Goal: Task Accomplishment & Management: Manage account settings

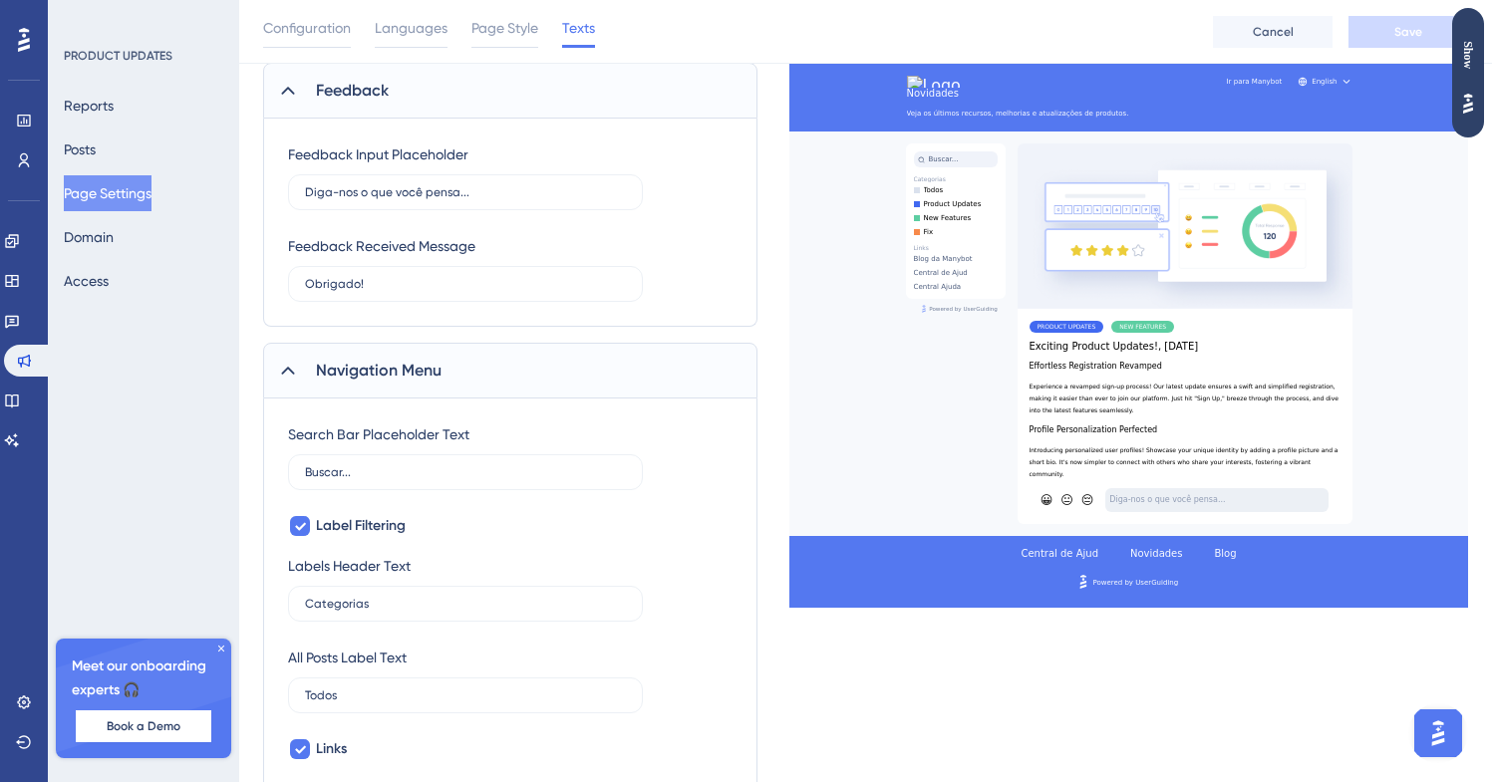
scroll to position [653, 0]
click at [114, 245] on button "Domain" at bounding box center [89, 237] width 50 height 36
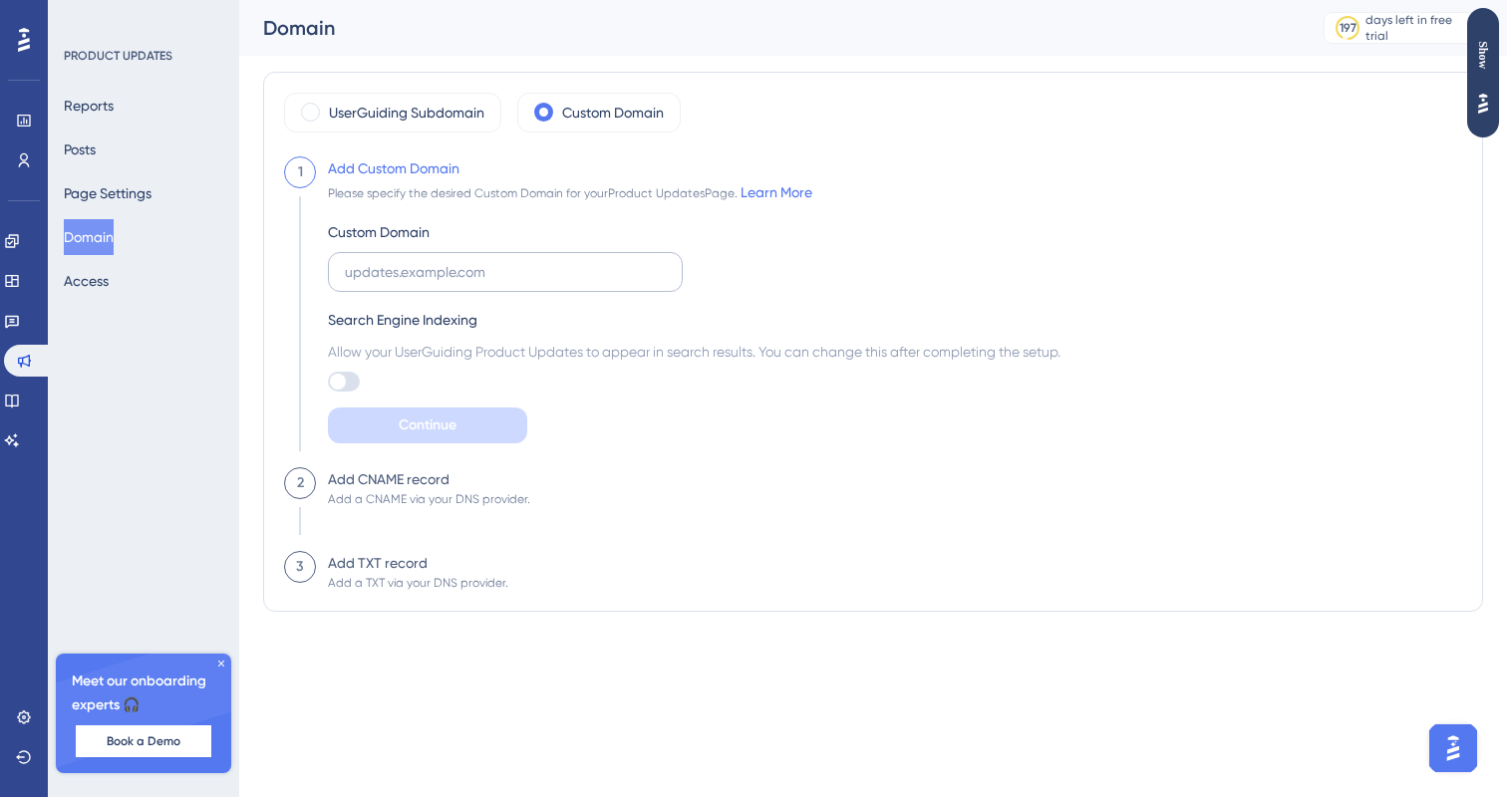
click at [486, 252] on label at bounding box center [505, 272] width 355 height 40
click at [486, 261] on input "text" at bounding box center [505, 272] width 321 height 22
click at [486, 252] on label at bounding box center [505, 272] width 355 height 40
click at [486, 261] on input "text" at bounding box center [505, 272] width 321 height 22
click at [460, 253] on label at bounding box center [505, 272] width 355 height 40
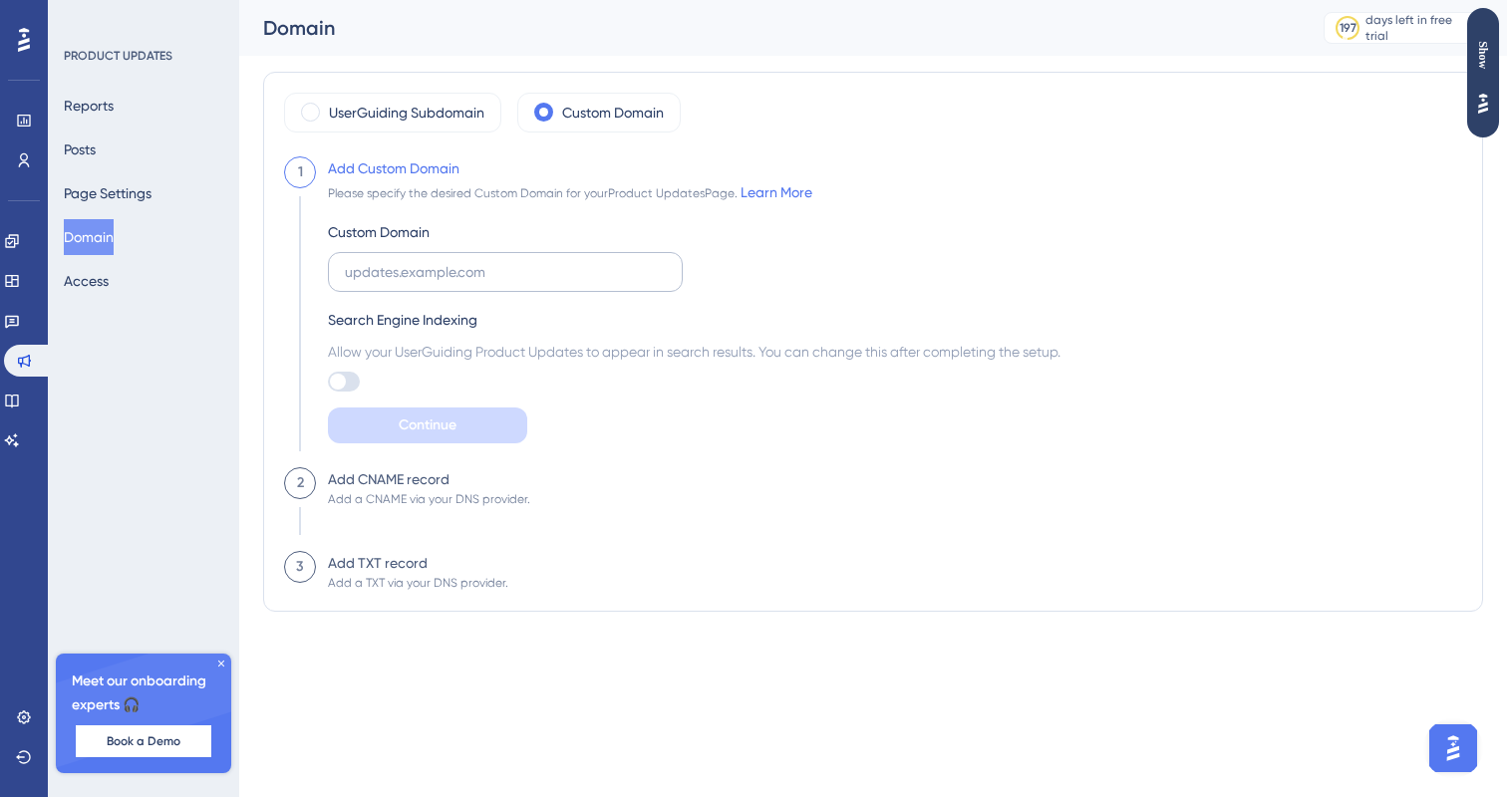
click at [460, 261] on input "text" at bounding box center [505, 272] width 321 height 22
click at [460, 253] on label at bounding box center [505, 272] width 355 height 40
click at [460, 261] on input "text" at bounding box center [505, 272] width 321 height 22
click at [460, 253] on label at bounding box center [505, 272] width 355 height 40
click at [460, 261] on input "text" at bounding box center [505, 272] width 321 height 22
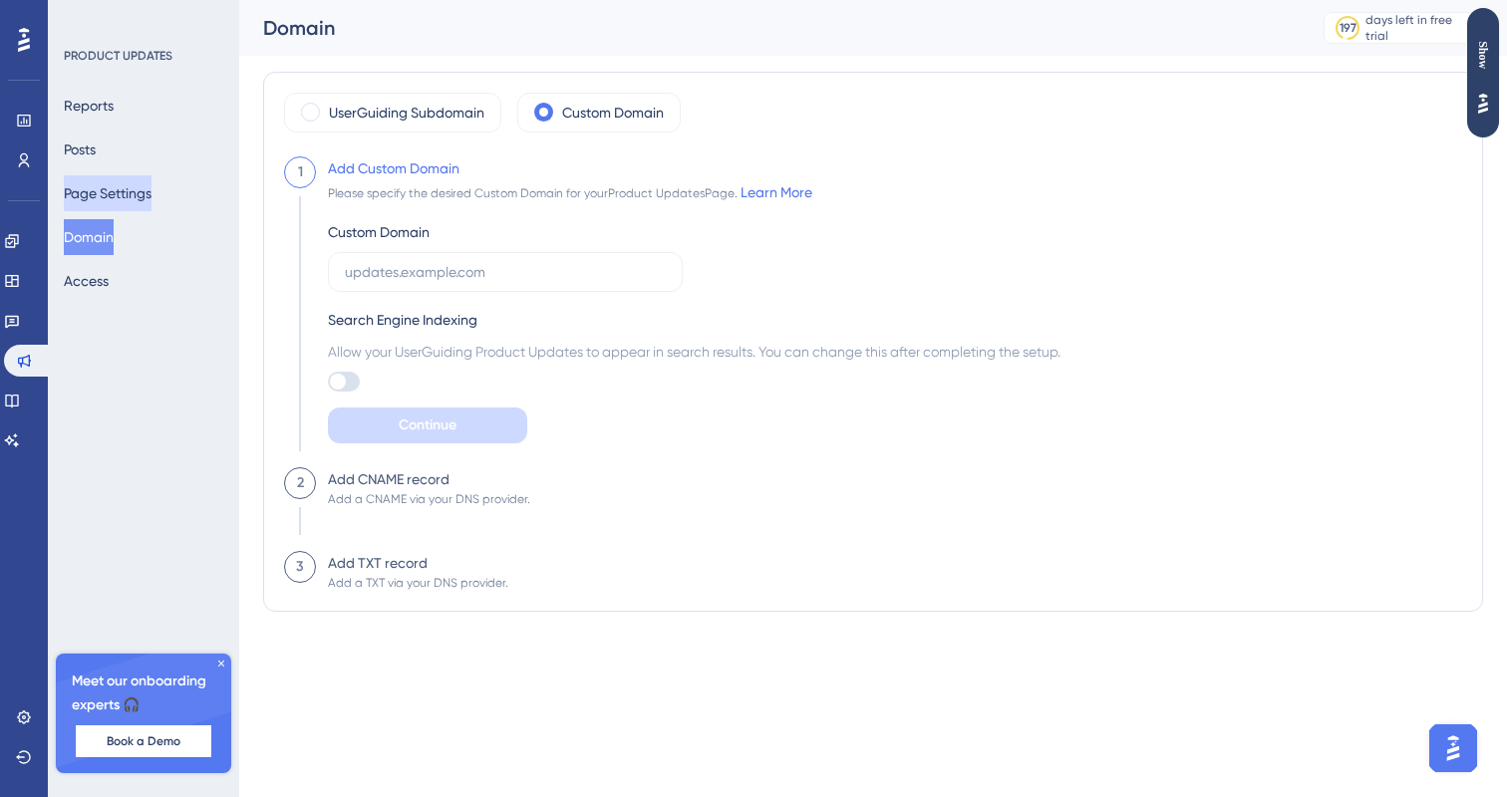
click at [135, 190] on button "Page Settings" at bounding box center [108, 193] width 88 height 36
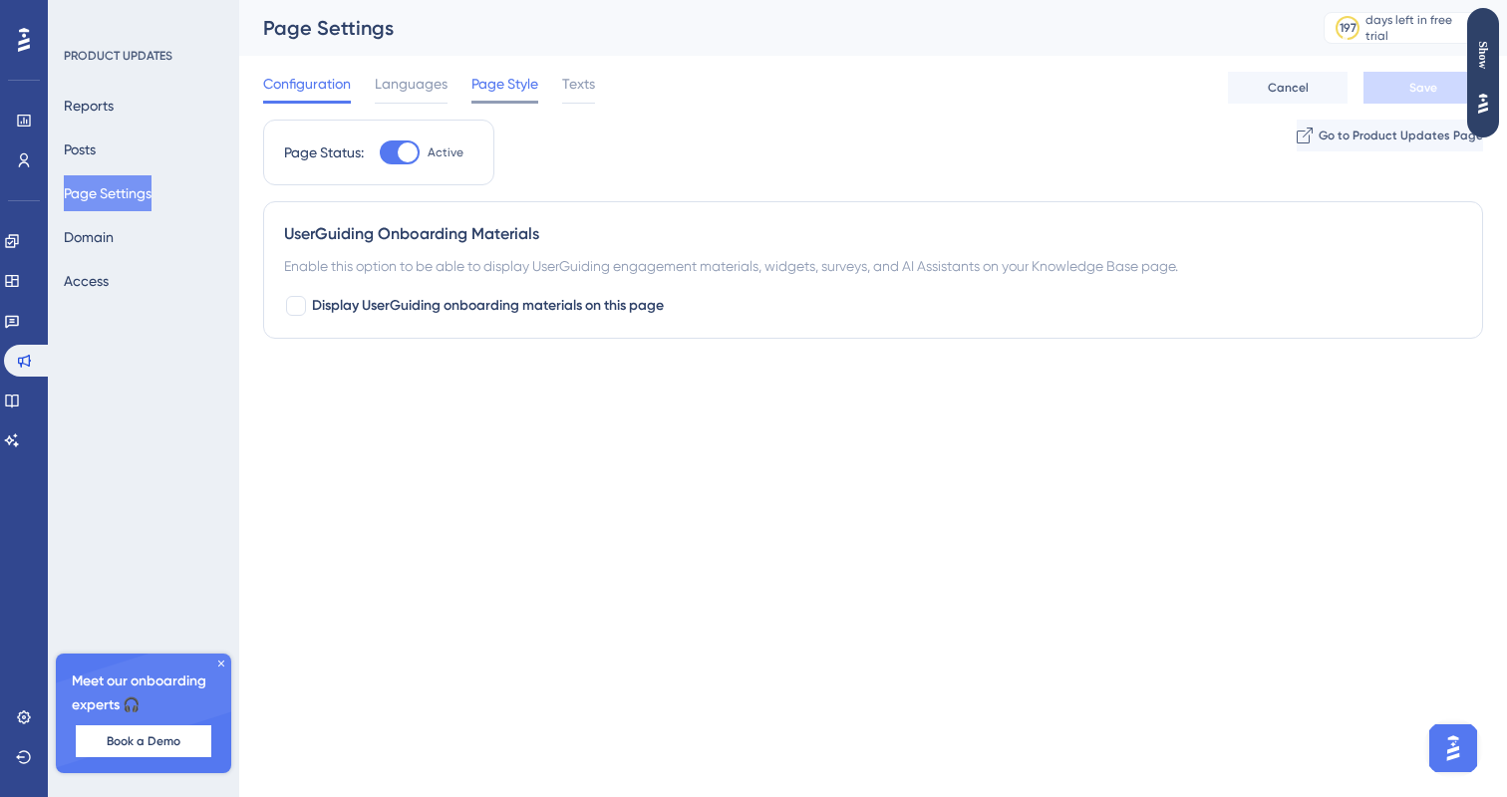
click at [537, 93] on span "Page Style" at bounding box center [504, 84] width 67 height 24
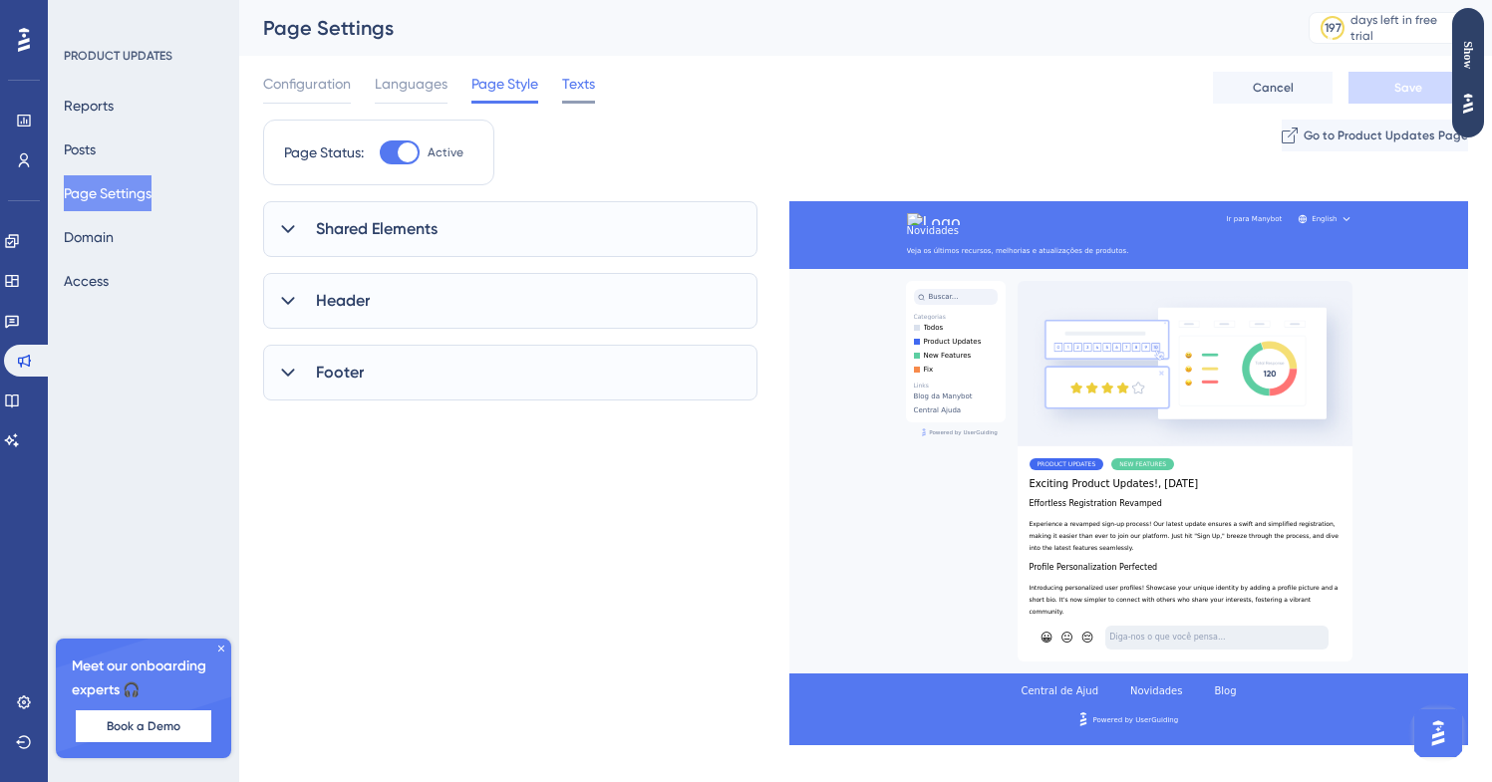
click at [570, 94] on span "Texts" at bounding box center [578, 84] width 33 height 24
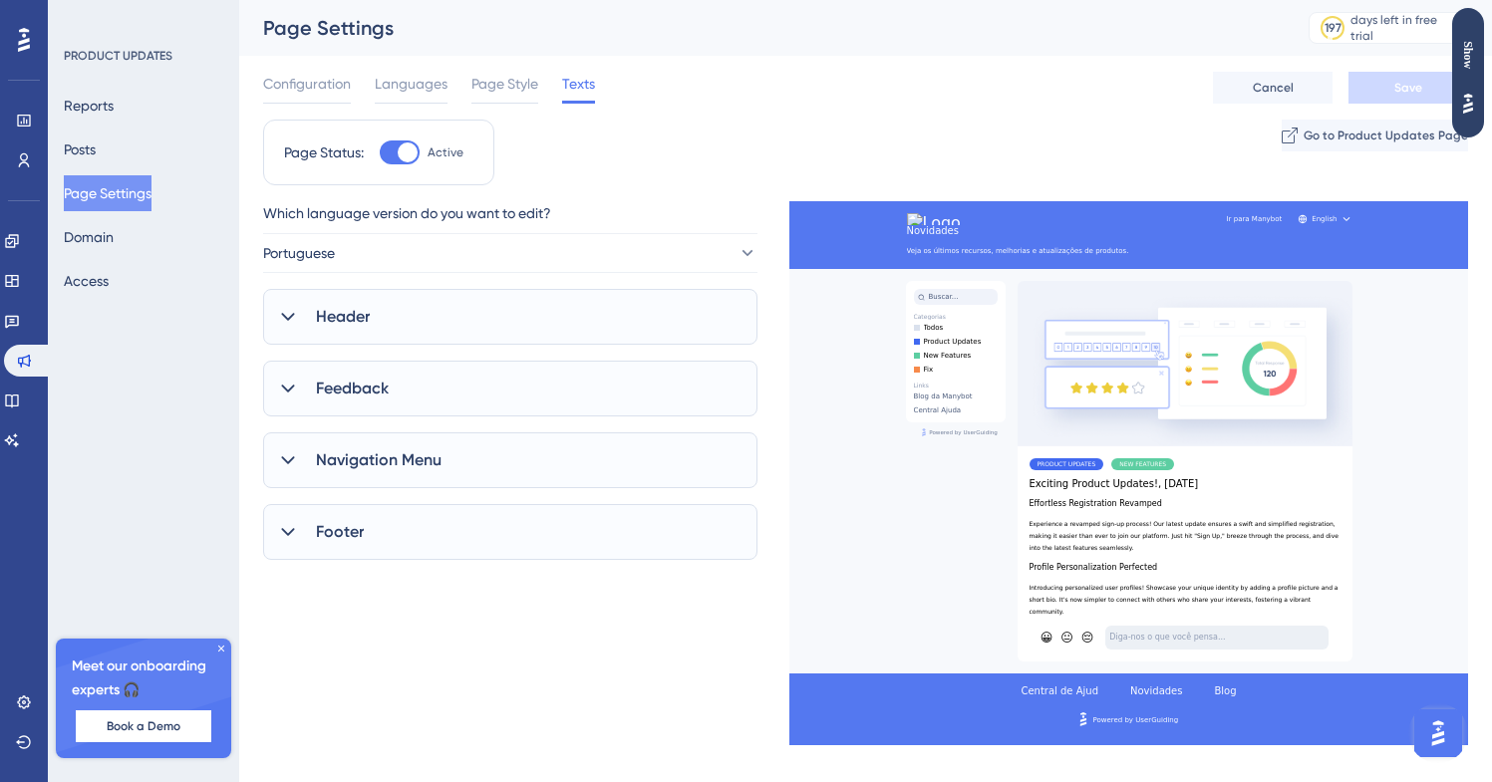
click at [391, 403] on div "Feedback" at bounding box center [510, 389] width 494 height 56
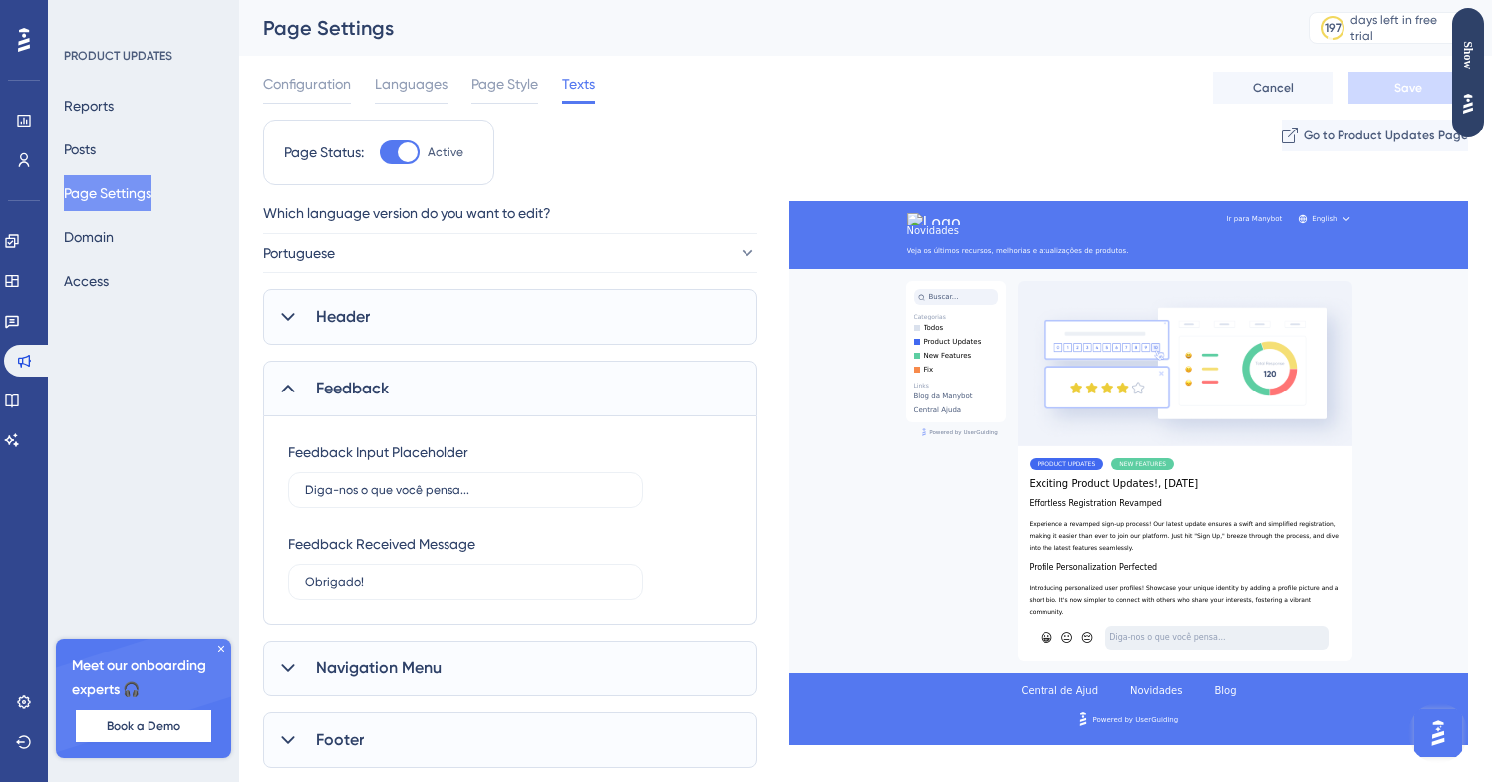
click at [391, 403] on div "Feedback" at bounding box center [510, 389] width 494 height 56
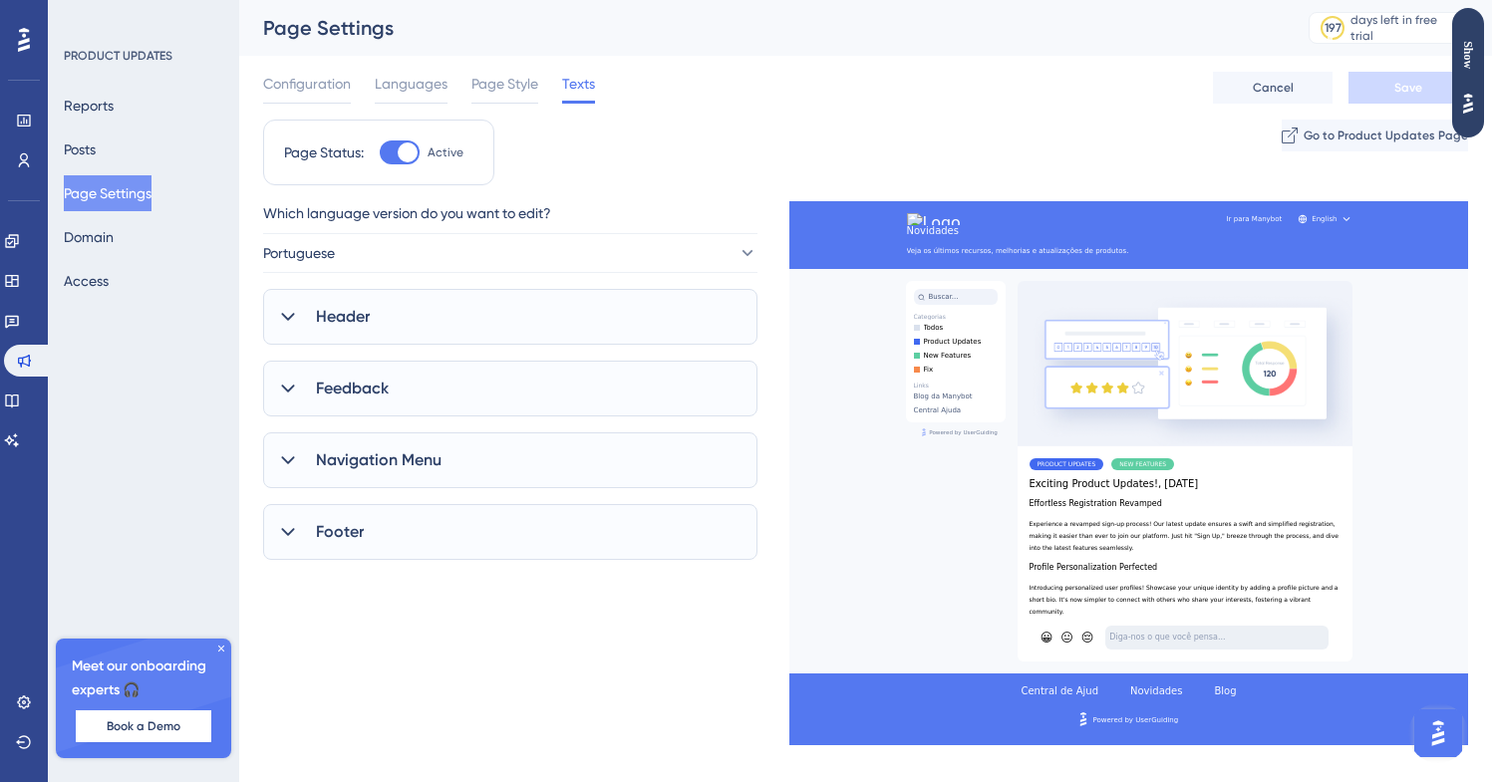
click at [396, 446] on div "Navigation Menu" at bounding box center [510, 460] width 494 height 56
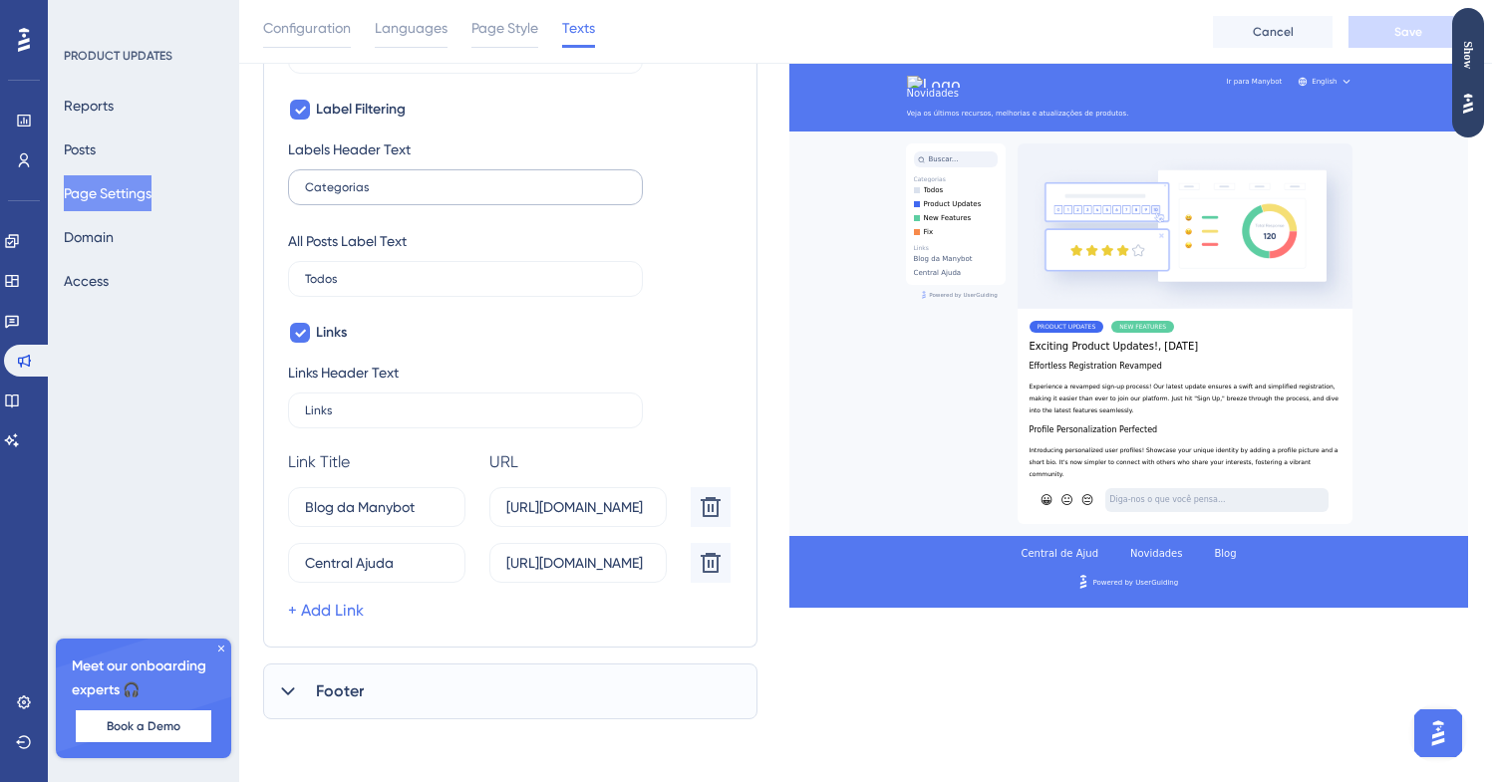
scroll to position [514, 0]
click at [415, 691] on div "Footer" at bounding box center [510, 692] width 494 height 56
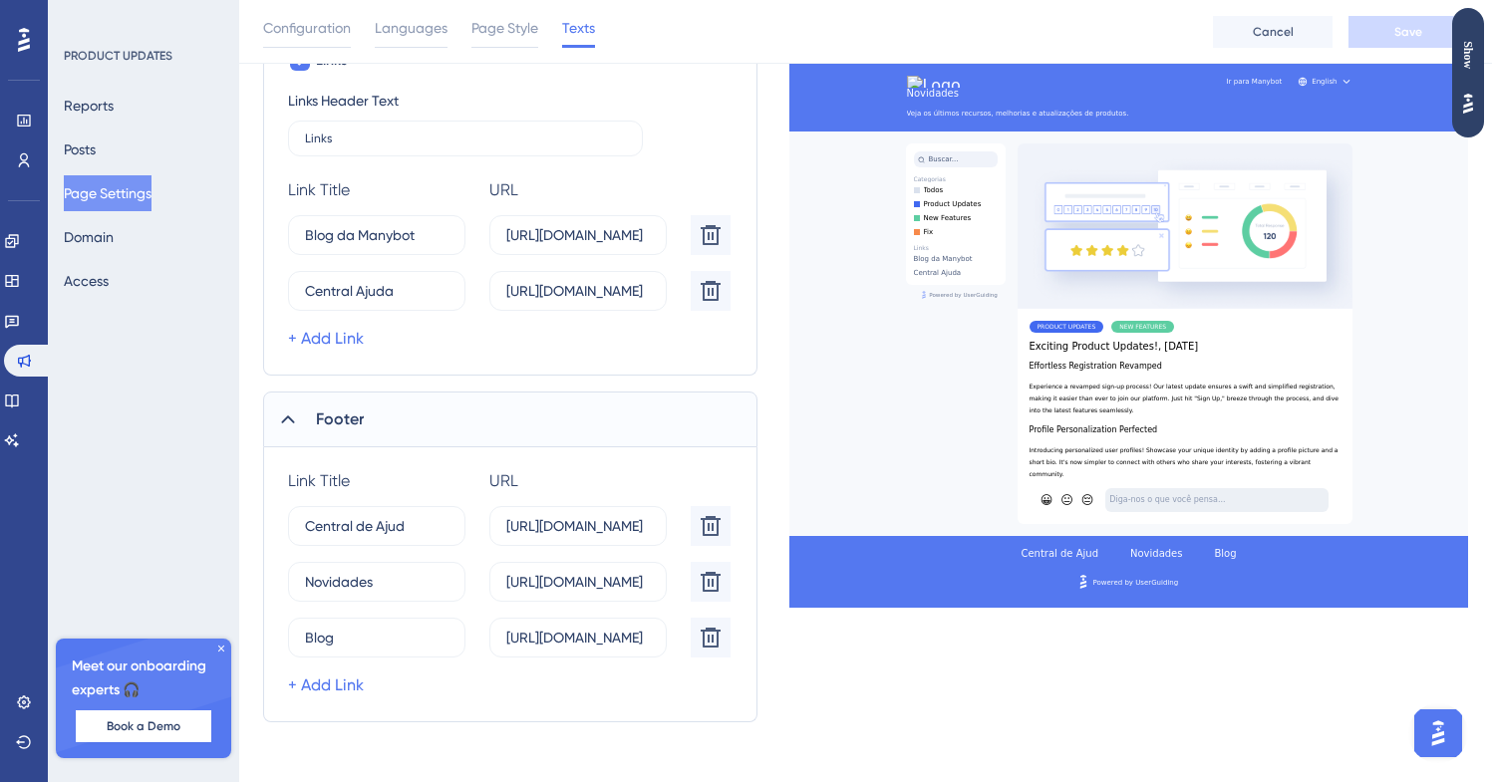
scroll to position [789, 0]
click at [591, 583] on input "[URL][DOMAIN_NAME]" at bounding box center [577, 579] width 143 height 22
click at [578, 583] on input "[URL][DOMAIN_NAME]" at bounding box center [577, 579] width 143 height 22
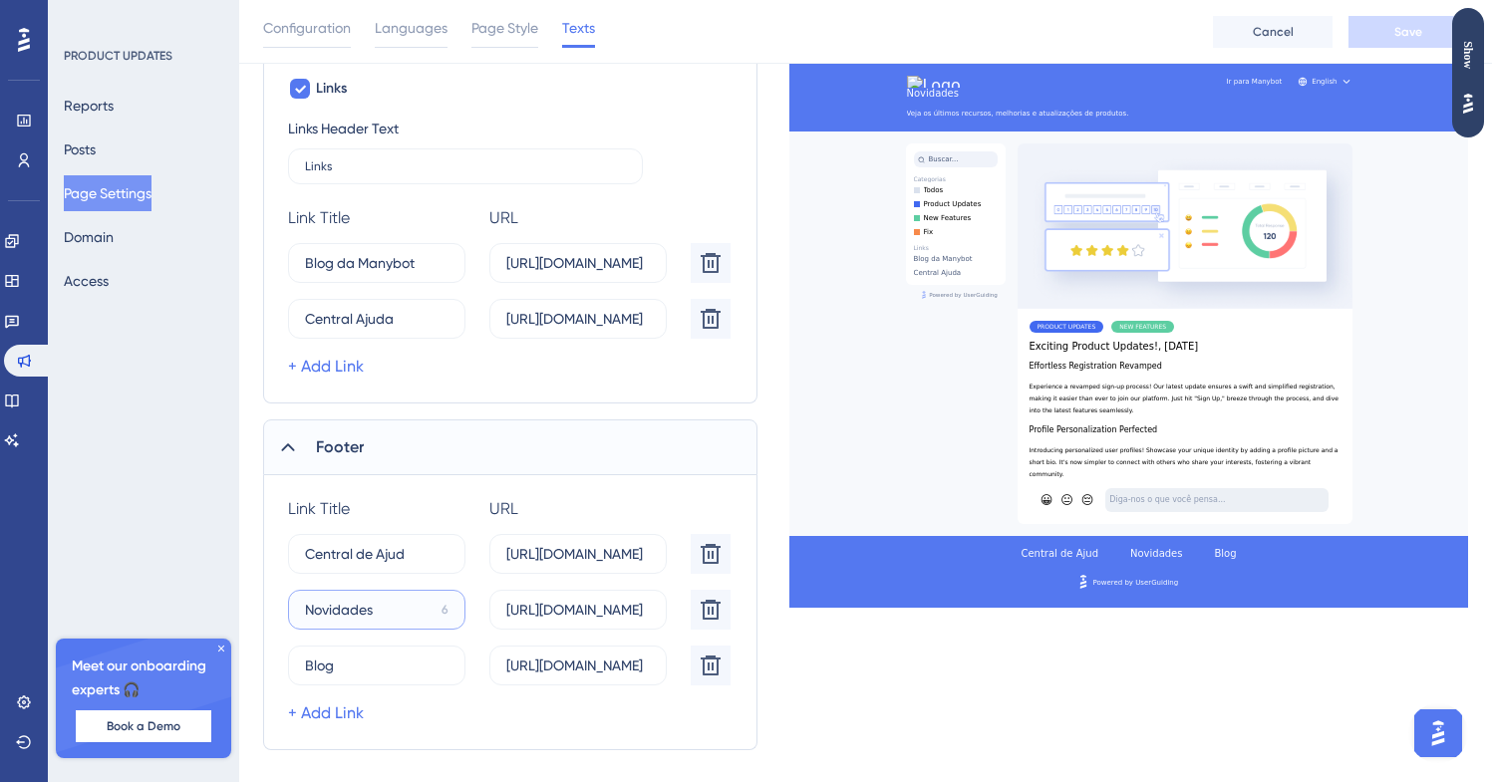
click at [355, 605] on input "Novidades" at bounding box center [369, 610] width 129 height 22
type input "Atualizações"
click at [325, 622] on label "Atualizações 3" at bounding box center [376, 610] width 177 height 40
click at [325, 621] on input "Atualizações" at bounding box center [370, 610] width 130 height 22
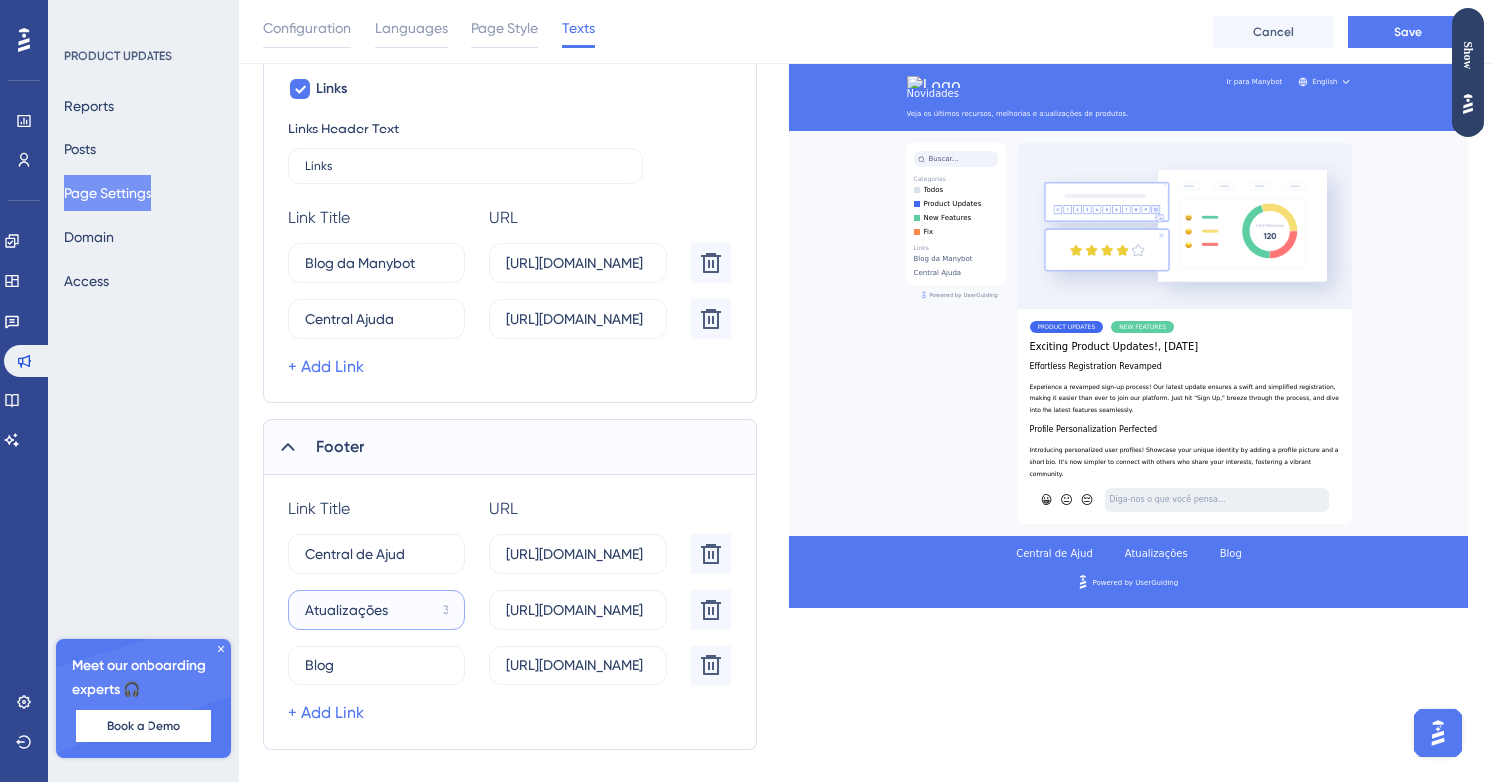
click at [325, 622] on label "Atualizações 3" at bounding box center [376, 610] width 177 height 40
click at [325, 621] on input "Atualizações" at bounding box center [370, 610] width 130 height 22
click at [325, 622] on label "Atualizações 3" at bounding box center [376, 610] width 177 height 40
click at [325, 621] on input "Atualizações" at bounding box center [370, 610] width 130 height 22
click at [330, 605] on input "Atualizações" at bounding box center [370, 610] width 130 height 22
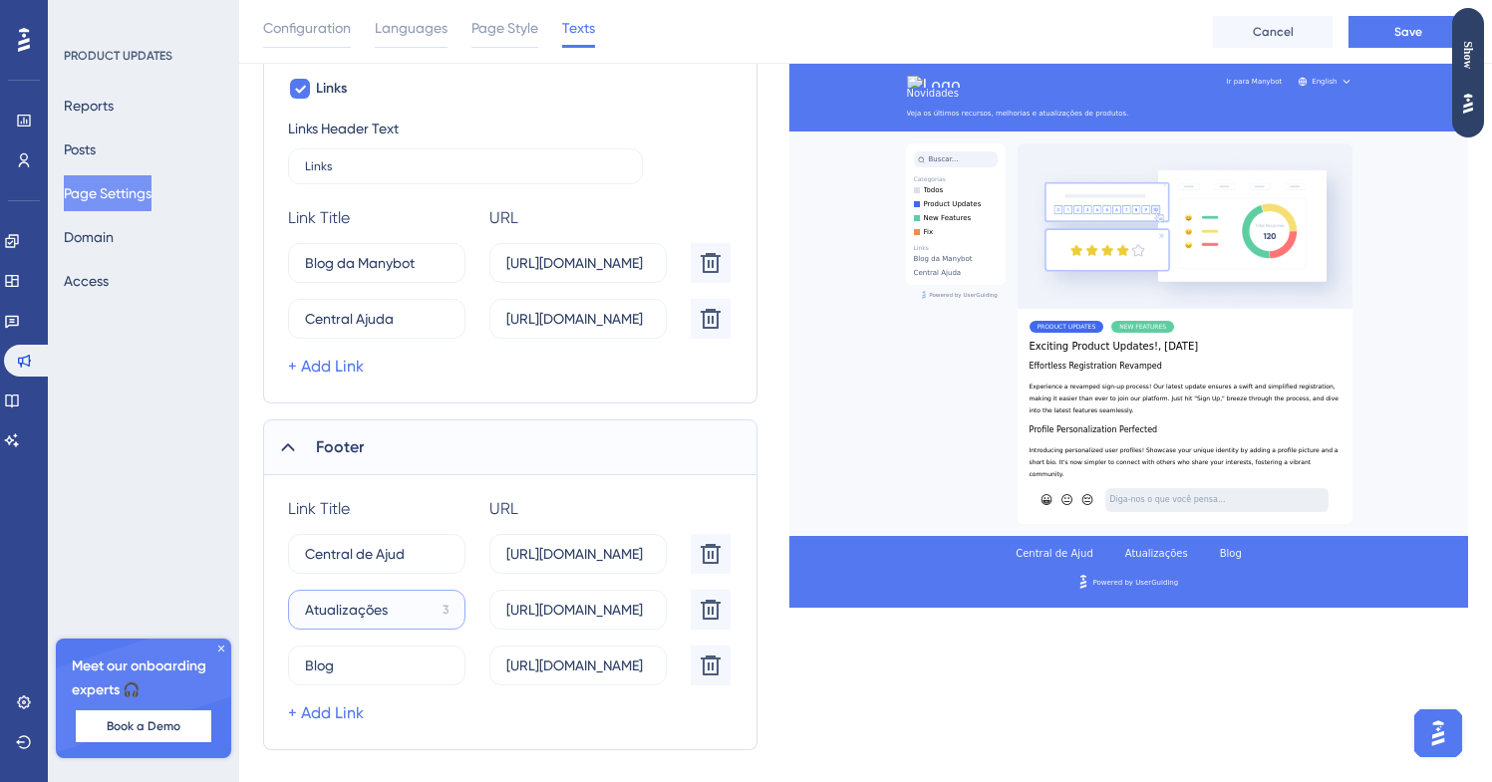
click at [330, 605] on input "Atualizações" at bounding box center [370, 610] width 130 height 22
click at [462, 646] on div "Blog 11" at bounding box center [376, 666] width 177 height 40
click at [578, 626] on label "[URL][DOMAIN_NAME]" at bounding box center [577, 610] width 177 height 40
click at [578, 621] on input "[URL][DOMAIN_NAME]" at bounding box center [577, 610] width 143 height 22
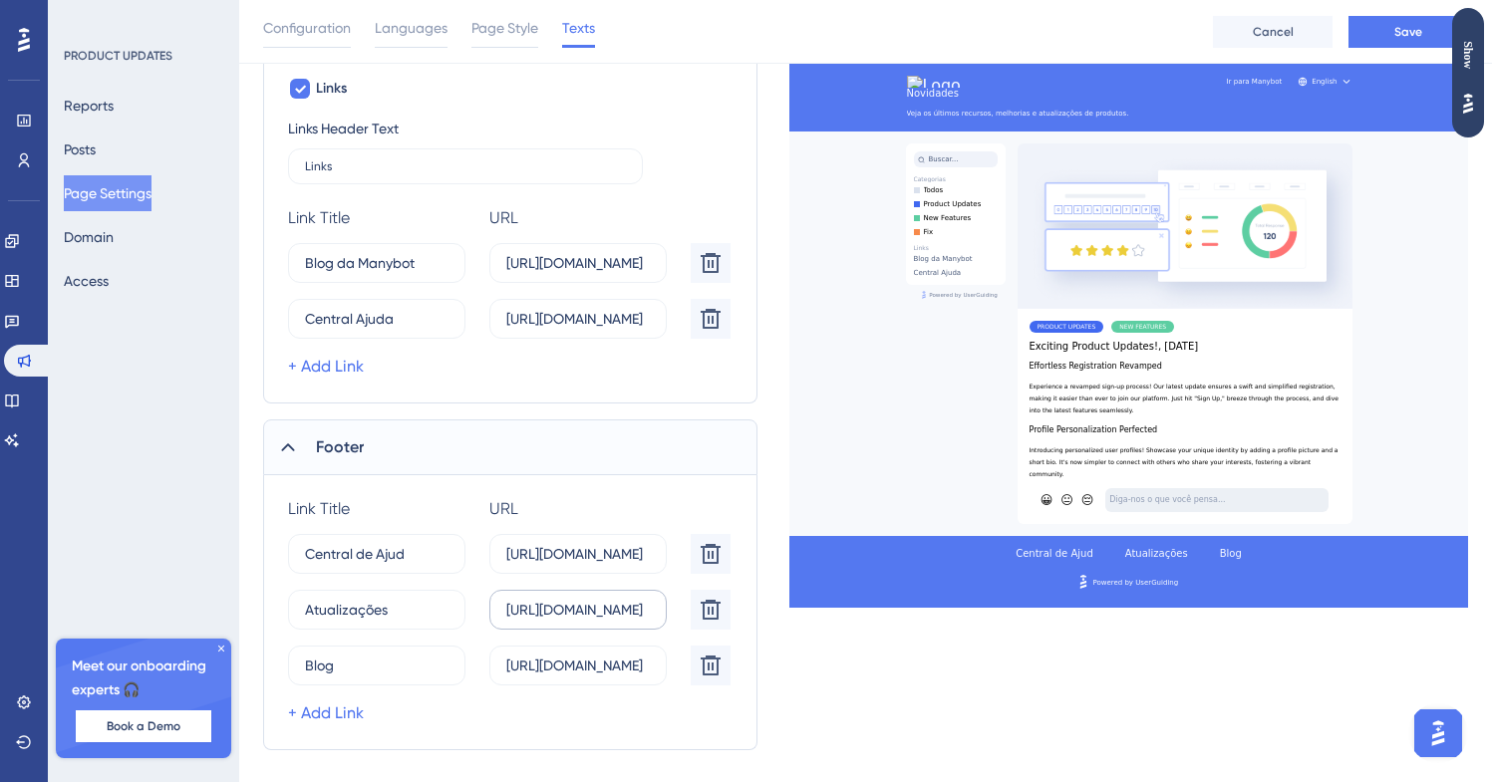
click at [578, 626] on label "[URL][DOMAIN_NAME]" at bounding box center [577, 610] width 177 height 40
click at [578, 621] on input "[URL][DOMAIN_NAME]" at bounding box center [577, 610] width 143 height 22
click at [578, 615] on input "[URL][DOMAIN_NAME]" at bounding box center [577, 610] width 143 height 22
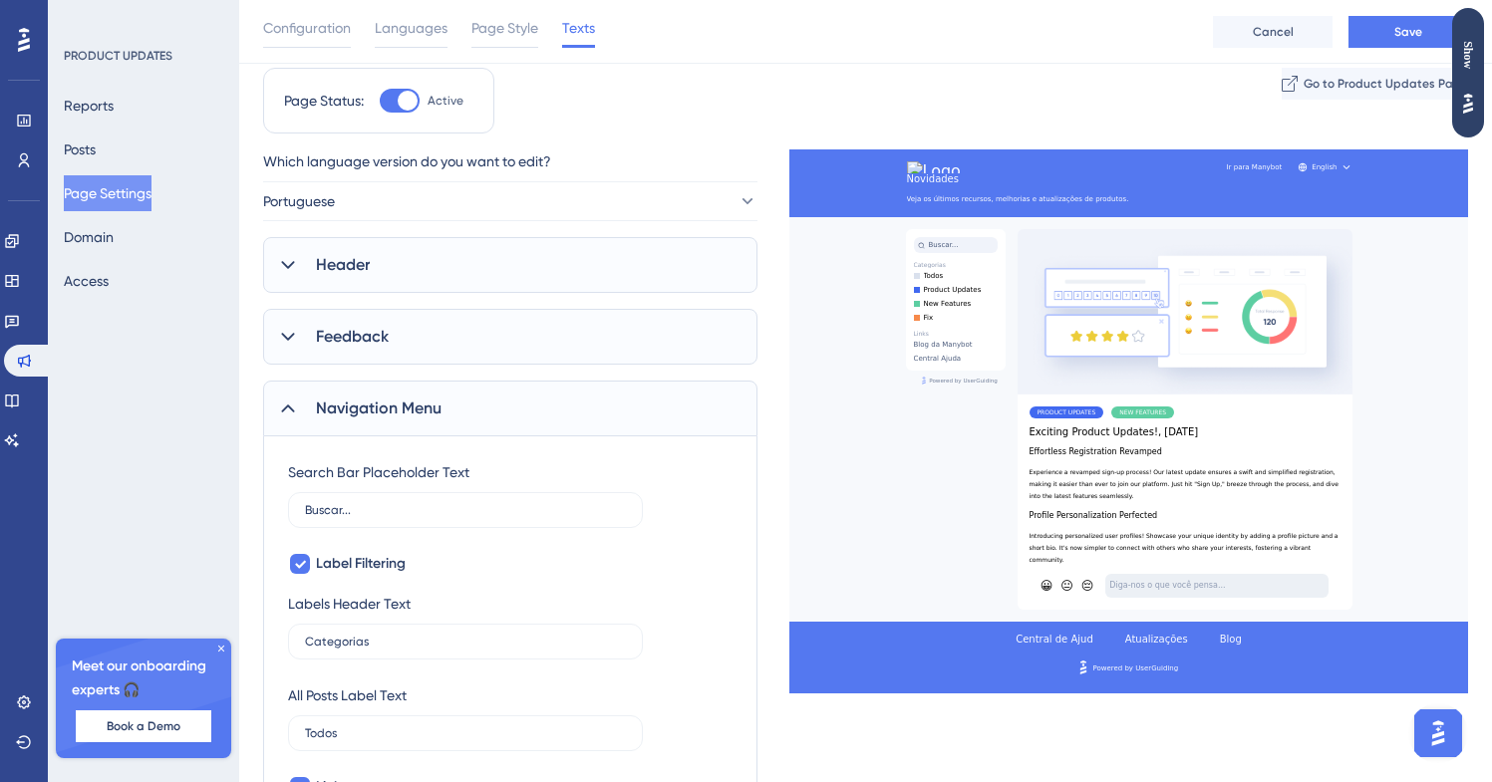
scroll to position [0, 0]
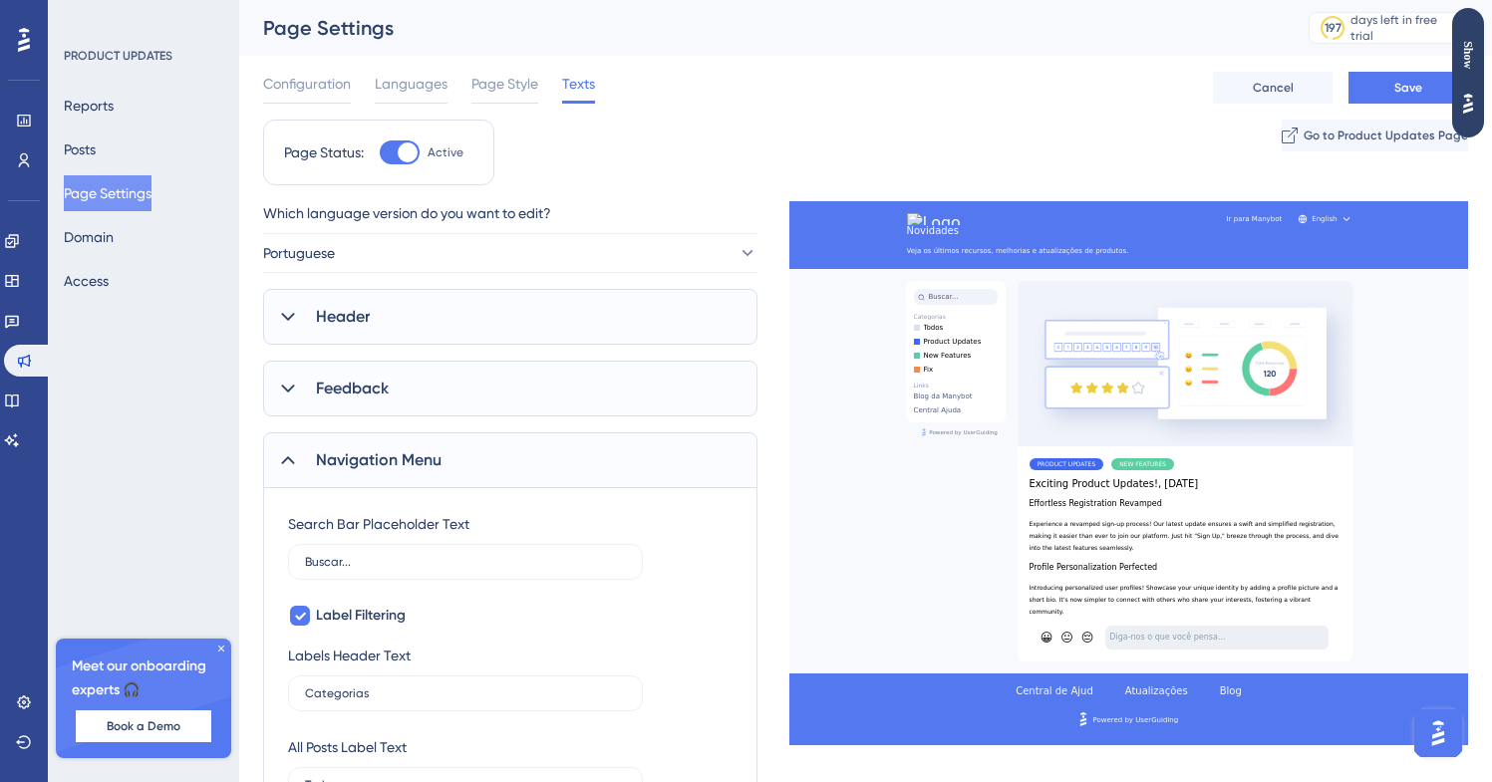
click at [403, 322] on div "Header" at bounding box center [510, 317] width 494 height 56
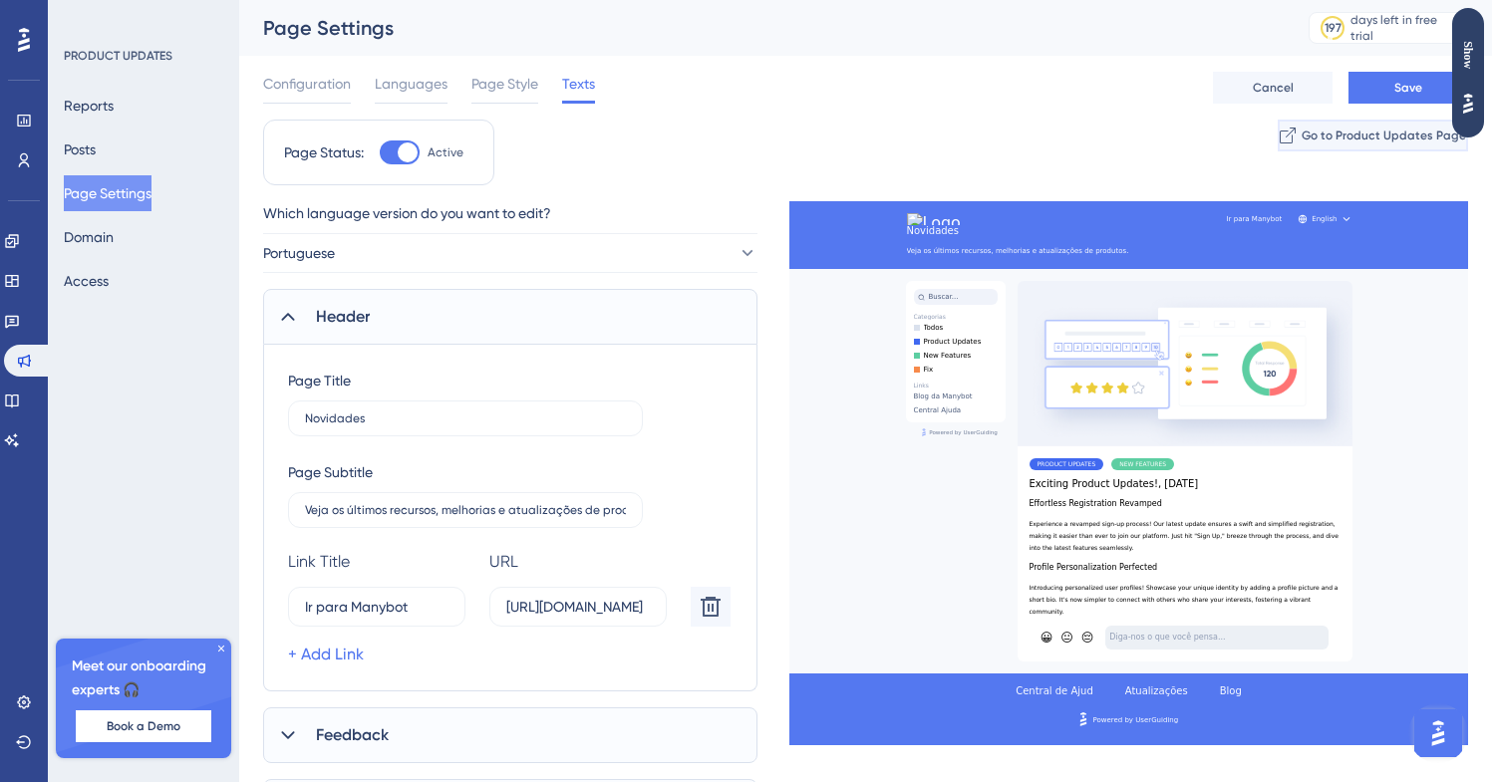
click at [1356, 137] on span "Go to Product Updates Page" at bounding box center [1383, 136] width 164 height 16
click at [1417, 96] on button "Save" at bounding box center [1408, 88] width 120 height 32
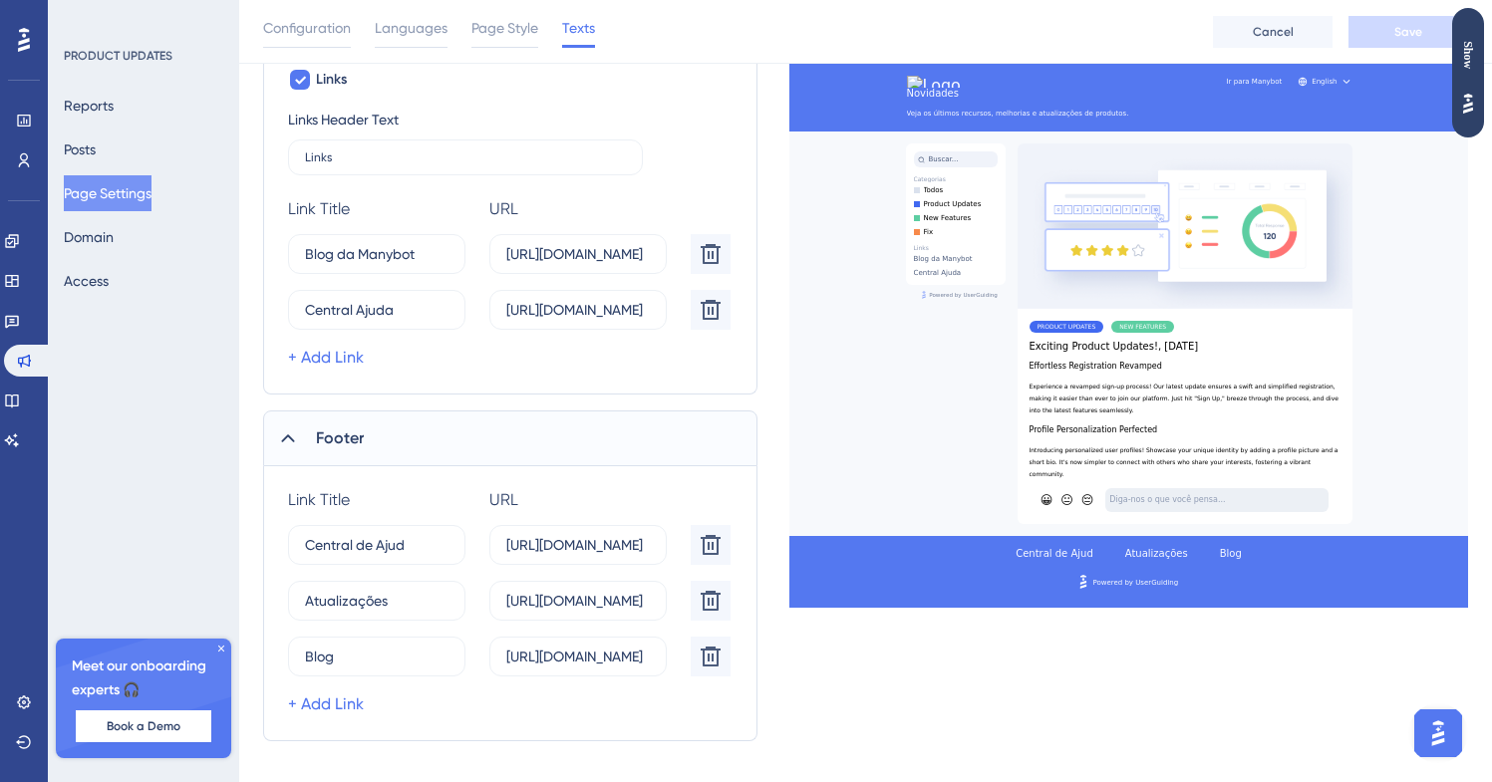
scroll to position [1135, 0]
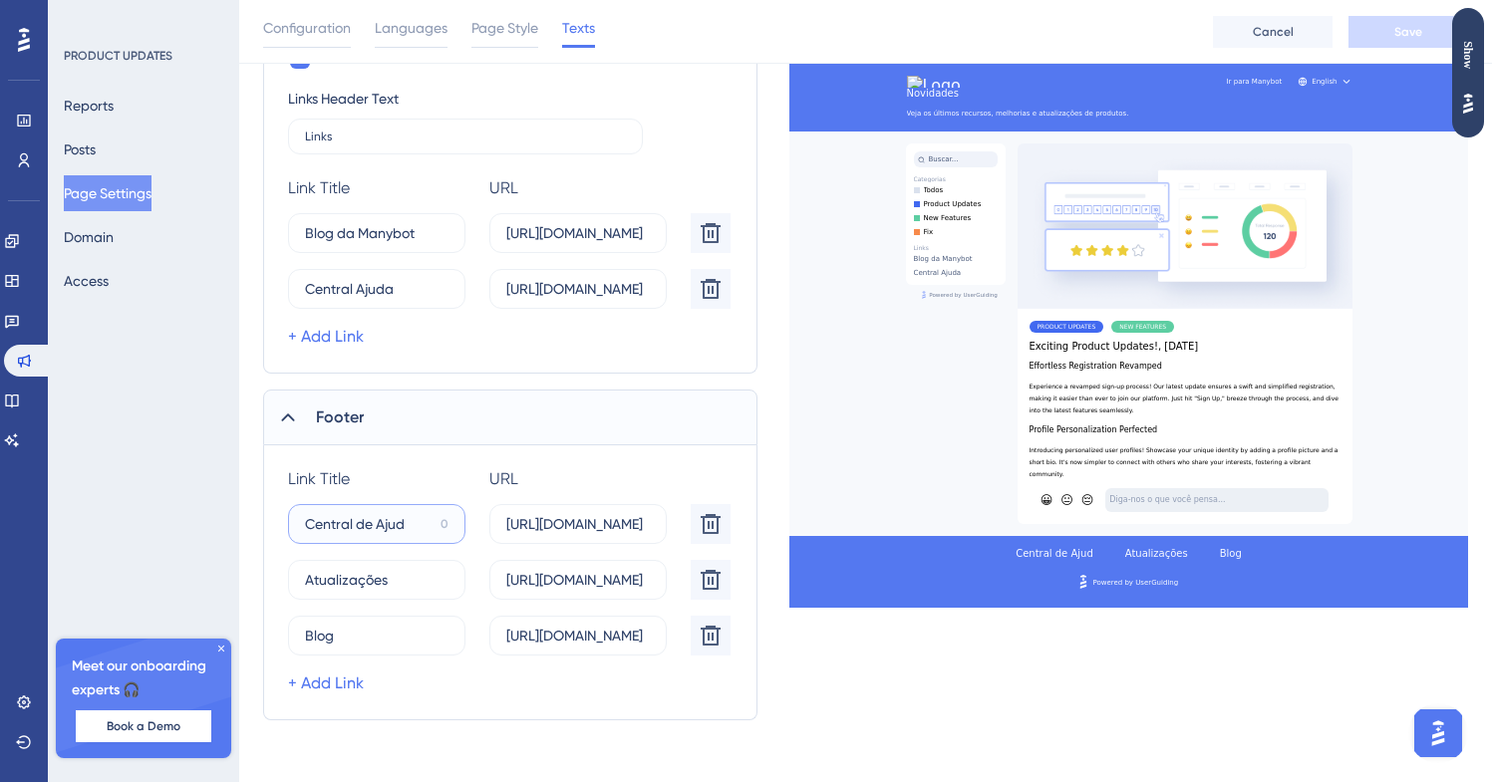
click at [404, 522] on input "Central de Ajud" at bounding box center [369, 524] width 128 height 22
click at [371, 522] on input "Central de Ajud" at bounding box center [369, 524] width 128 height 22
click at [396, 524] on input "Central Ajud" at bounding box center [370, 524] width 130 height 22
click at [416, 490] on div "Link Title URL Delete Central Ajuda 2 [URL][DOMAIN_NAME] Atualizações 3 [URL][D…" at bounding box center [513, 582] width 450 height 226
click at [379, 514] on input "Central Ajuda" at bounding box center [370, 524] width 130 height 22
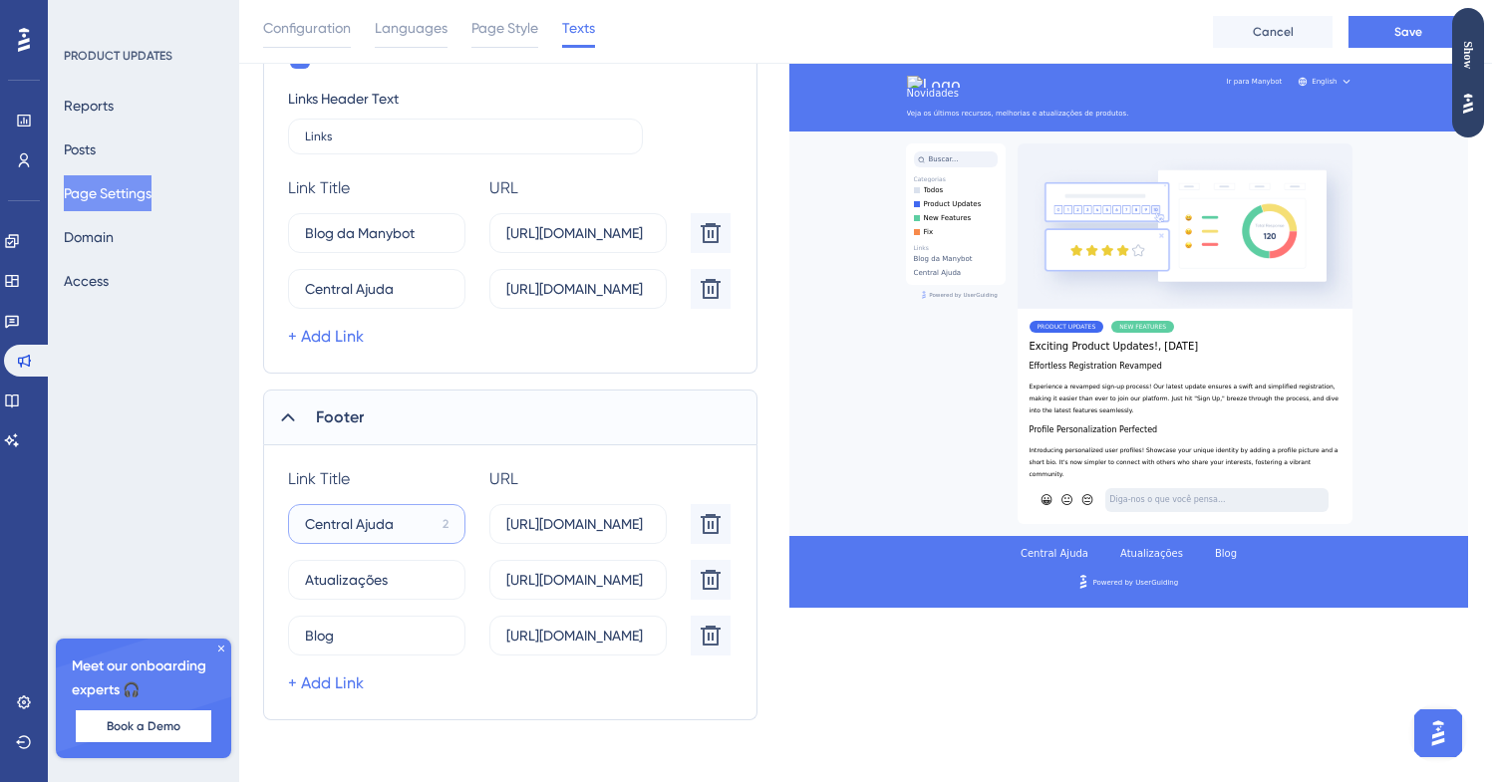
click at [379, 514] on input "Central Ajuda" at bounding box center [370, 524] width 130 height 22
click at [391, 566] on label "Atualizações 3" at bounding box center [376, 580] width 177 height 40
click at [391, 569] on input "Atualizações" at bounding box center [370, 580] width 130 height 22
click at [391, 528] on input "Central Ajuda" at bounding box center [370, 524] width 130 height 22
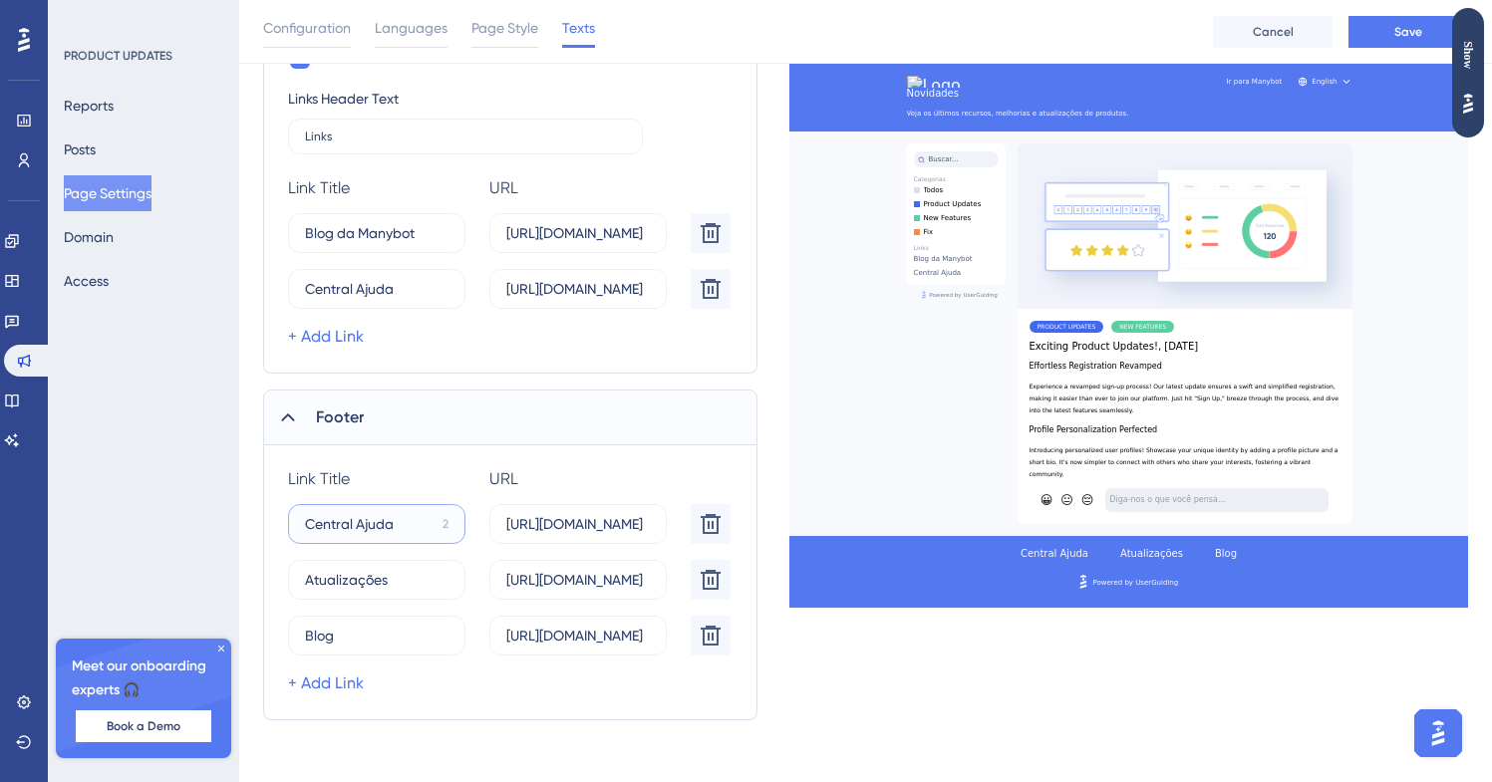
click at [391, 528] on input "Central Ajuda" at bounding box center [370, 524] width 130 height 22
click at [362, 517] on input "Central Ajuda" at bounding box center [370, 524] width 130 height 22
click at [361, 529] on input "Central Ajuda" at bounding box center [370, 524] width 130 height 22
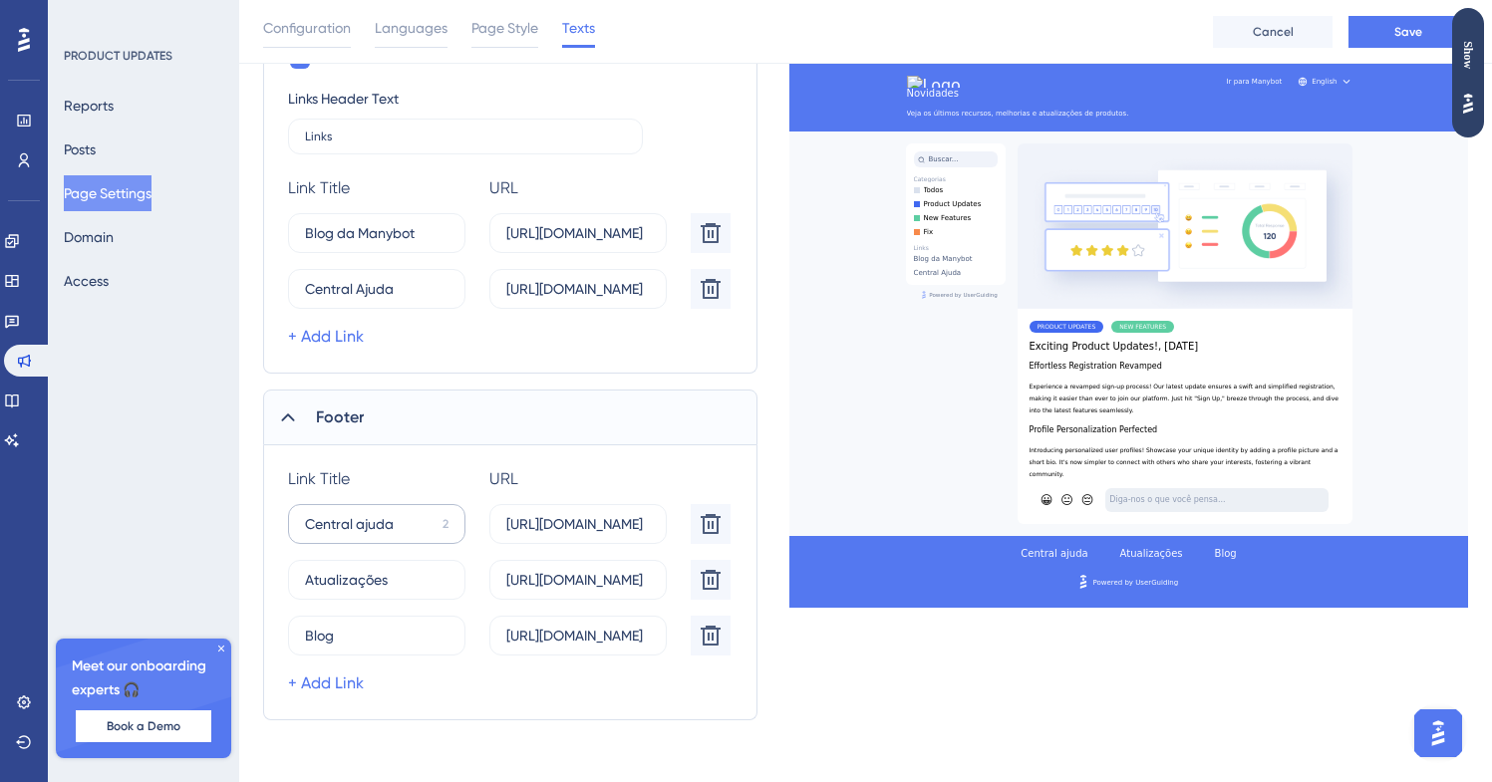
click at [372, 536] on label "Central ajuda 2" at bounding box center [376, 524] width 177 height 40
click at [372, 535] on input "Central ajuda" at bounding box center [370, 524] width 130 height 22
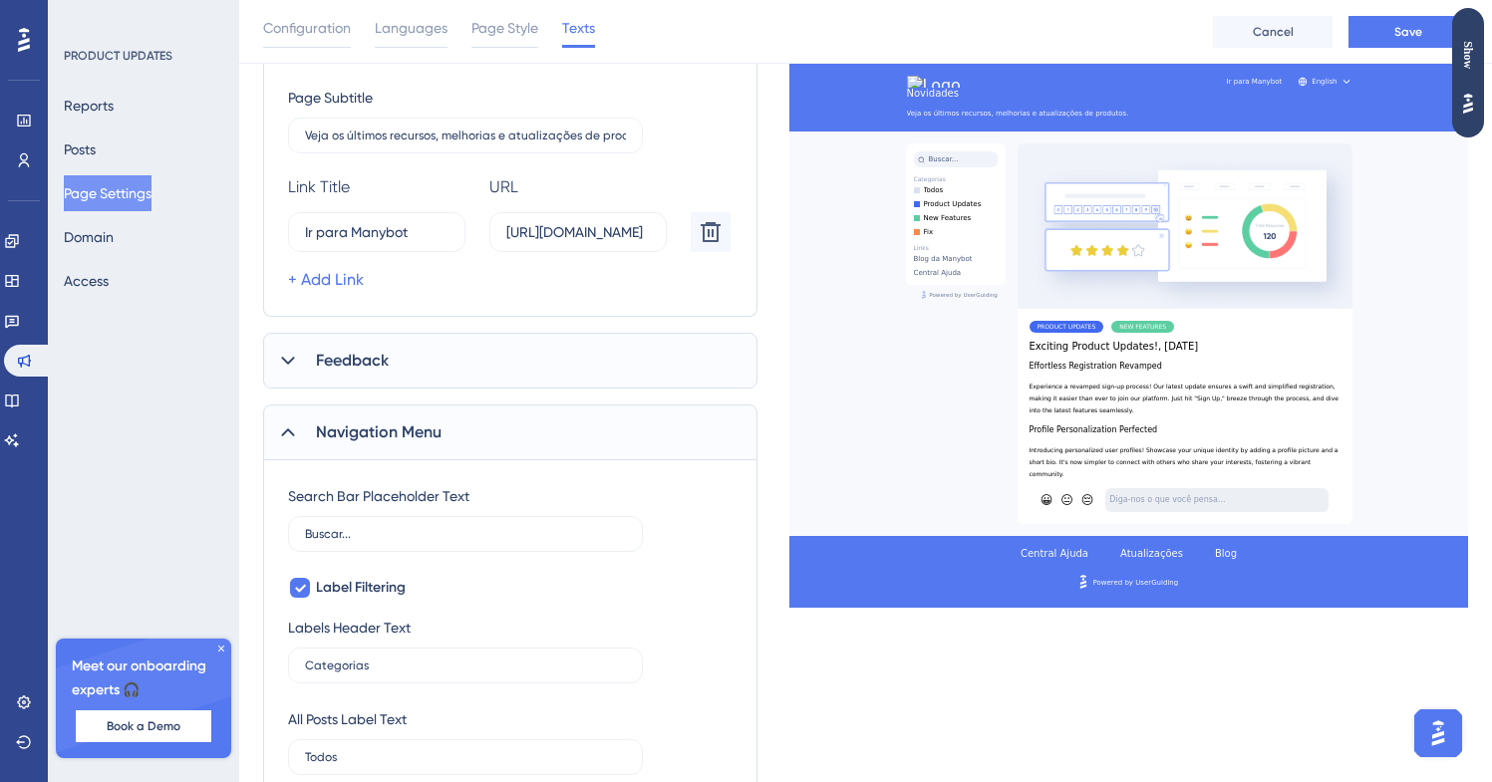
scroll to position [0, 0]
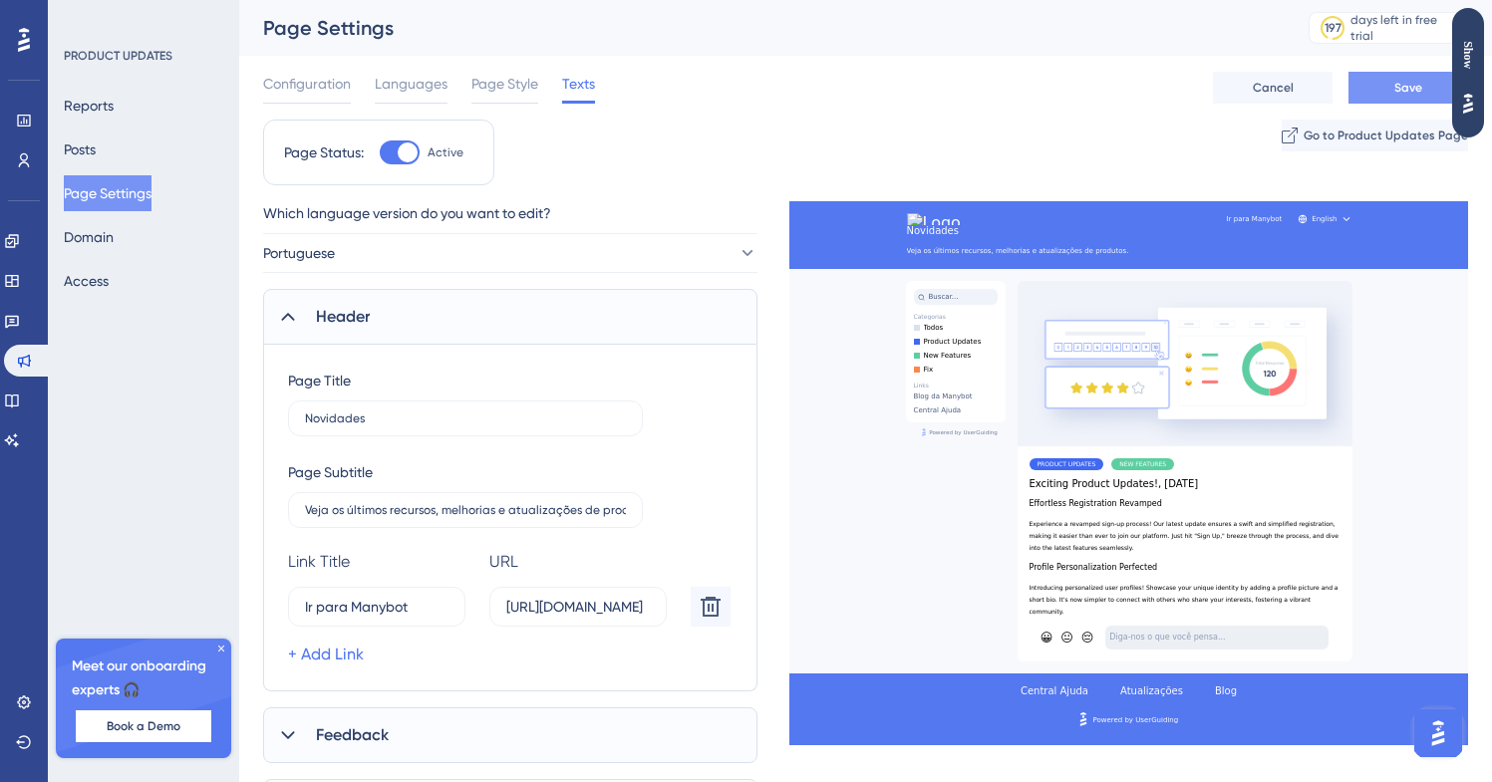
type input "Central Ajuda"
click at [1402, 93] on span "Save" at bounding box center [1408, 88] width 28 height 16
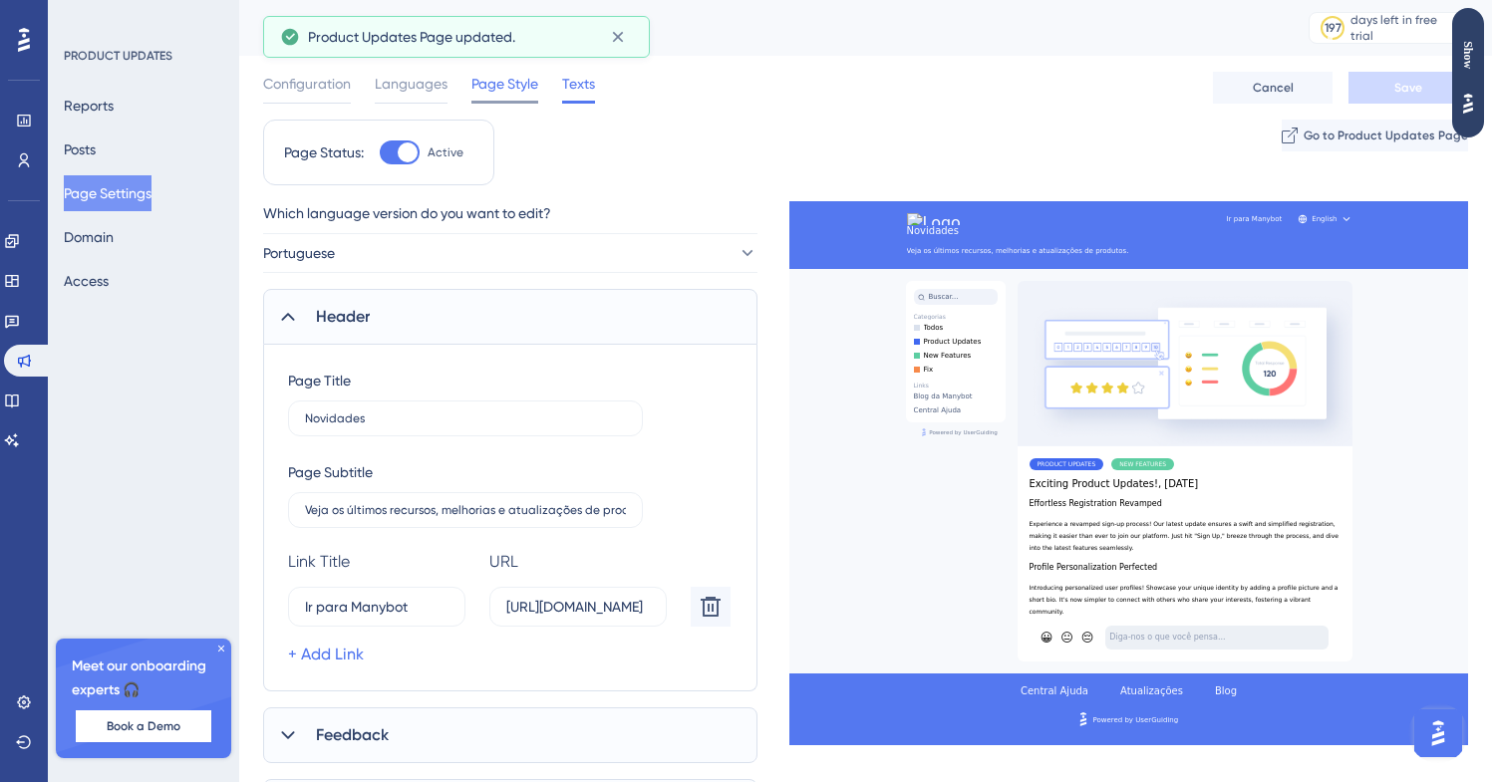
click at [498, 80] on span "Page Style" at bounding box center [504, 84] width 67 height 24
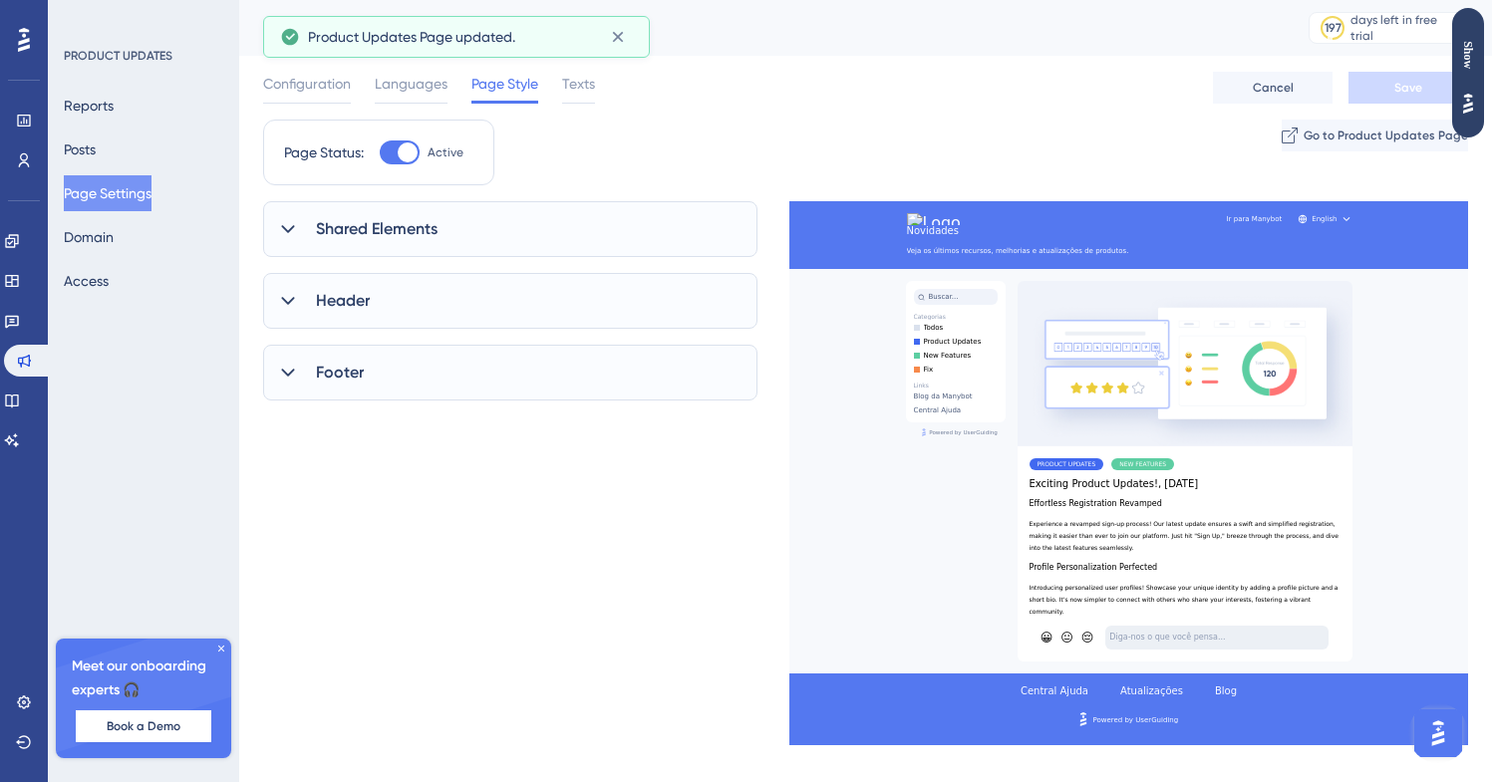
click at [414, 294] on div "Header" at bounding box center [510, 301] width 494 height 56
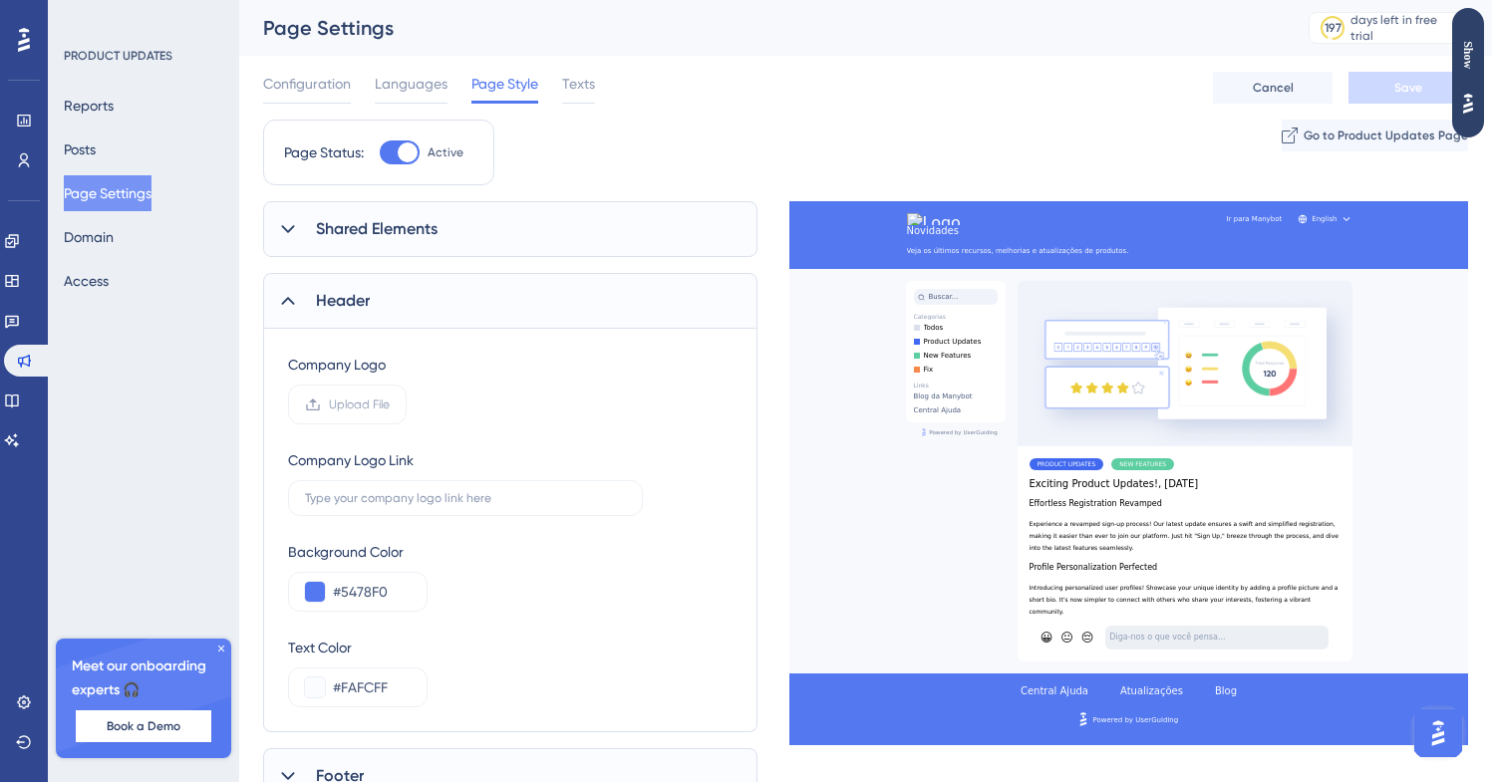
click at [422, 257] on div "Shared Elements UserGuiding Branding Select Font System Font Custom Font Box Ro…" at bounding box center [510, 502] width 494 height 603
click at [313, 585] on button at bounding box center [315, 592] width 20 height 20
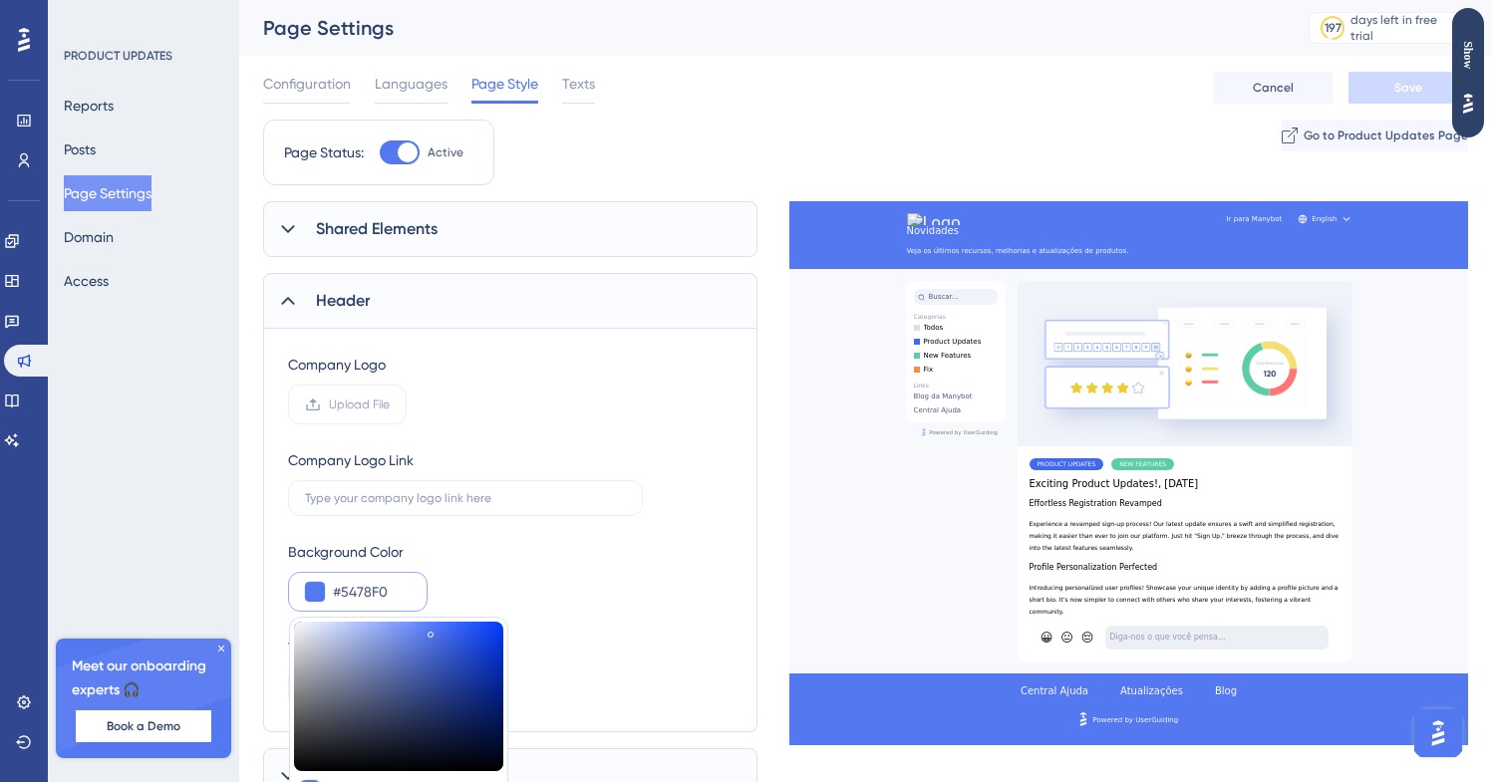
click at [299, 293] on div at bounding box center [288, 301] width 24 height 24
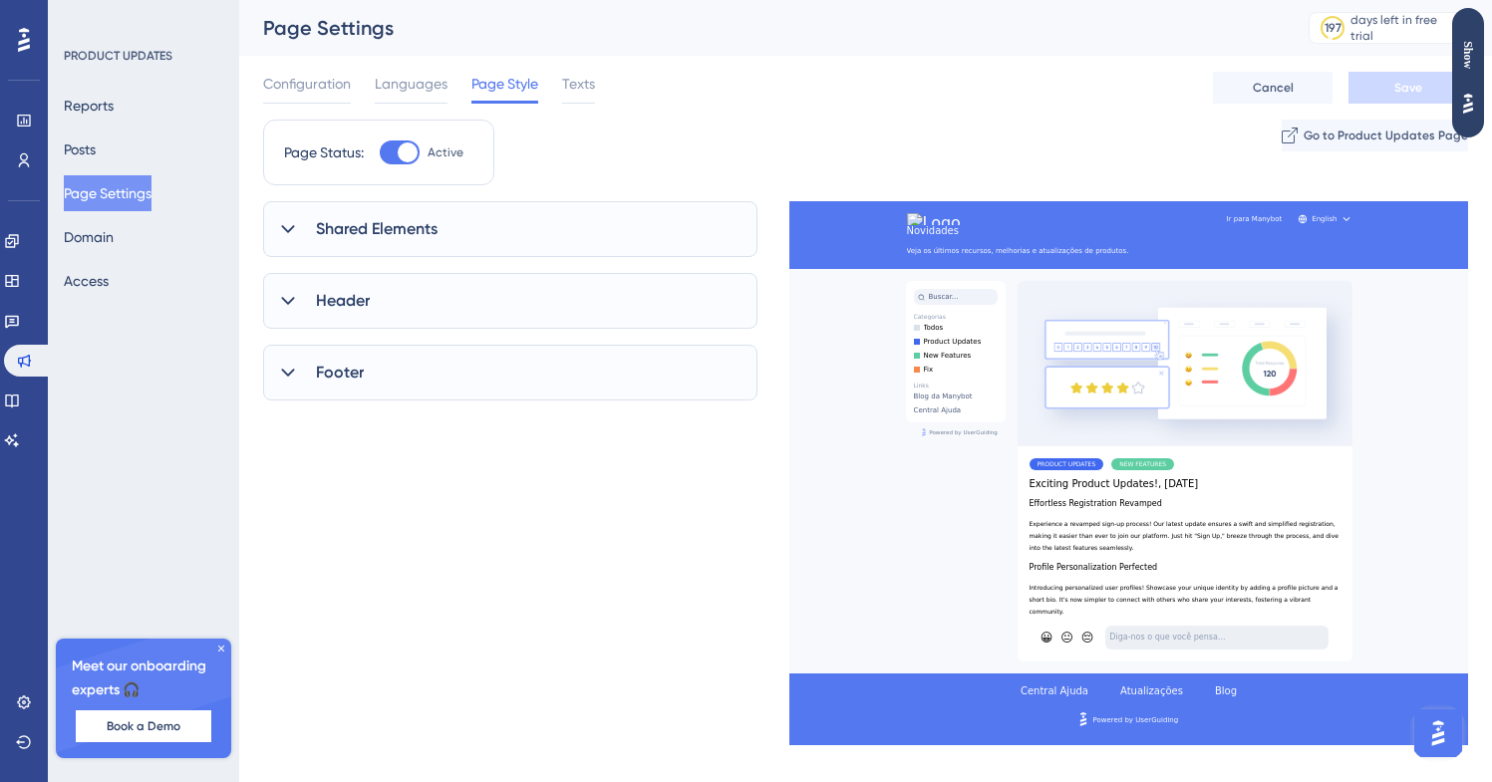
click at [299, 380] on div at bounding box center [288, 373] width 24 height 24
click at [425, 102] on div at bounding box center [411, 102] width 73 height 3
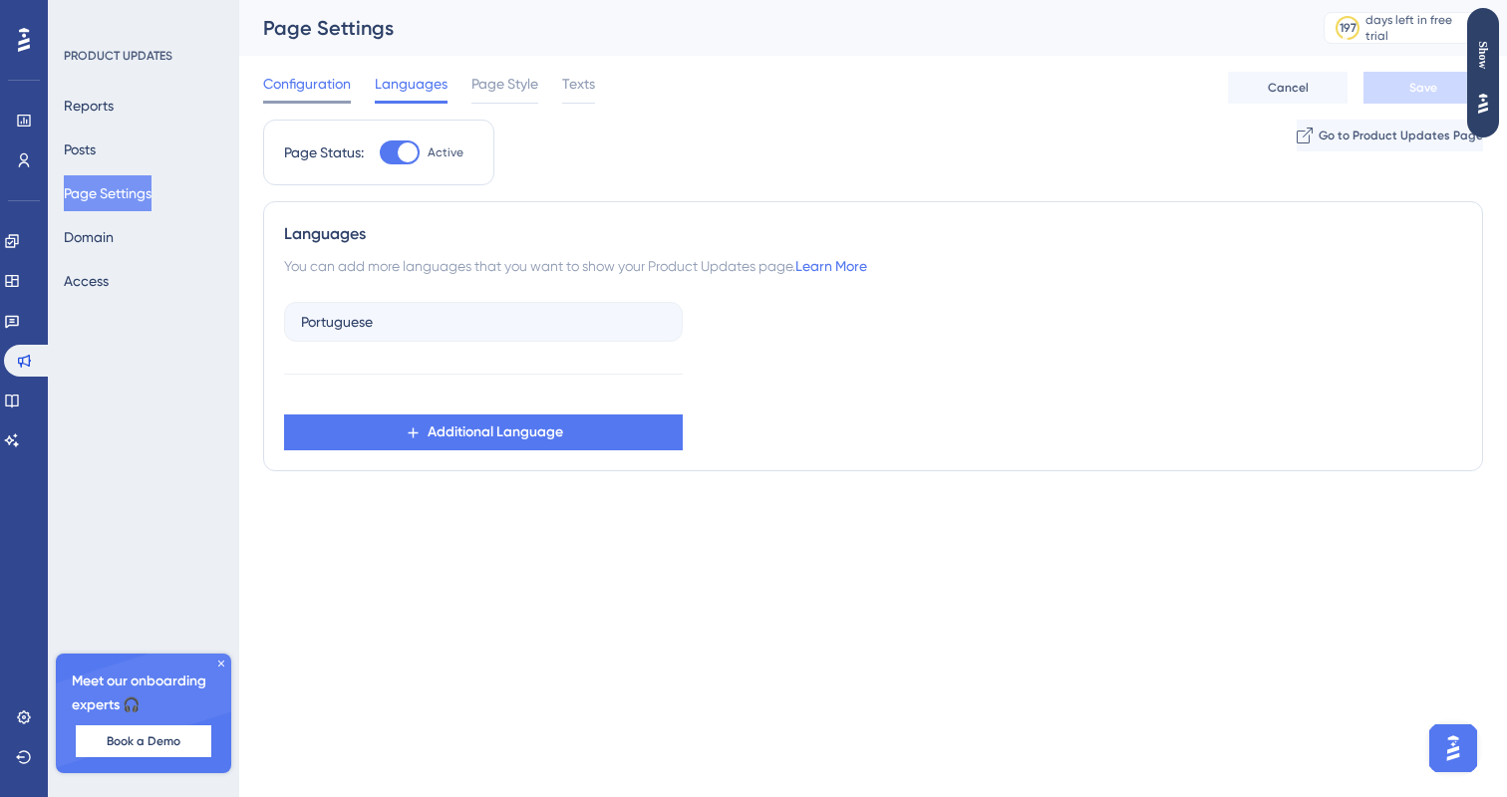
click at [291, 86] on span "Configuration" at bounding box center [307, 84] width 88 height 24
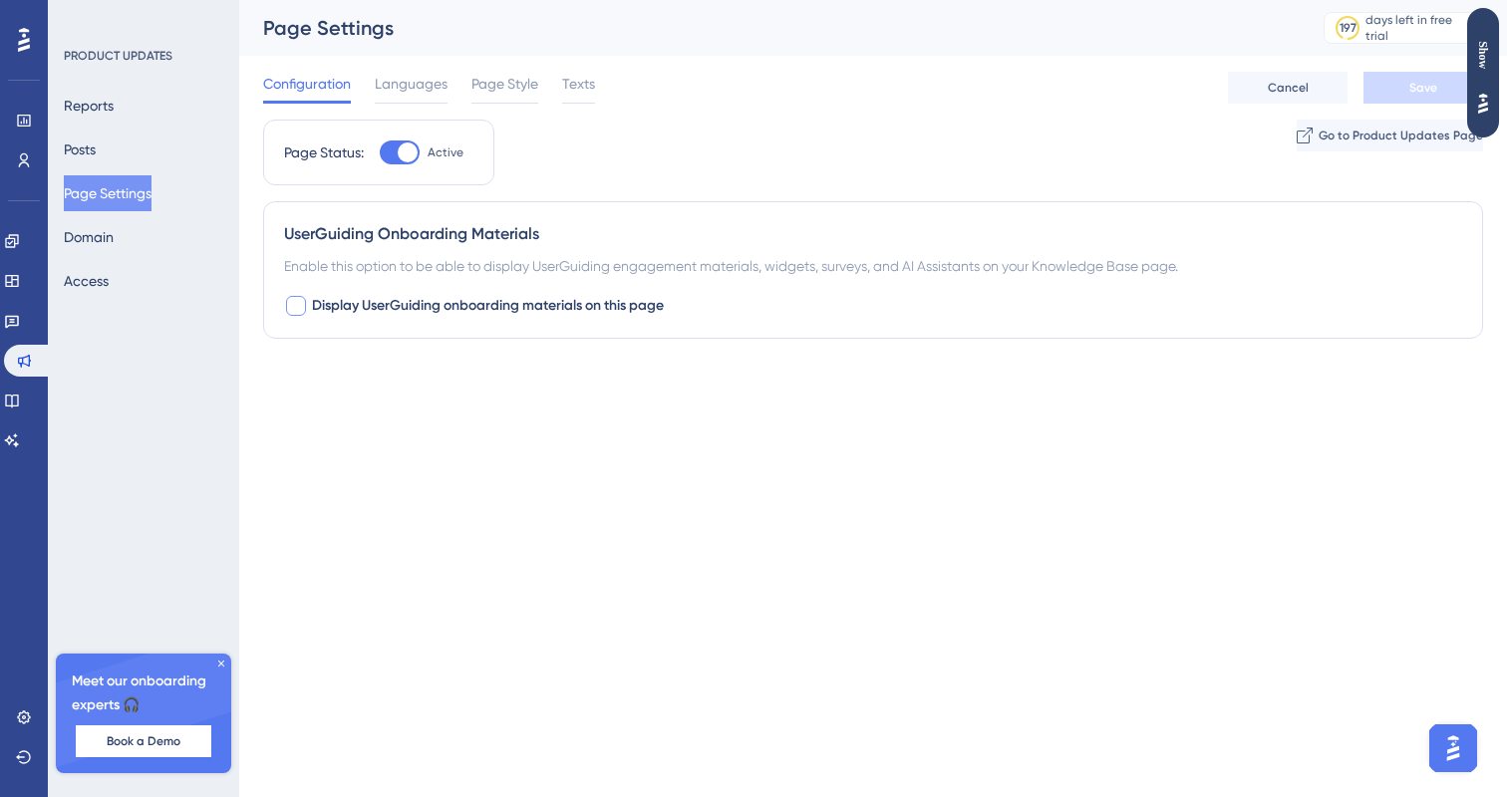
click at [307, 296] on label "Display UserGuiding onboarding materials on this page" at bounding box center [474, 306] width 380 height 24
click at [308, 298] on label "Display UserGuiding onboarding materials on this page" at bounding box center [474, 306] width 380 height 24
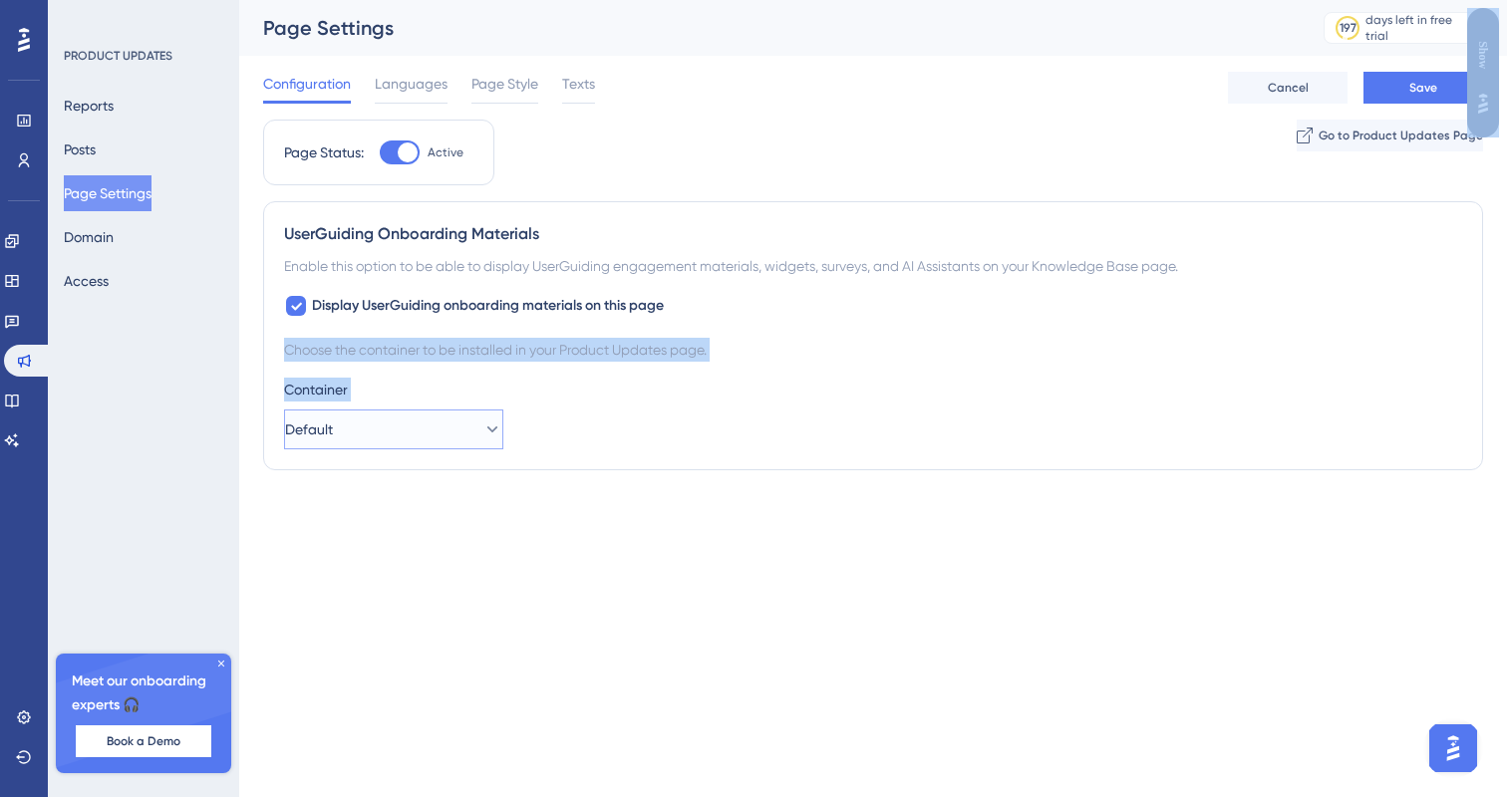
click at [368, 431] on button "Default" at bounding box center [393, 430] width 219 height 40
click at [686, 464] on div "UserGuiding Onboarding Materials Enable this option to be able to display UserG…" at bounding box center [873, 335] width 1220 height 269
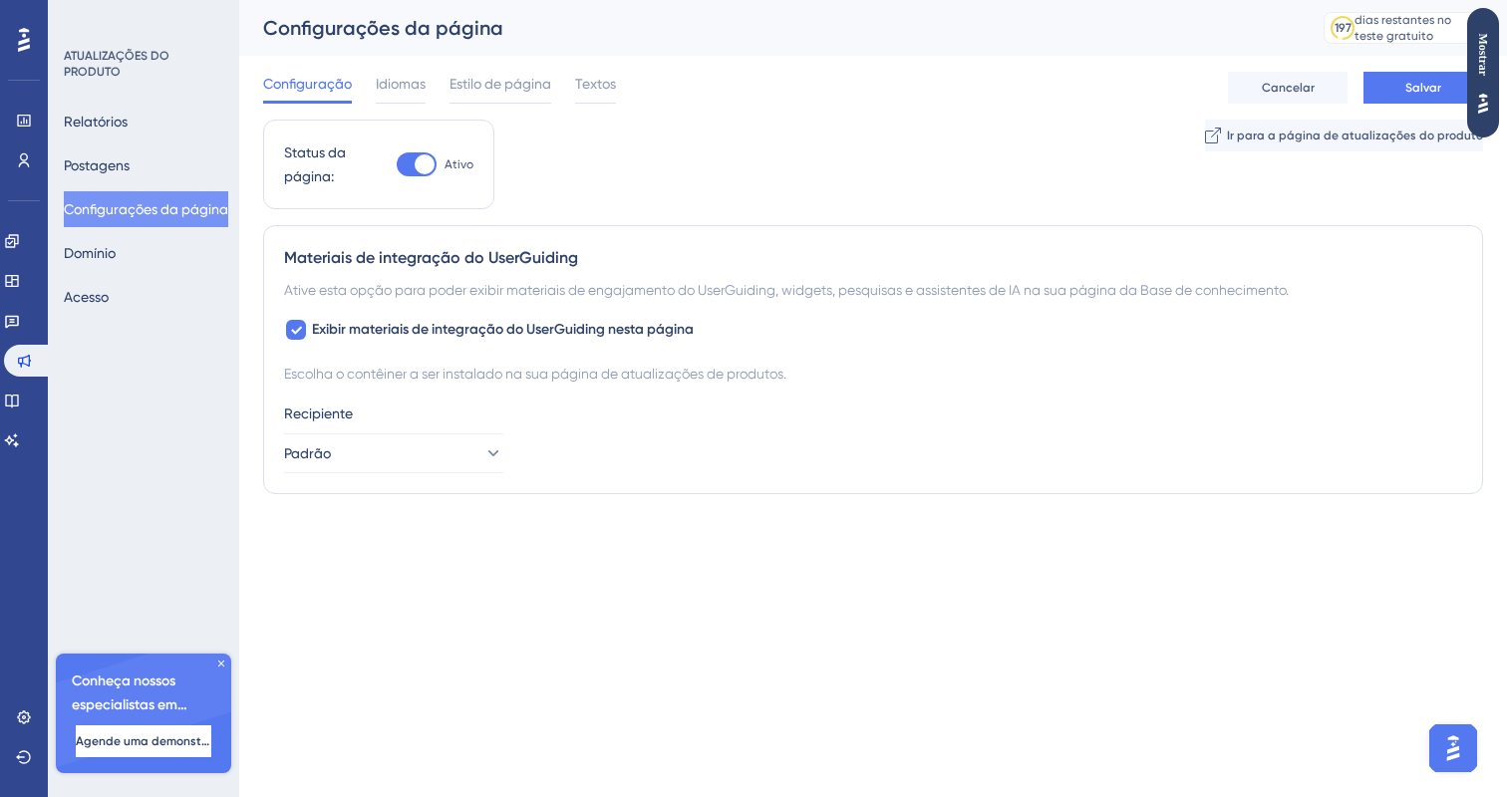
click at [632, 445] on div "Recipiente Padrão" at bounding box center [873, 438] width 1178 height 72
click at [302, 338] on div at bounding box center [296, 330] width 20 height 20
click at [302, 332] on div at bounding box center [296, 330] width 20 height 20
checkbox input "true"
click at [364, 450] on button "Padrão" at bounding box center [393, 453] width 219 height 40
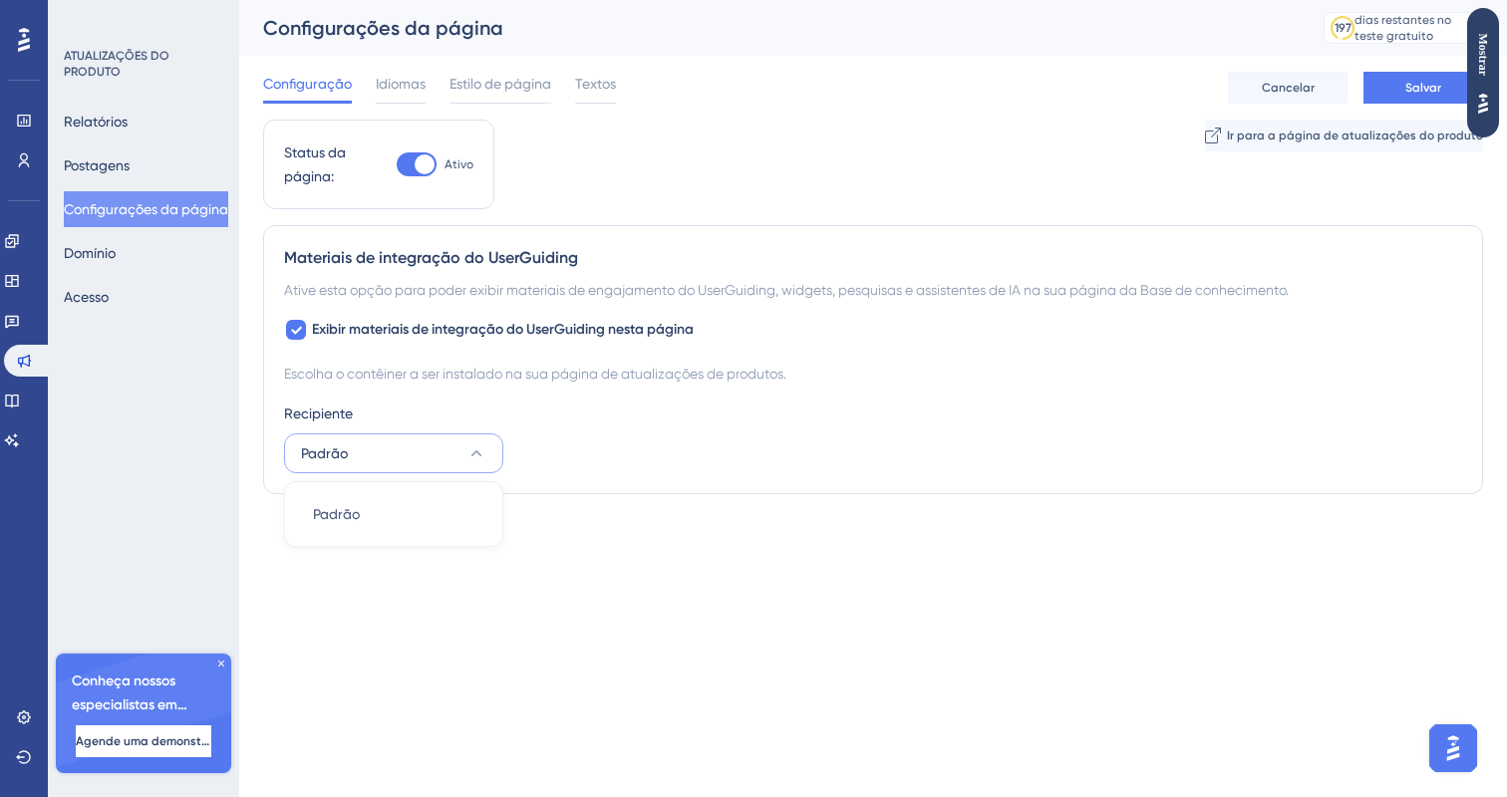
click at [364, 450] on button "Padrão" at bounding box center [393, 453] width 219 height 40
click at [587, 408] on div "Recipiente" at bounding box center [873, 414] width 1178 height 24
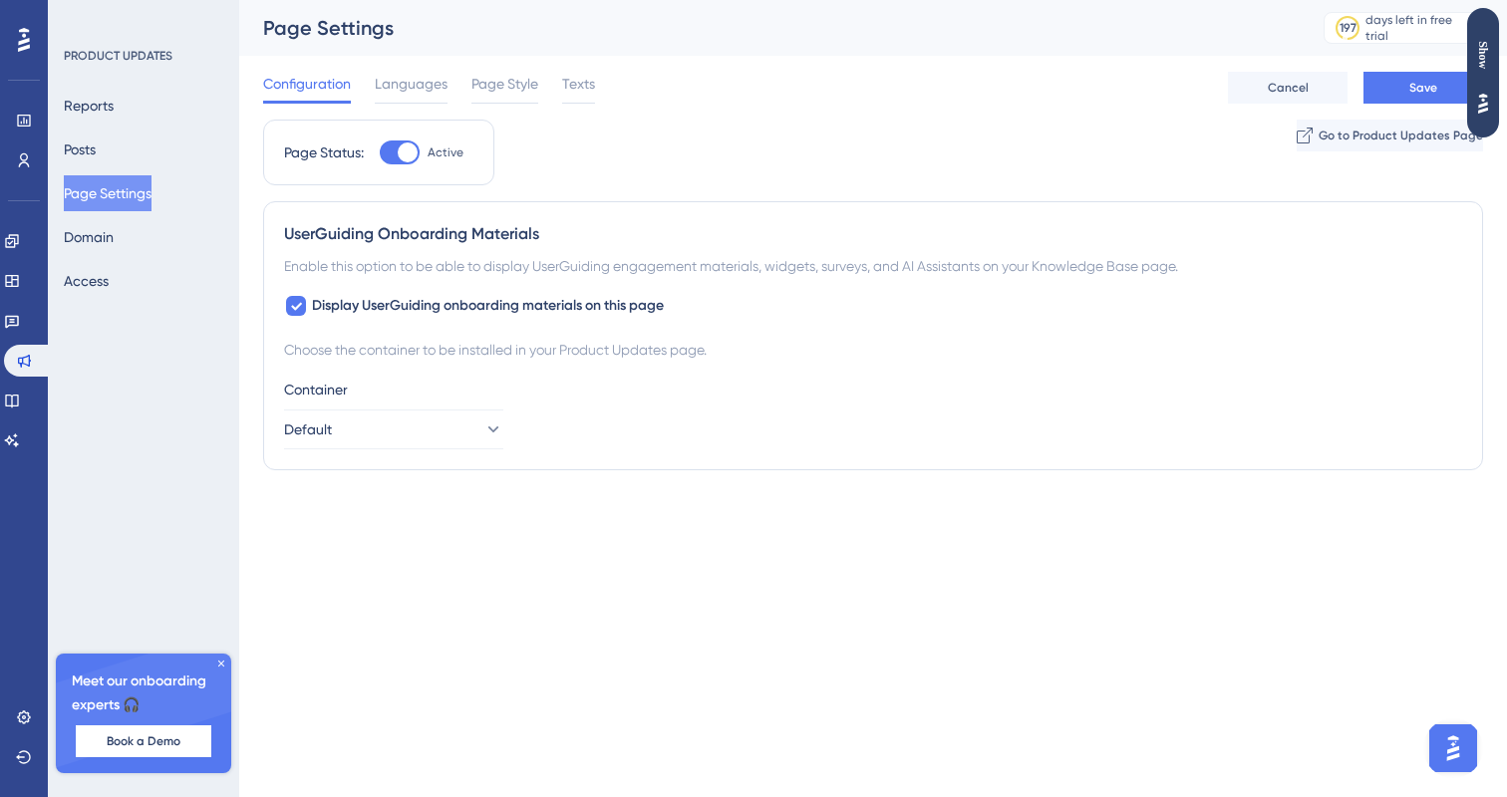
click at [653, 120] on div "Page Status: Active Go to Product Updates Page" at bounding box center [873, 161] width 1220 height 82
click at [1421, 89] on span "Save" at bounding box center [1423, 88] width 28 height 16
click at [375, 94] on span "Languages" at bounding box center [411, 84] width 73 height 24
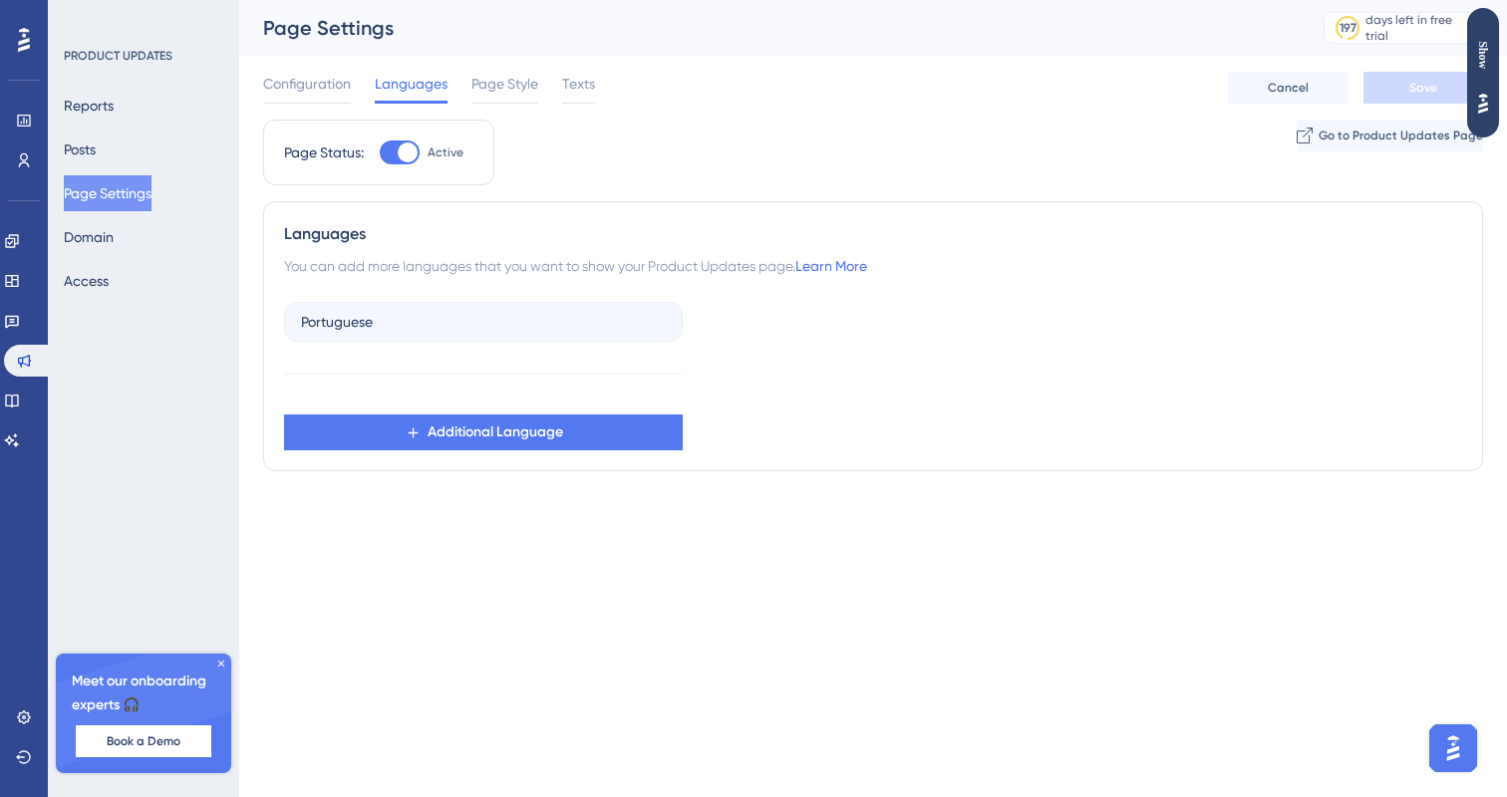
click at [463, 95] on div "Configuration Languages Page Style Texts" at bounding box center [429, 88] width 332 height 32
click at [477, 90] on span "Page Style" at bounding box center [504, 84] width 67 height 24
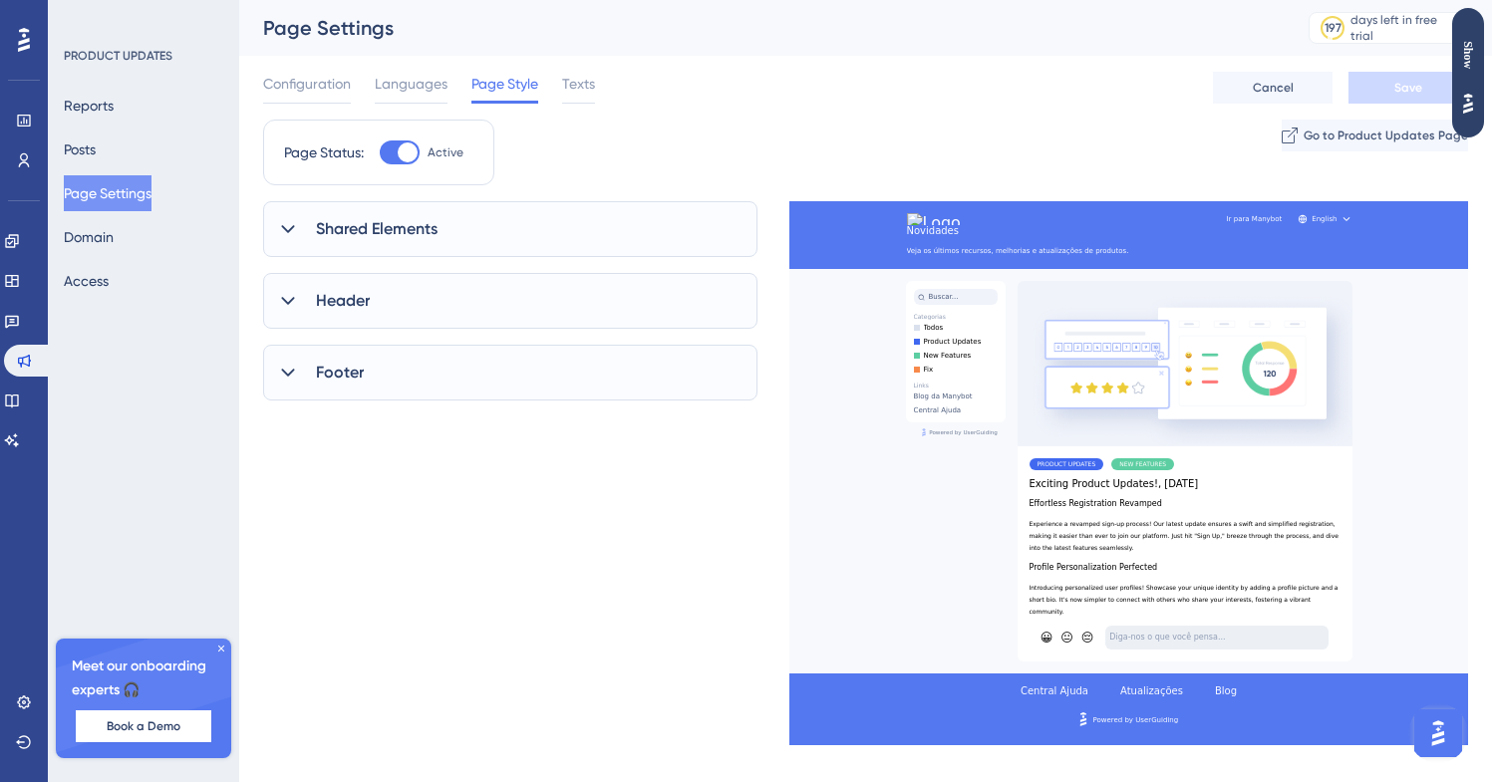
click at [359, 91] on div "Configuration Languages Page Style Texts" at bounding box center [429, 88] width 332 height 32
click at [330, 89] on span "Configuration" at bounding box center [307, 84] width 88 height 24
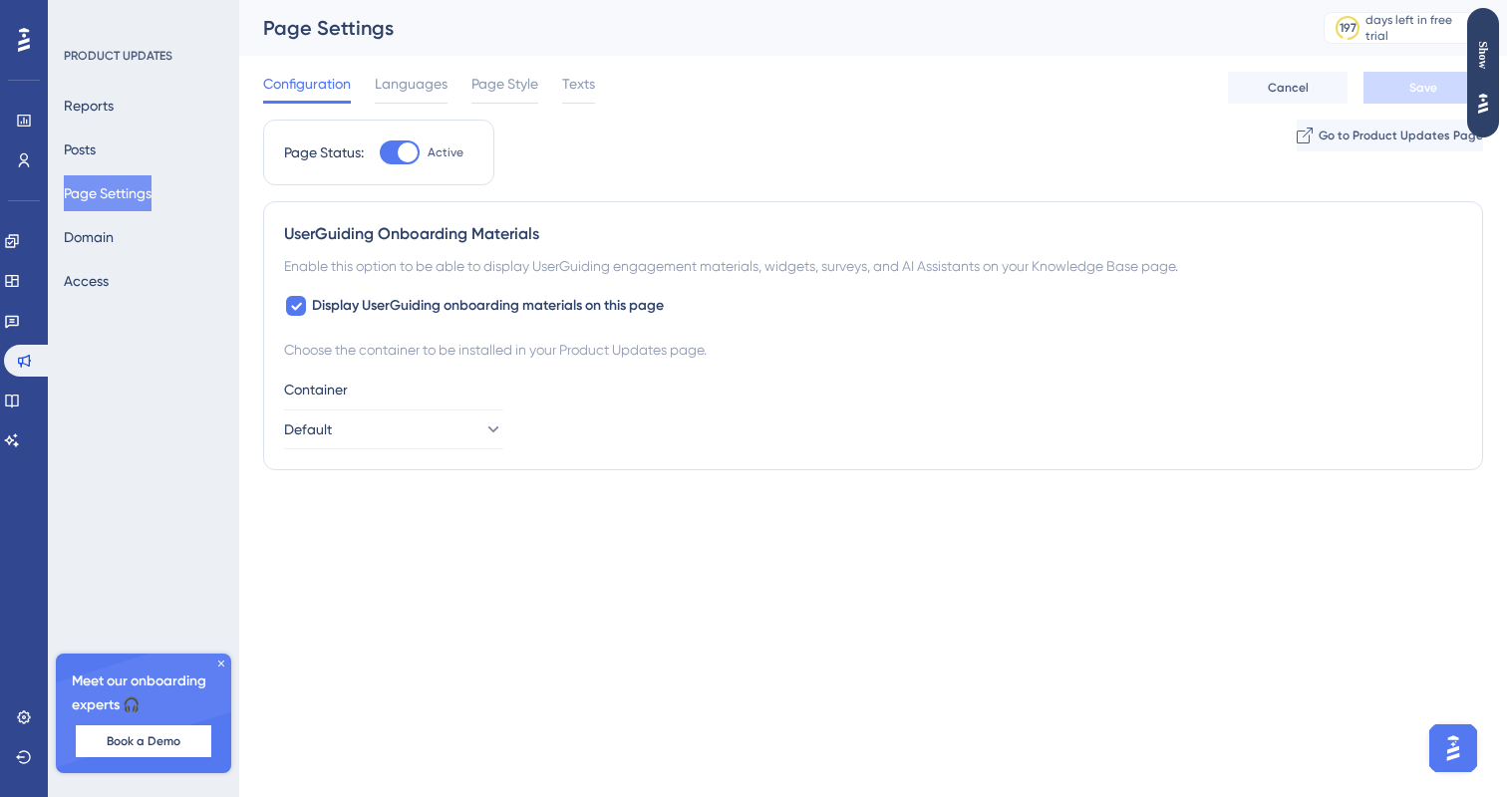
click at [501, 111] on div "Configuration Languages Page Style Texts Cancel Save" at bounding box center [873, 88] width 1220 height 64
click at [505, 89] on span "Page Style" at bounding box center [504, 84] width 67 height 24
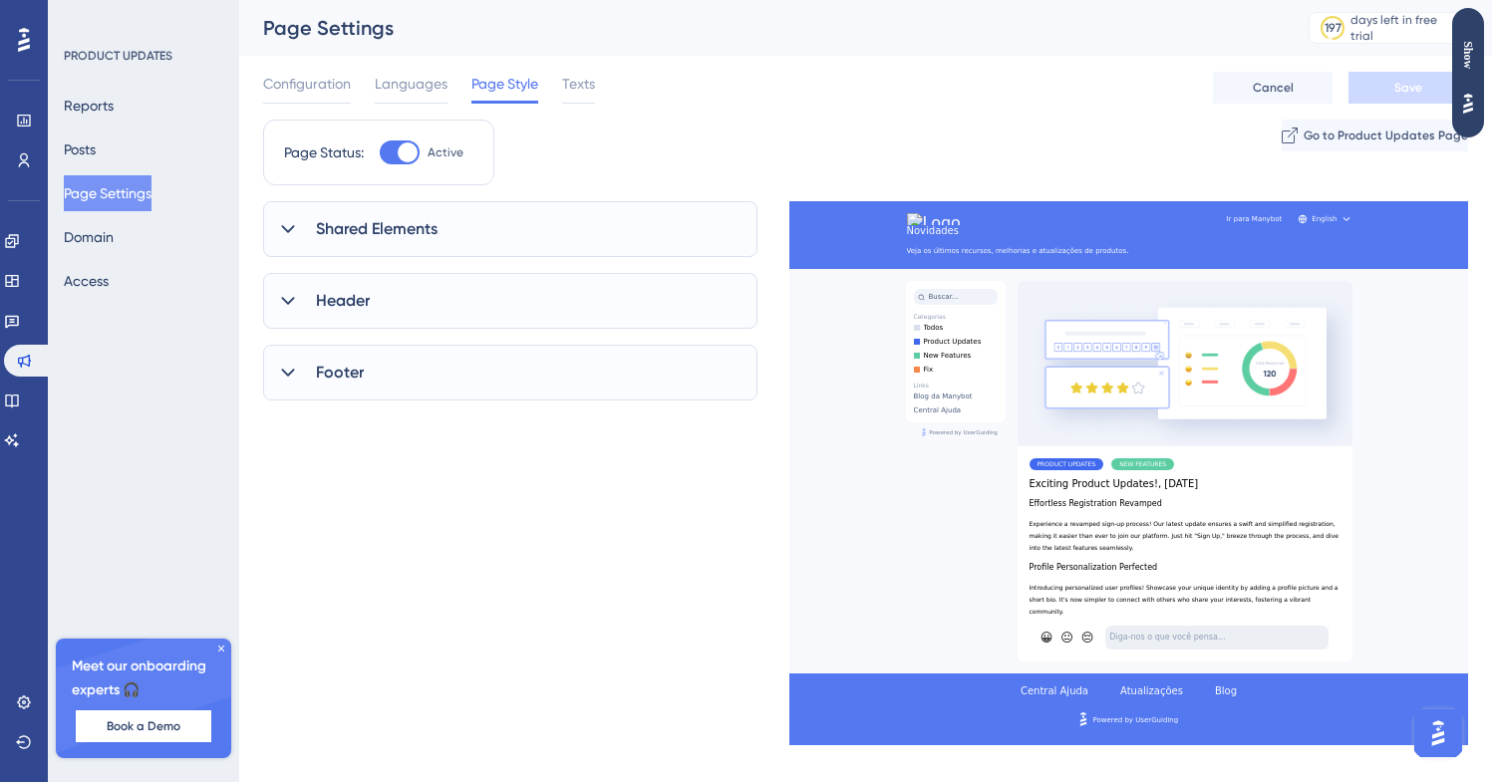
click at [402, 246] on div "Shared Elements" at bounding box center [510, 229] width 494 height 56
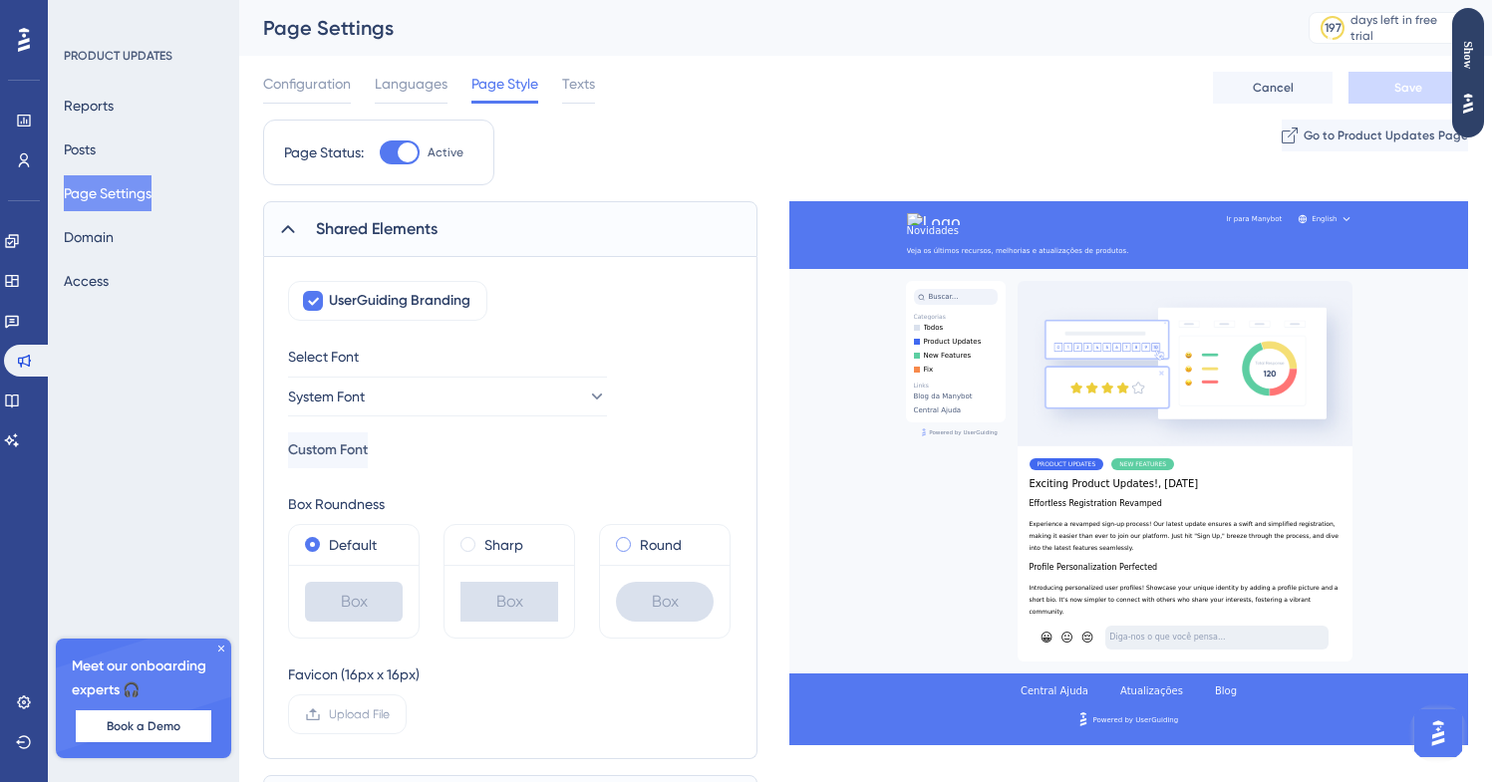
click at [629, 547] on span at bounding box center [623, 544] width 15 height 15
click at [637, 540] on input "radio" at bounding box center [637, 540] width 0 height 0
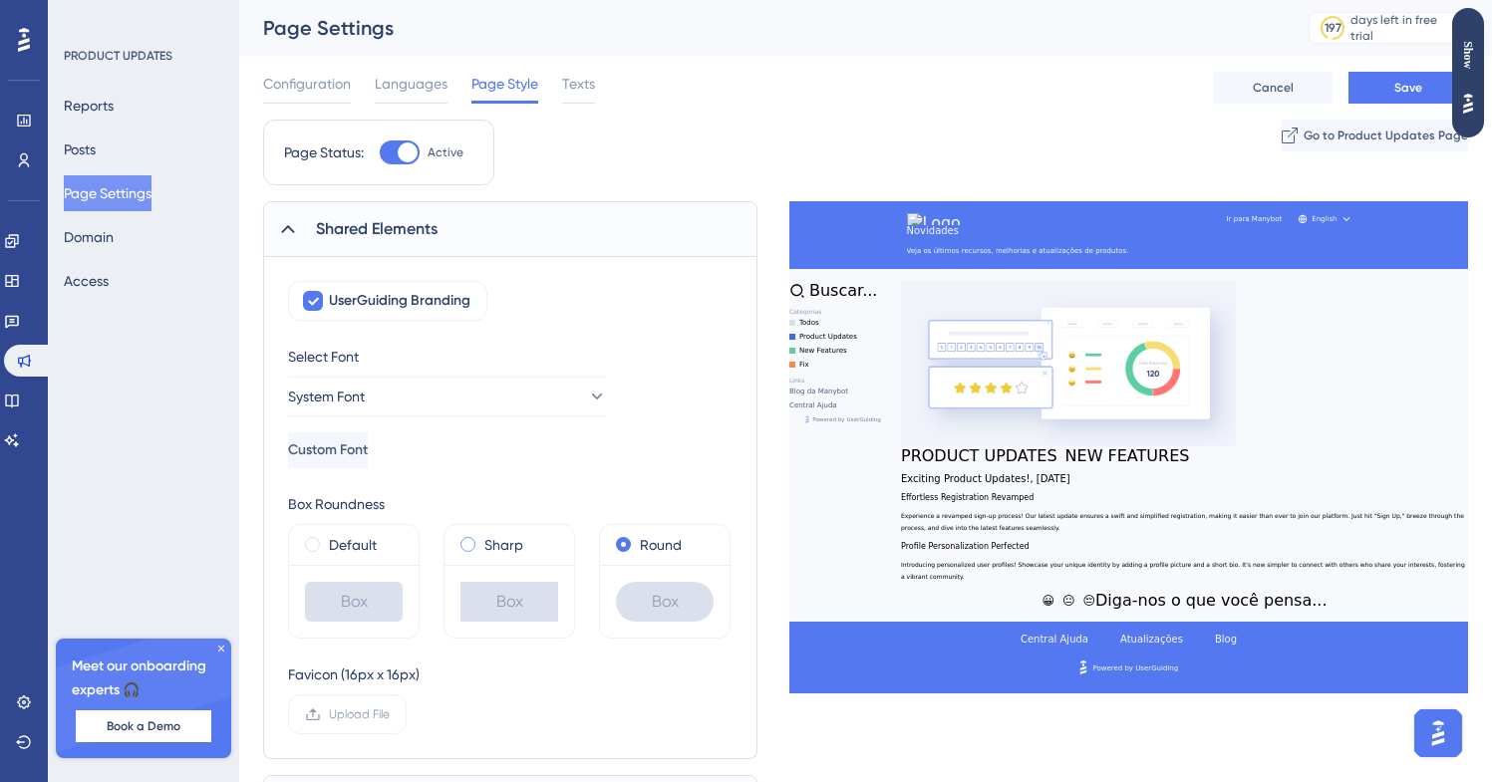
click at [547, 556] on div "Sharp" at bounding box center [509, 545] width 98 height 24
click at [645, 556] on label "Round" at bounding box center [661, 545] width 42 height 24
click at [348, 577] on div "Box" at bounding box center [354, 601] width 130 height 73
click at [349, 554] on label "Default" at bounding box center [353, 545] width 48 height 24
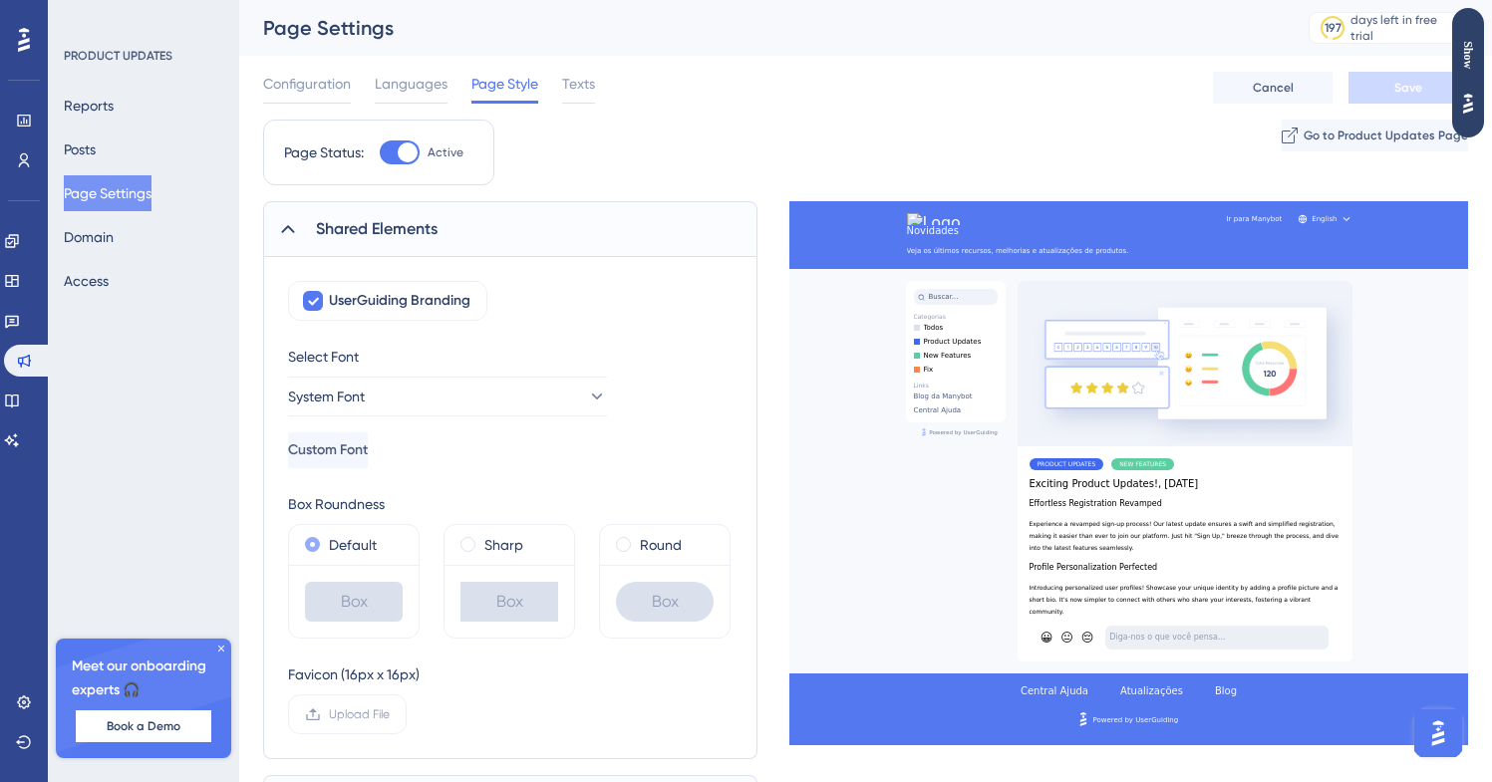
click at [349, 535] on label "Default" at bounding box center [353, 545] width 48 height 24
click at [684, 538] on div "Round" at bounding box center [665, 545] width 98 height 24
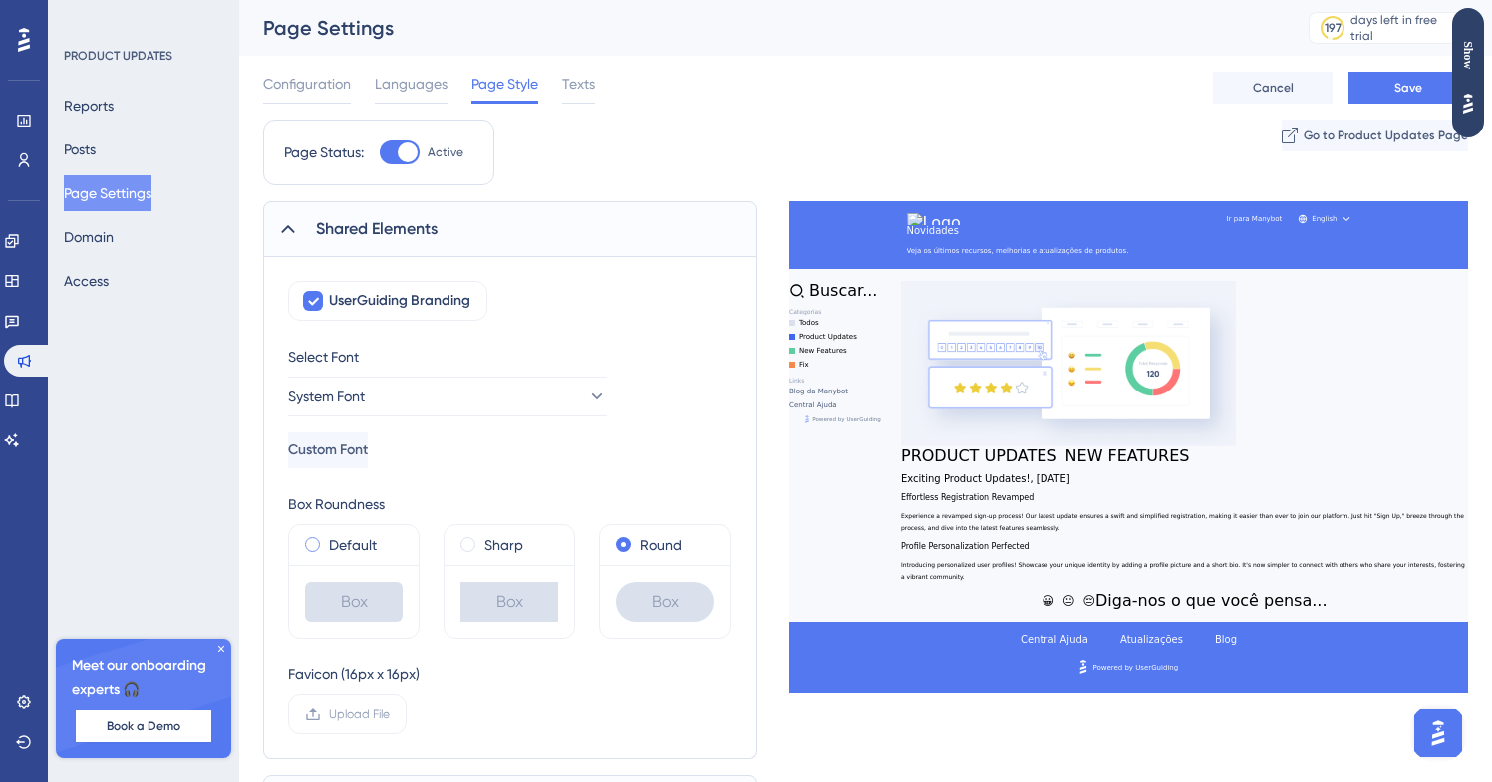
click at [335, 550] on label "Default" at bounding box center [353, 545] width 48 height 24
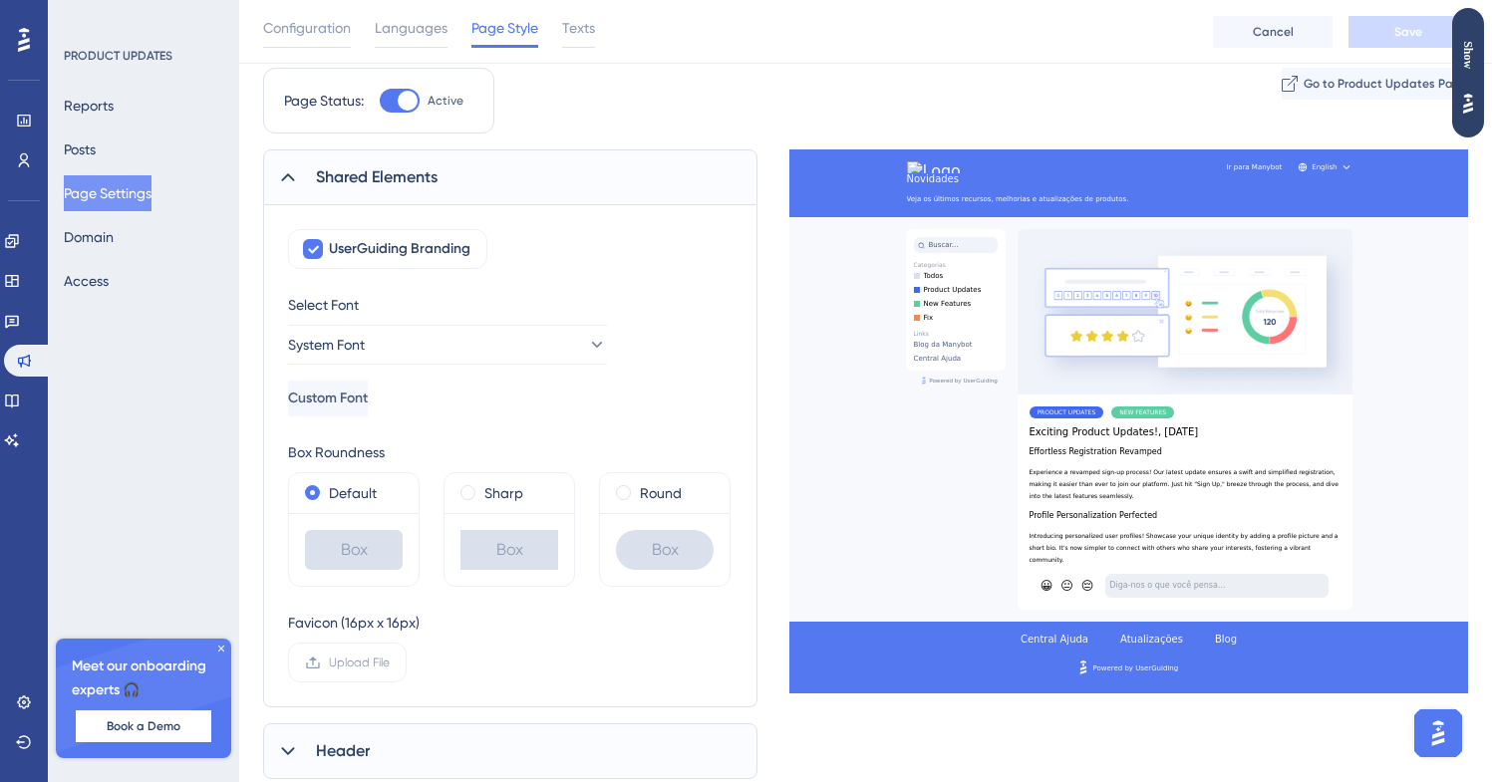
scroll to position [62, 0]
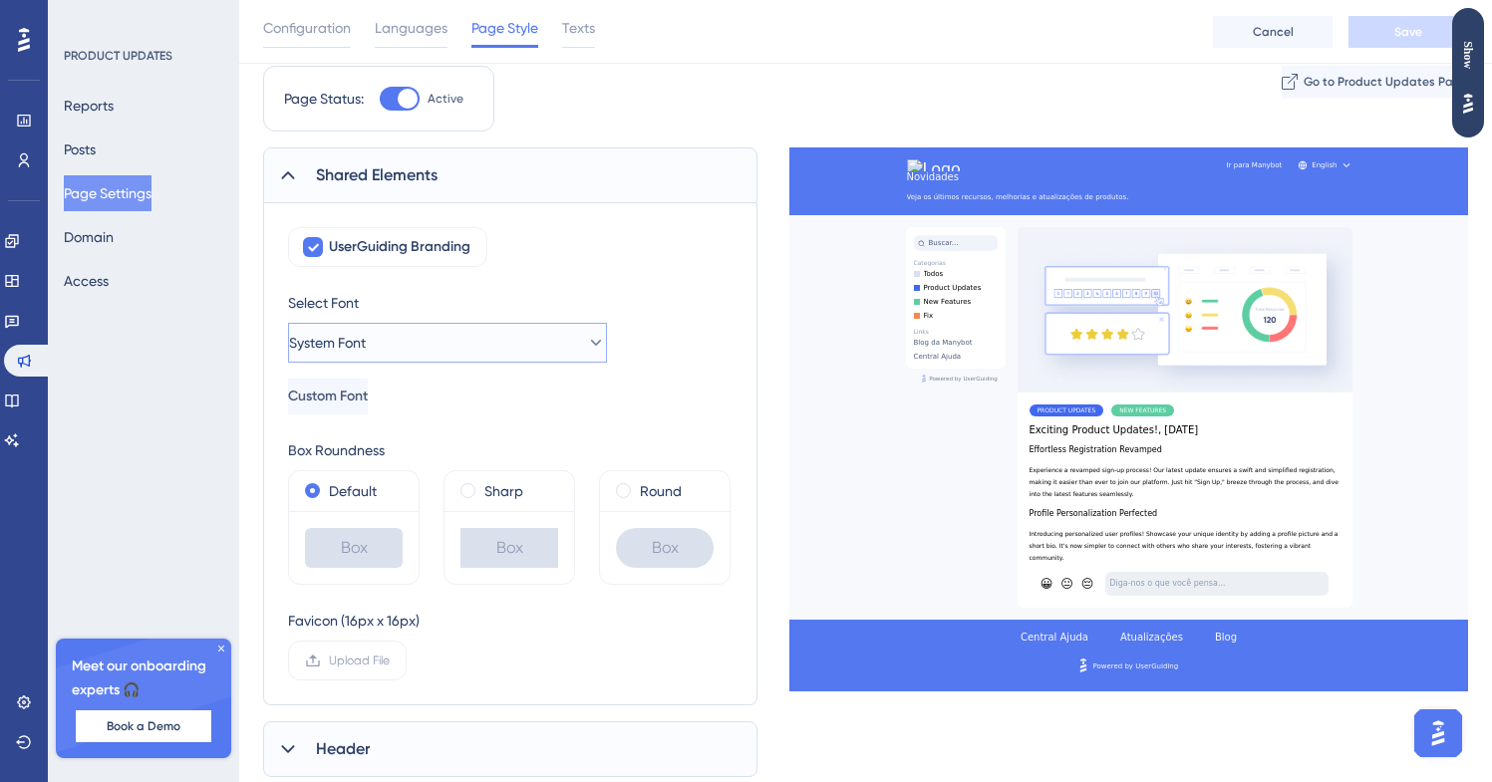
click at [388, 362] on button "System Font" at bounding box center [447, 343] width 319 height 40
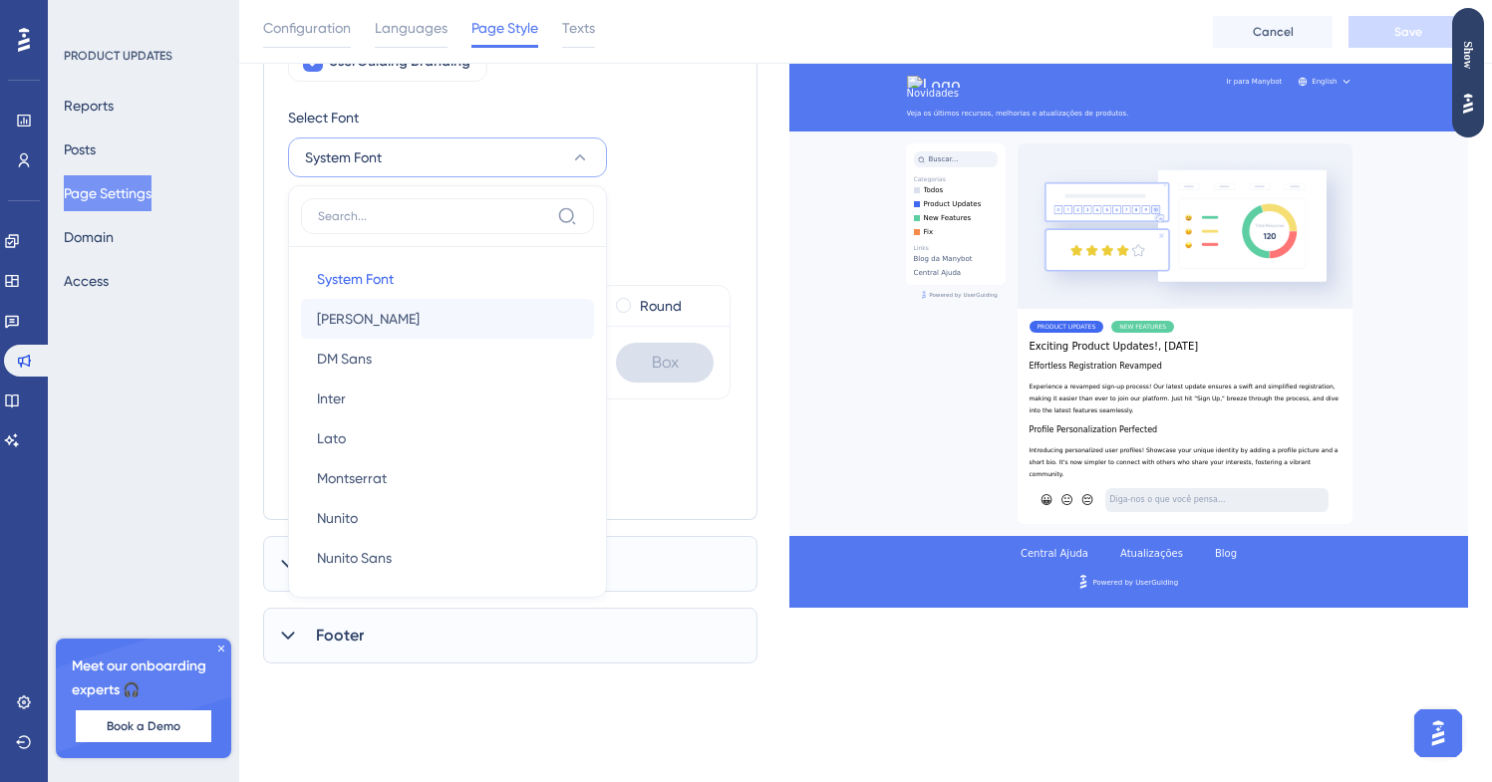
click at [386, 332] on button "[PERSON_NAME]" at bounding box center [447, 319] width 293 height 40
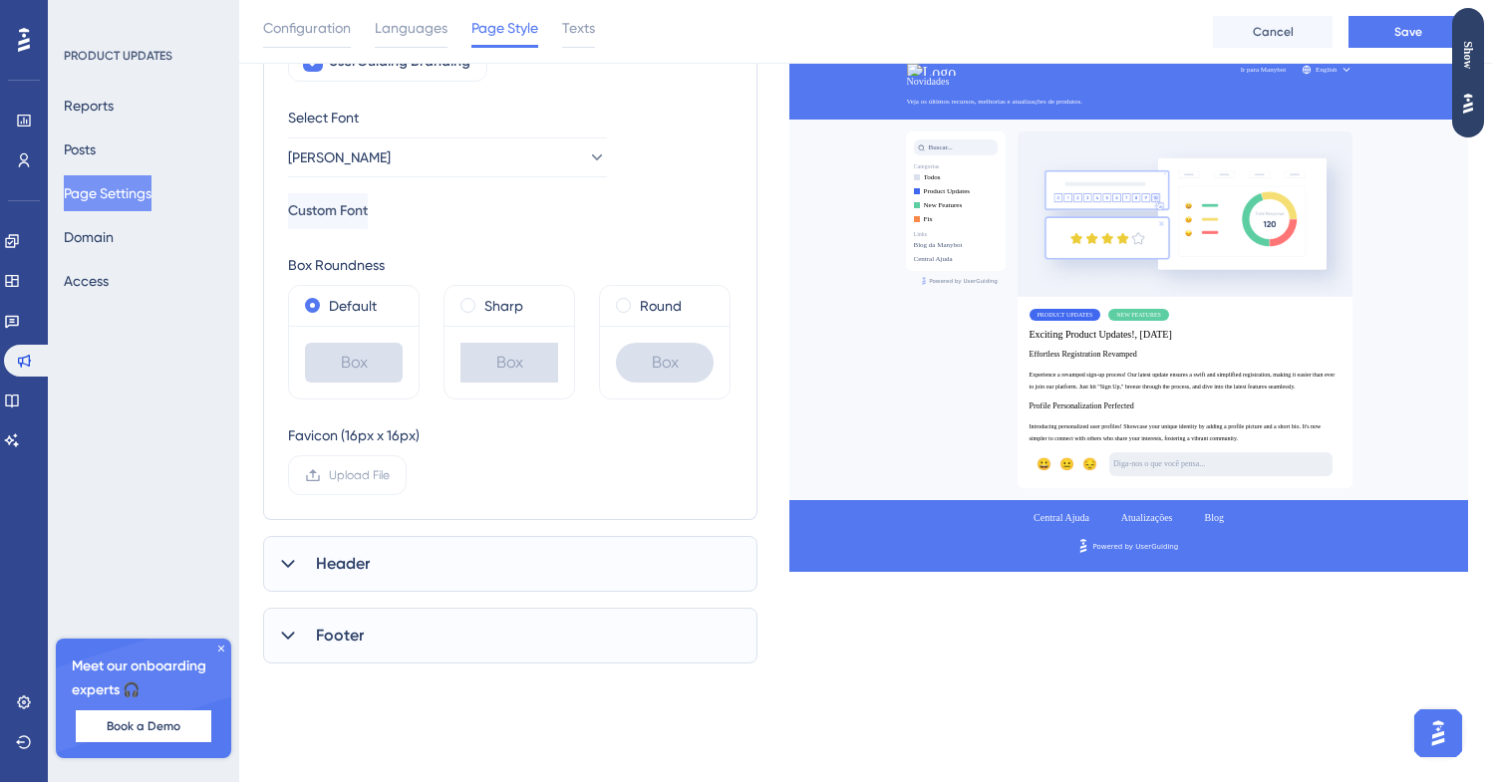
click at [398, 178] on div "Select Font Barlow Custom Font" at bounding box center [447, 168] width 319 height 124
click at [402, 156] on button "[PERSON_NAME]" at bounding box center [447, 158] width 319 height 40
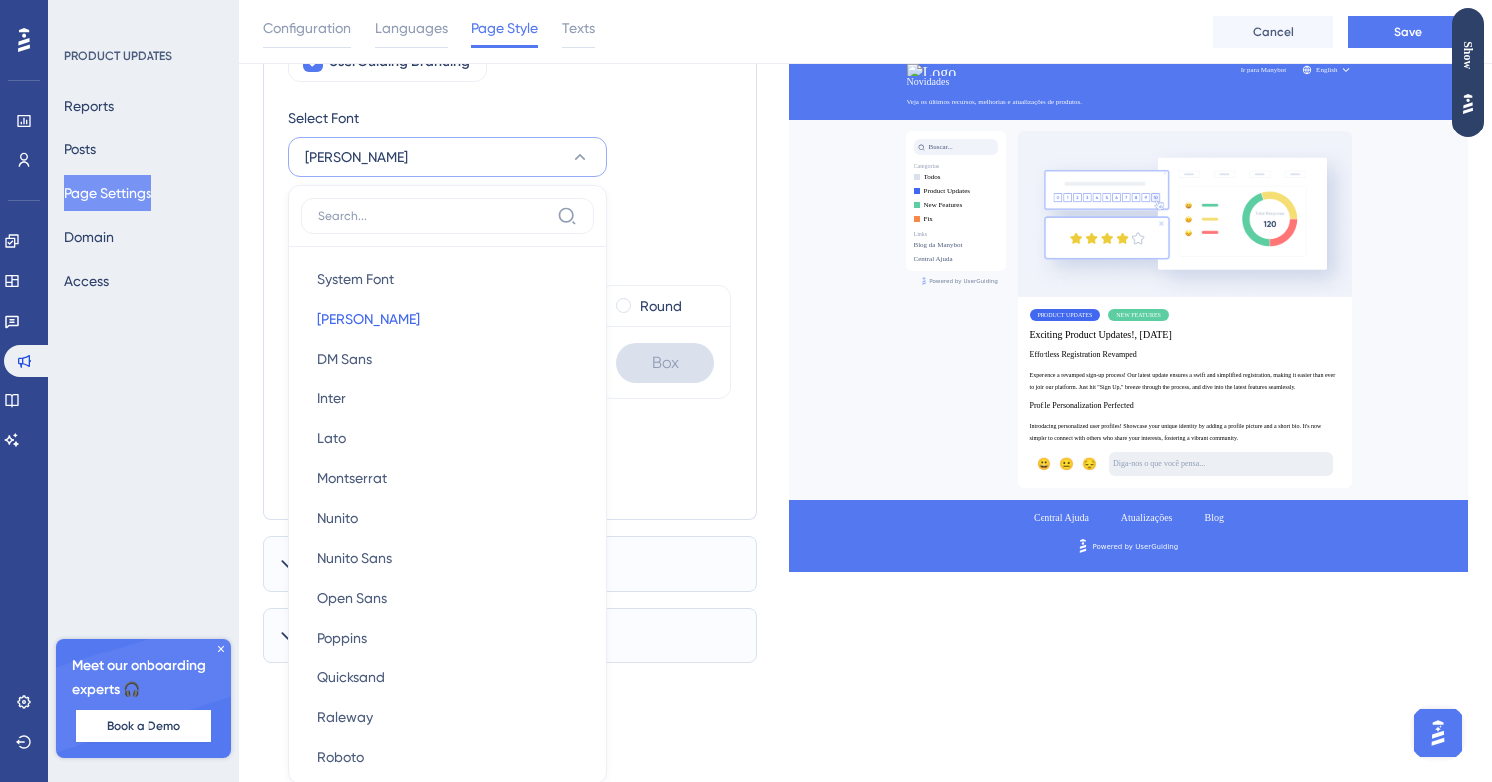
scroll to position [341, 0]
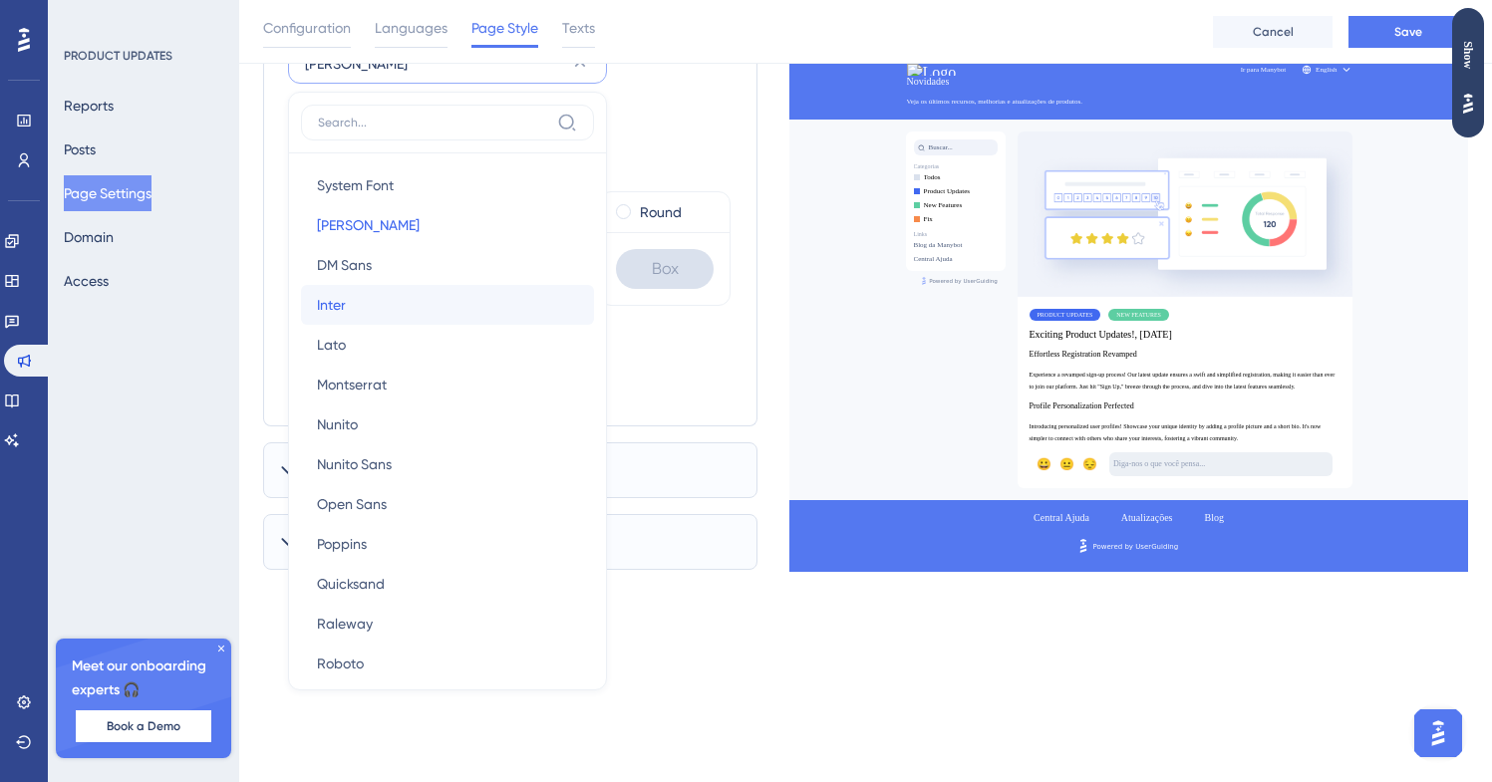
click at [390, 297] on button "Inter Inter" at bounding box center [447, 305] width 293 height 40
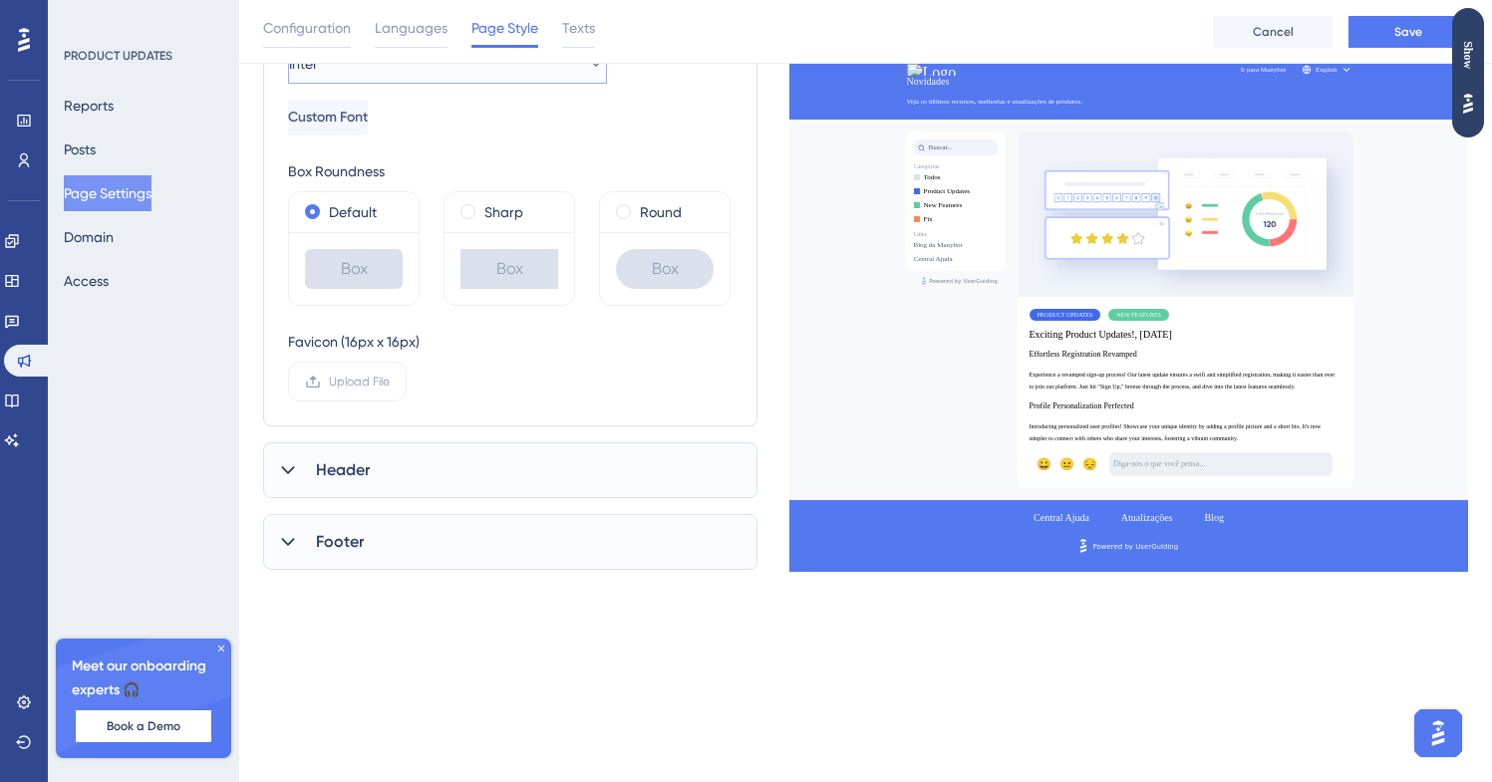
click at [446, 78] on button "Inter" at bounding box center [447, 64] width 319 height 40
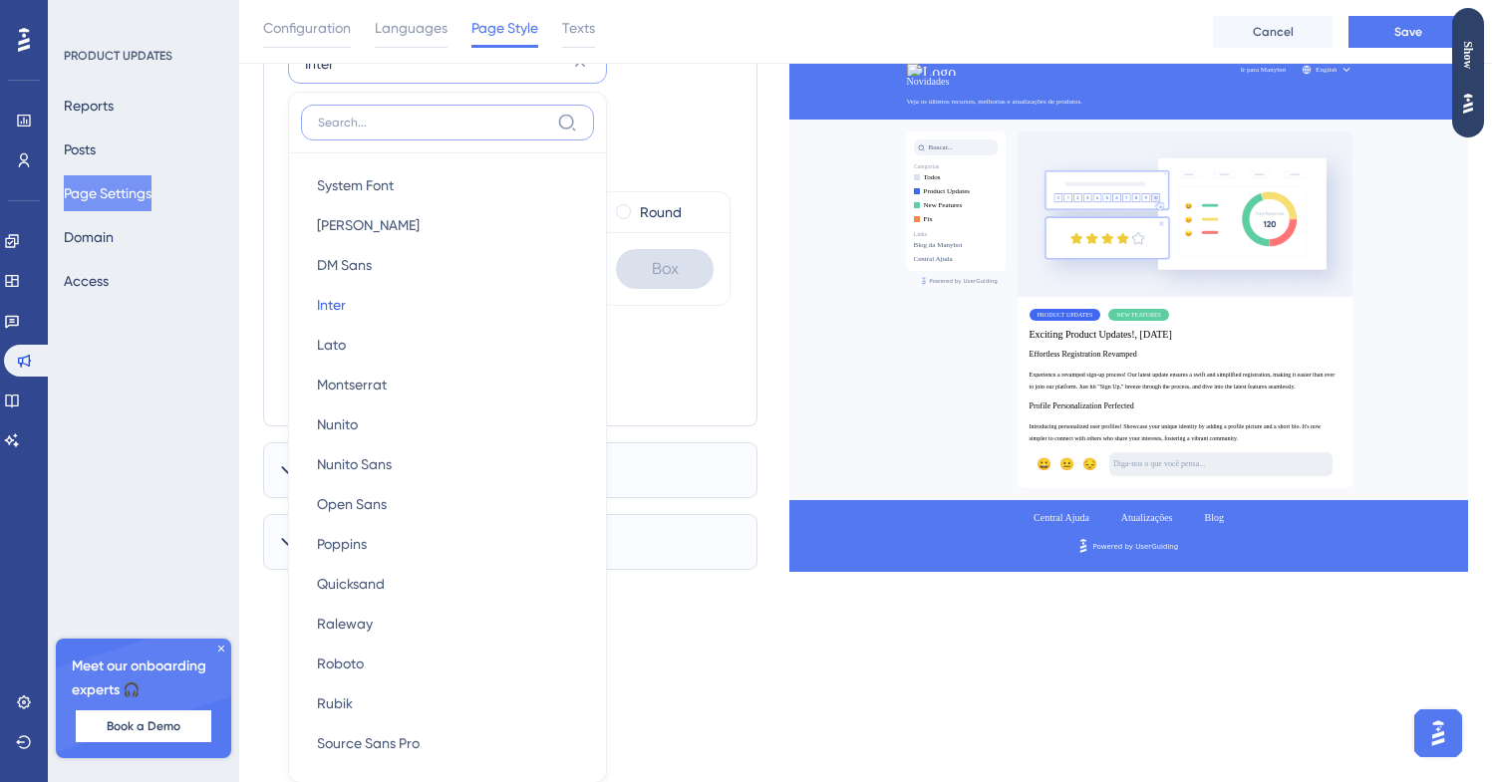
scroll to position [386, 0]
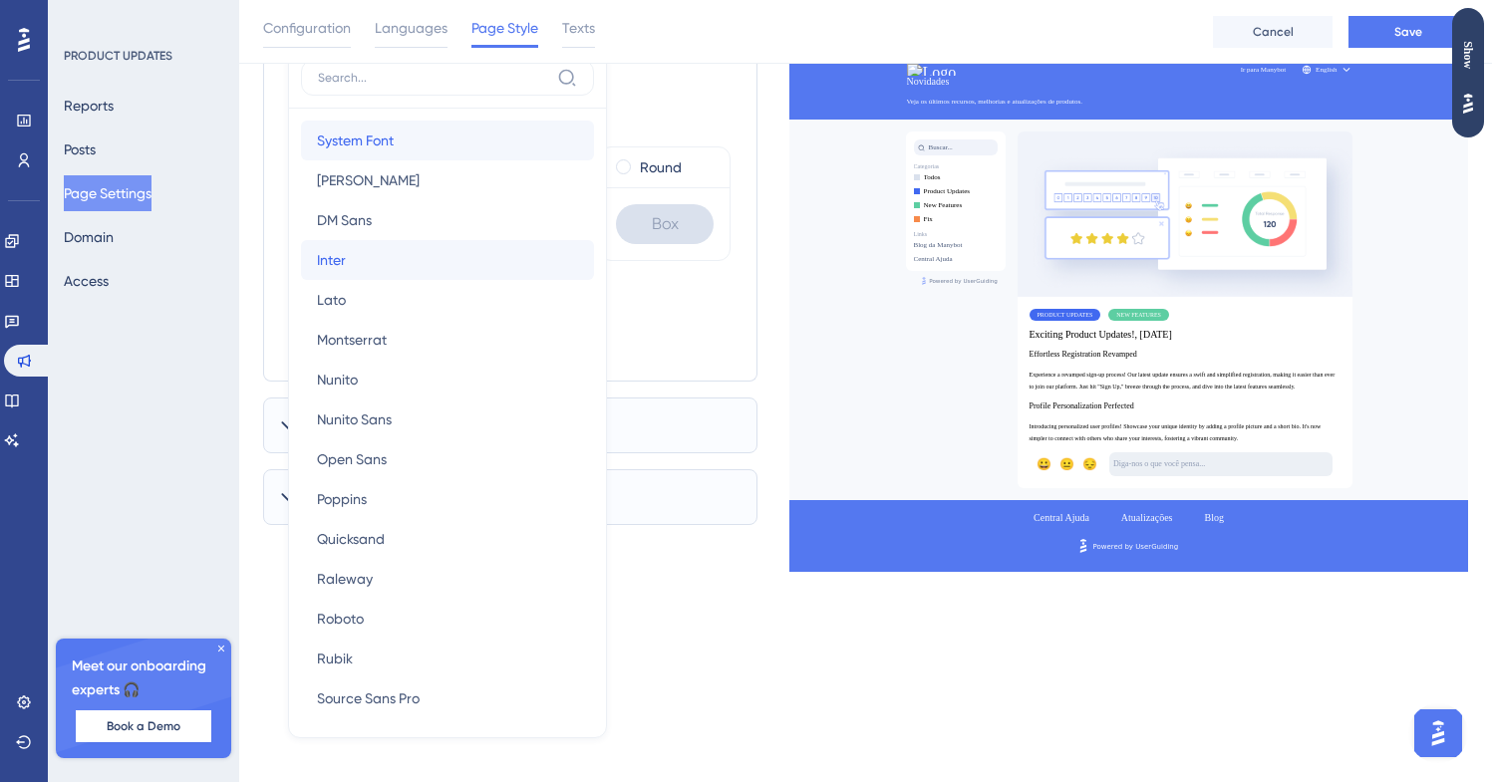
drag, startPoint x: 413, startPoint y: 152, endPoint x: 531, endPoint y: 241, distance: 148.1
click at [531, 241] on div "System Font System Font [PERSON_NAME] DM Sans DM Sans Inter Inter Lato Lato [PE…" at bounding box center [447, 420] width 293 height 598
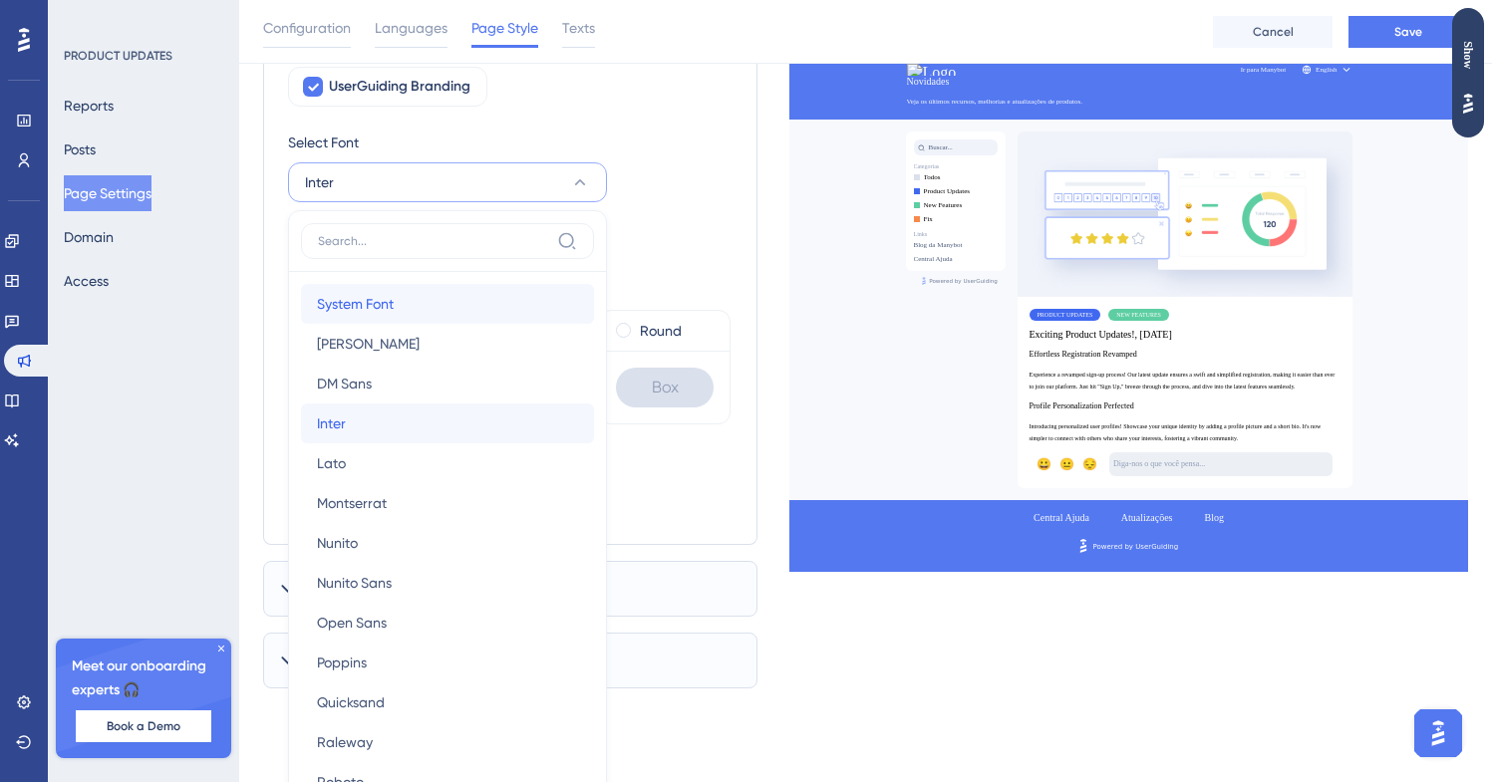
scroll to position [123, 0]
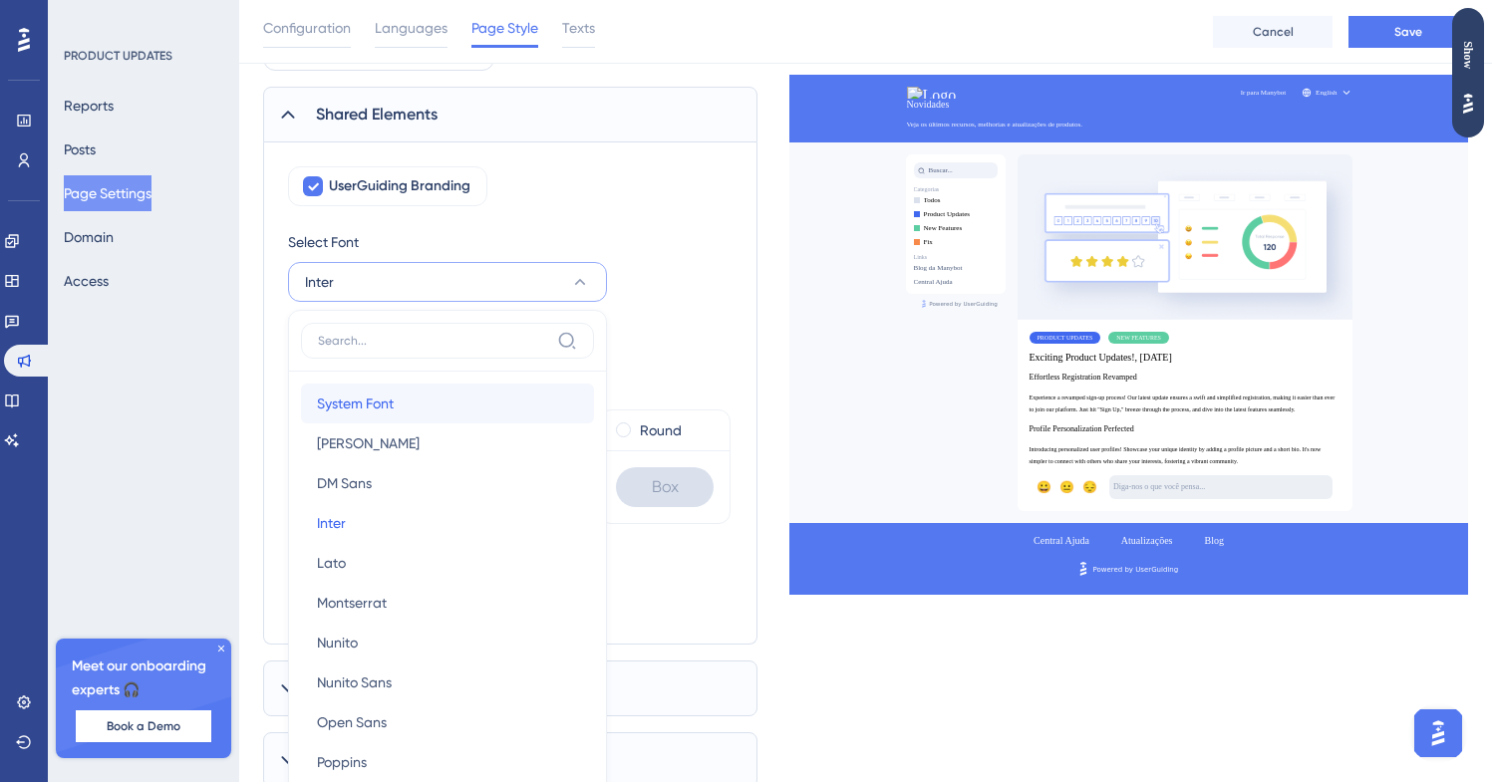
click at [436, 419] on button "System Font System Font" at bounding box center [447, 404] width 293 height 40
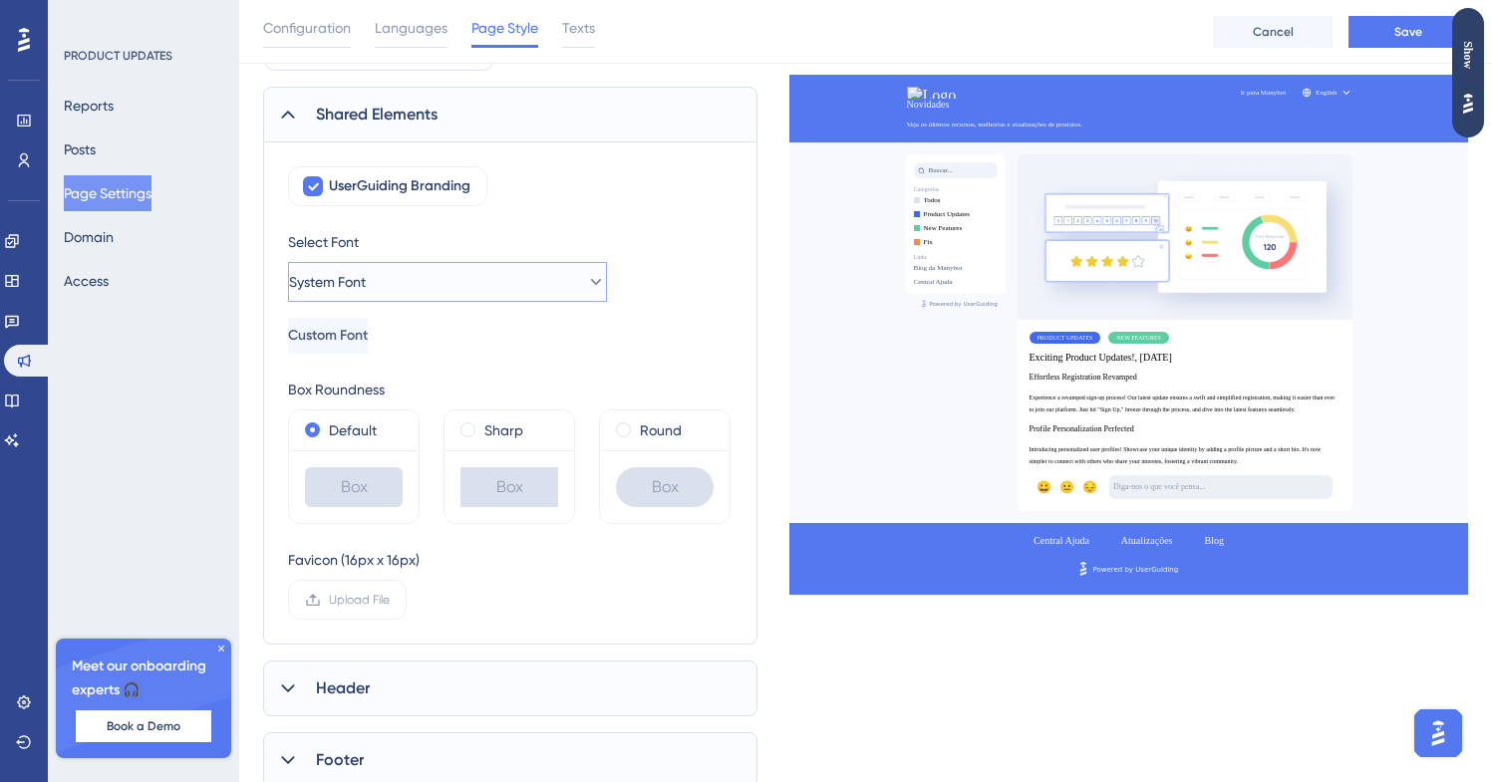
click at [471, 281] on button "System Font" at bounding box center [447, 282] width 319 height 40
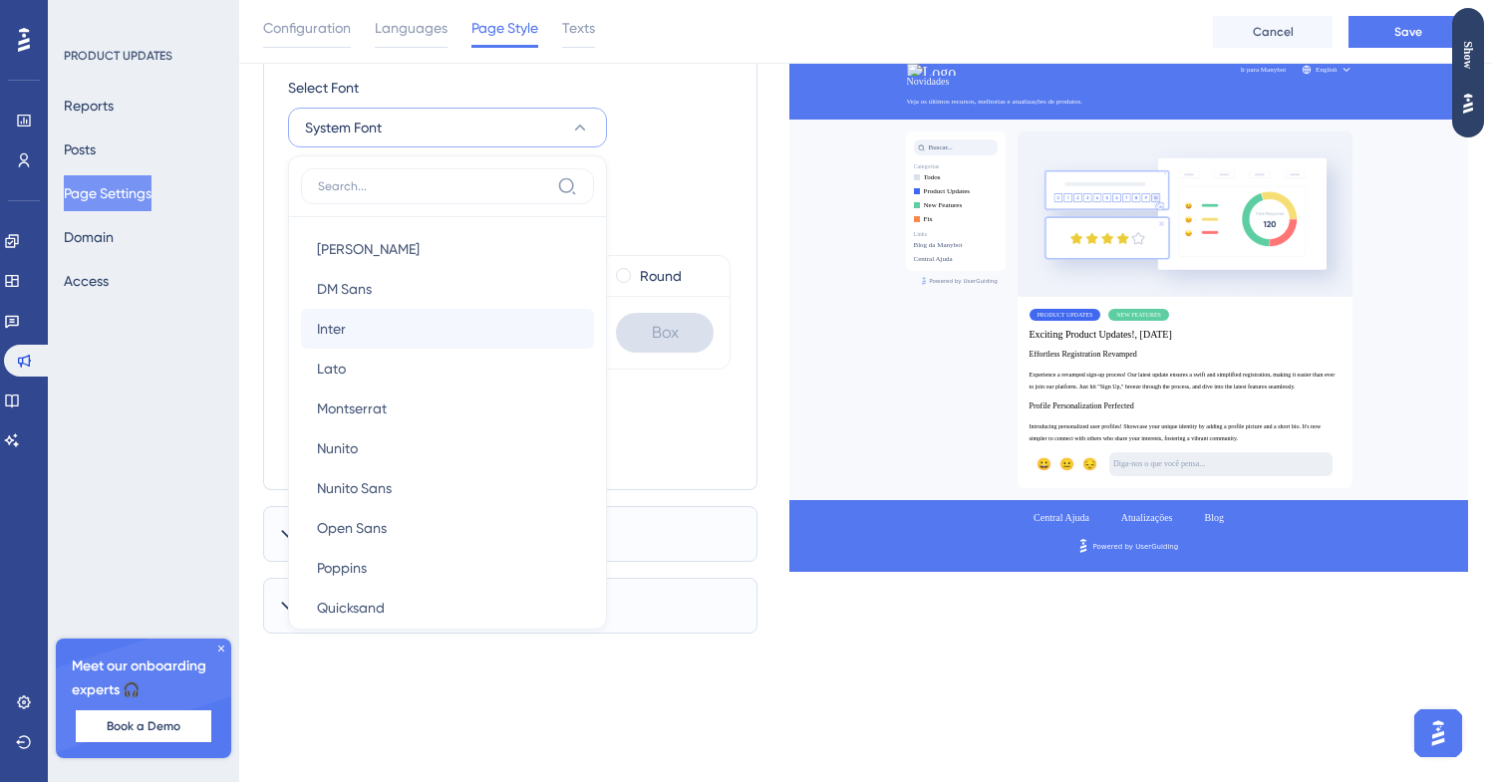
scroll to position [43, 0]
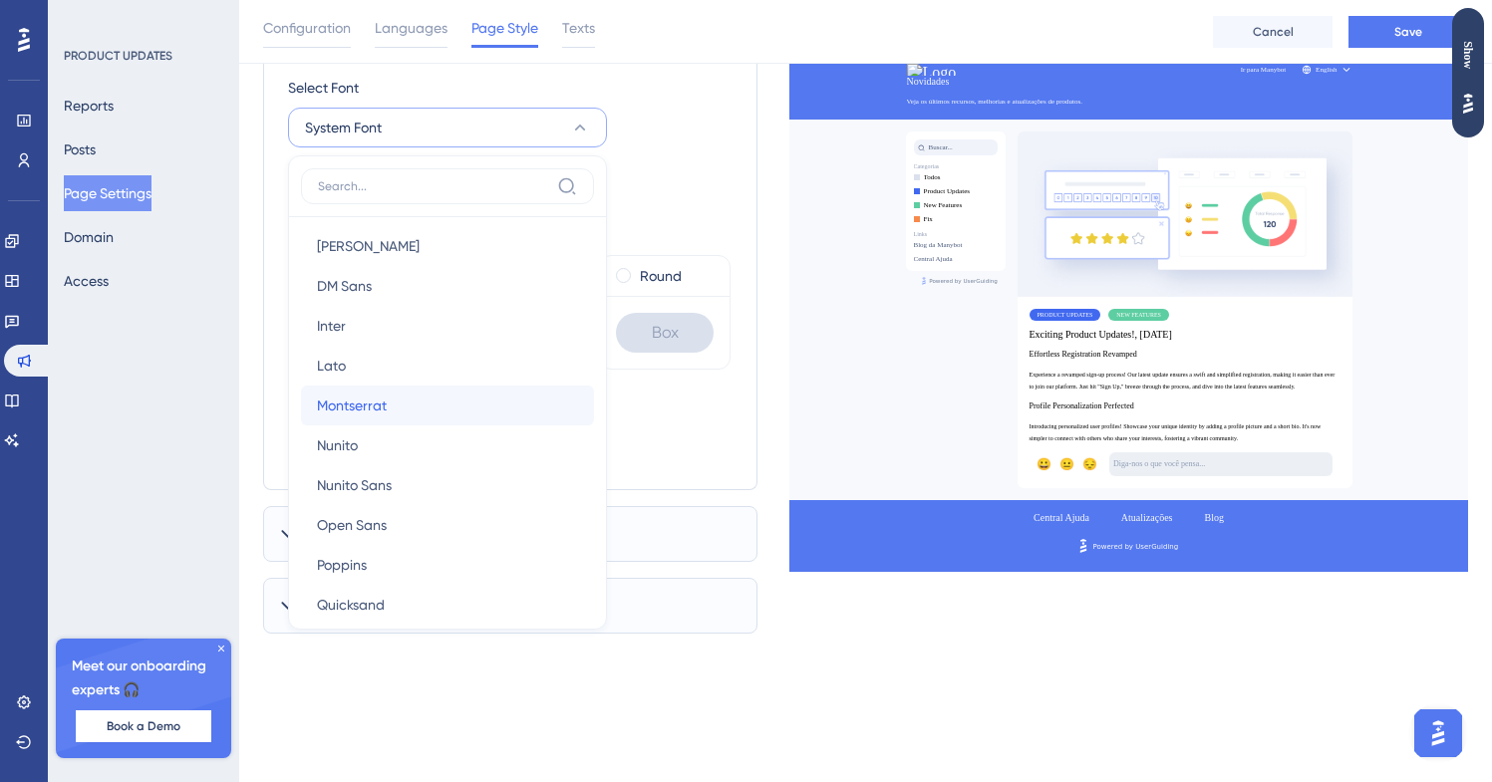
click at [475, 410] on button "[PERSON_NAME]" at bounding box center [447, 406] width 293 height 40
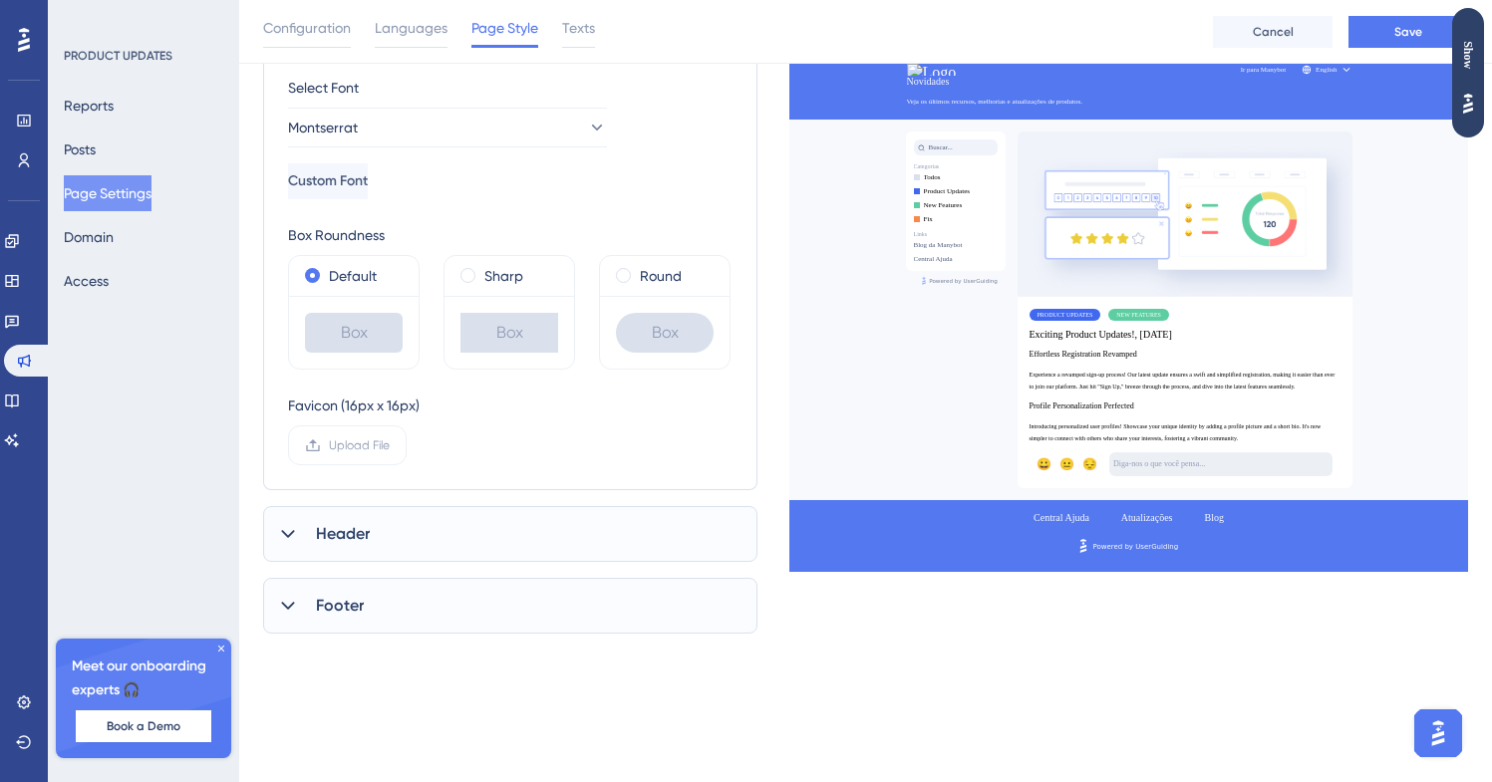
scroll to position [130, 0]
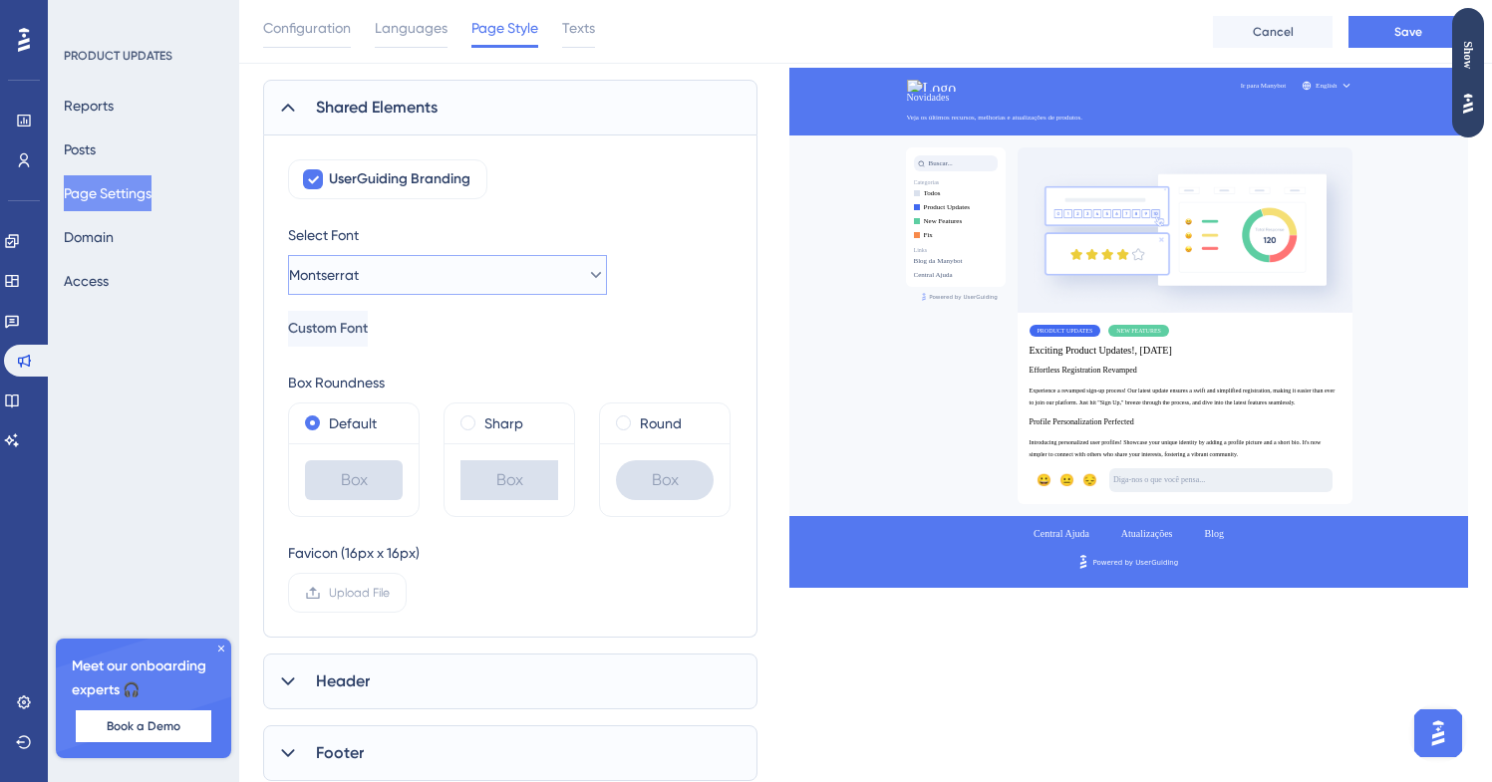
click at [515, 271] on button "Montserrat" at bounding box center [447, 275] width 319 height 40
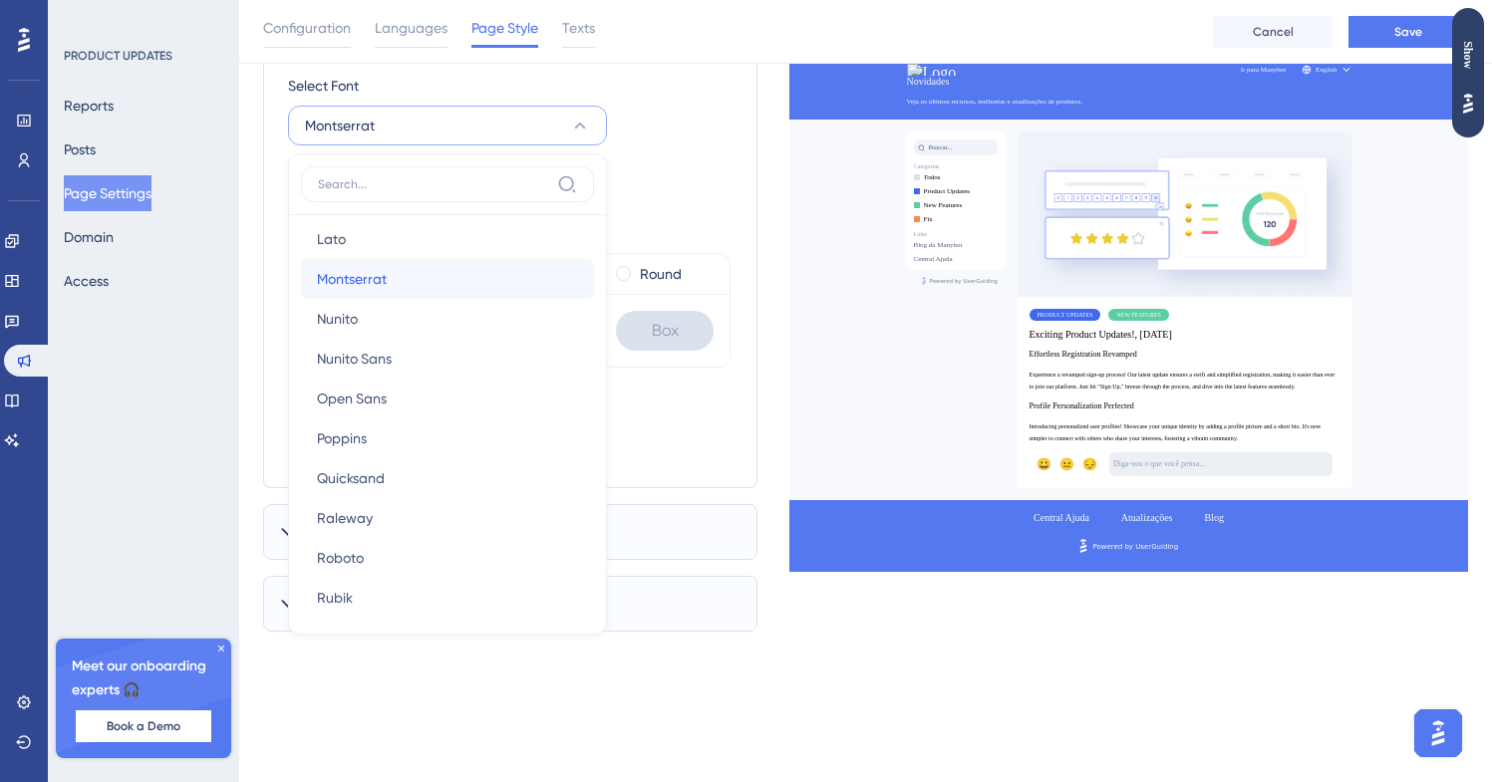
scroll to position [169, 0]
click at [415, 447] on button "Poppins Poppins" at bounding box center [447, 437] width 293 height 40
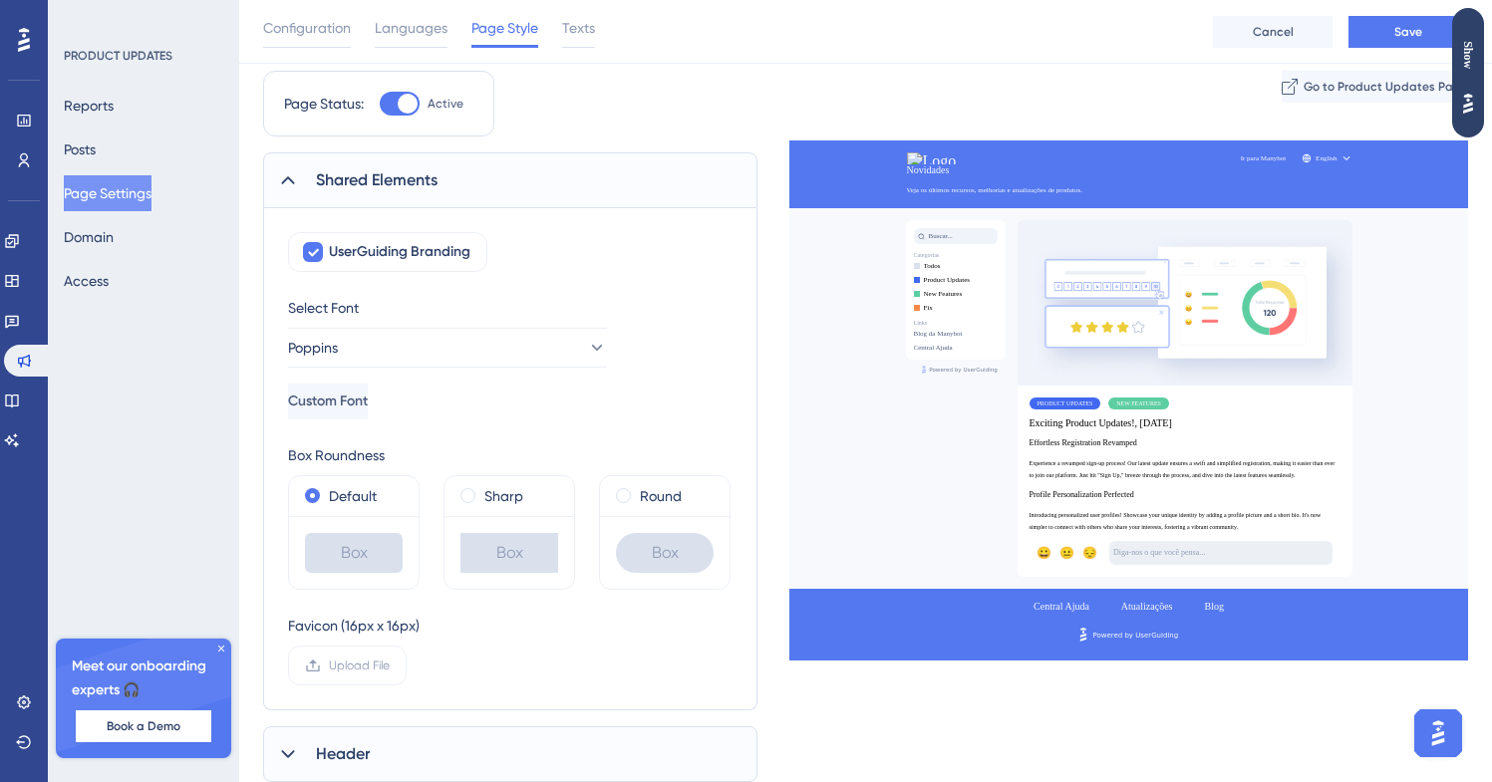
scroll to position [0, 0]
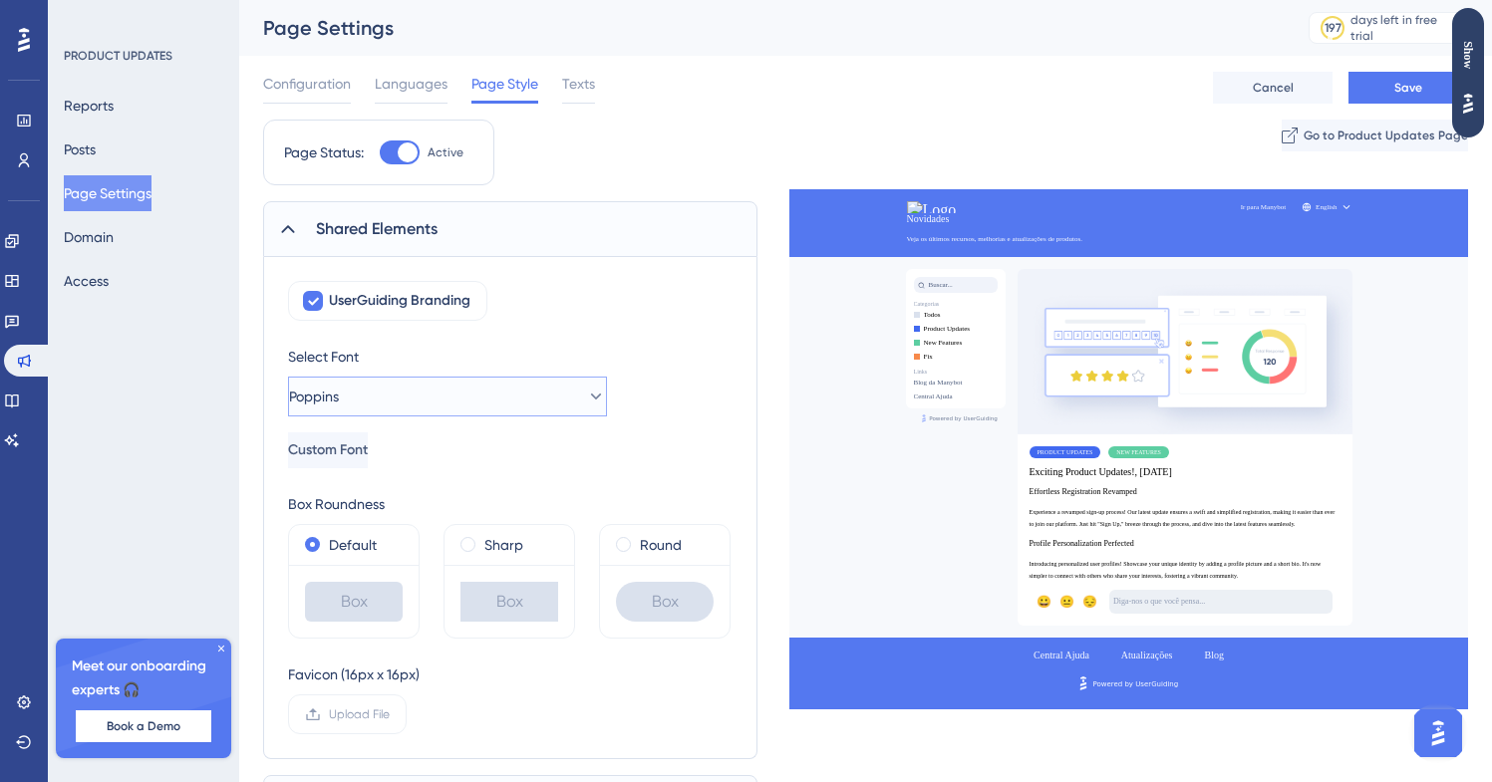
click at [472, 399] on button "Poppins" at bounding box center [447, 397] width 319 height 40
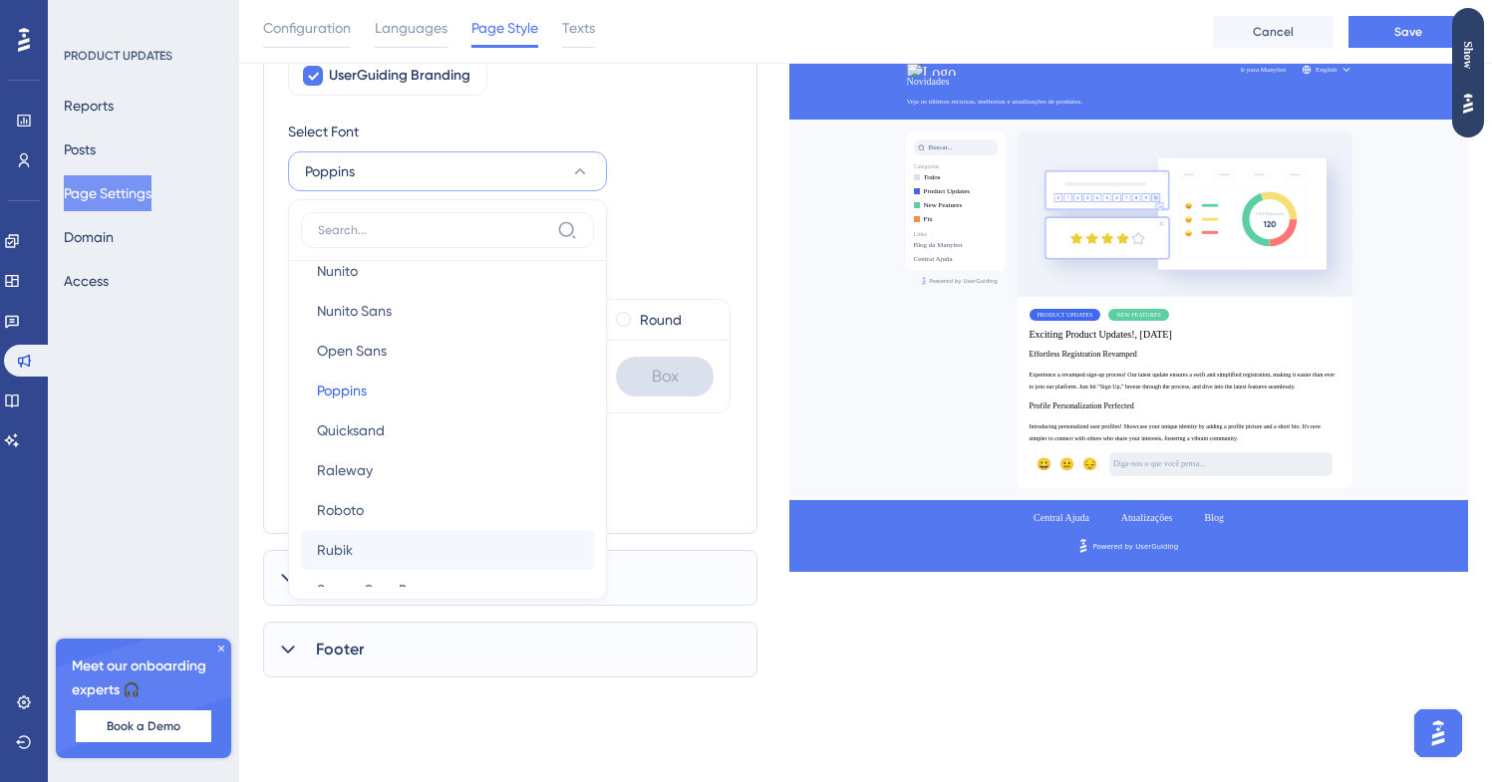
scroll to position [296, 0]
click at [426, 551] on button "Source Sans Pro Source Sans Pro" at bounding box center [447, 555] width 293 height 40
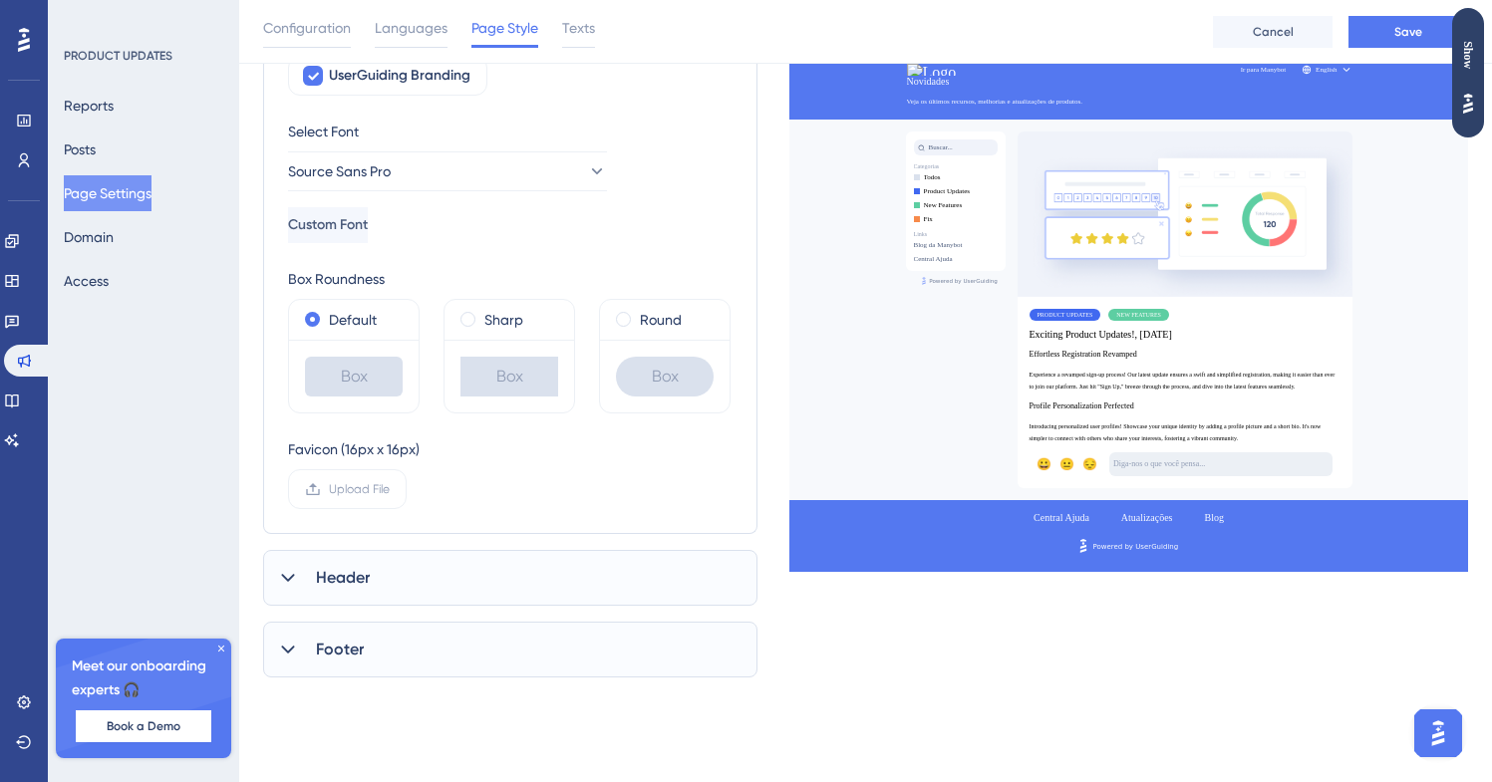
scroll to position [0, 0]
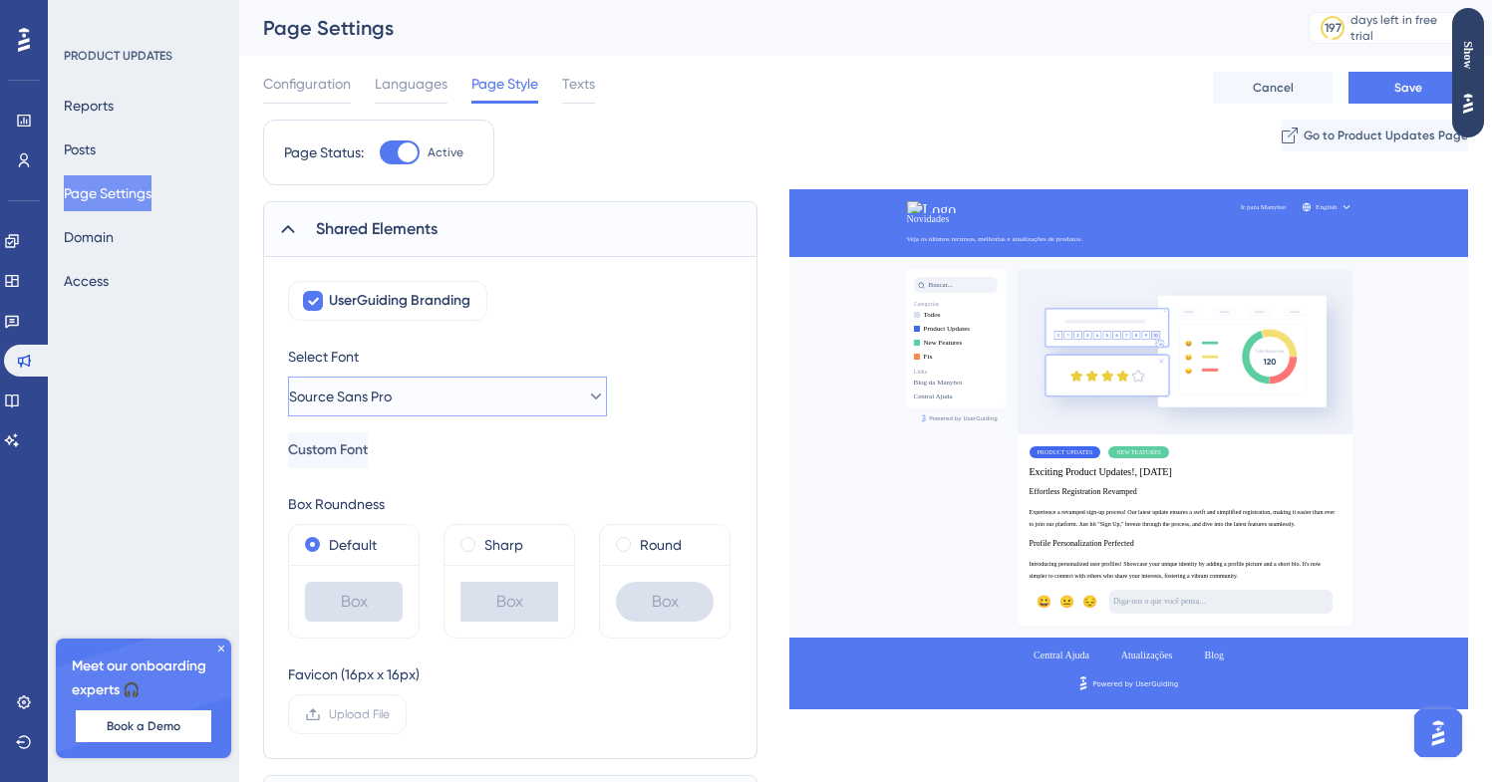
click at [415, 412] on button "Source Sans Pro" at bounding box center [447, 397] width 319 height 40
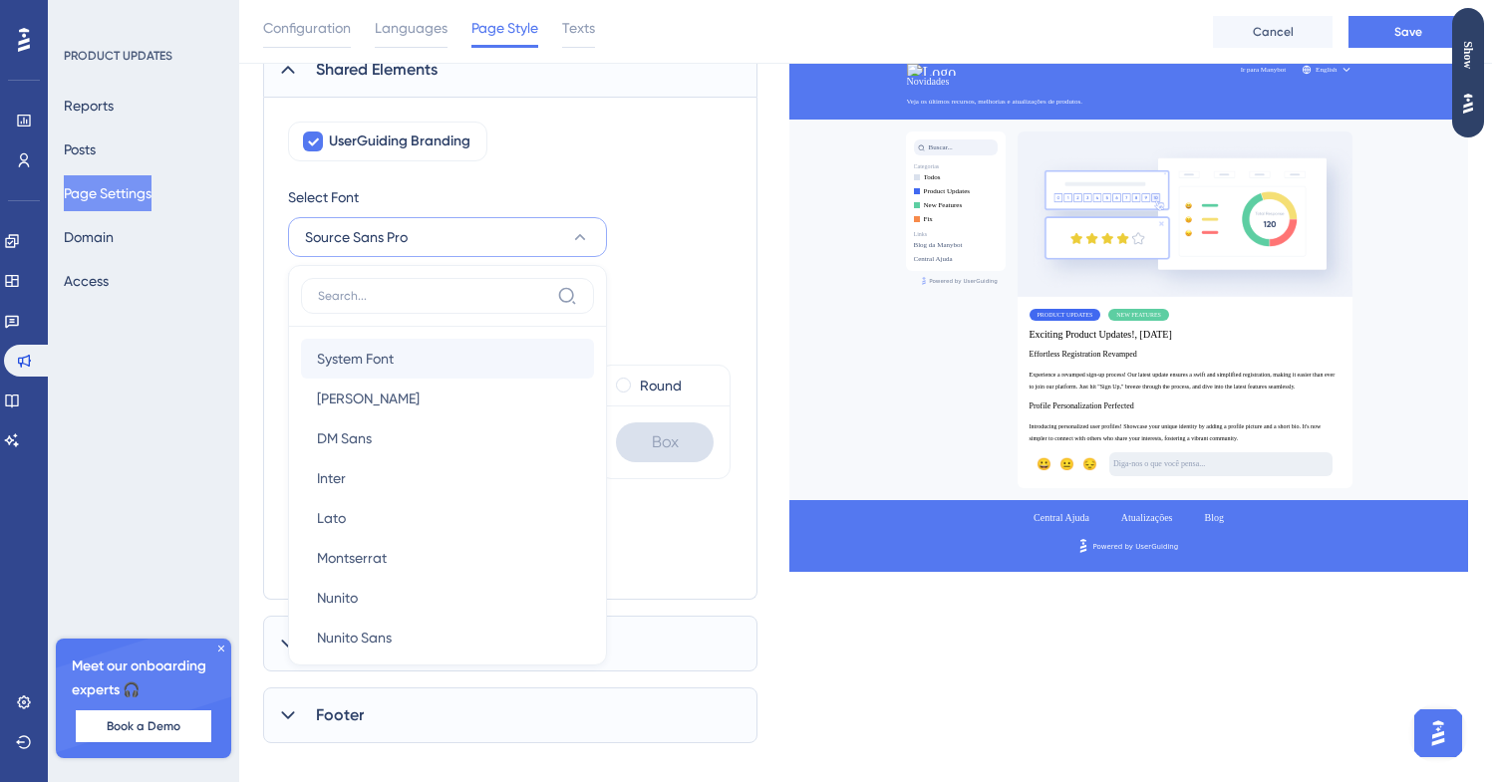
scroll to position [146, 0]
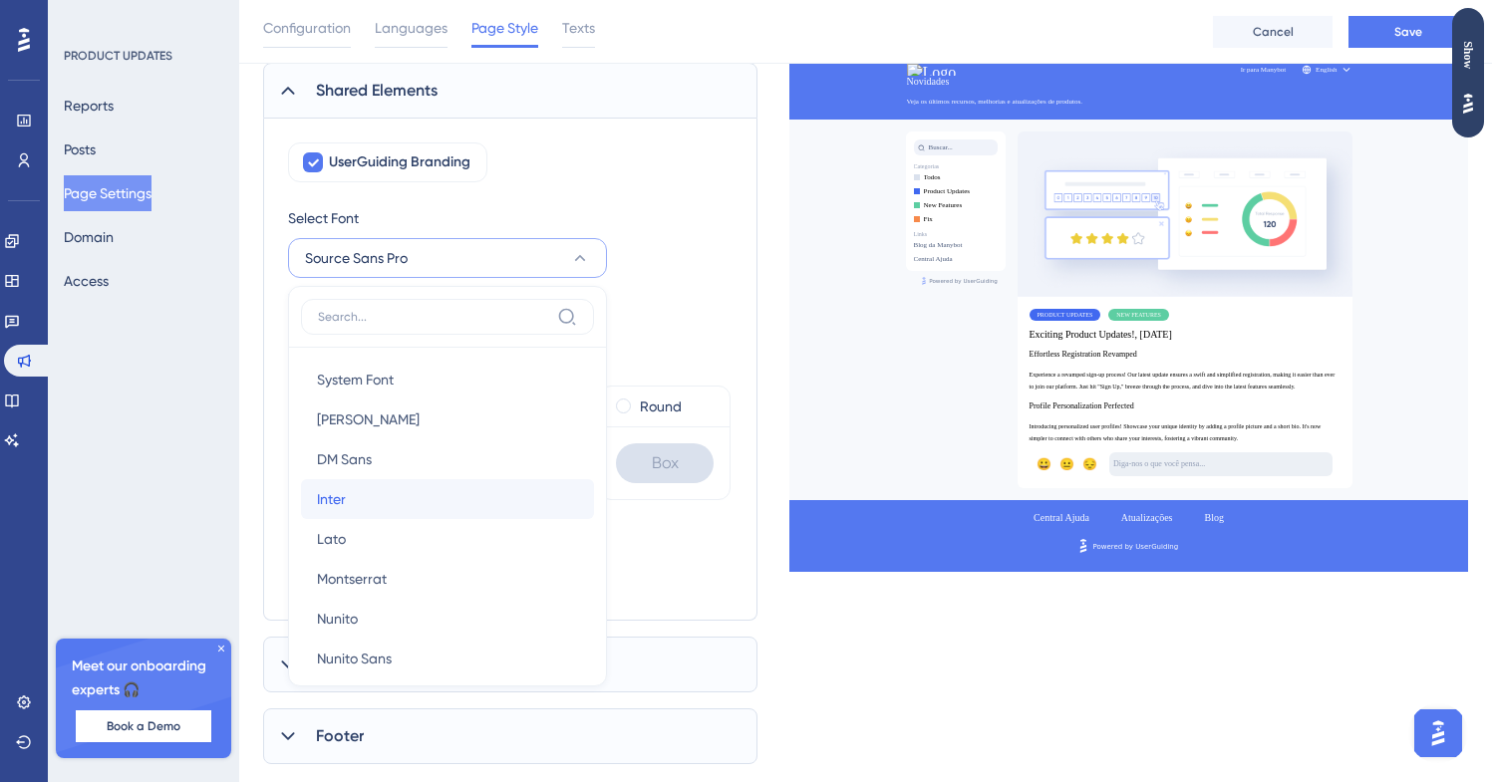
click at [391, 482] on button "Inter Inter" at bounding box center [447, 499] width 293 height 40
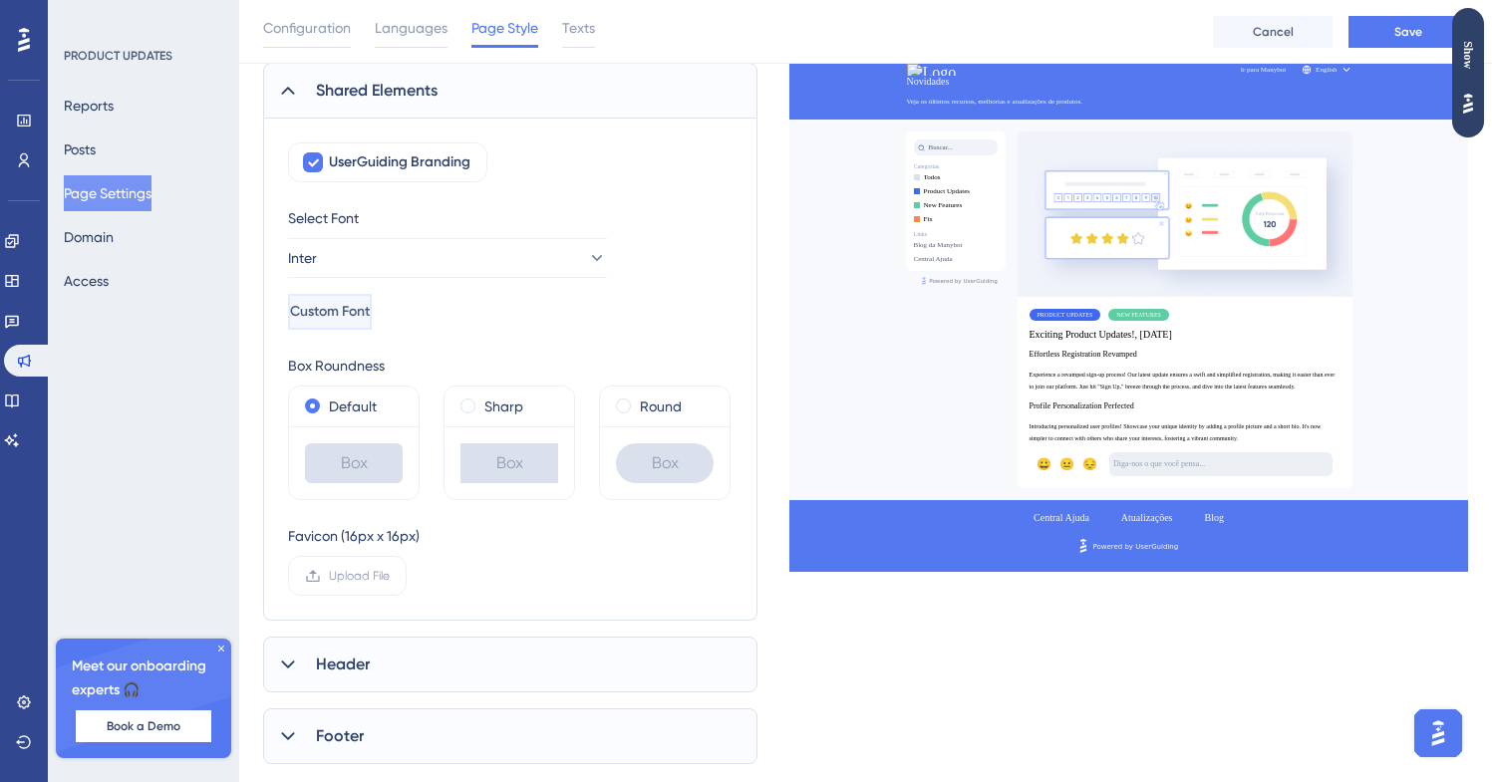
click at [372, 328] on button "Custom Font" at bounding box center [330, 312] width 84 height 36
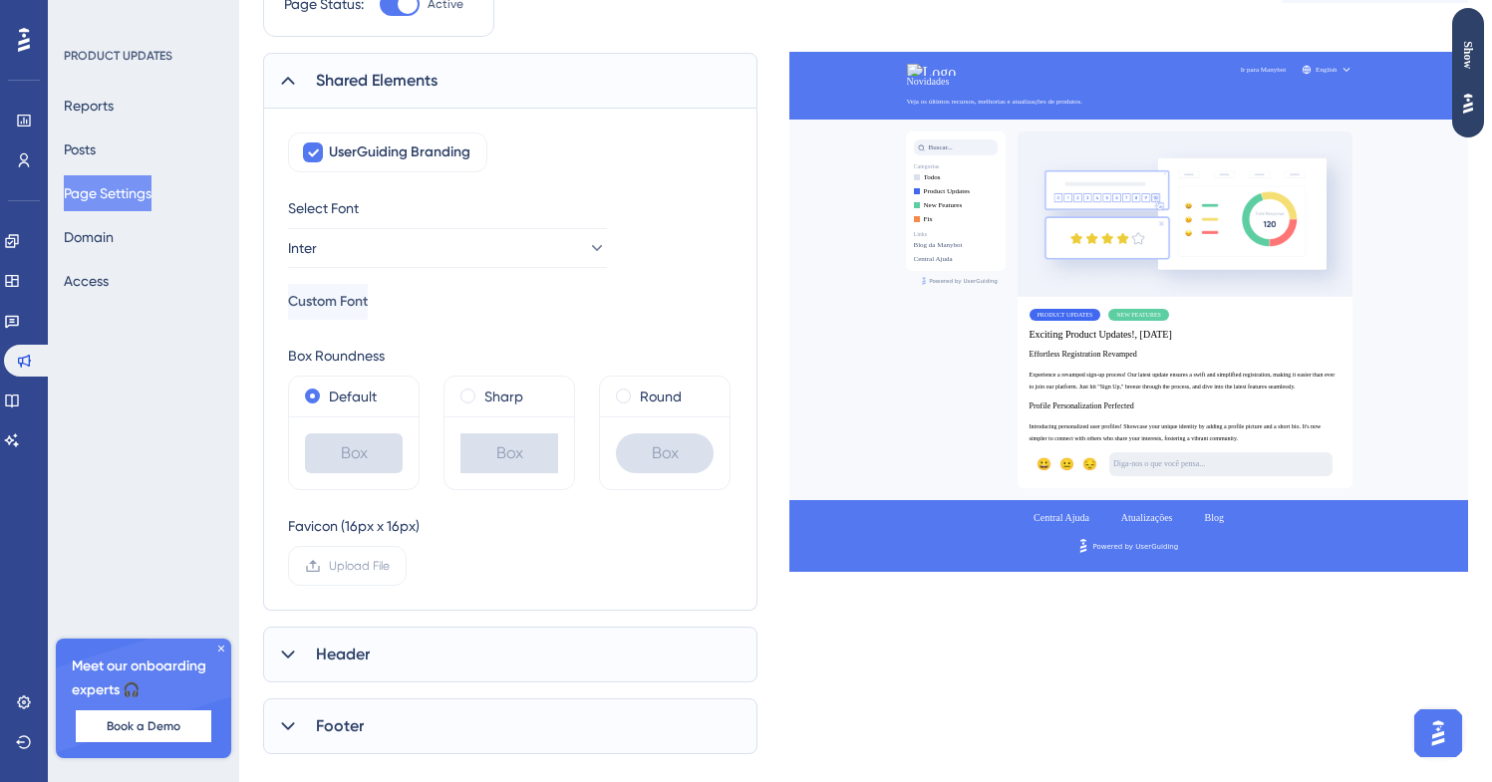
scroll to position [0, 0]
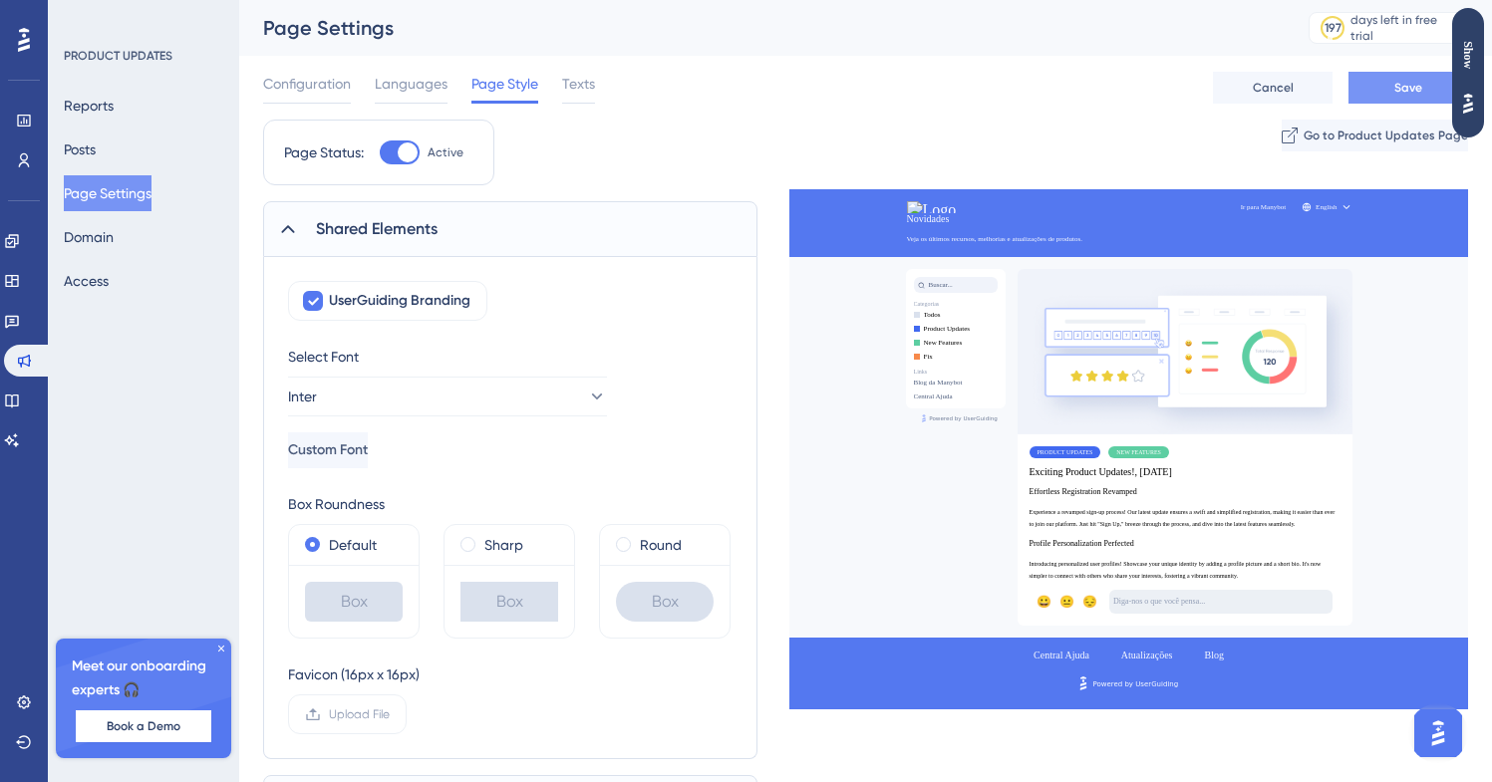
click at [1366, 94] on button "Save" at bounding box center [1408, 88] width 120 height 32
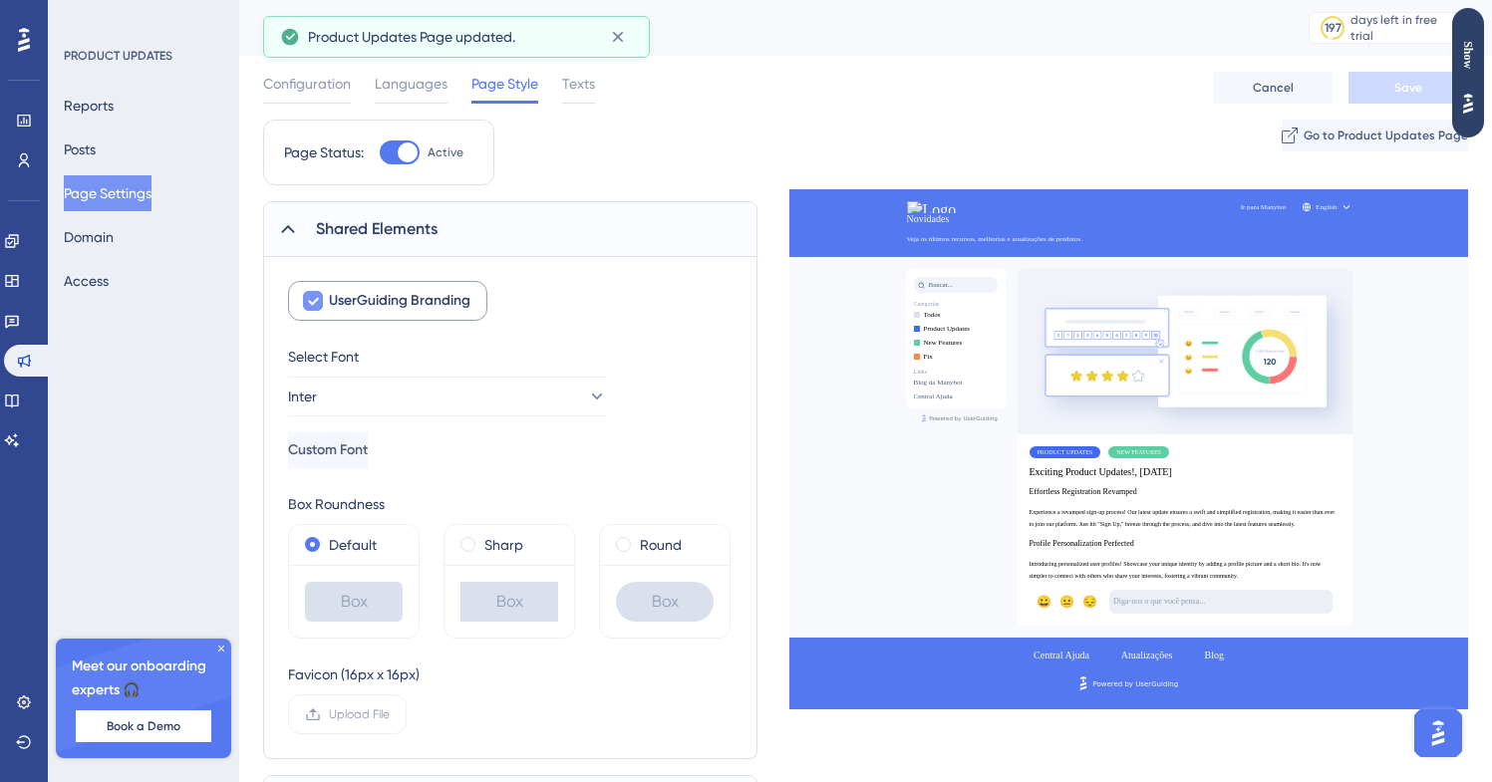
click at [338, 291] on span "UserGuiding Branding" at bounding box center [400, 301] width 142 height 24
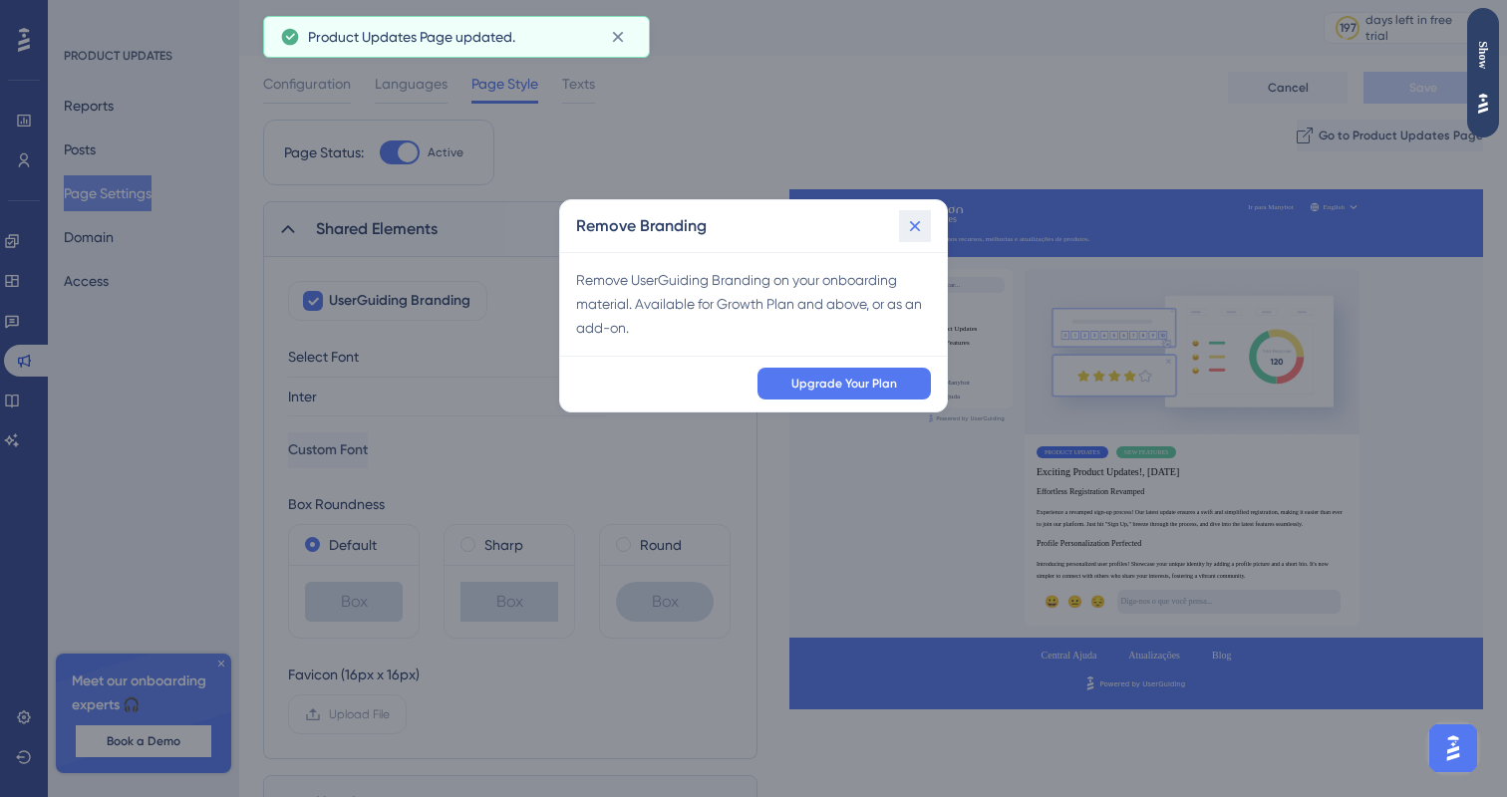
click at [910, 228] on icon at bounding box center [915, 226] width 20 height 20
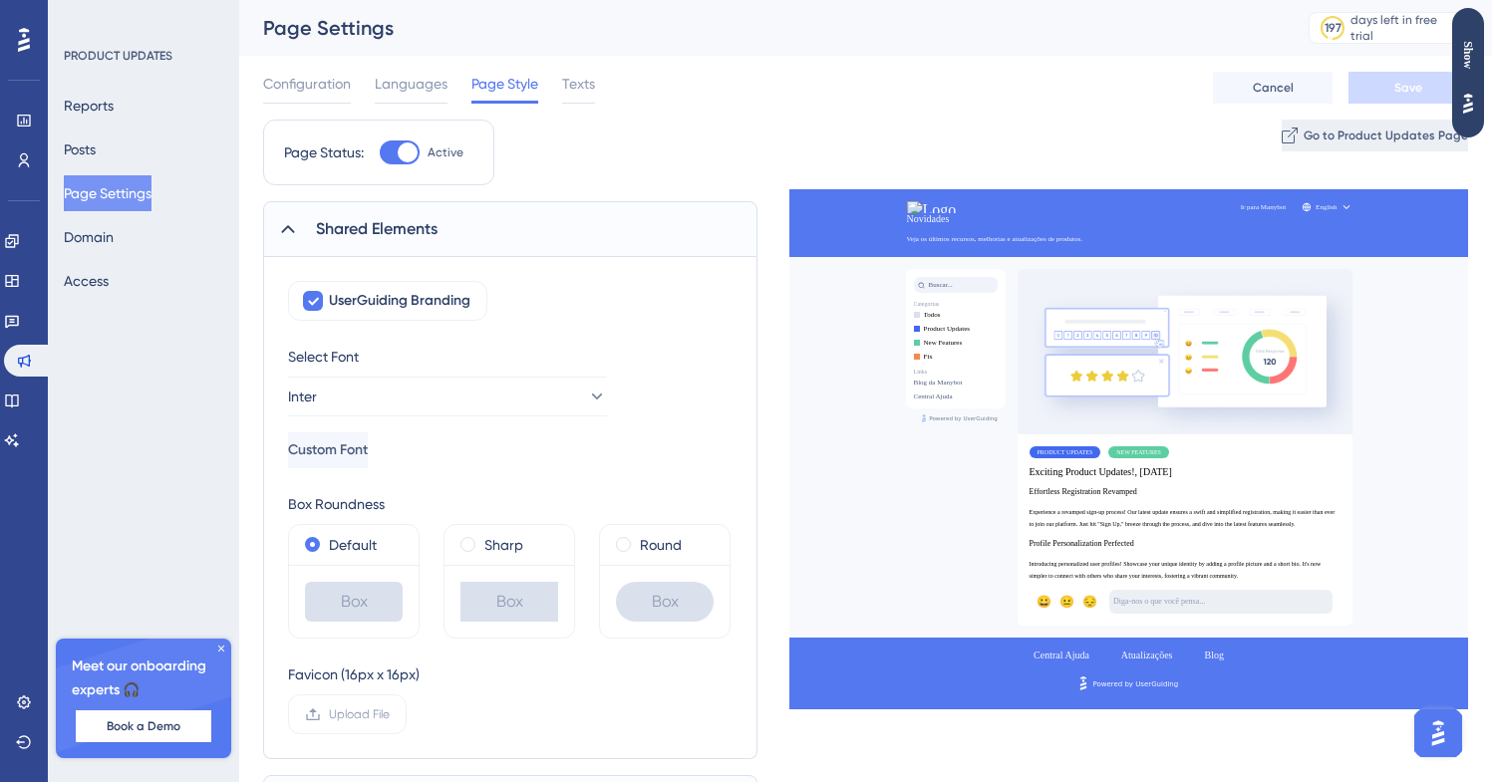
click at [1386, 135] on span "Go to Product Updates Page" at bounding box center [1385, 136] width 164 height 16
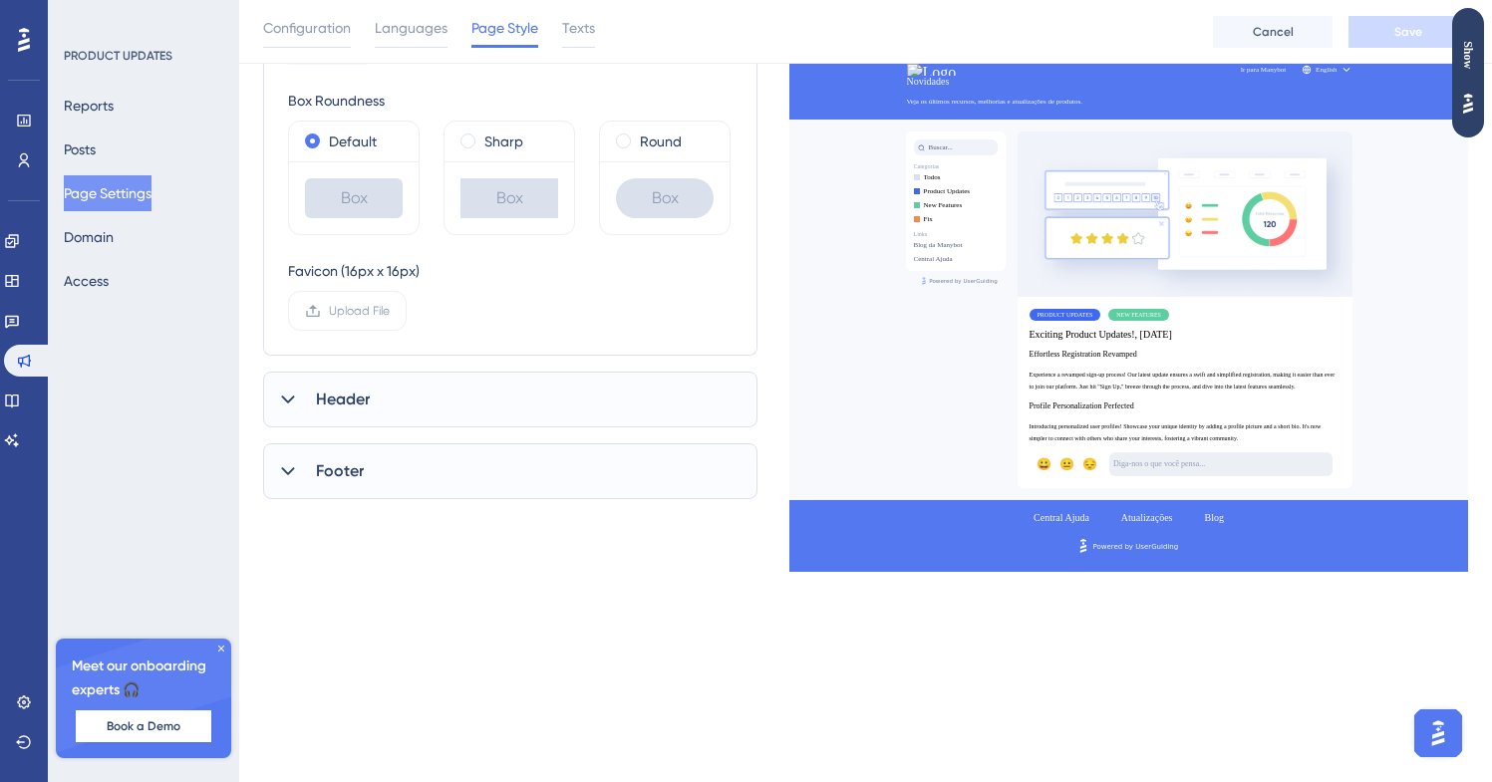
click at [720, 409] on div "Header" at bounding box center [510, 400] width 494 height 56
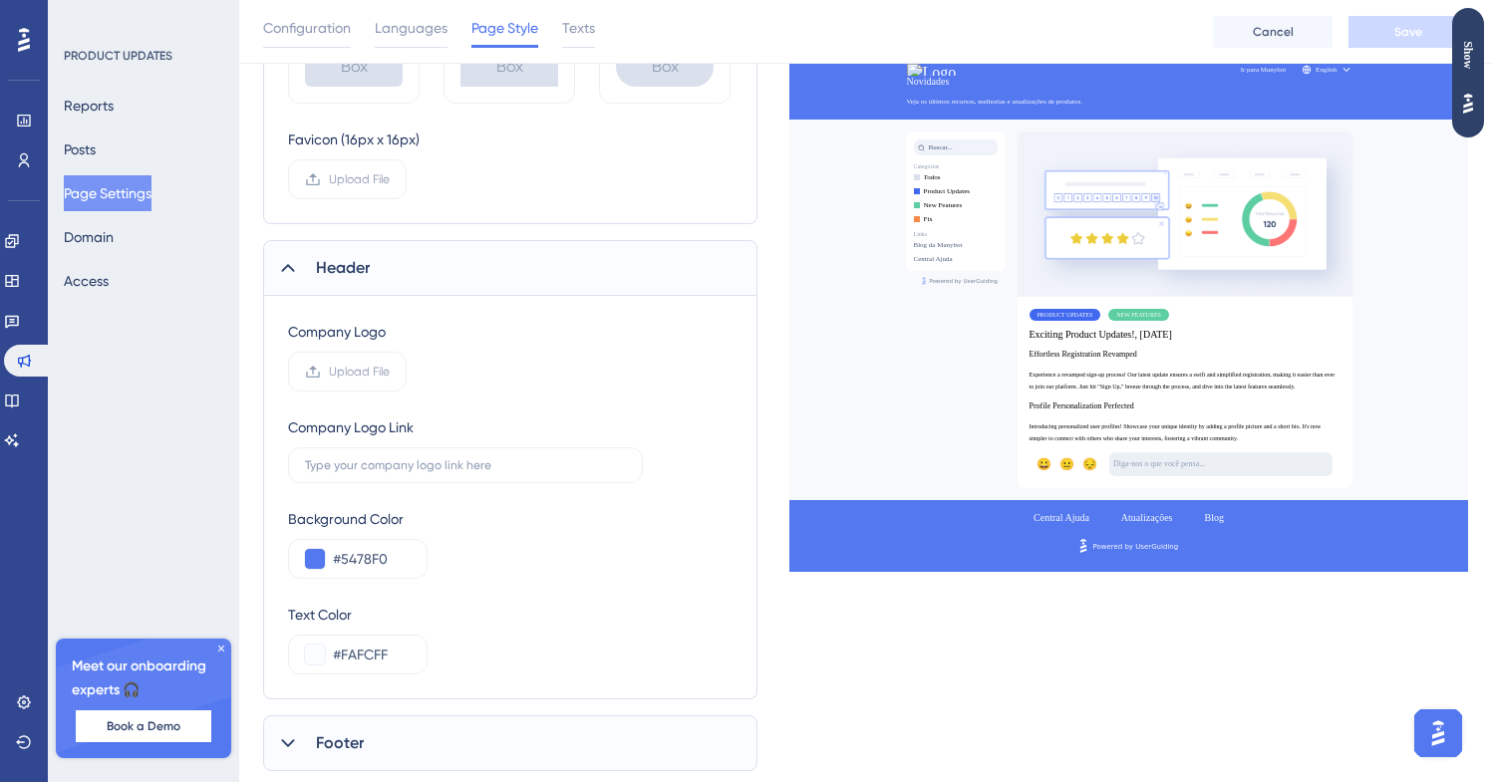
scroll to position [544, 0]
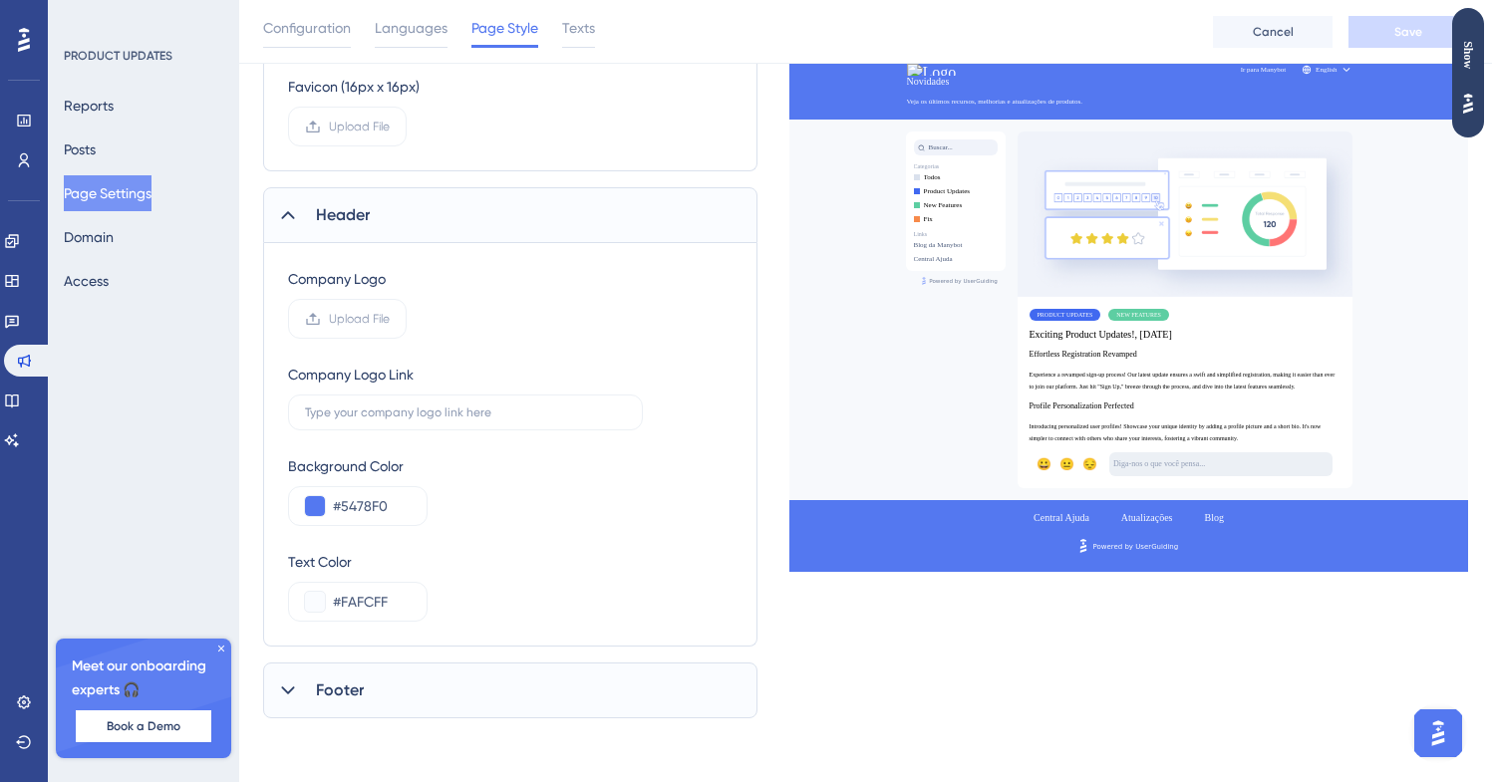
click at [329, 682] on span "Footer" at bounding box center [340, 691] width 48 height 24
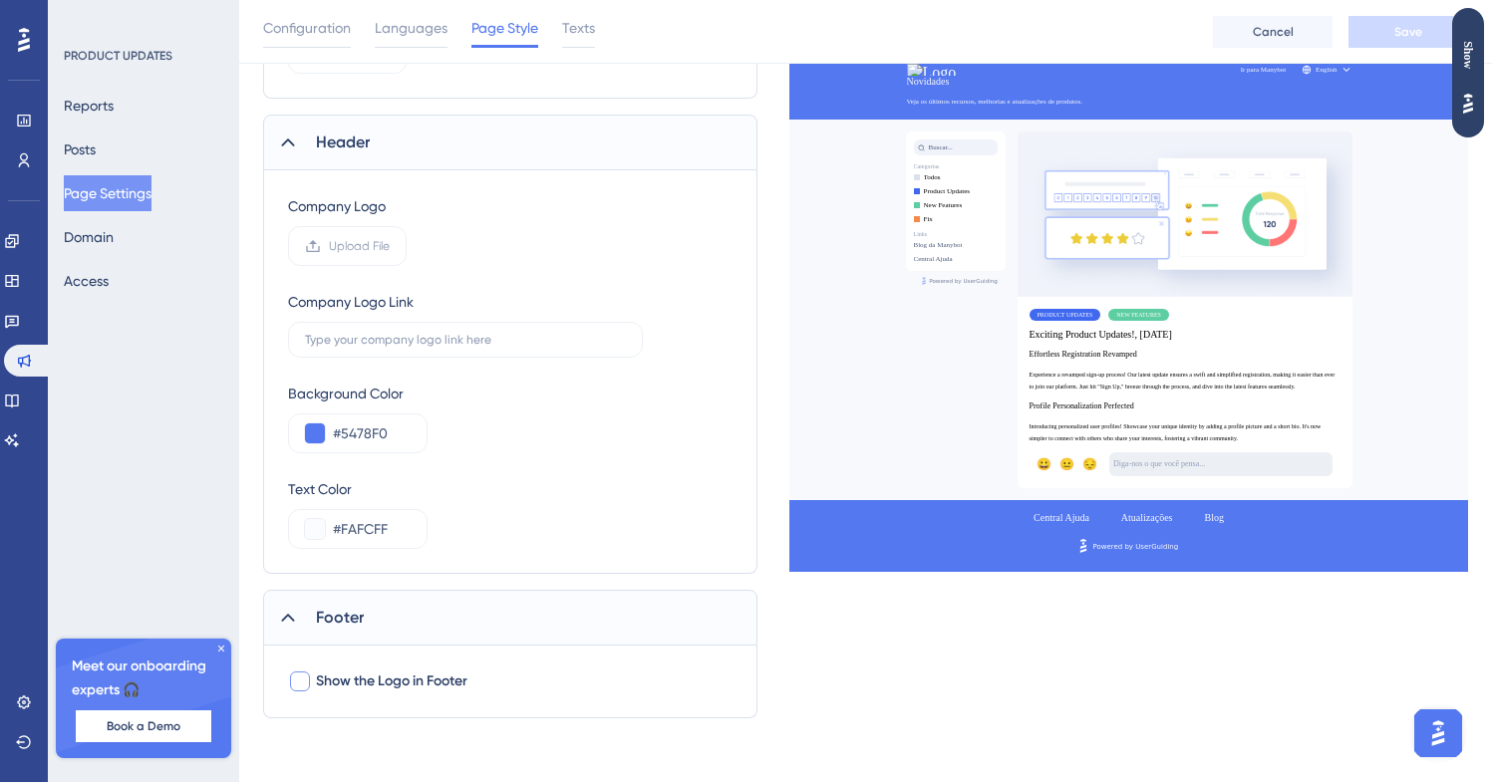
click at [432, 681] on span "Show the Logo in Footer" at bounding box center [391, 682] width 151 height 24
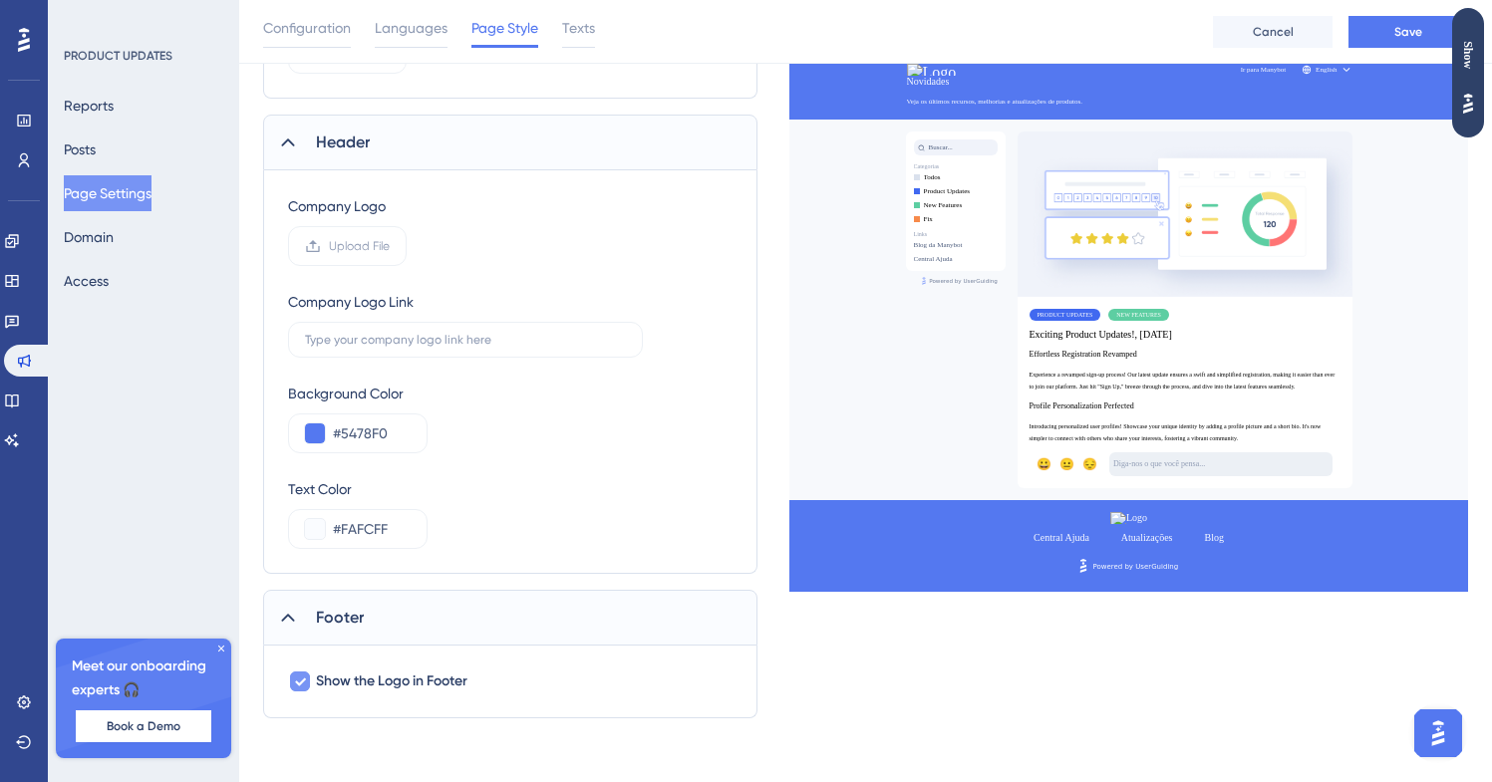
click at [432, 681] on span "Show the Logo in Footer" at bounding box center [391, 682] width 151 height 24
checkbox input "false"
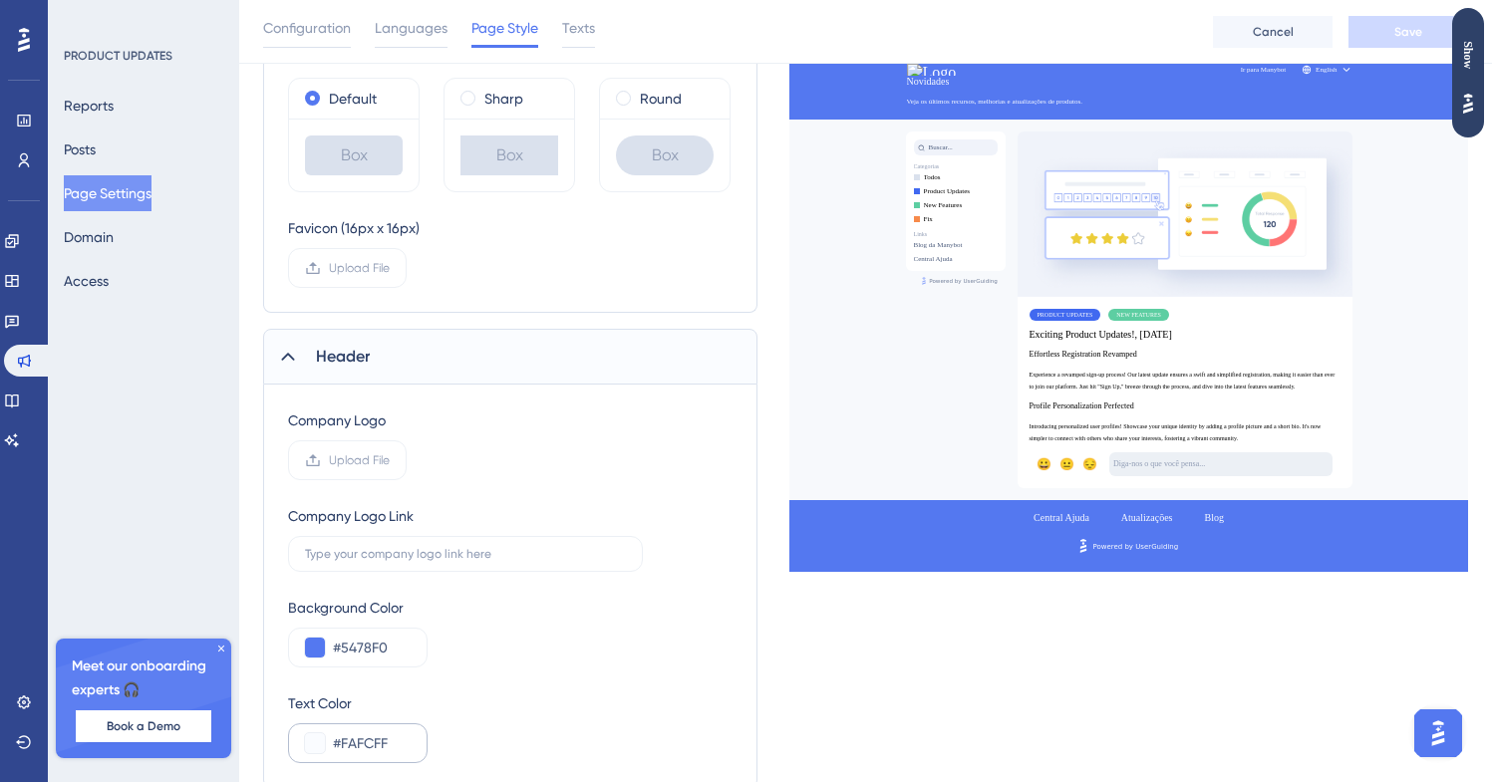
scroll to position [392, 0]
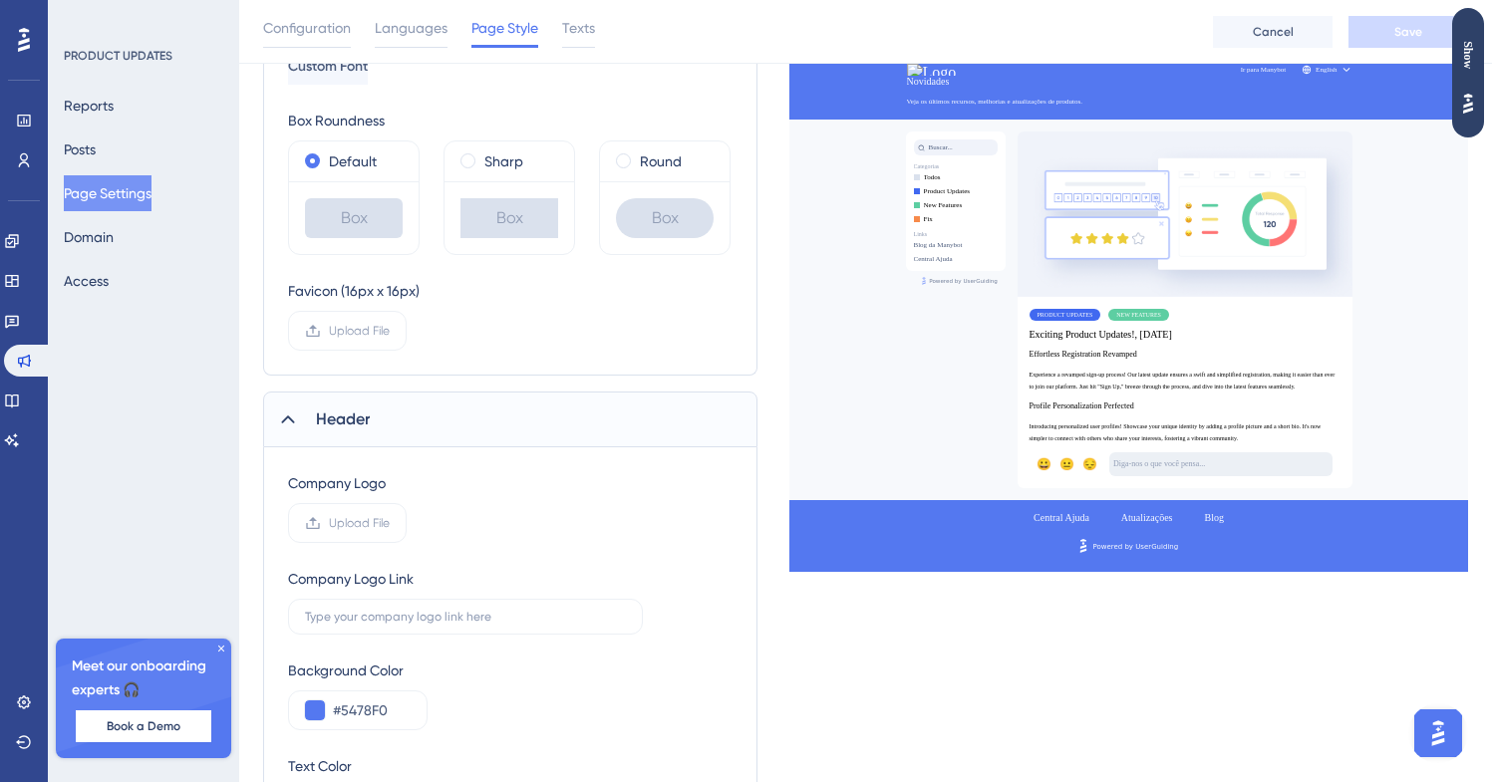
click at [350, 518] on span "Upload File" at bounding box center [359, 523] width 61 height 16
click at [390, 523] on input "Upload File" at bounding box center [390, 523] width 0 height 0
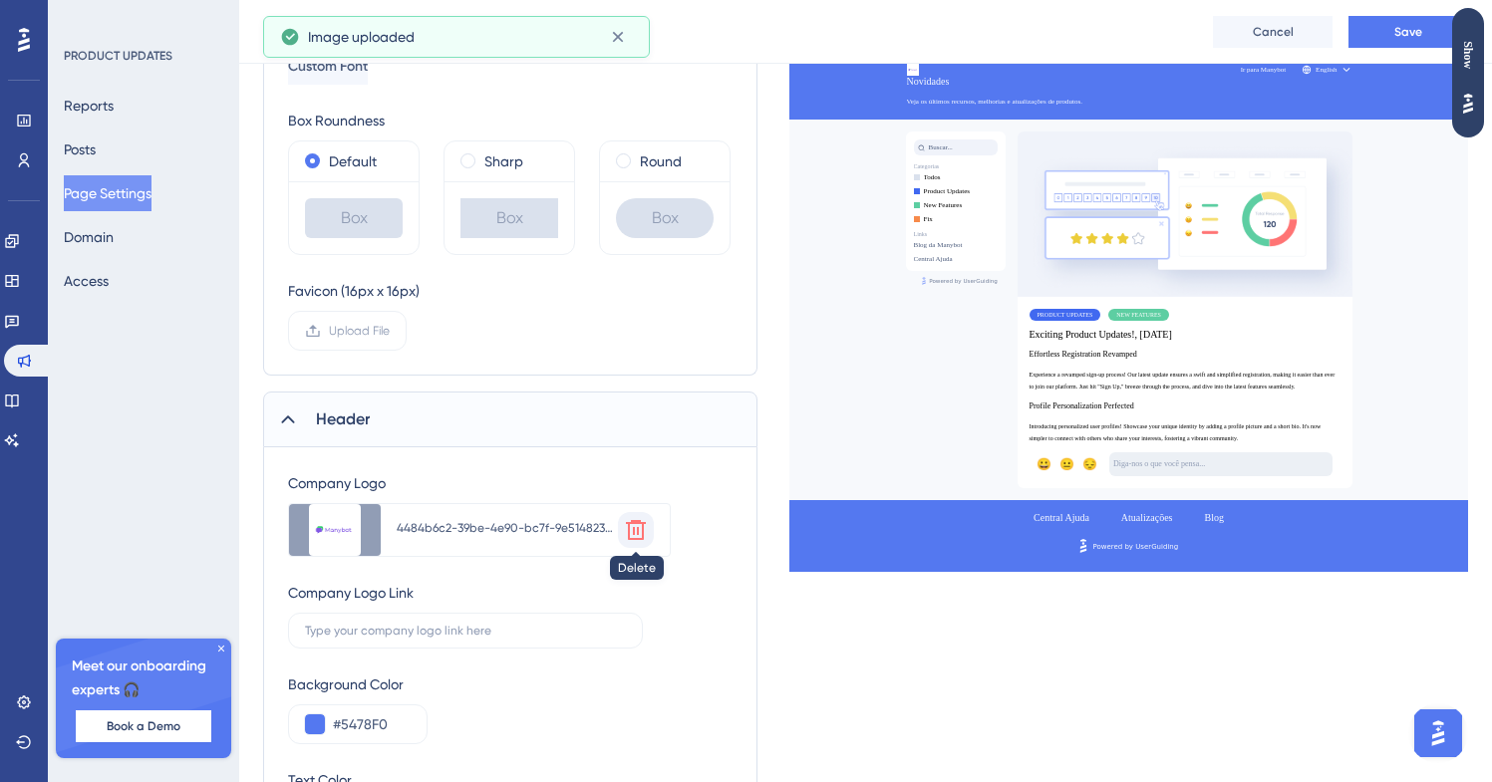
click at [638, 526] on icon at bounding box center [636, 530] width 24 height 24
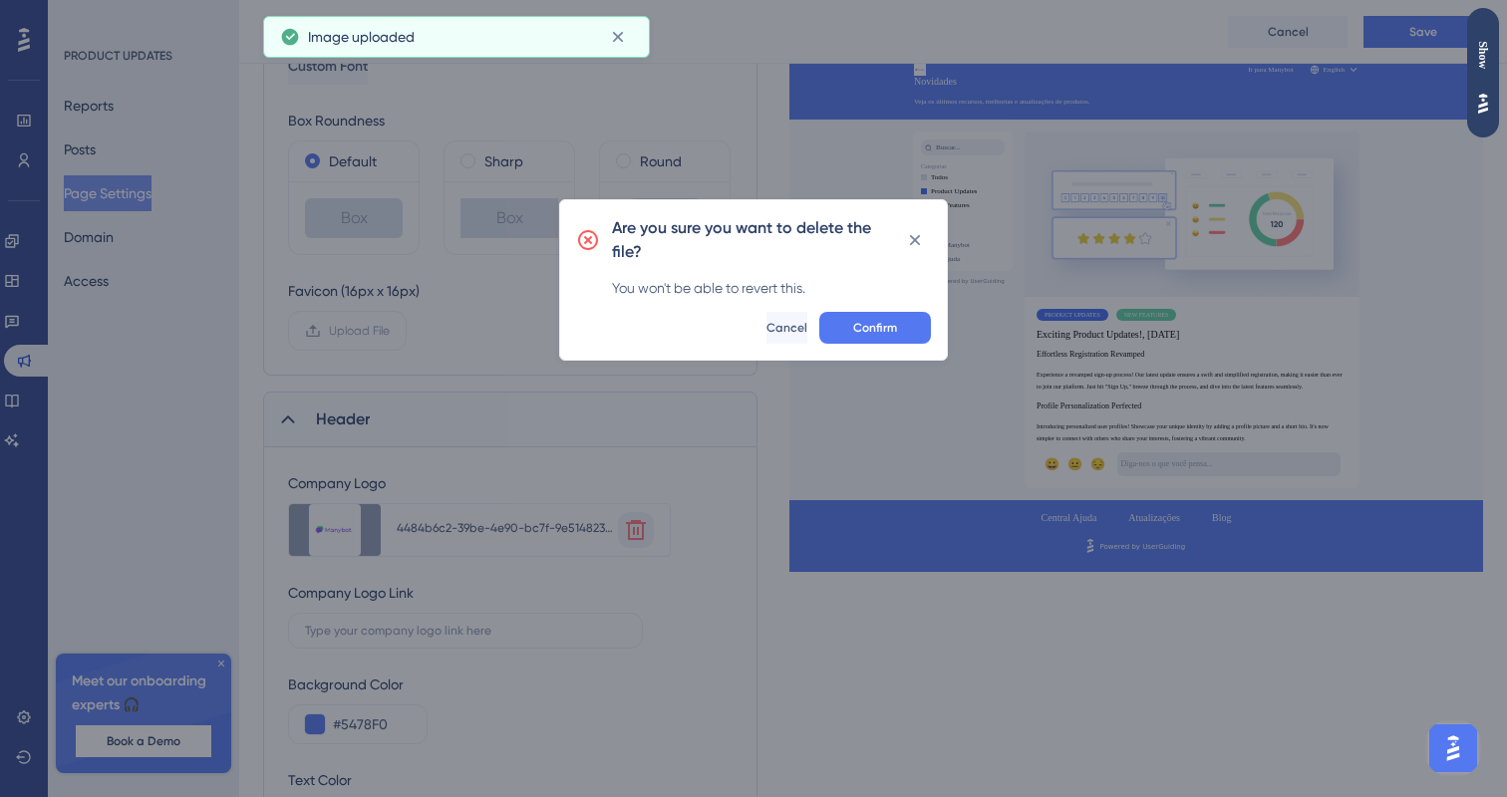
click at [919, 345] on div "Are you sure you want to delete the file? You won't be able to revert this. Con…" at bounding box center [753, 279] width 389 height 161
click at [920, 327] on button "Confirm" at bounding box center [875, 328] width 112 height 32
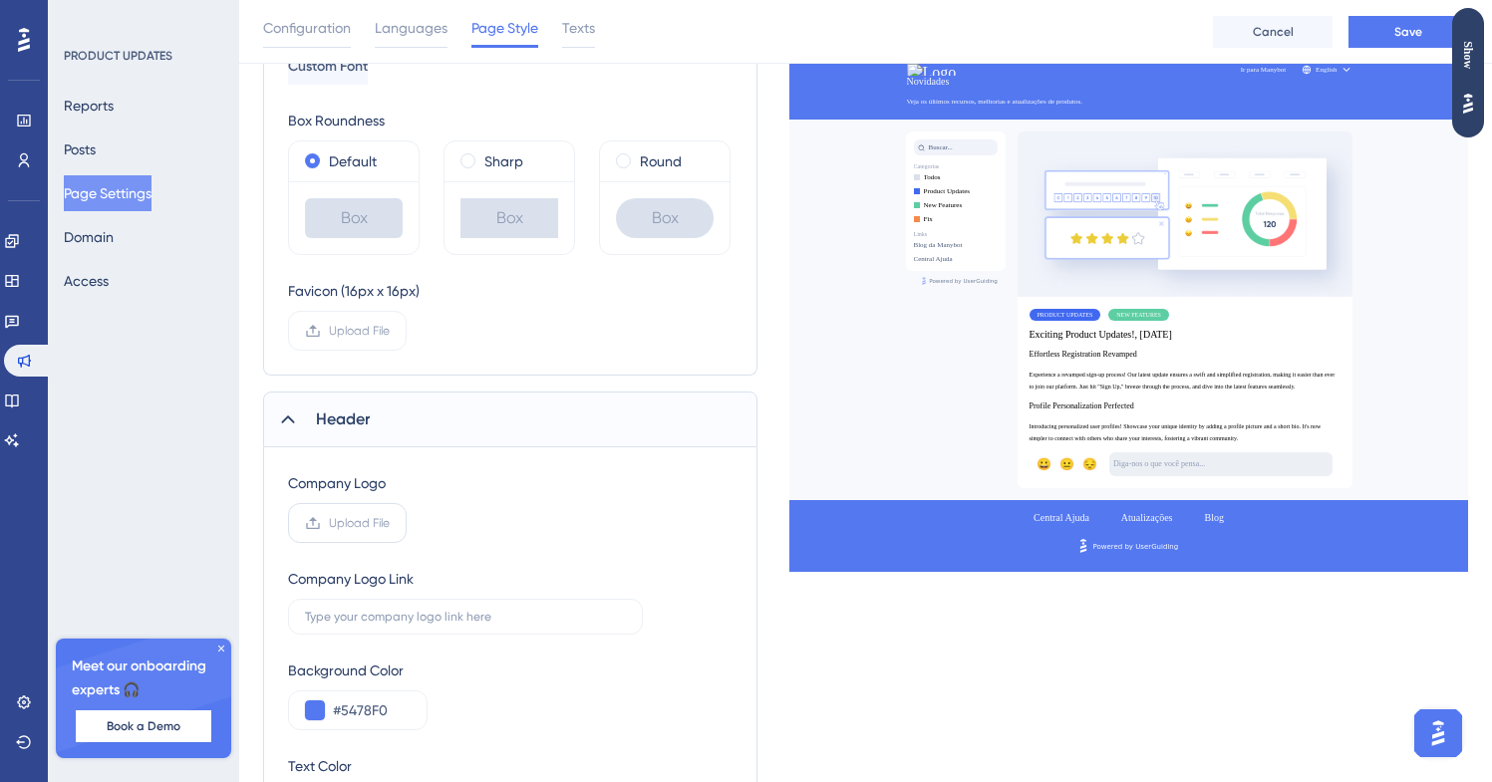
click at [332, 520] on span "Upload File" at bounding box center [359, 523] width 61 height 16
click at [390, 523] on input "Upload File" at bounding box center [390, 523] width 0 height 0
click at [367, 522] on span "Upload File" at bounding box center [359, 523] width 61 height 16
click at [390, 523] on input "Upload File" at bounding box center [390, 523] width 0 height 0
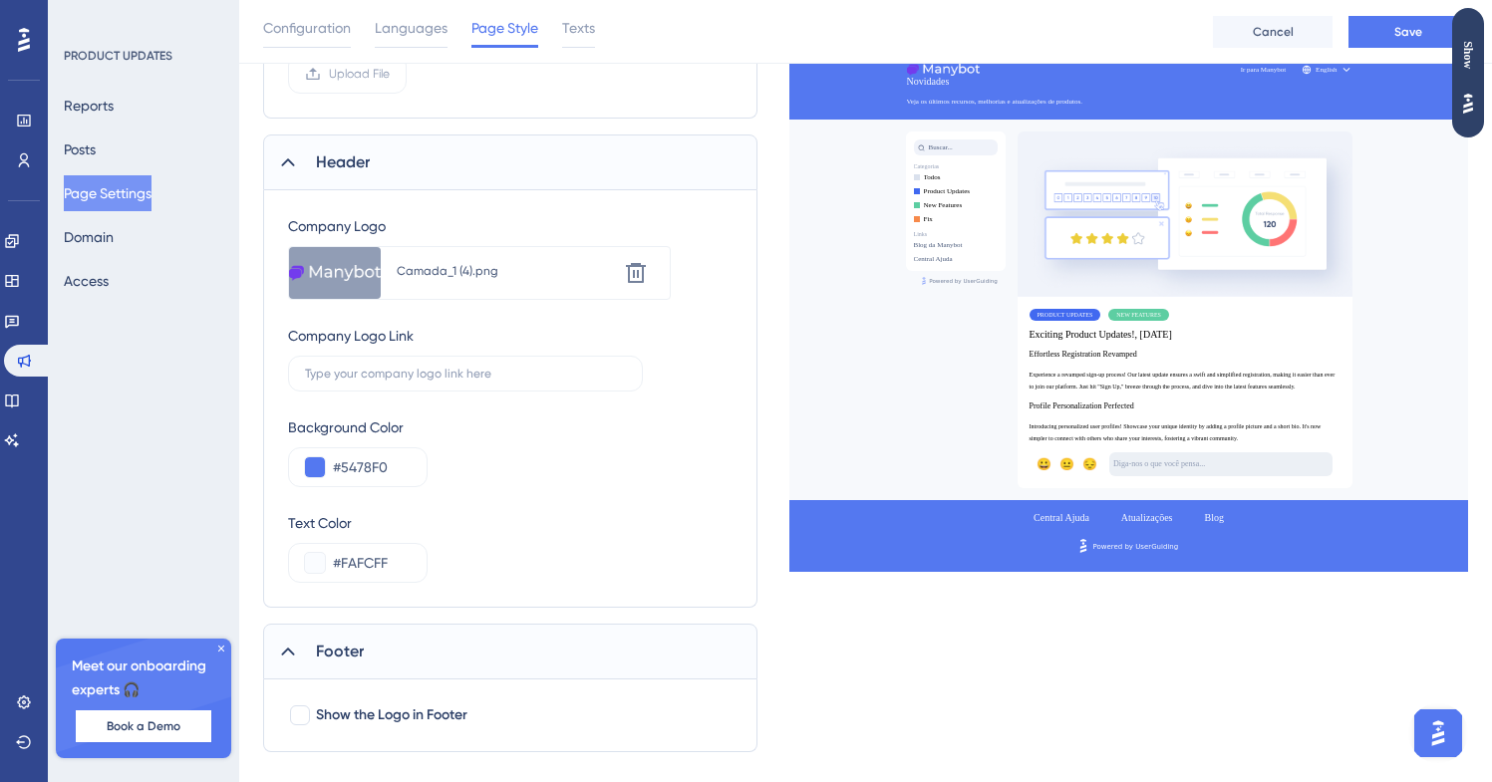
scroll to position [654, 0]
click at [464, 361] on label at bounding box center [465, 369] width 355 height 36
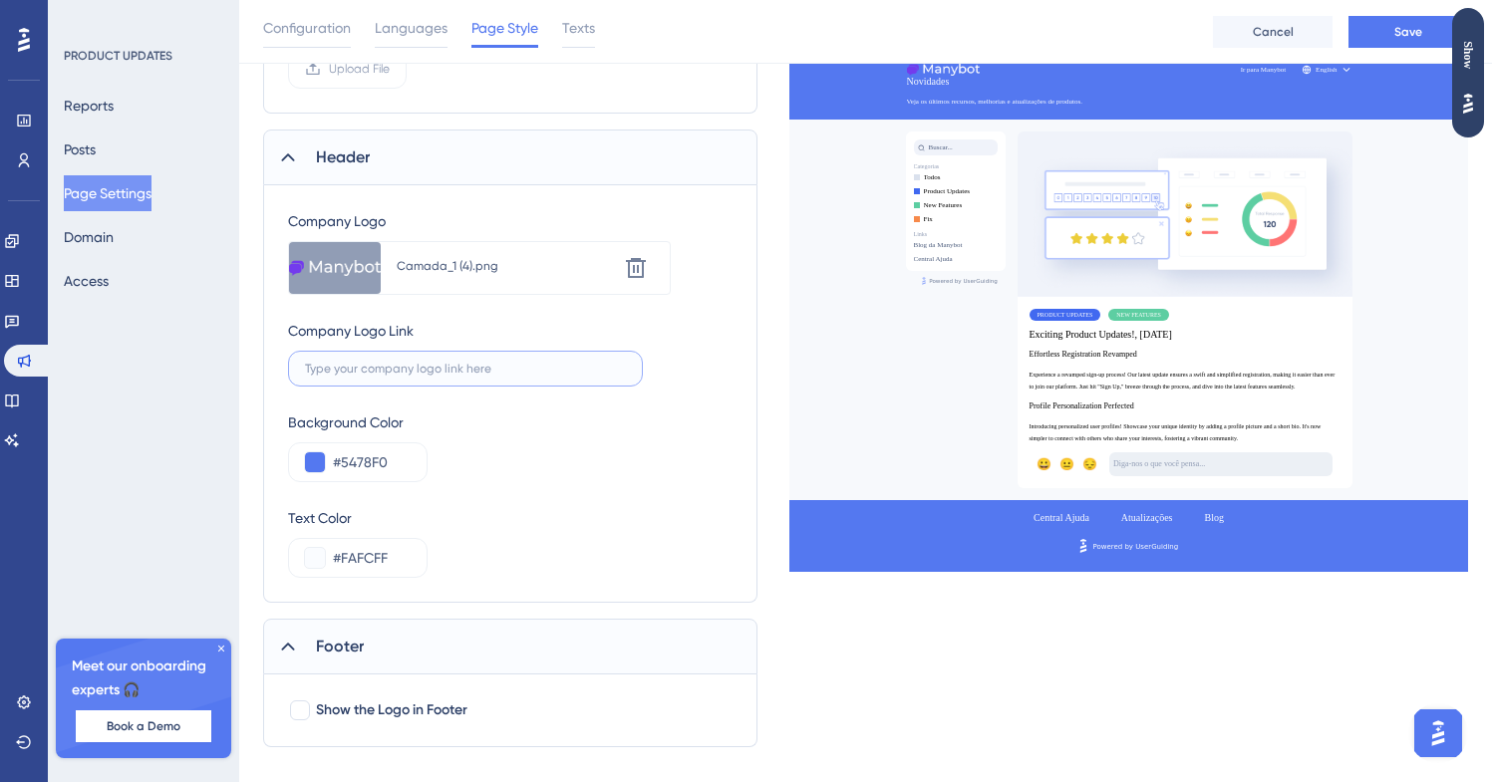
click at [464, 362] on input "text" at bounding box center [465, 369] width 321 height 14
click at [464, 361] on label at bounding box center [465, 369] width 355 height 36
click at [464, 362] on input "text" at bounding box center [465, 369] width 321 height 14
click at [464, 361] on label at bounding box center [465, 369] width 355 height 36
click at [464, 362] on input "text" at bounding box center [465, 369] width 321 height 14
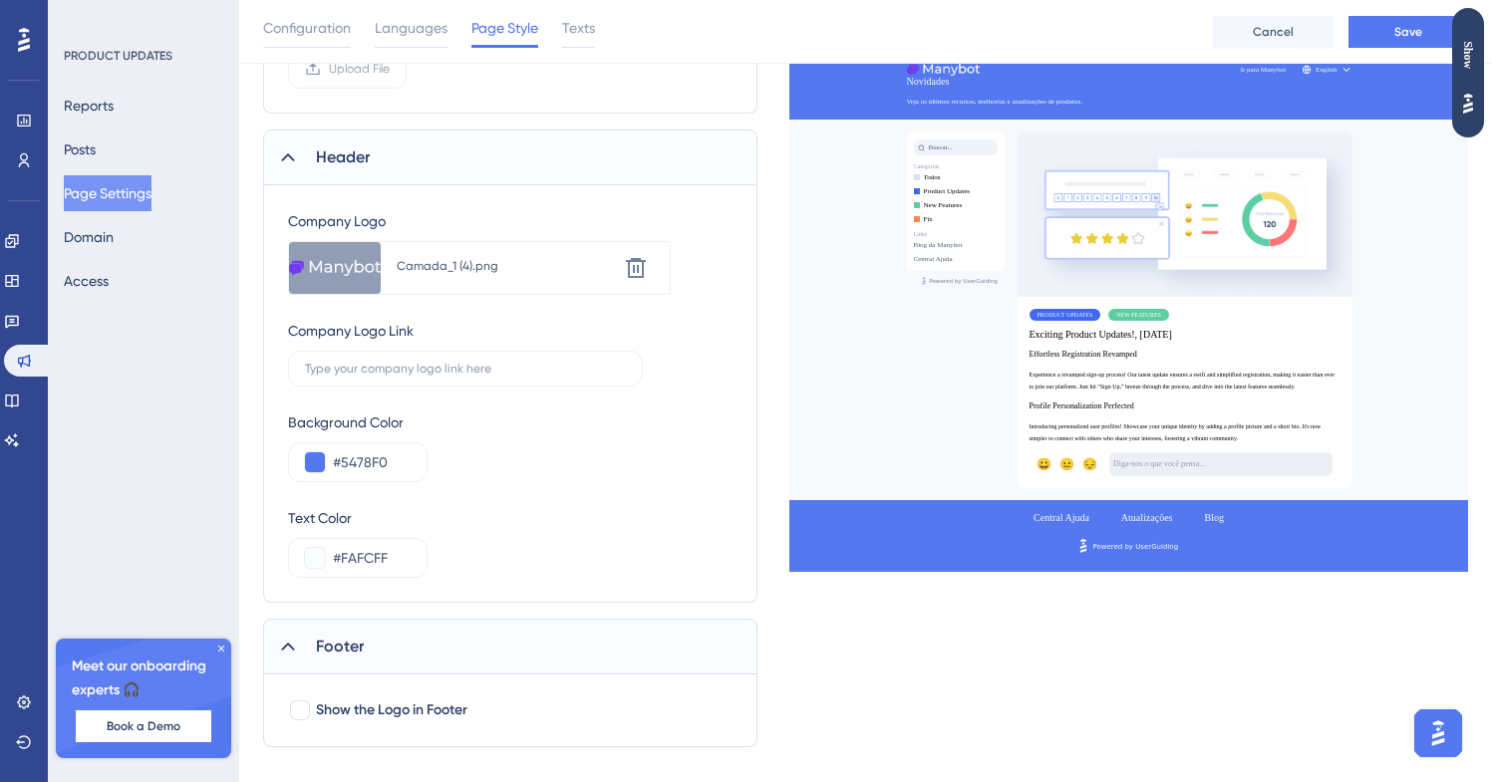
click at [676, 472] on div "Background Color #5478F0" at bounding box center [510, 447] width 444 height 72
click at [471, 362] on input "text" at bounding box center [465, 369] width 321 height 14
click at [426, 374] on input "text" at bounding box center [465, 369] width 321 height 14
type input "nnn"
click at [660, 463] on div "Background Color #5478F0" at bounding box center [510, 447] width 444 height 72
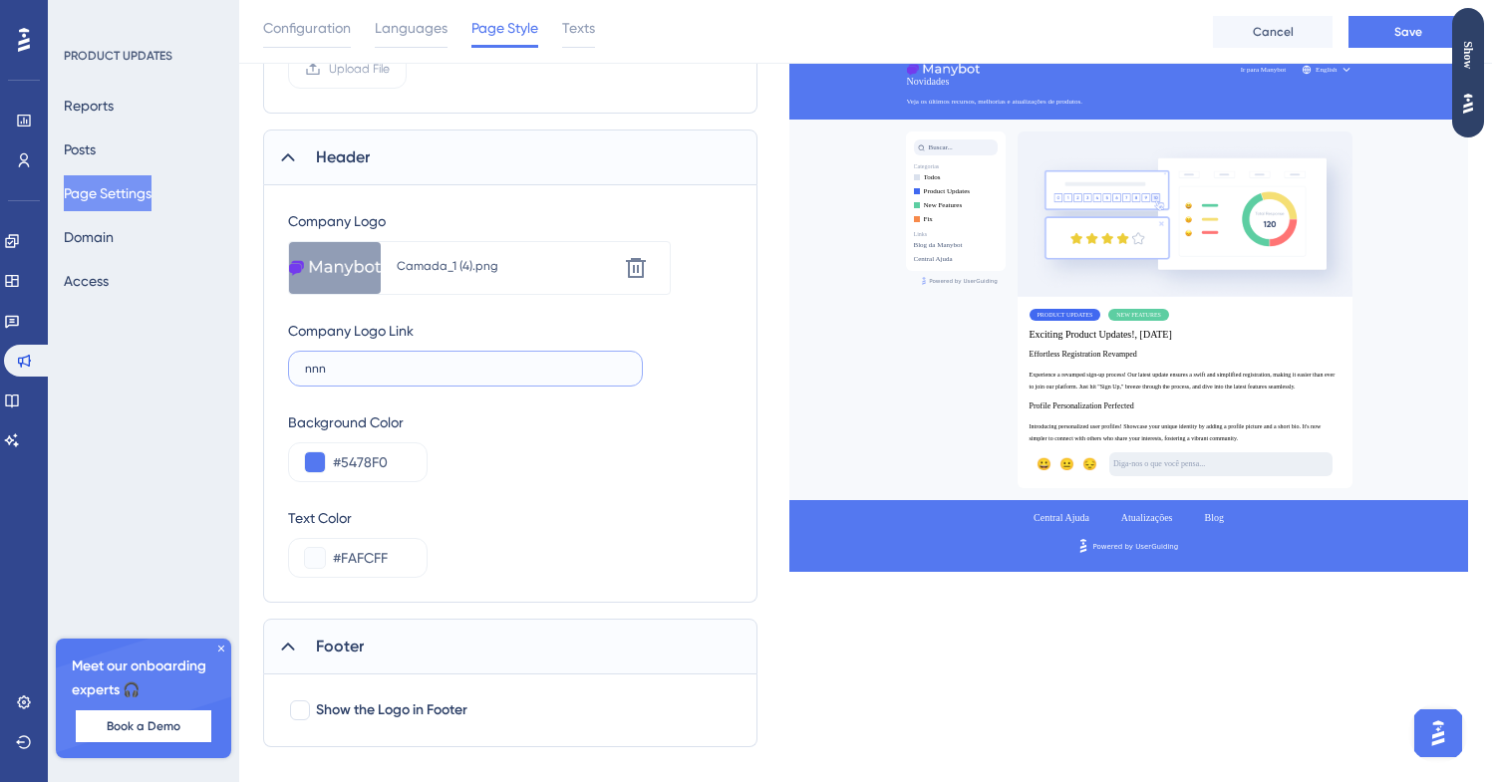
click at [472, 374] on input "nnn" at bounding box center [465, 369] width 321 height 14
click at [472, 374] on input "text" at bounding box center [465, 369] width 321 height 14
click at [624, 418] on div "Background Color #5478F0" at bounding box center [510, 447] width 444 height 72
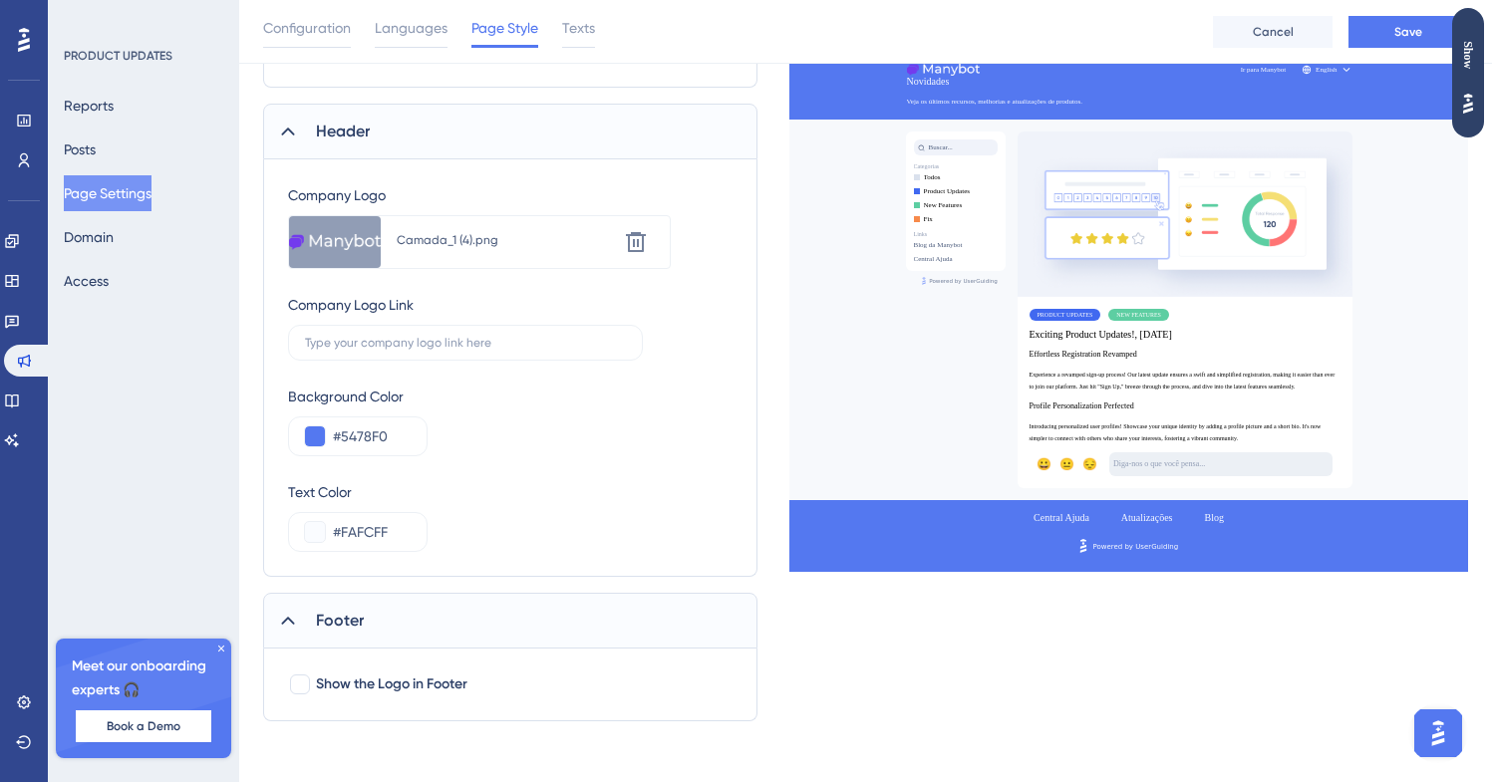
scroll to position [683, 0]
click at [317, 438] on button at bounding box center [315, 434] width 20 height 20
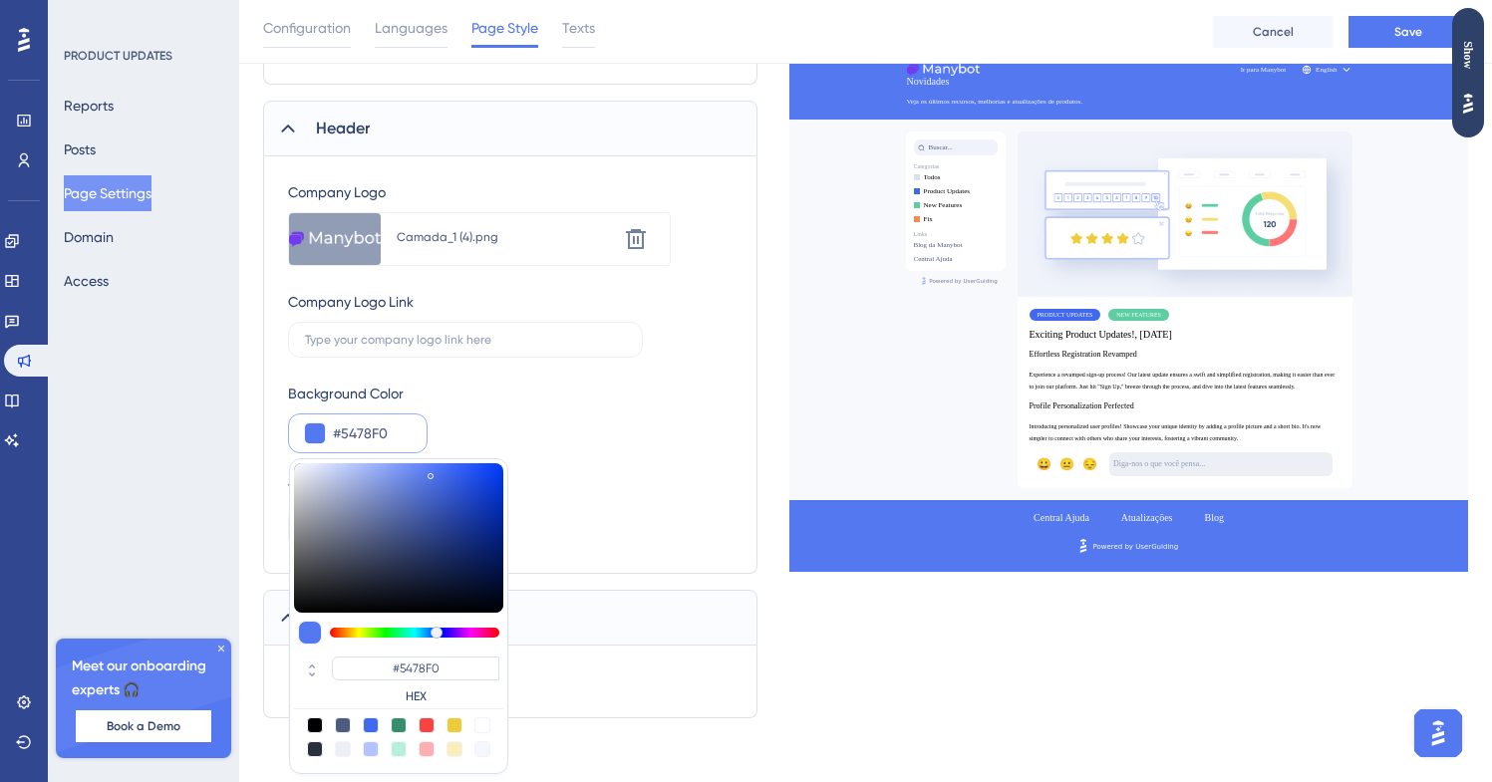
click at [388, 414] on div "#5478F0 #5478F0 HEX" at bounding box center [358, 434] width 140 height 40
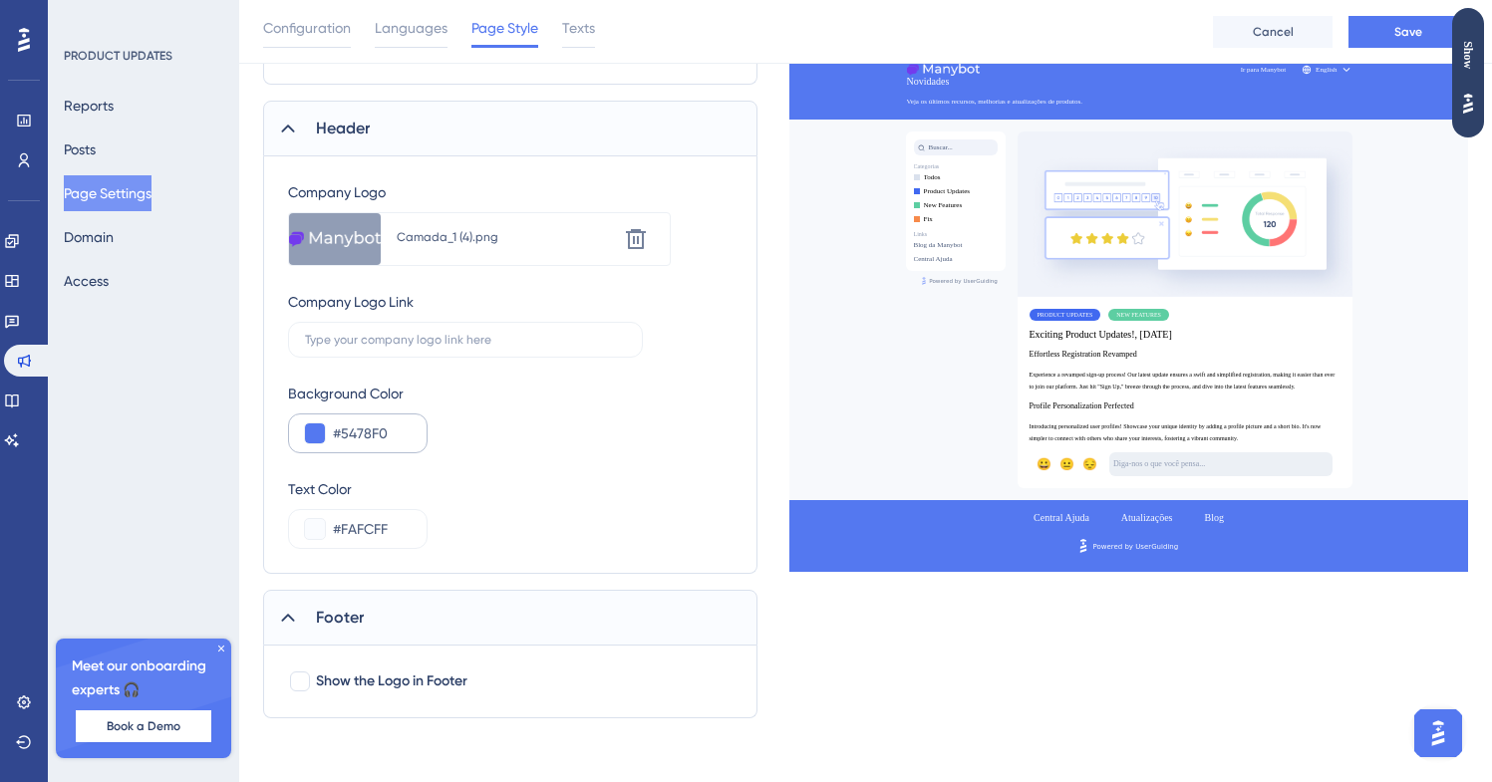
click at [370, 450] on div "#5478F0" at bounding box center [358, 434] width 140 height 40
click at [370, 443] on input "#5478F0" at bounding box center [372, 434] width 78 height 24
click at [357, 439] on input "#5478F0" at bounding box center [372, 434] width 78 height 24
paste input "8B5CF6"
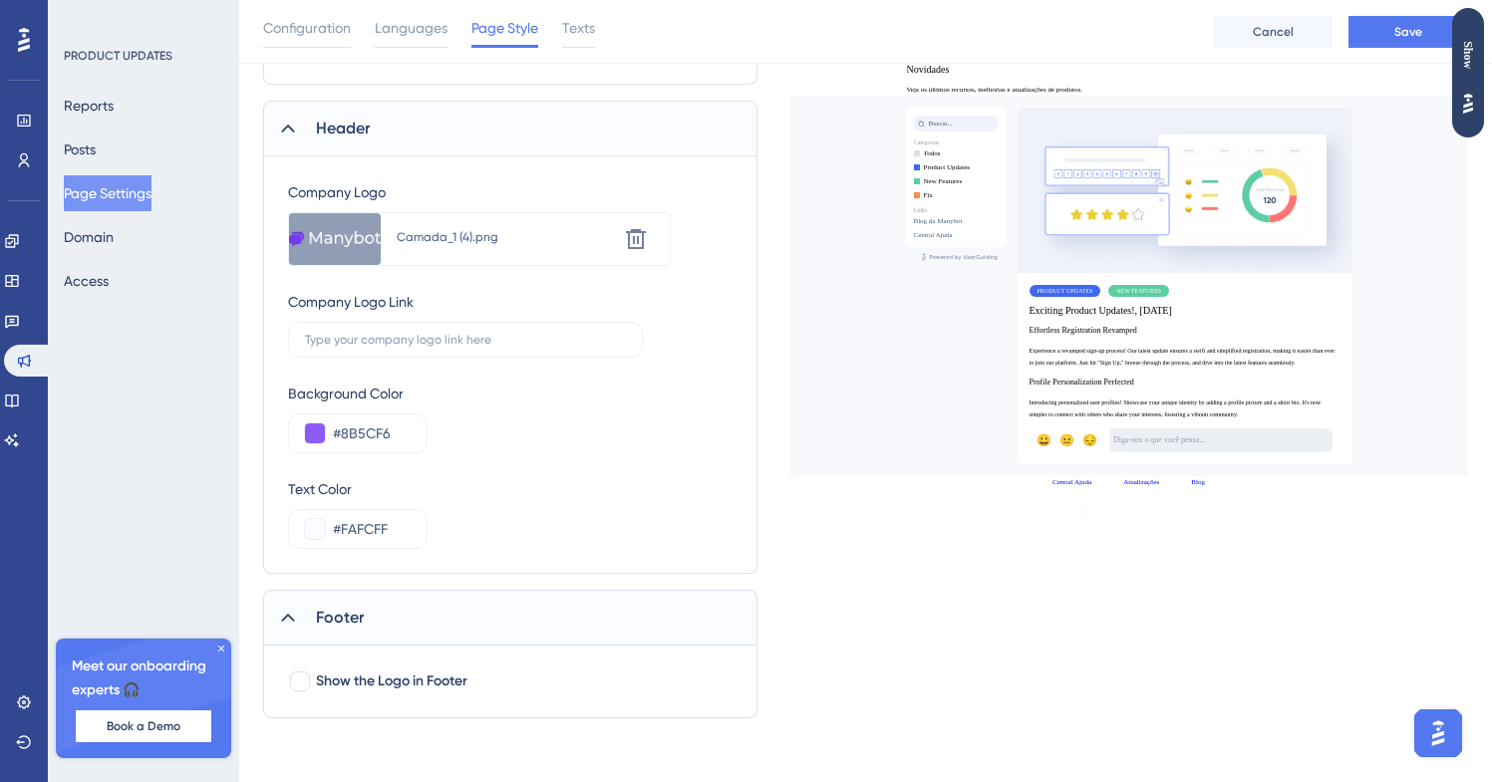
click at [507, 445] on div "Background Color #8B5CF6" at bounding box center [510, 418] width 444 height 72
click at [340, 441] on input "#8B5CF6" at bounding box center [372, 434] width 78 height 24
paste input "7839EE"
type input "#7839EE"
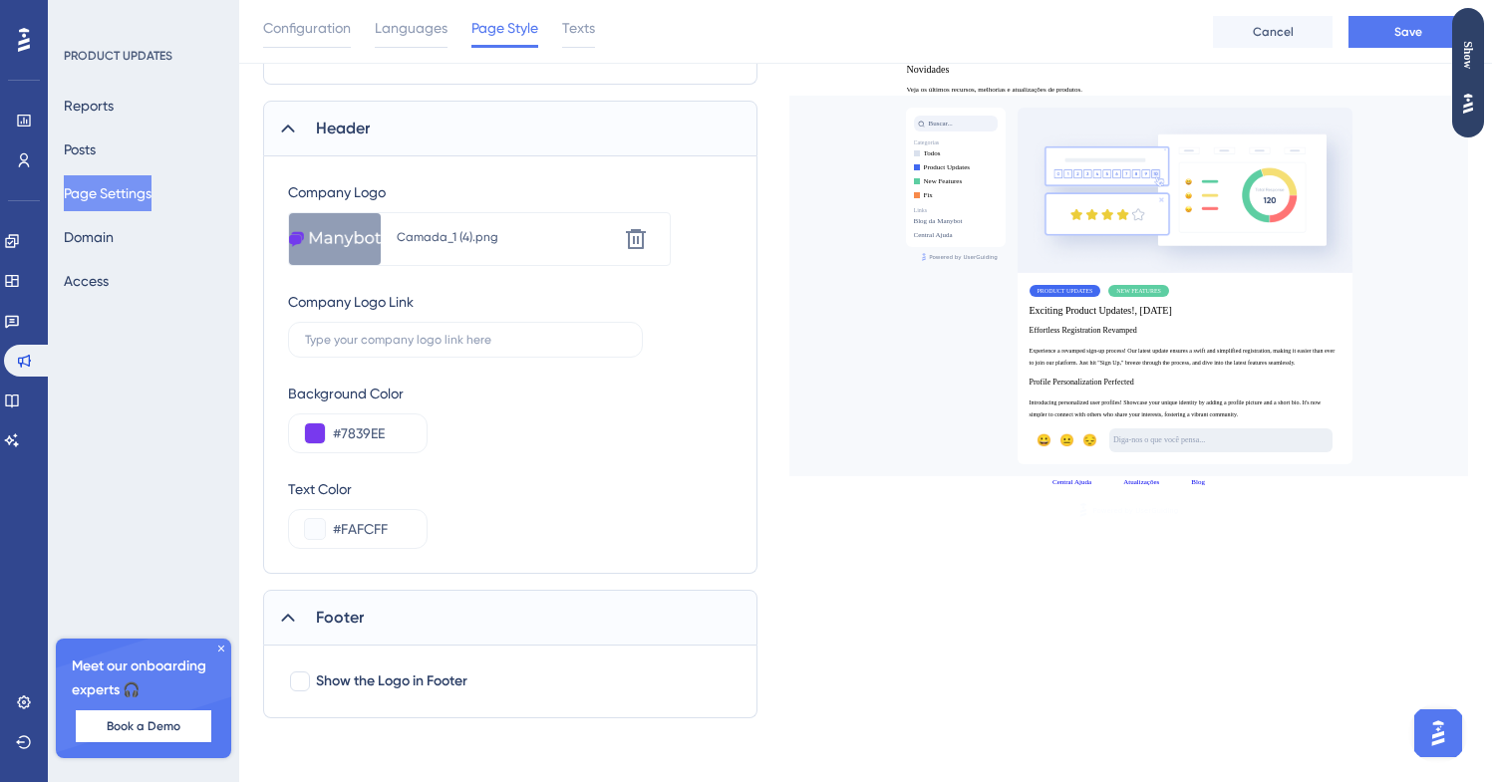
click at [513, 470] on div "Company Logo Upload new image Camada_1 (4).png Delete Company Logo Link Backgro…" at bounding box center [510, 364] width 444 height 369
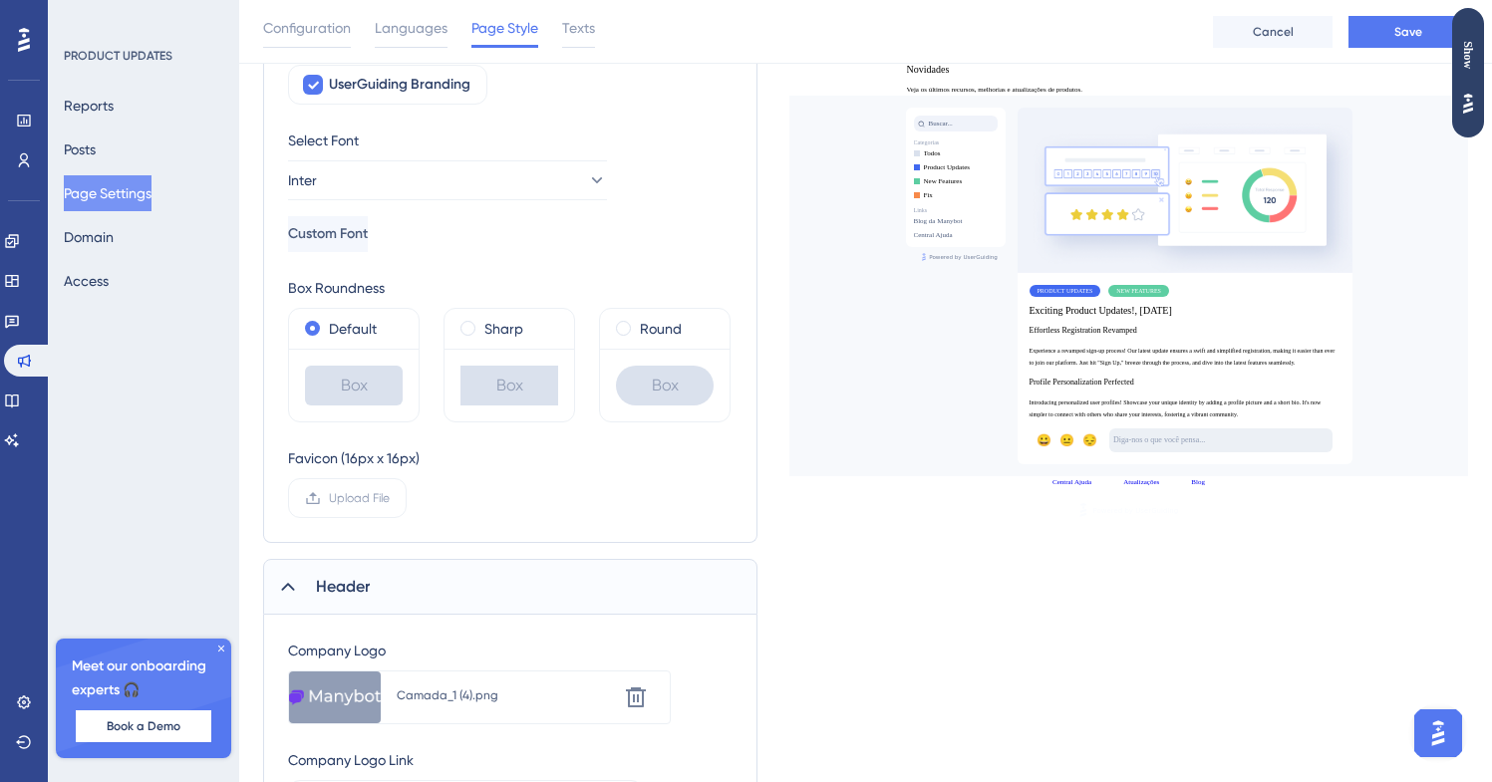
scroll to position [0, 0]
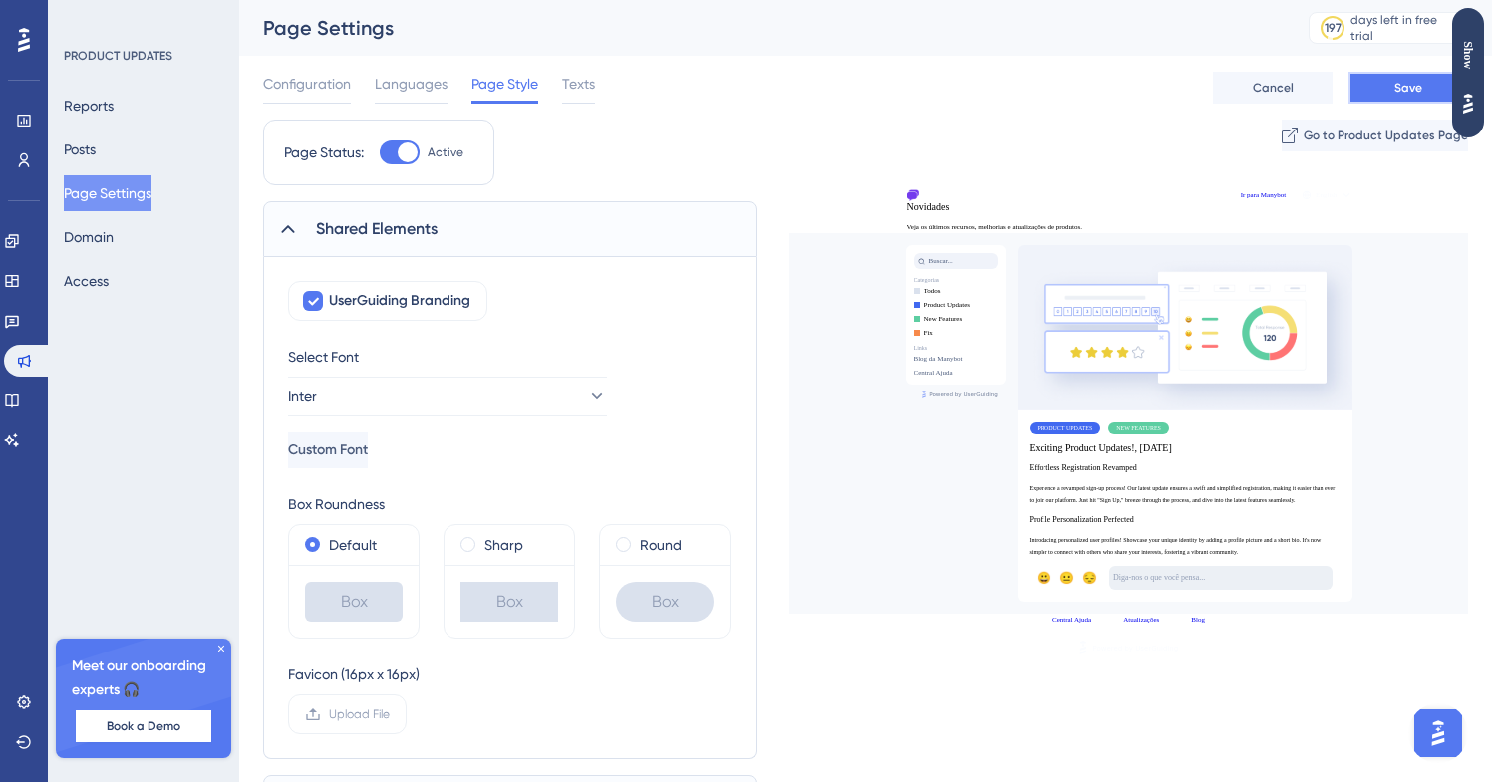
click at [1375, 85] on button "Save" at bounding box center [1408, 88] width 120 height 32
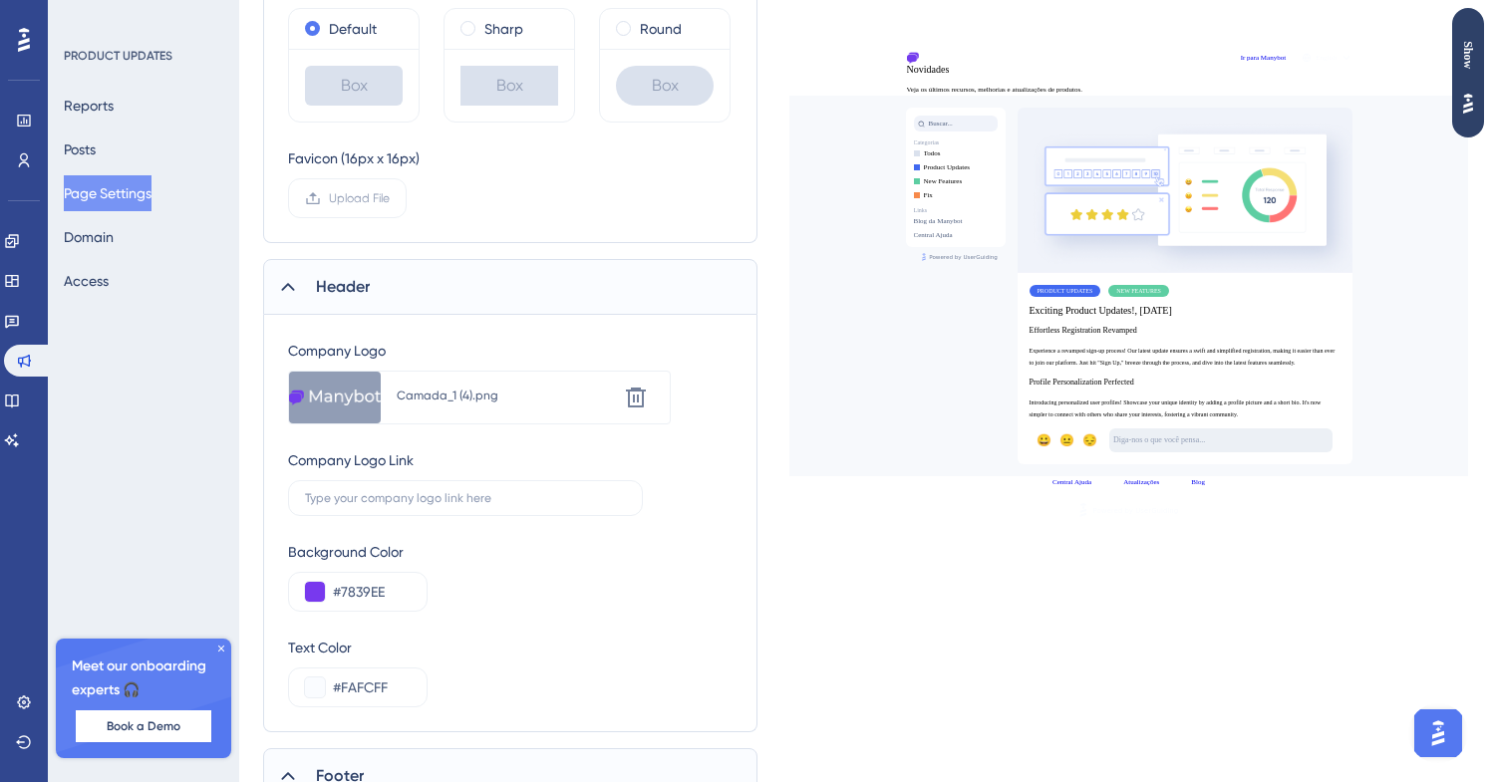
scroll to position [683, 0]
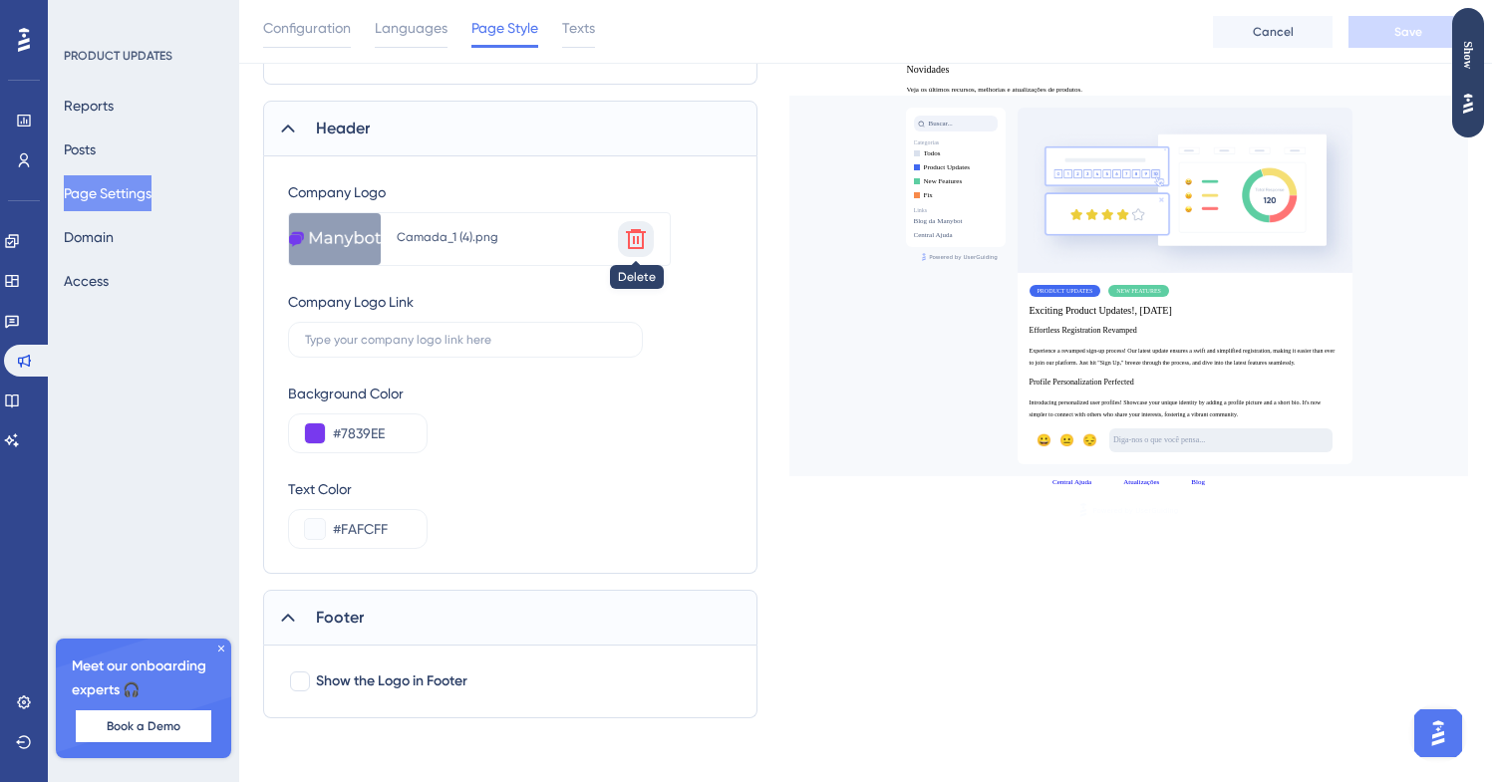
click at [651, 243] on button at bounding box center [636, 239] width 36 height 36
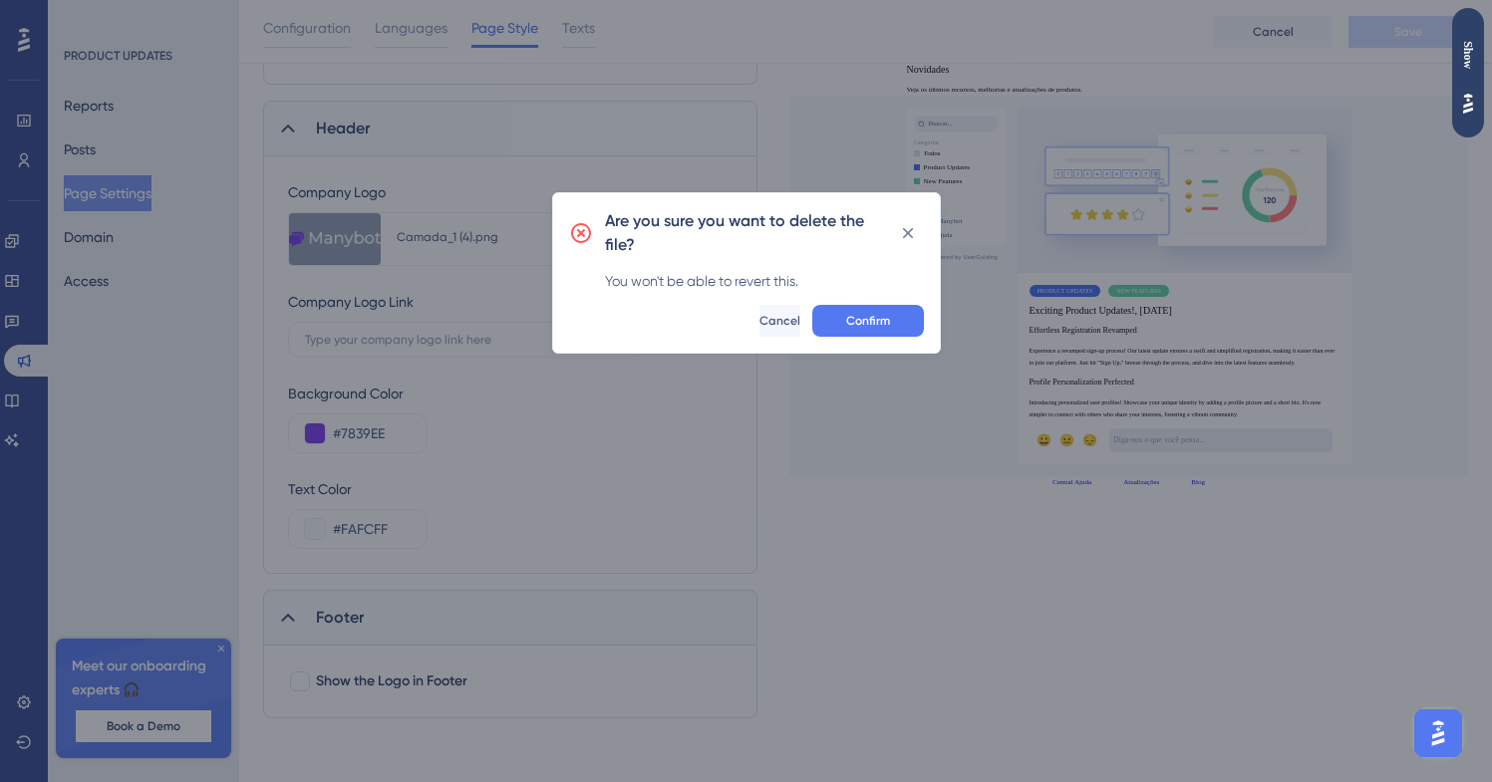
scroll to position [668, 0]
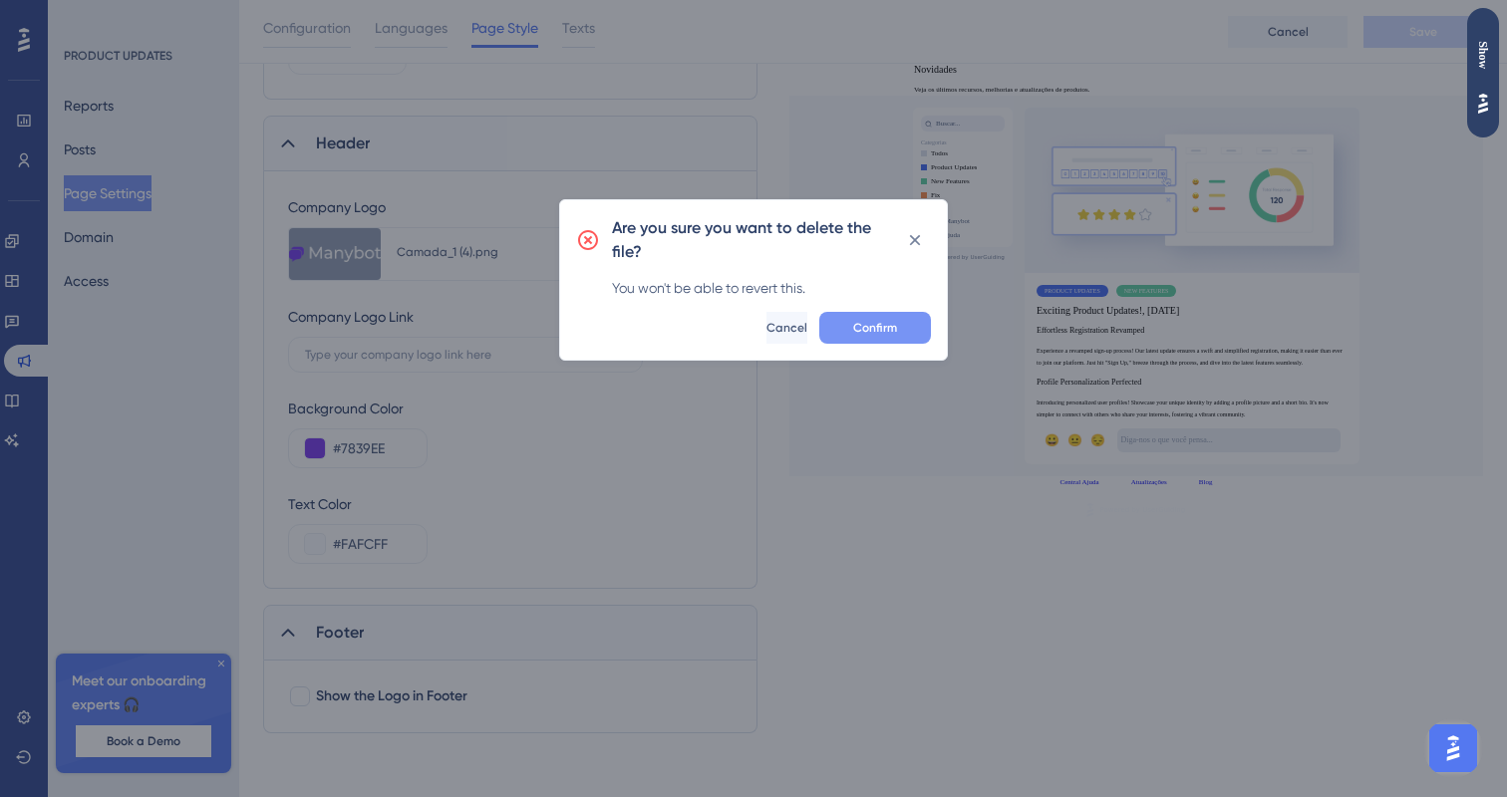
click at [826, 319] on button "Confirm" at bounding box center [875, 328] width 112 height 32
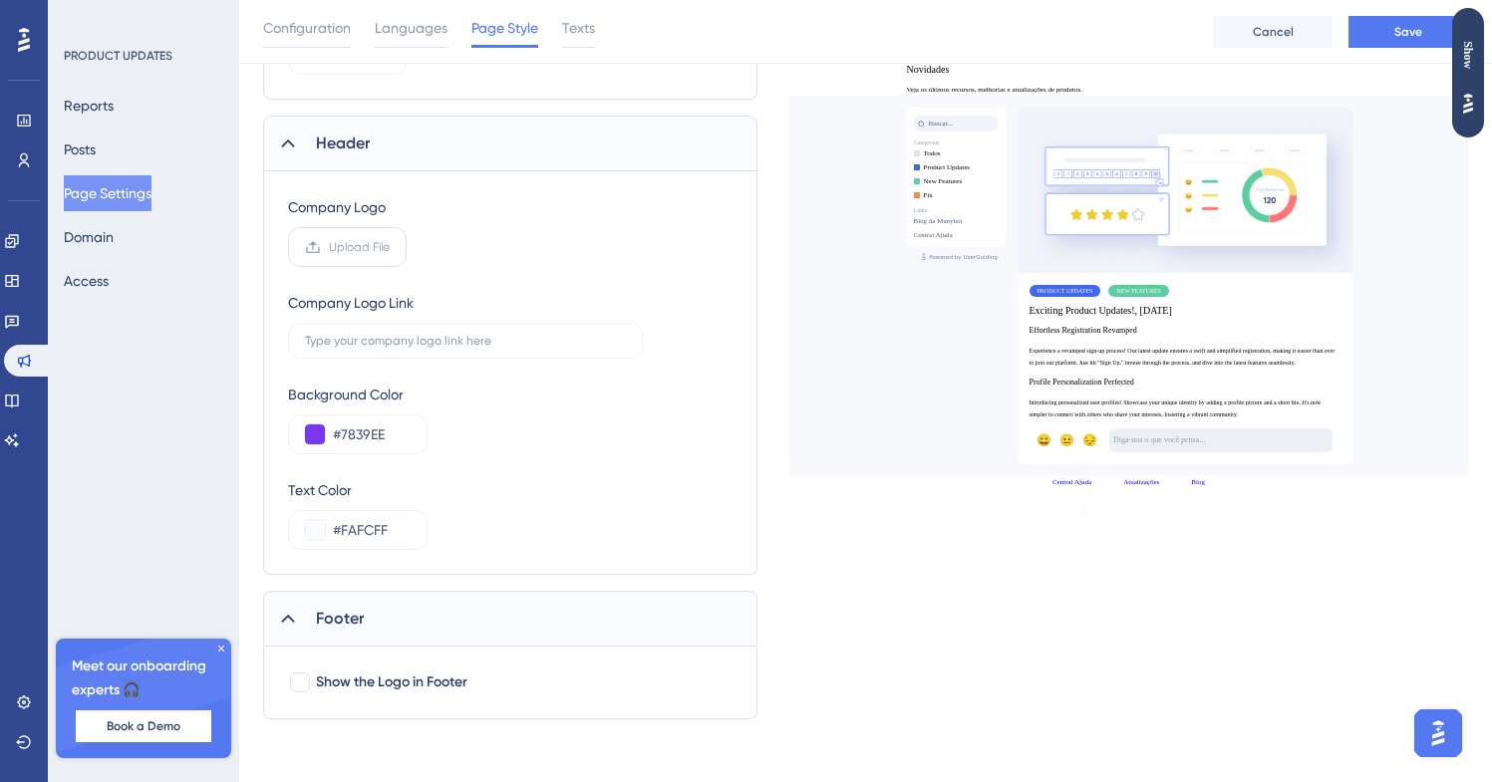
click at [396, 235] on label "Upload File" at bounding box center [347, 247] width 119 height 40
click at [390, 247] on input "Upload File" at bounding box center [390, 247] width 0 height 0
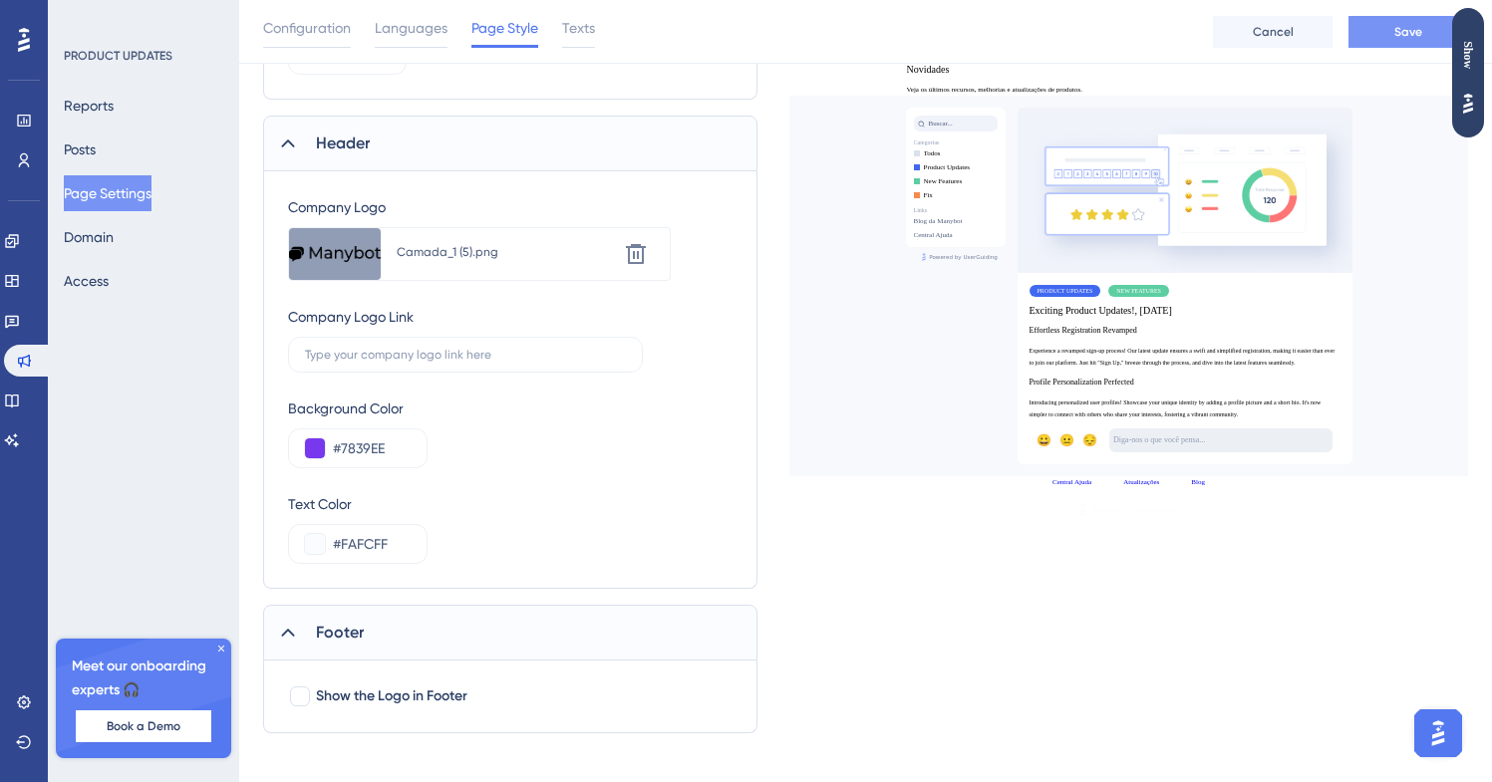
click at [1377, 18] on button "Save" at bounding box center [1408, 32] width 120 height 32
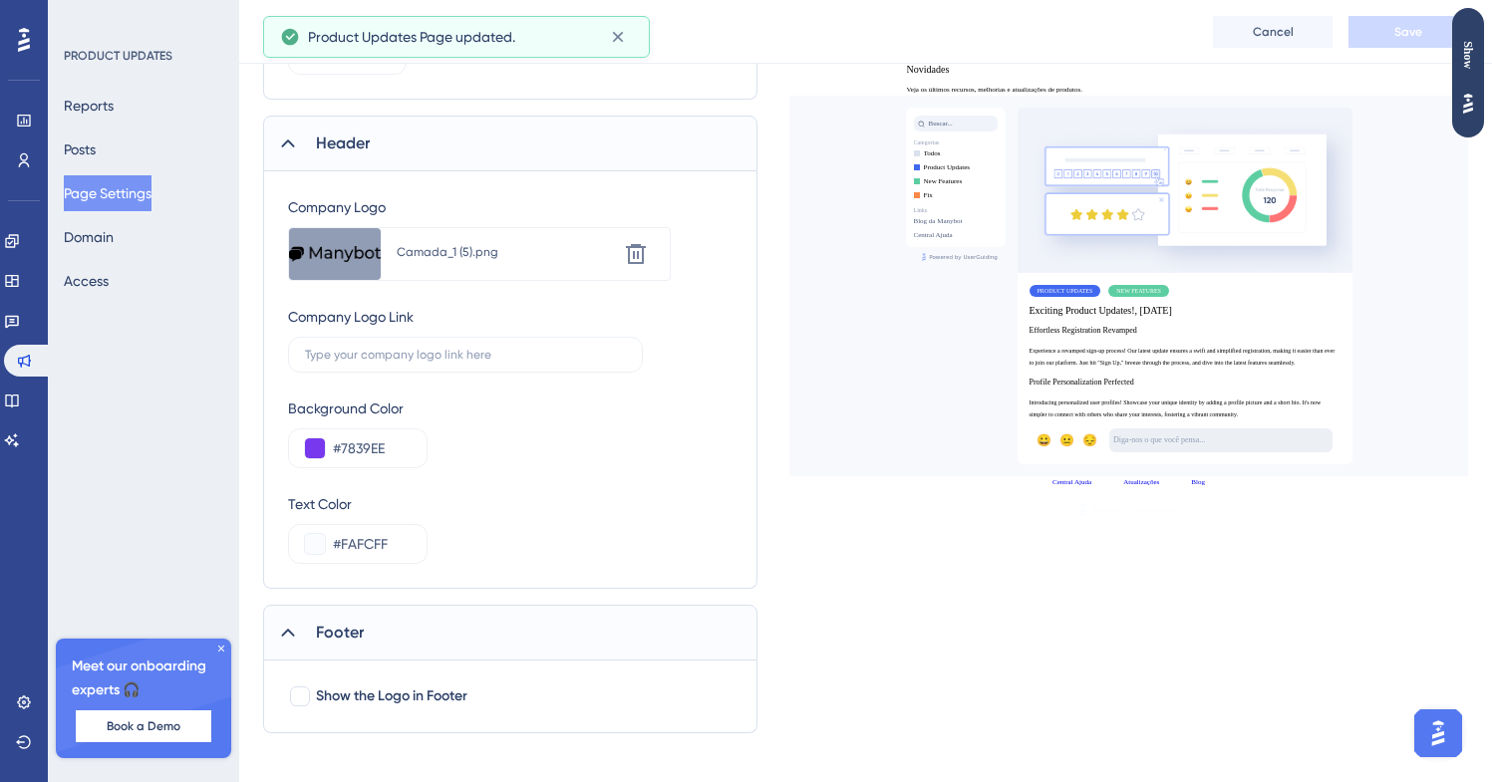
scroll to position [0, 0]
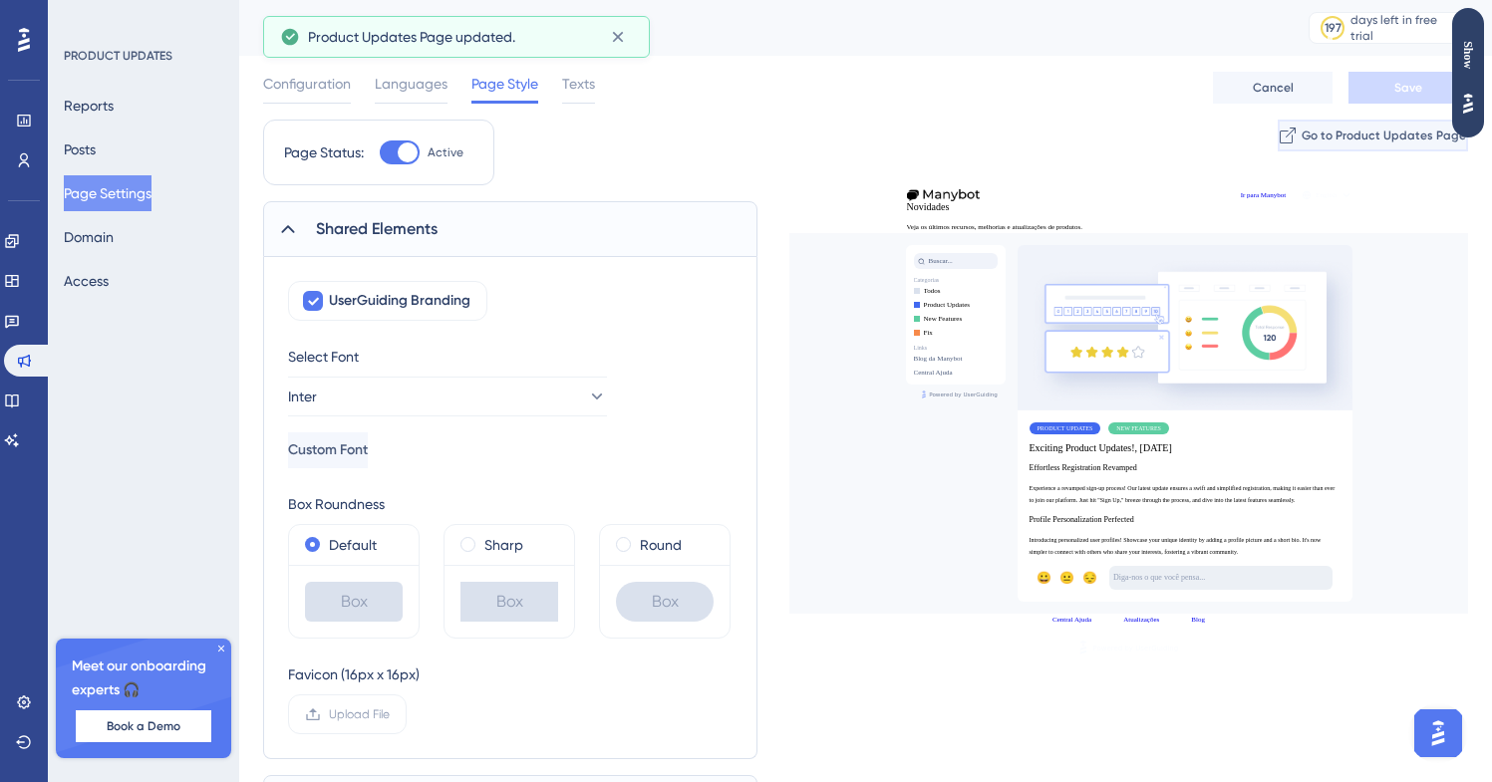
click at [1338, 121] on button "Go to Product Updates Page" at bounding box center [1373, 136] width 190 height 32
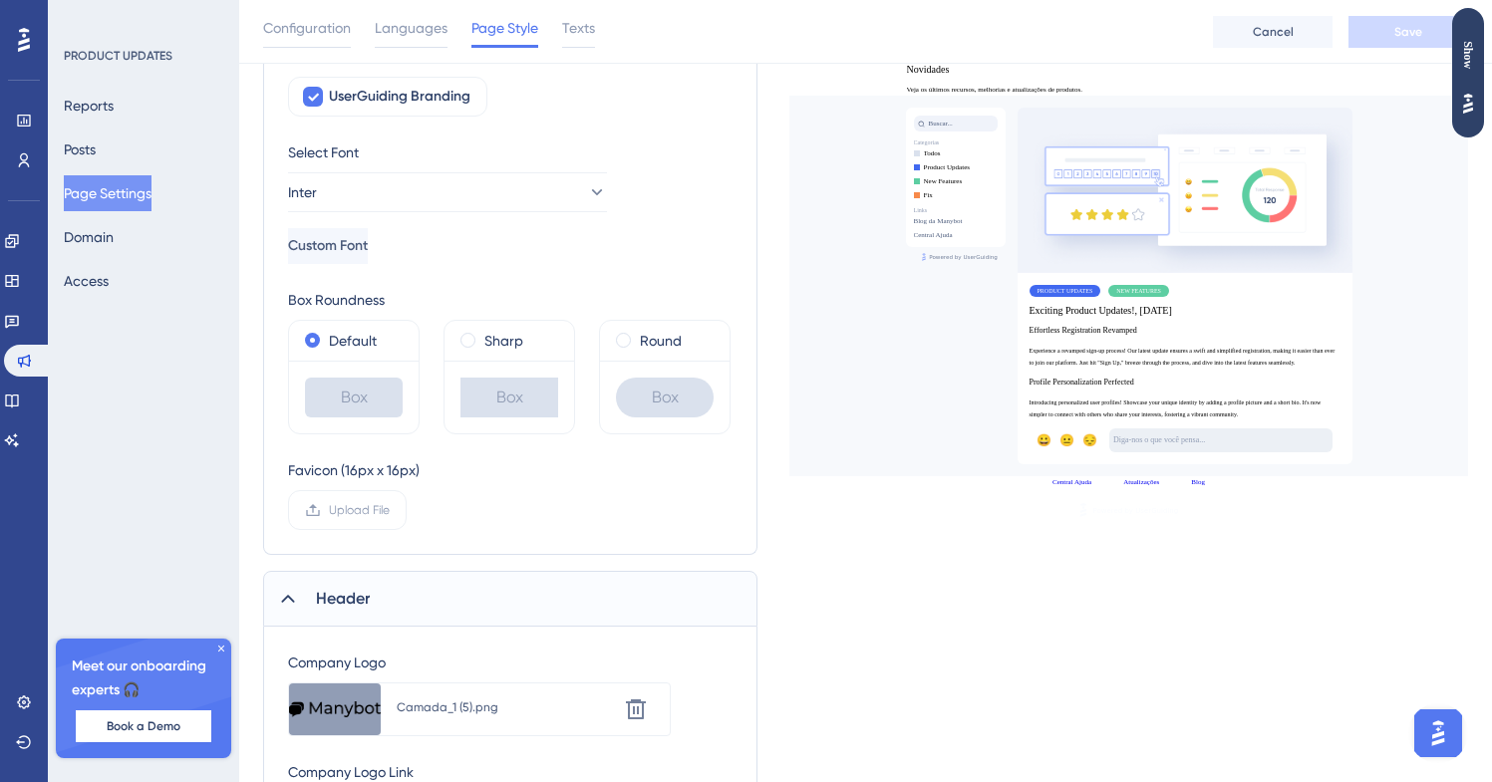
scroll to position [683, 0]
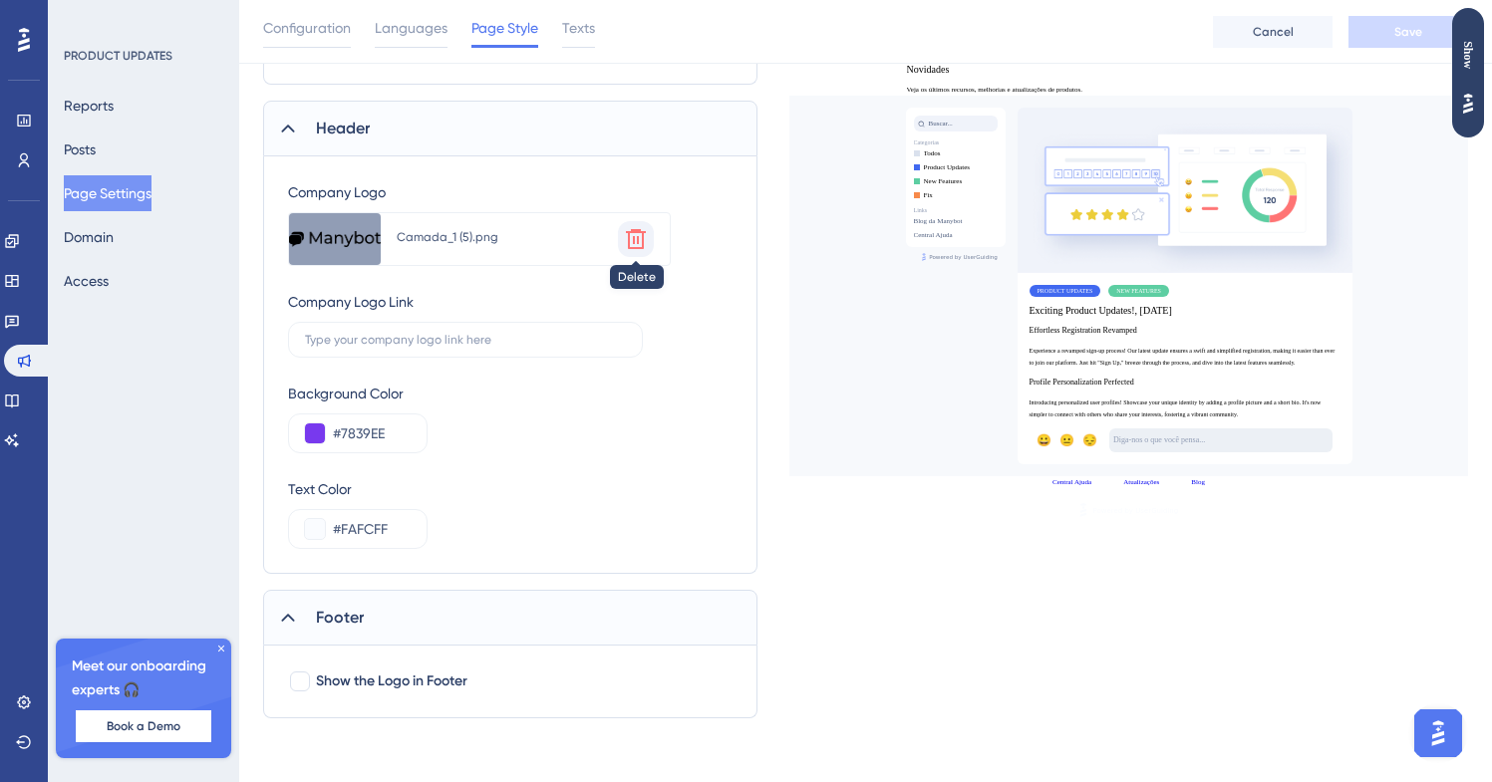
click at [620, 229] on button at bounding box center [636, 239] width 36 height 36
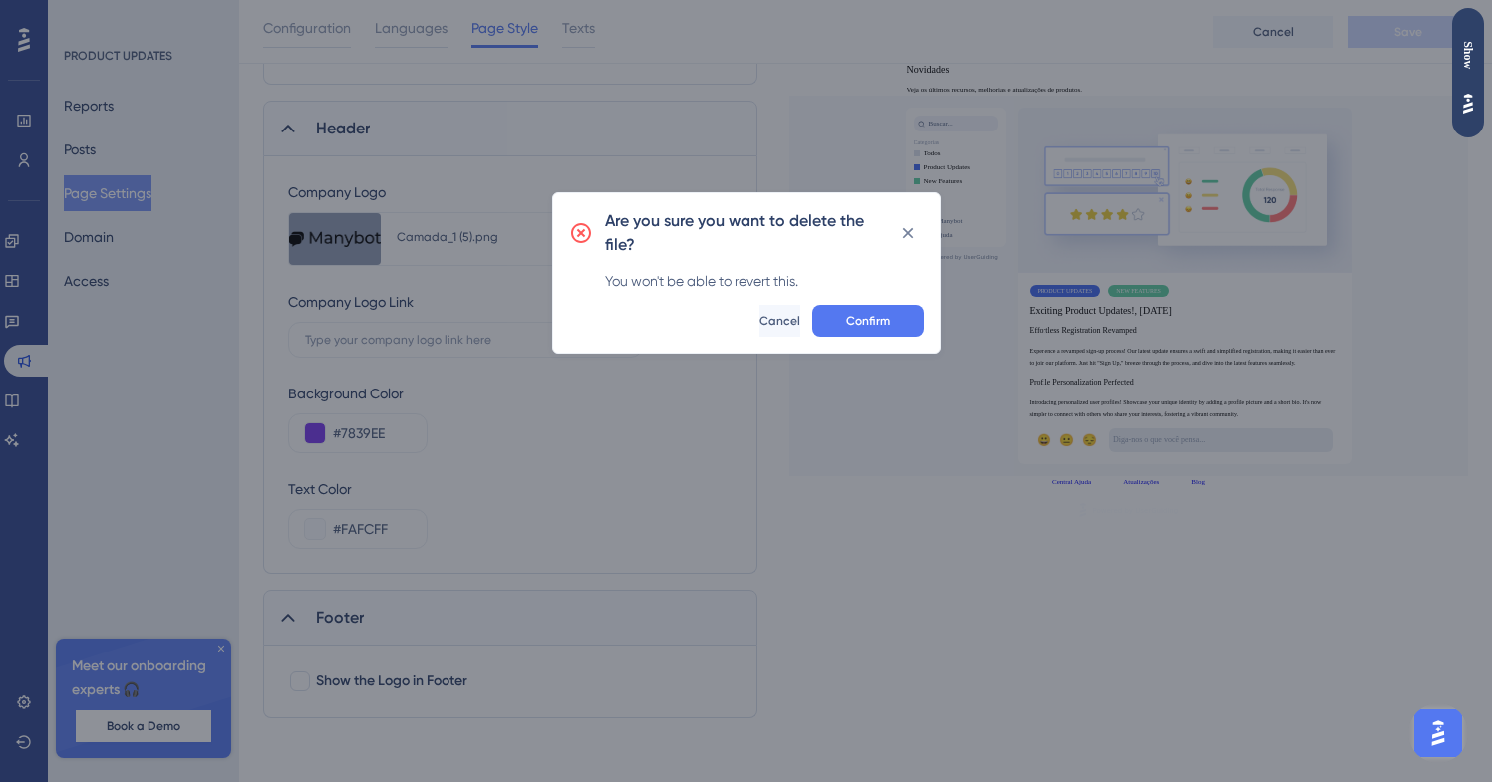
scroll to position [668, 0]
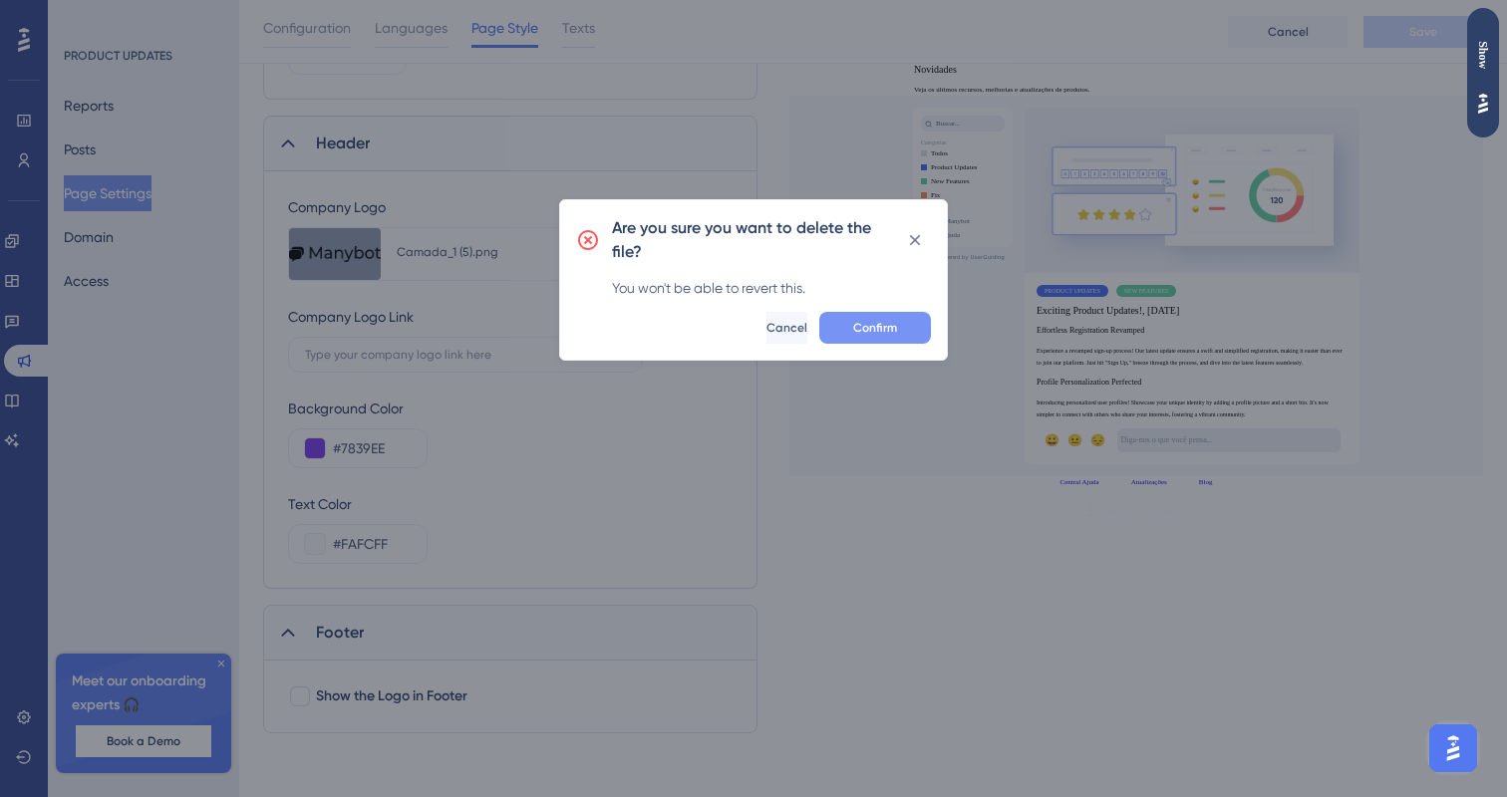
click at [921, 339] on button "Confirm" at bounding box center [875, 328] width 112 height 32
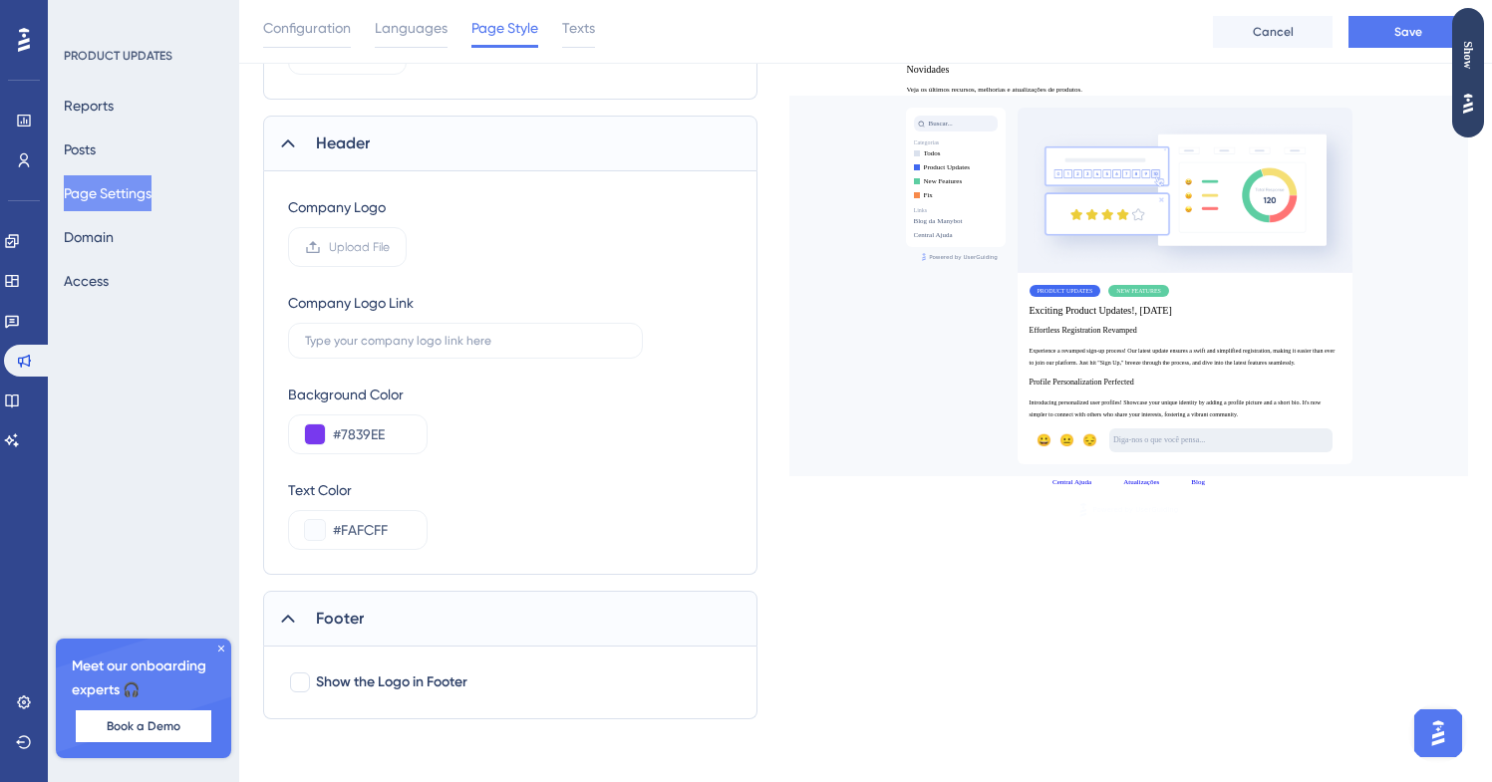
click at [412, 250] on div "Company Logo Upload File" at bounding box center [510, 231] width 444 height 72
click at [360, 245] on span "Upload File" at bounding box center [359, 247] width 61 height 16
click at [390, 247] on input "Upload File" at bounding box center [390, 247] width 0 height 0
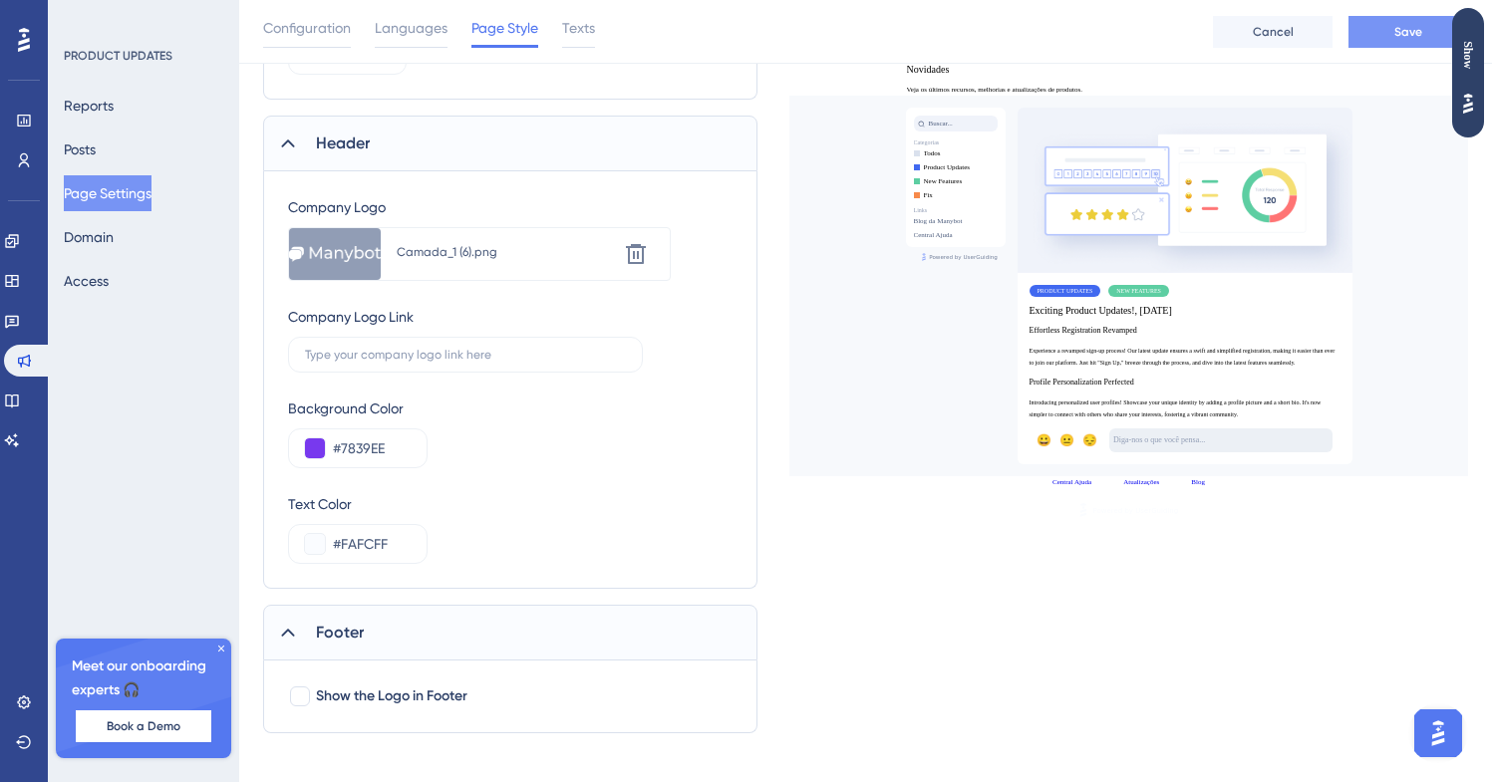
click at [1410, 24] on span "Save" at bounding box center [1408, 32] width 28 height 16
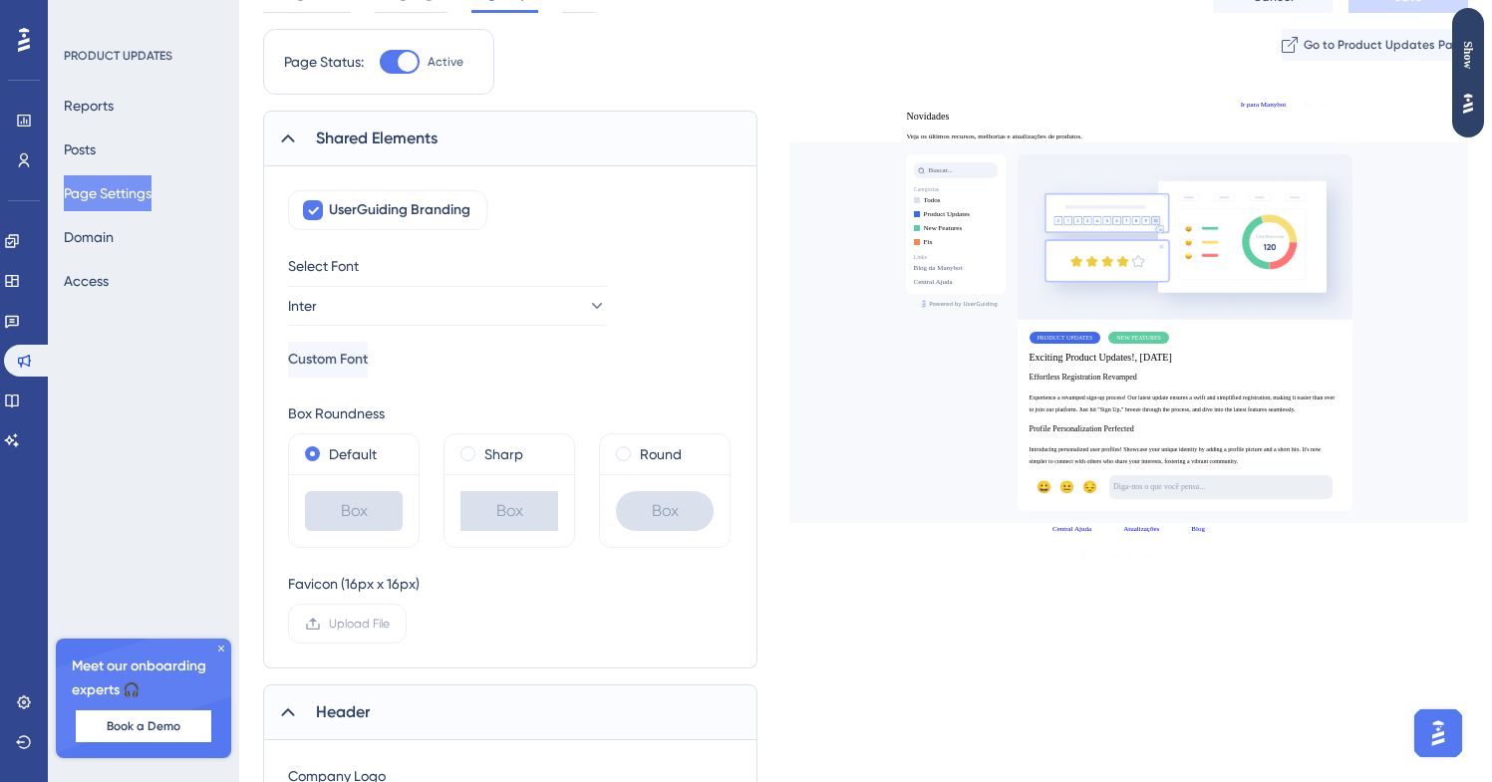
scroll to position [0, 0]
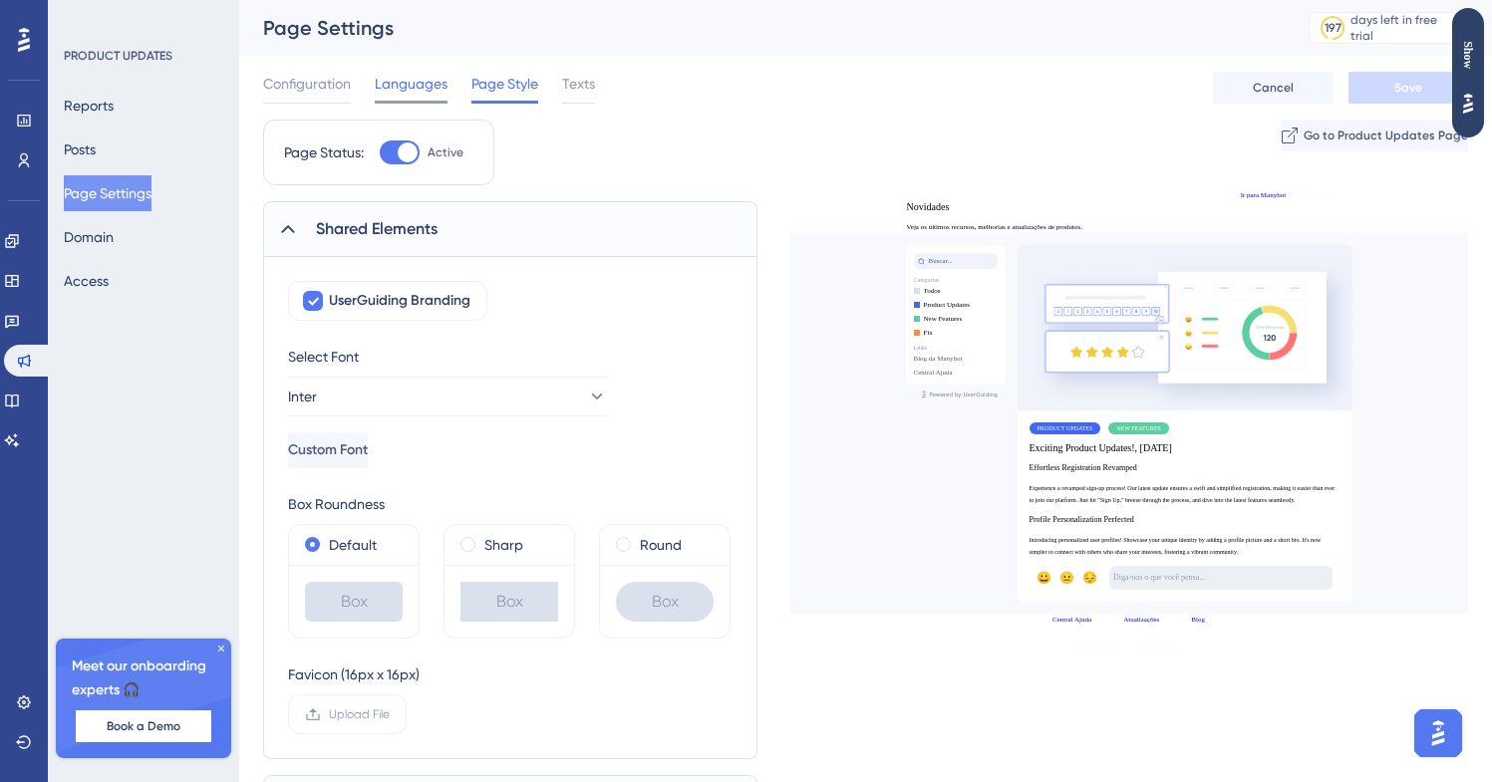
click at [430, 99] on div "Languages" at bounding box center [411, 88] width 73 height 32
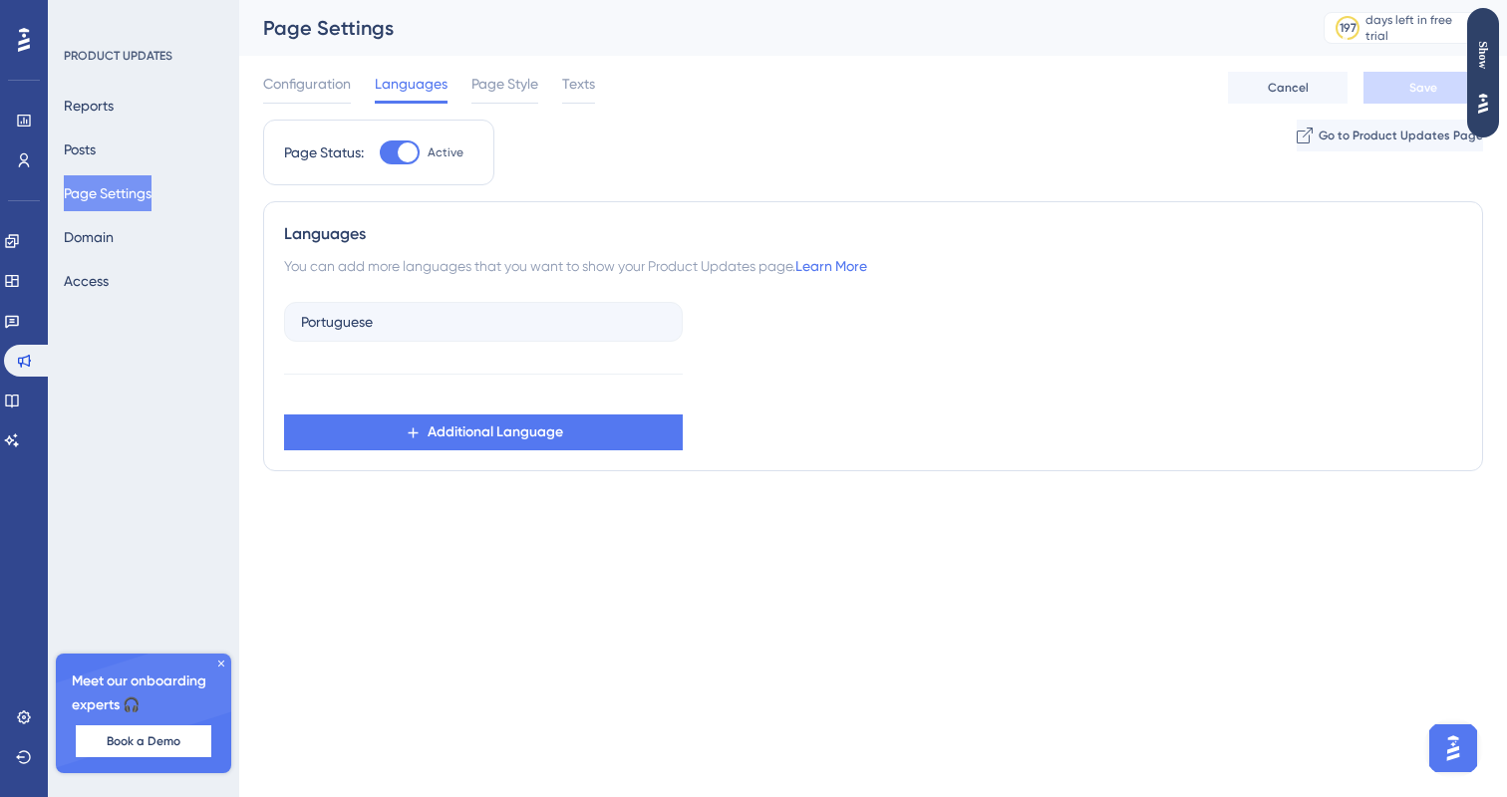
click at [549, 99] on div "Configuration Languages Page Style Texts" at bounding box center [429, 88] width 332 height 32
click at [577, 98] on div "Texts" at bounding box center [578, 88] width 33 height 32
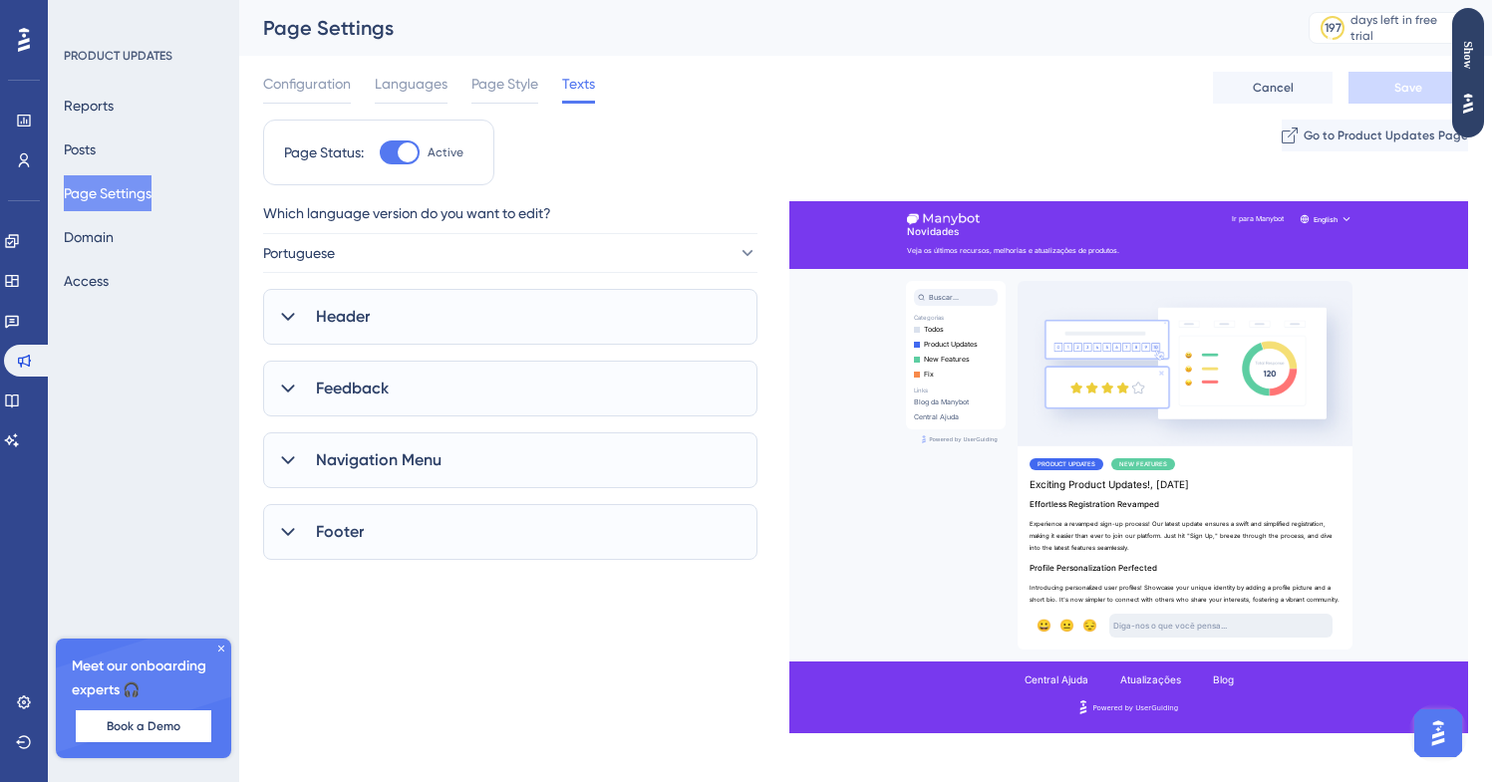
click at [554, 438] on div "Navigation Menu" at bounding box center [510, 460] width 494 height 56
click at [554, 331] on div "Header" at bounding box center [510, 317] width 494 height 56
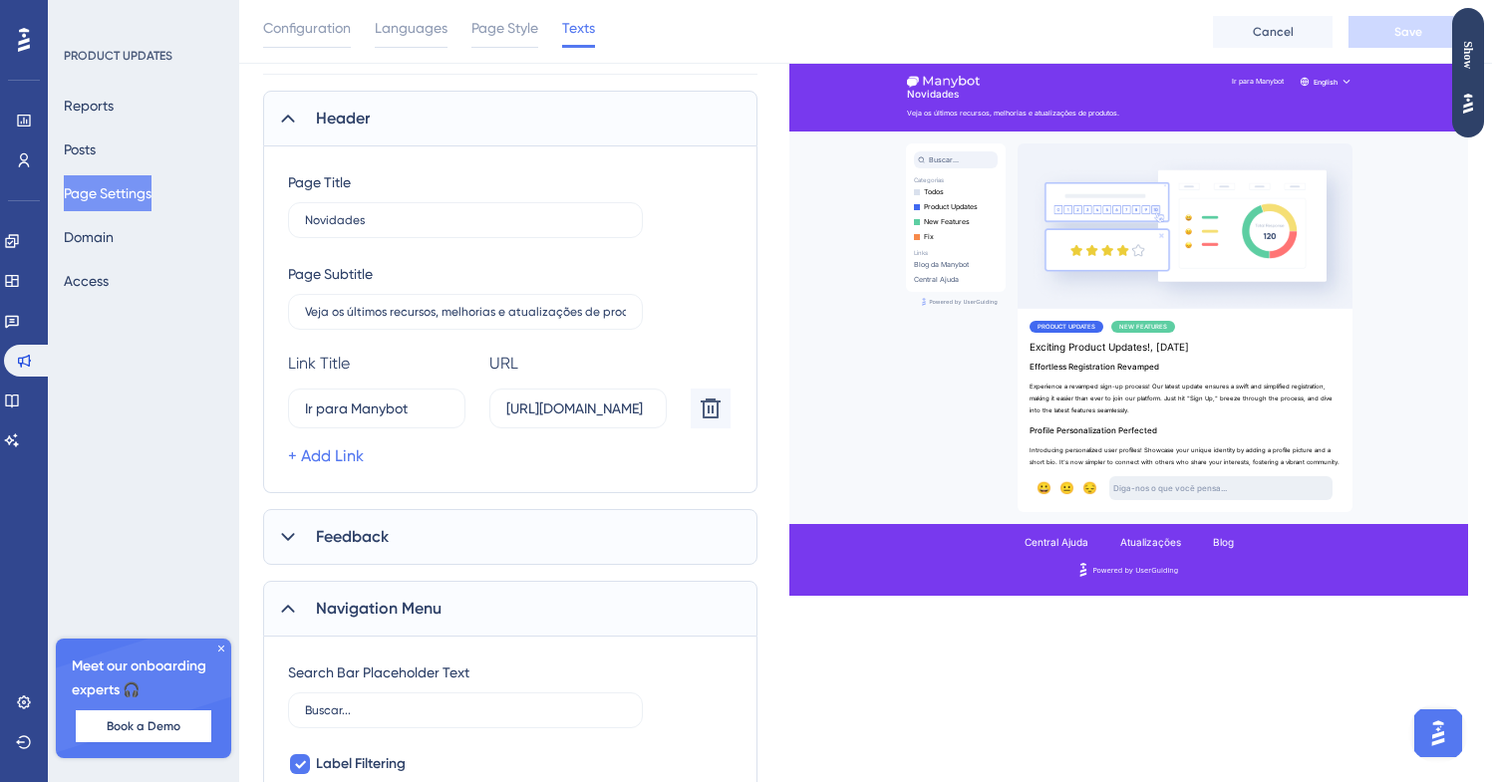
scroll to position [314, 0]
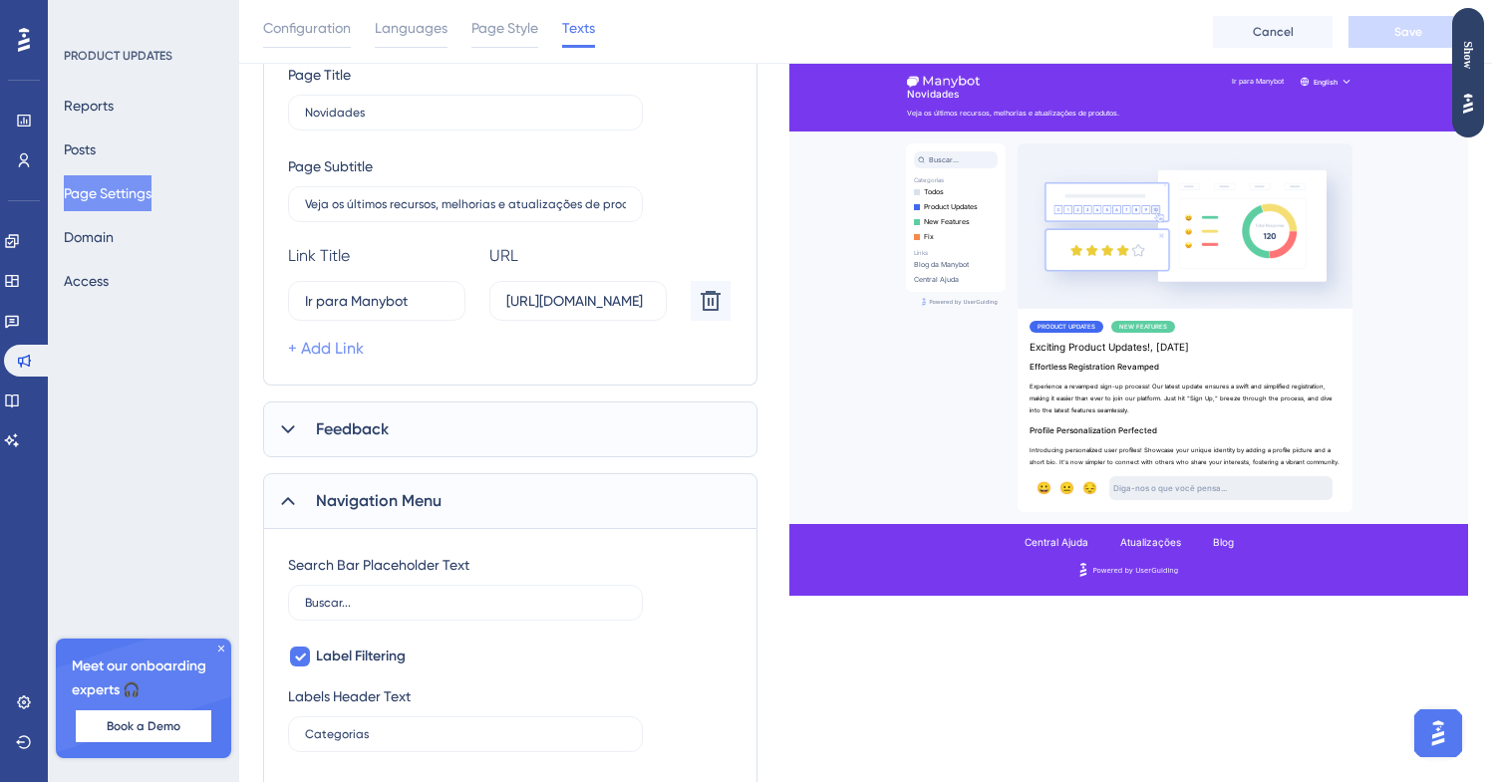
click at [326, 345] on link "+ Add Link" at bounding box center [326, 349] width 76 height 24
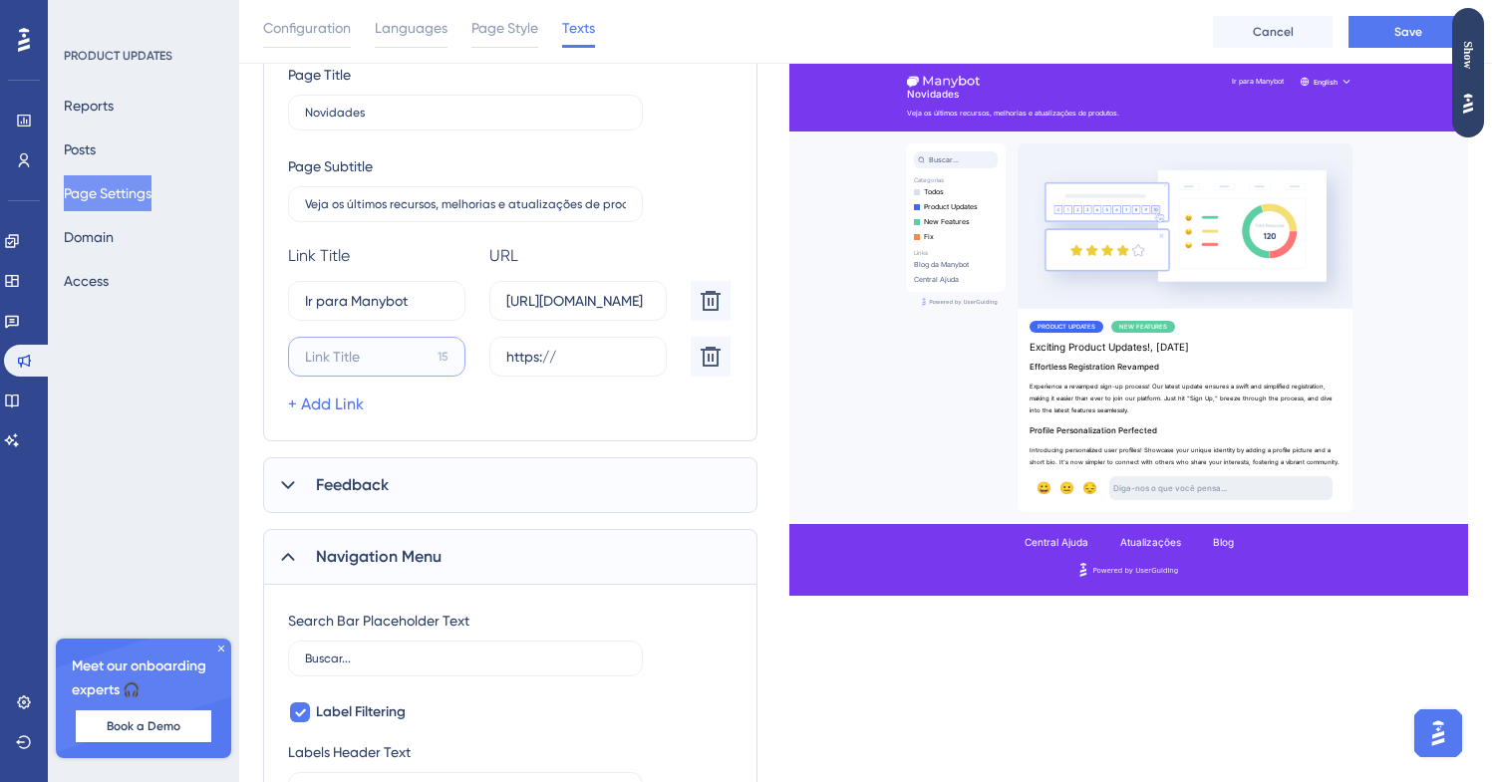
click at [345, 357] on input "15" at bounding box center [367, 357] width 125 height 22
type input "Teste Grátis"
click at [497, 349] on label "https://" at bounding box center [577, 357] width 177 height 40
click at [506, 349] on input "https://" at bounding box center [577, 357] width 143 height 22
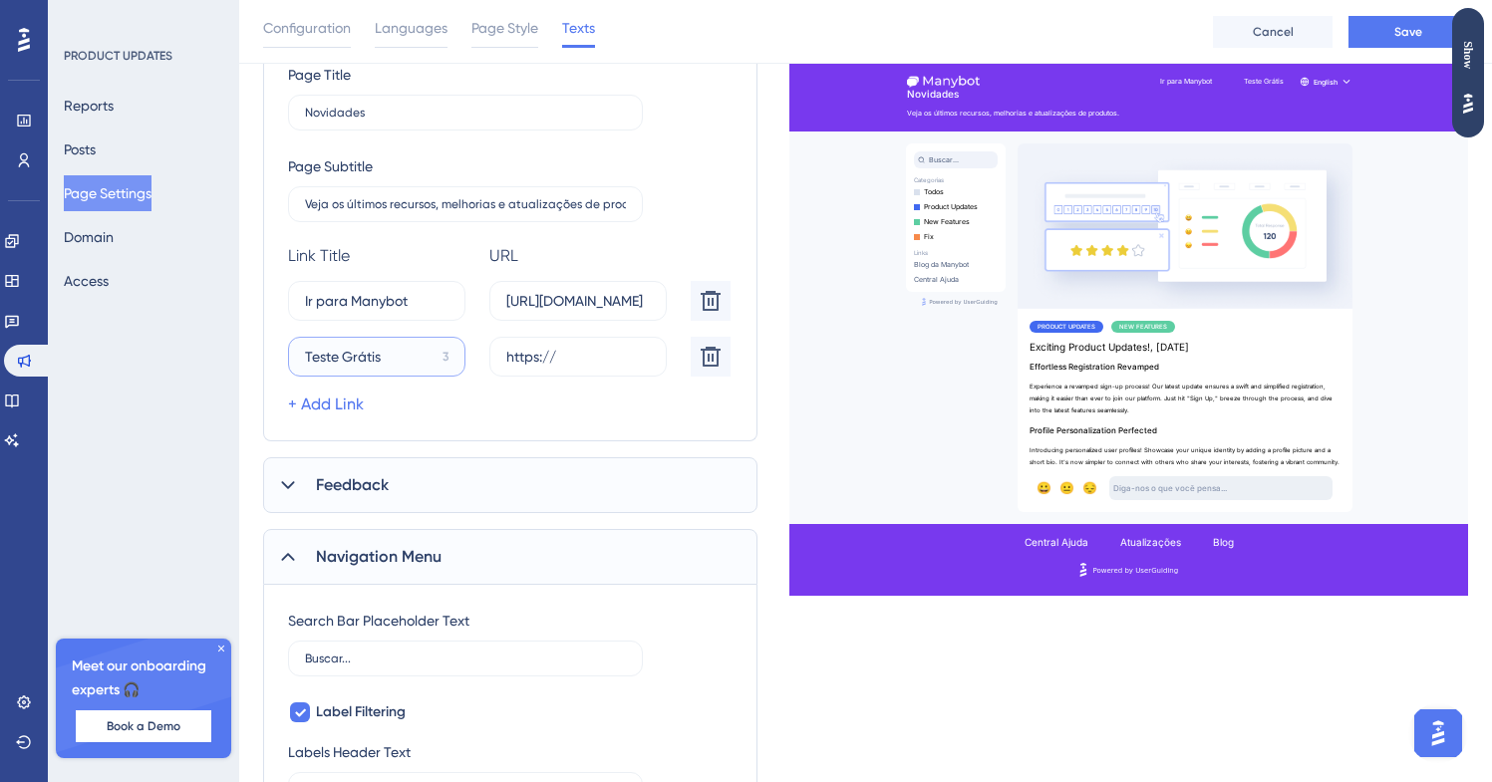
click at [400, 359] on input "Teste Grátis" at bounding box center [370, 357] width 130 height 22
click at [553, 350] on input "https://" at bounding box center [577, 357] width 143 height 22
type input "[URL][DOMAIN_NAME]"
click at [652, 404] on div "+ Add Link" at bounding box center [513, 405] width 450 height 24
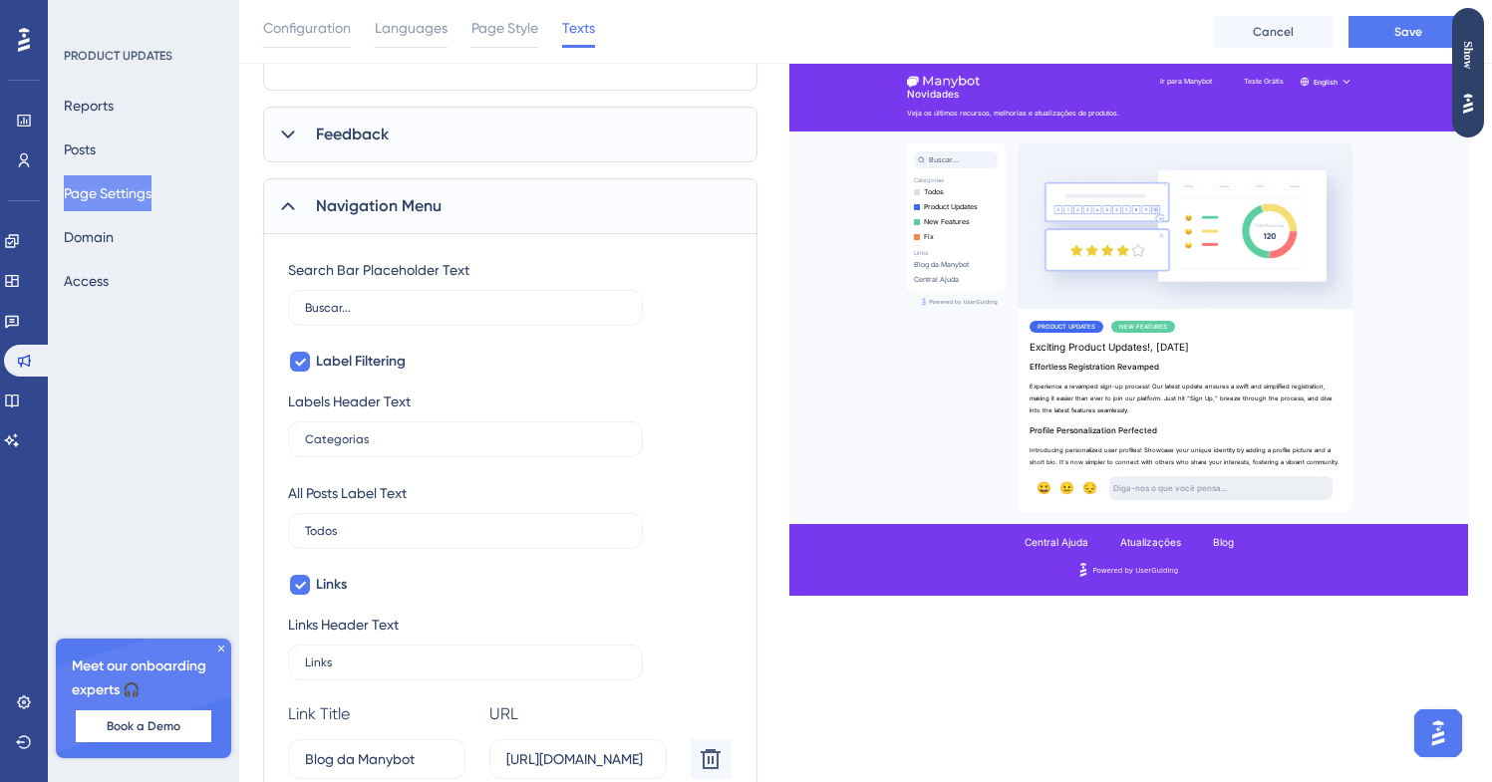
scroll to position [917, 0]
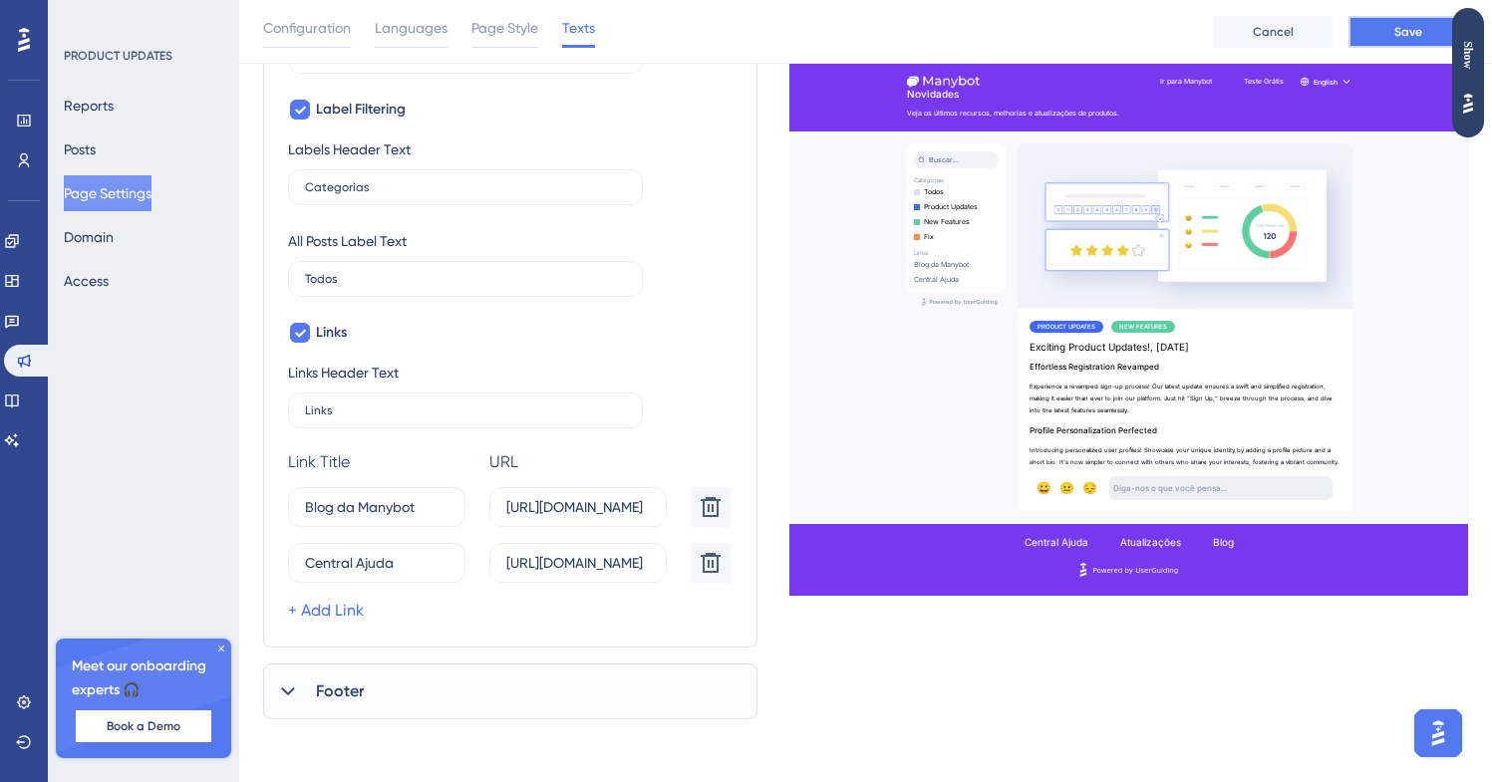
click at [1369, 31] on button "Save" at bounding box center [1408, 32] width 120 height 32
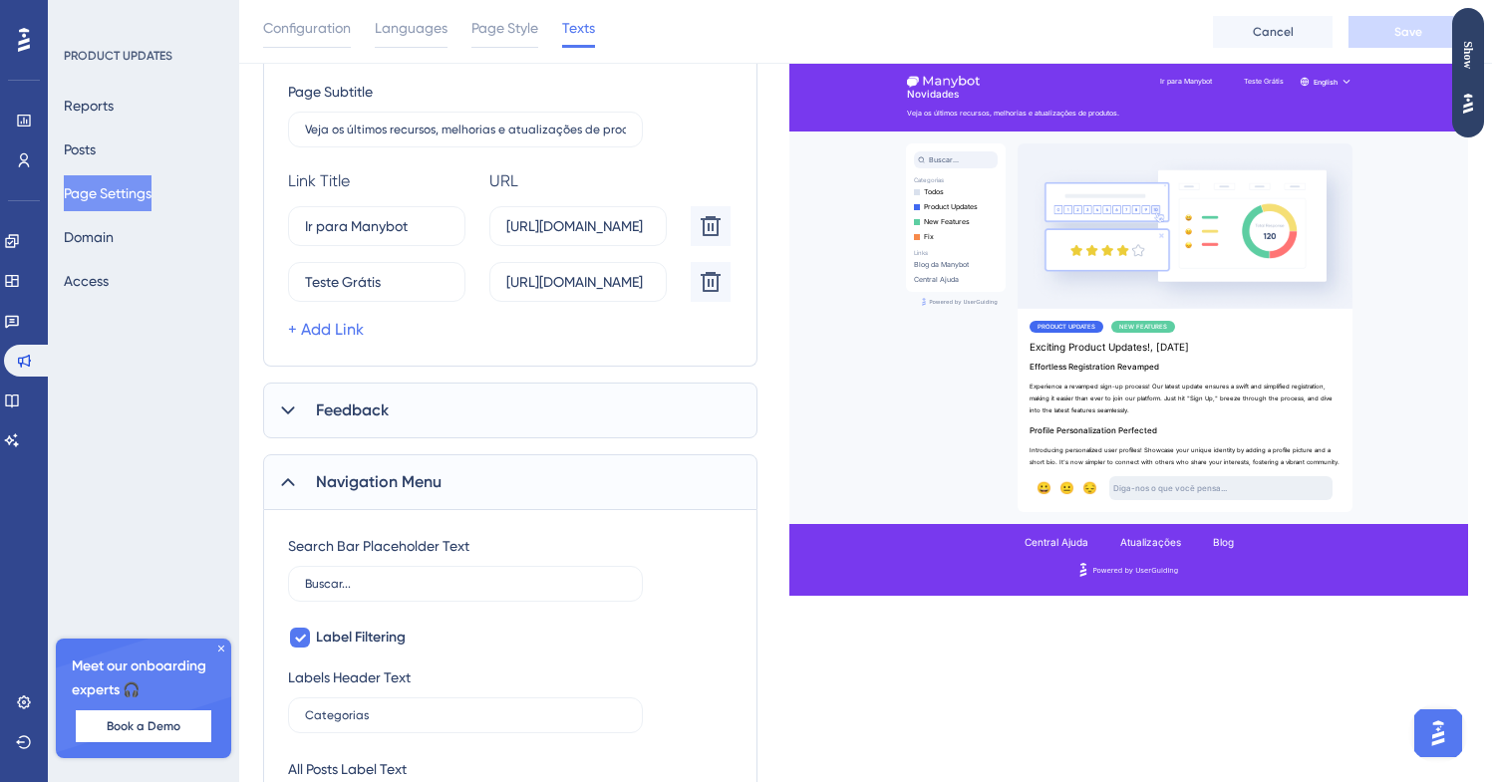
scroll to position [352, 0]
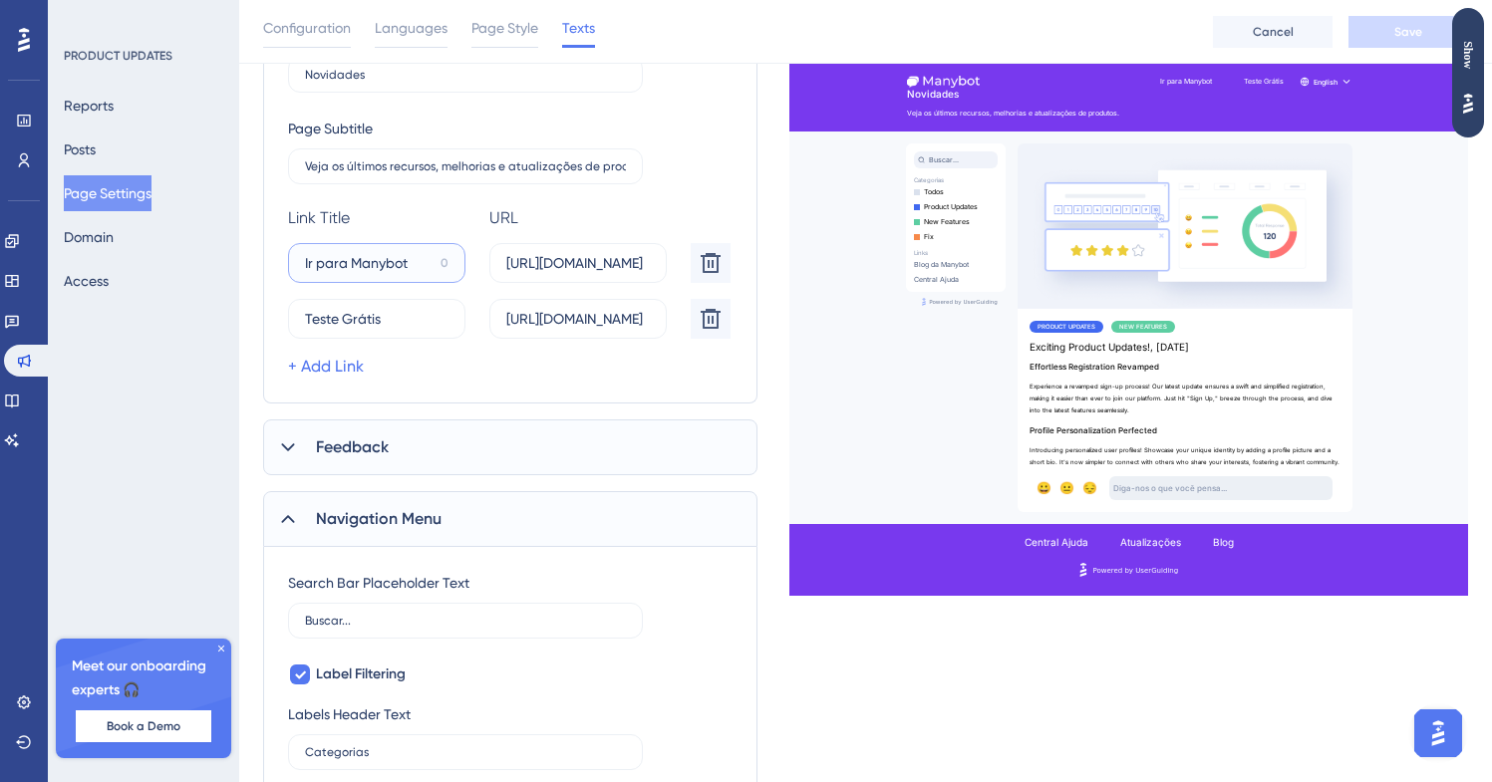
click at [395, 271] on input "Ir para Manybot" at bounding box center [369, 263] width 128 height 22
type input "Acessar"
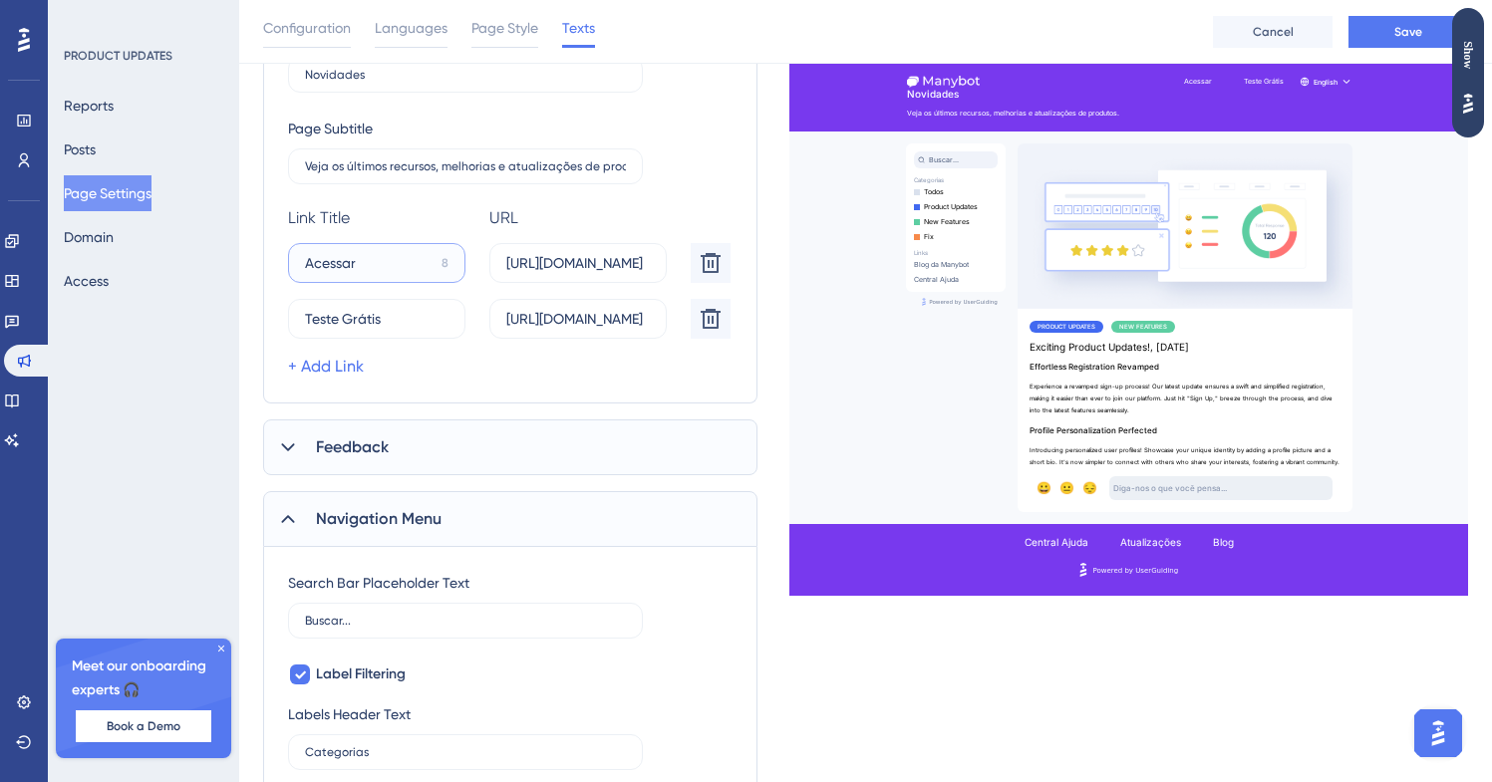
click at [390, 263] on input "Acessar" at bounding box center [369, 263] width 129 height 22
type input "Ir para Manybot"
click at [506, 232] on div "Link Title URL Delete Ir para Manybot 0 [URL][DOMAIN_NAME] Teste Grátis 3 [URL]…" at bounding box center [513, 293] width 450 height 170
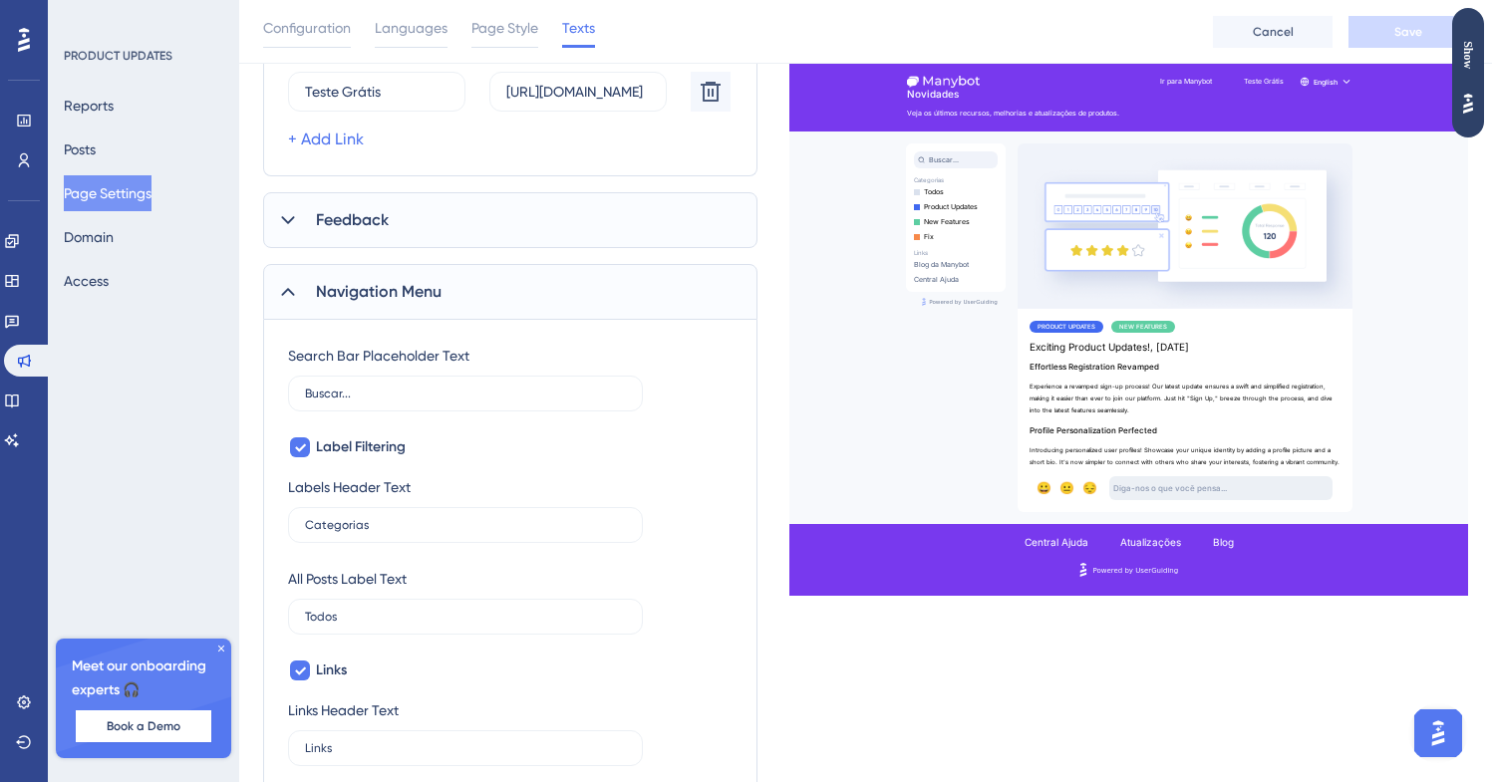
scroll to position [0, 0]
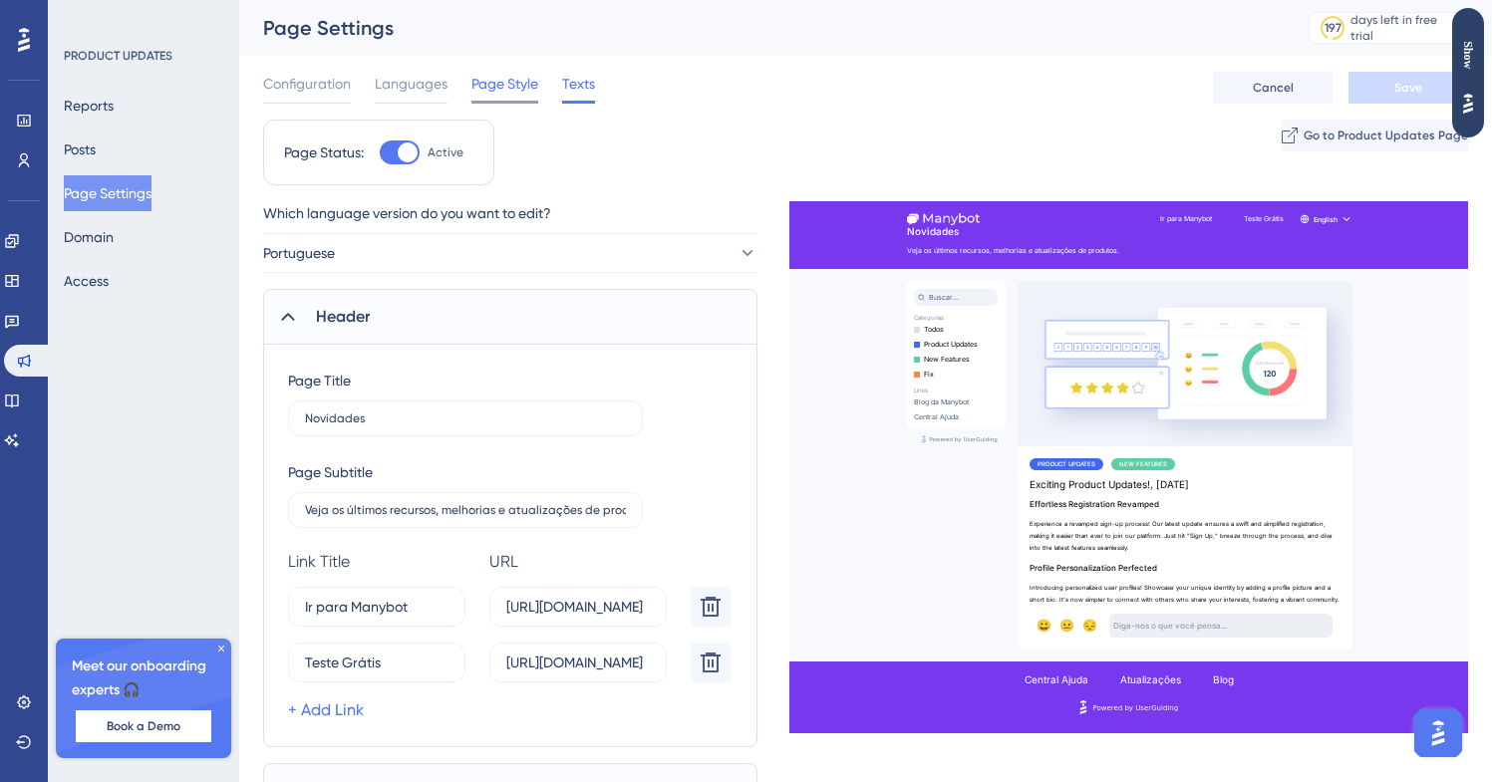
click at [528, 99] on div "Page Style" at bounding box center [504, 88] width 67 height 32
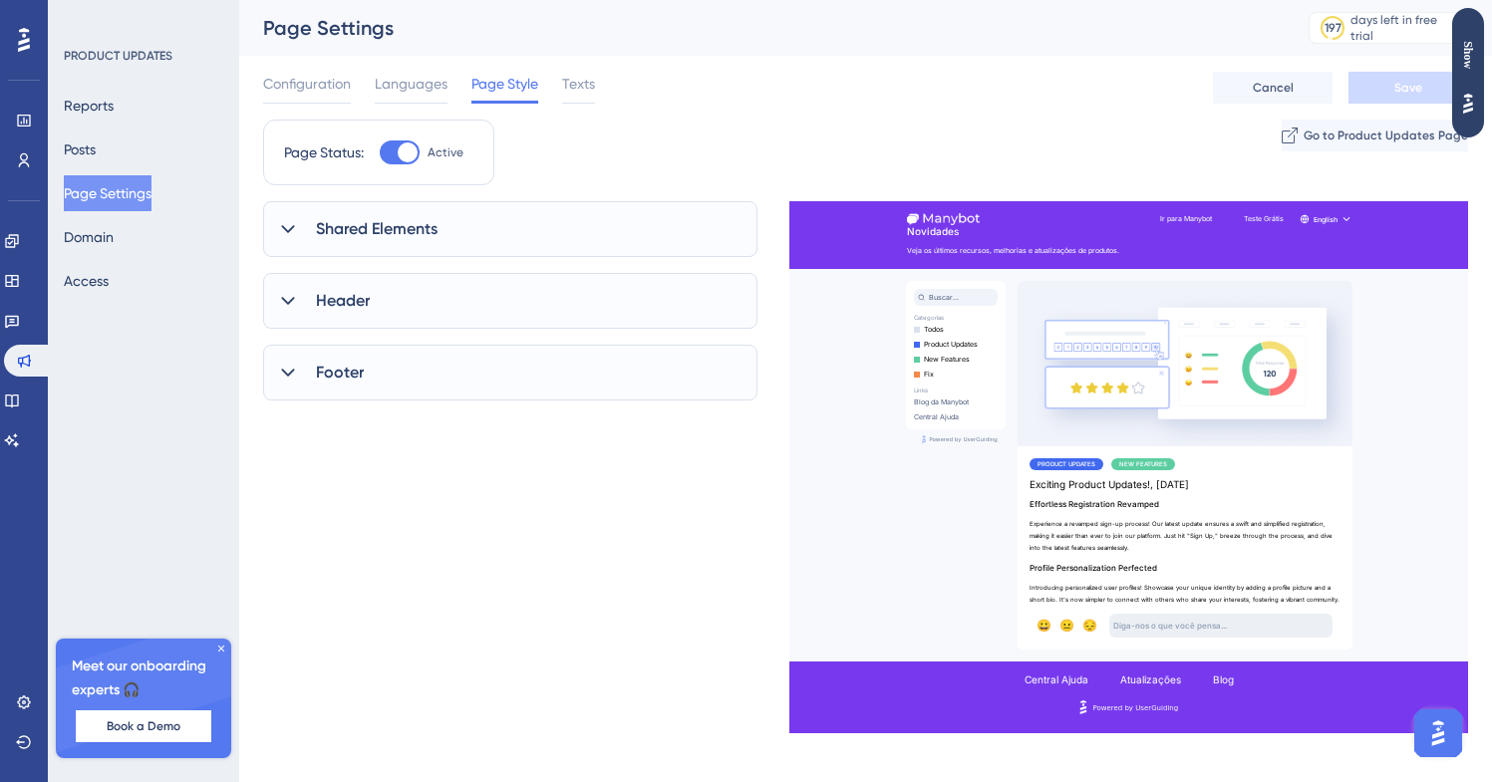
click at [434, 69] on div "Configuration Languages Page Style Texts Cancel Save" at bounding box center [865, 88] width 1205 height 64
click at [423, 82] on span "Languages" at bounding box center [411, 84] width 73 height 24
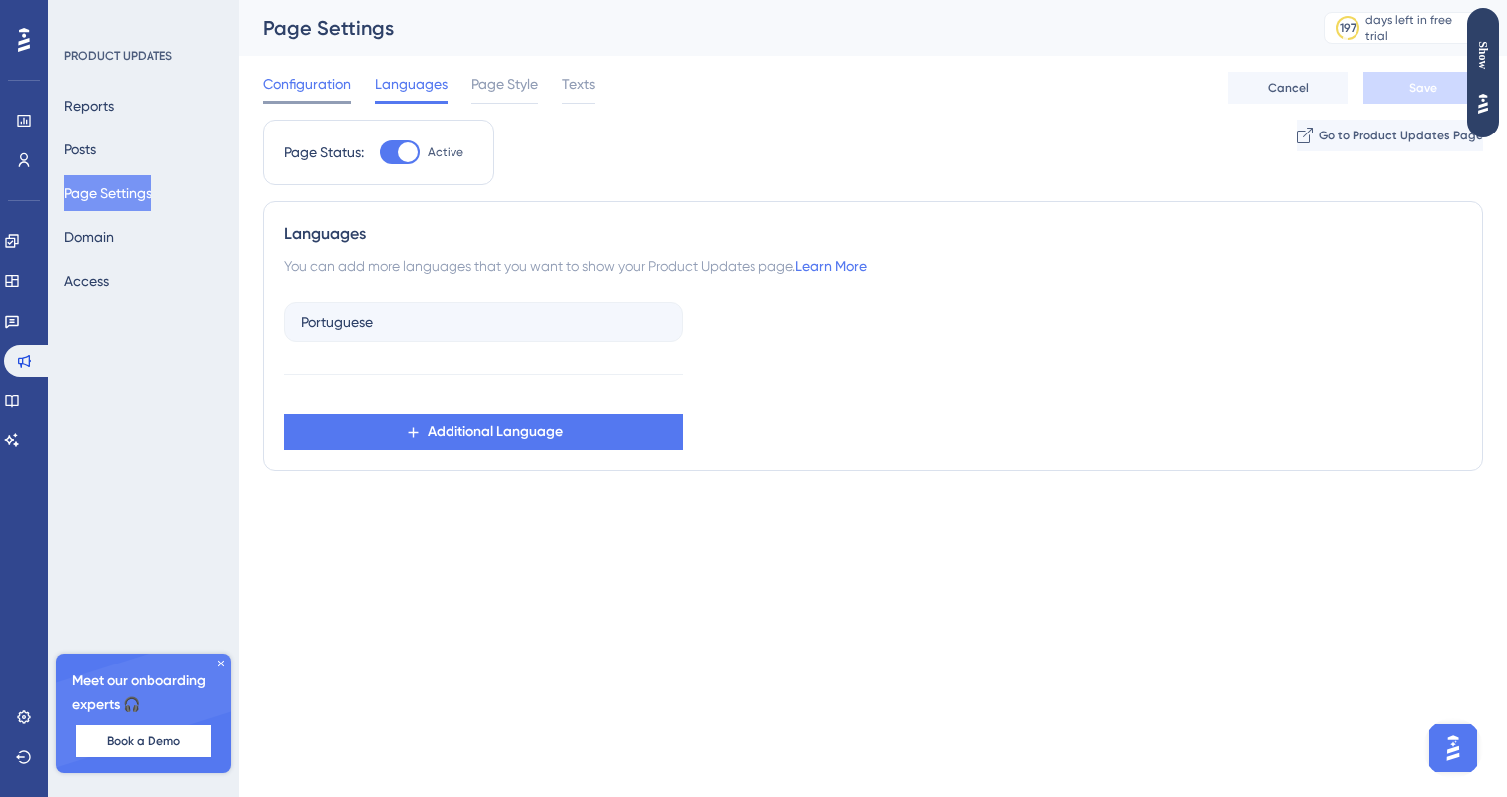
click at [330, 84] on span "Configuration" at bounding box center [307, 84] width 88 height 24
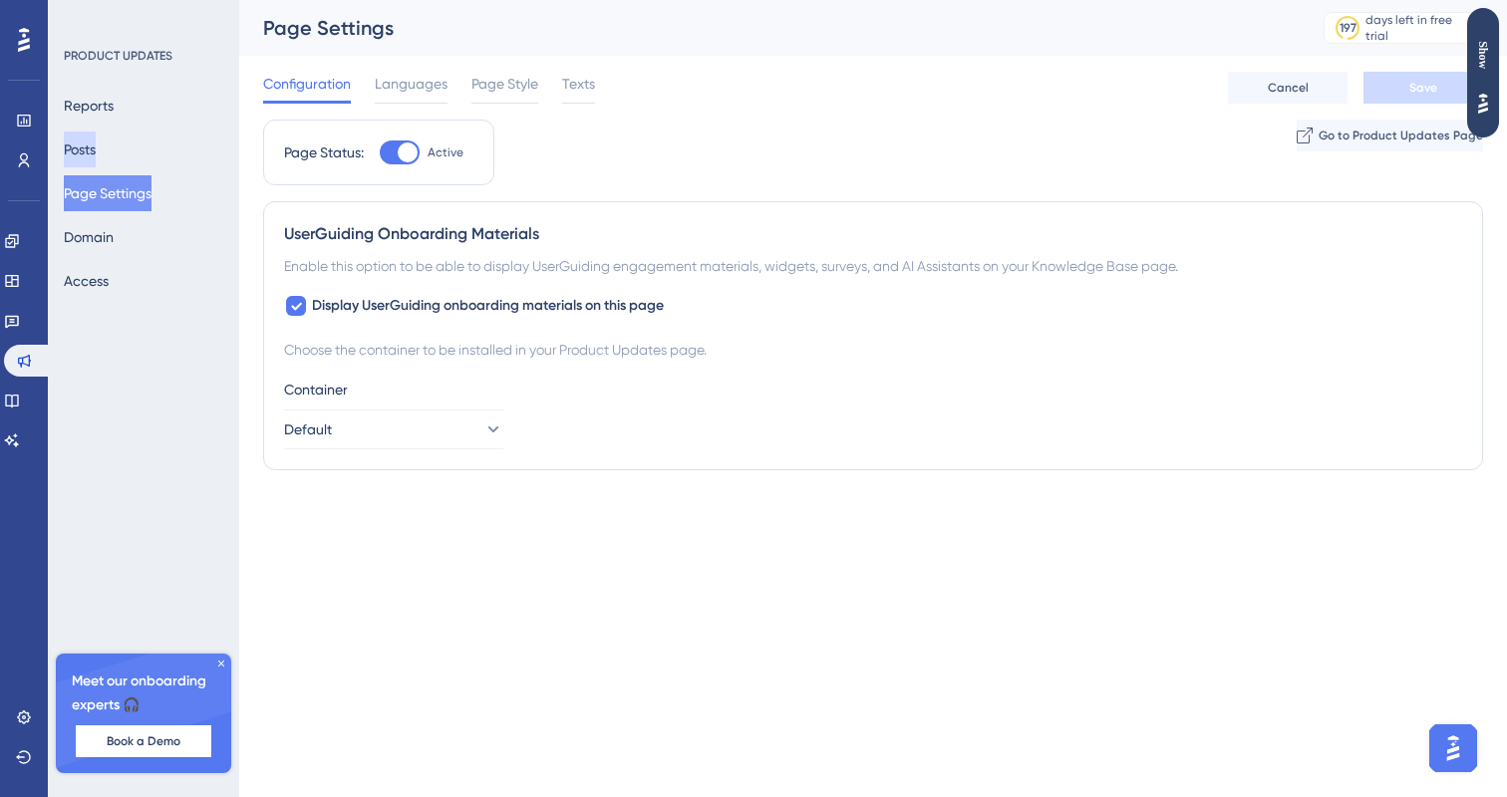
click at [92, 137] on button "Posts" at bounding box center [80, 150] width 32 height 36
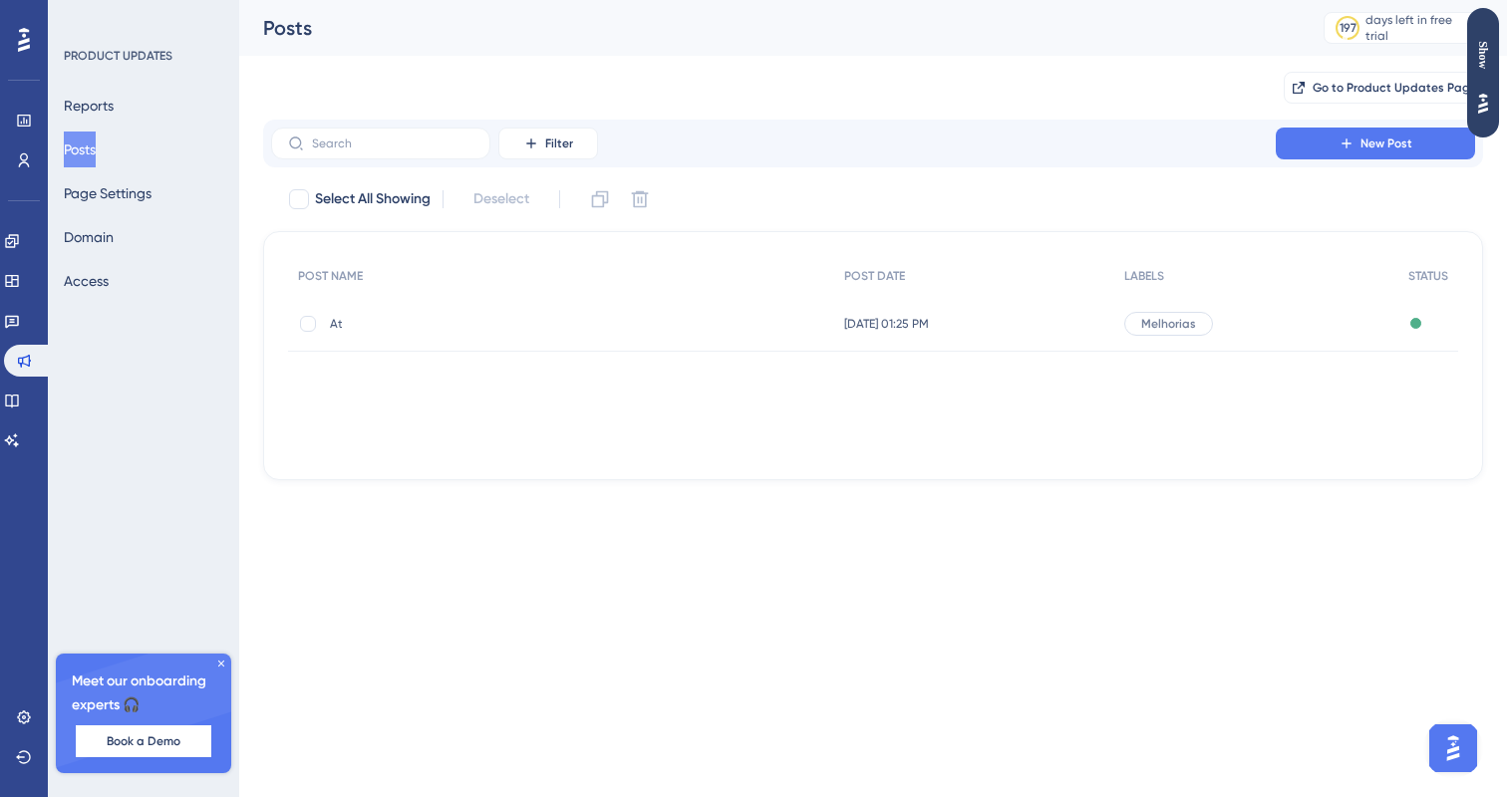
click at [1344, 324] on div "Melhorias" at bounding box center [1256, 324] width 284 height 56
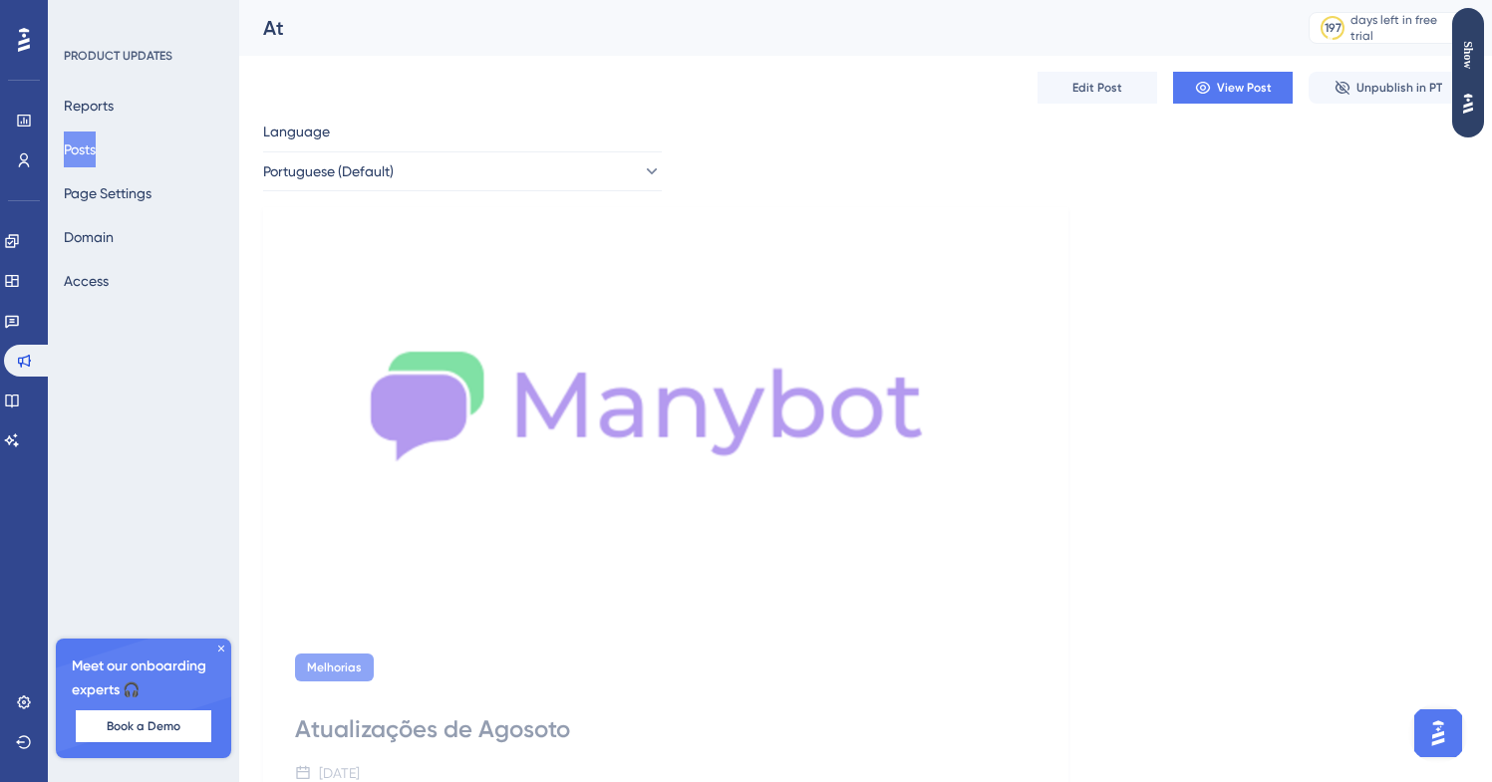
click at [1360, 113] on div "Edit Post View Post Unpublish in PT" at bounding box center [865, 88] width 1205 height 64
click at [1368, 101] on button "Unpublish in PT" at bounding box center [1387, 88] width 159 height 32
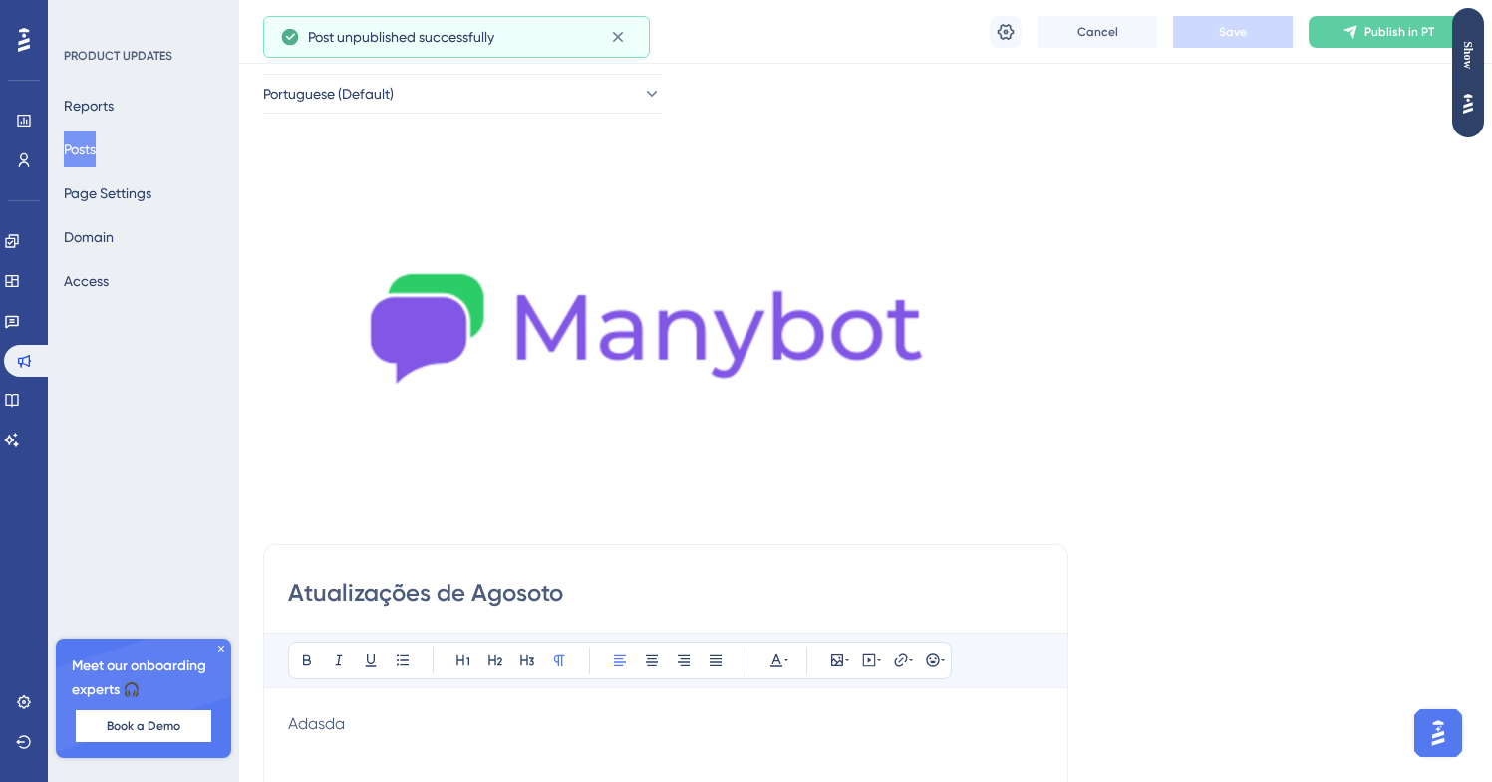
click at [976, 31] on div "Cancel Save Publish in PT" at bounding box center [865, 32] width 1253 height 64
click at [1005, 31] on icon at bounding box center [1006, 32] width 20 height 20
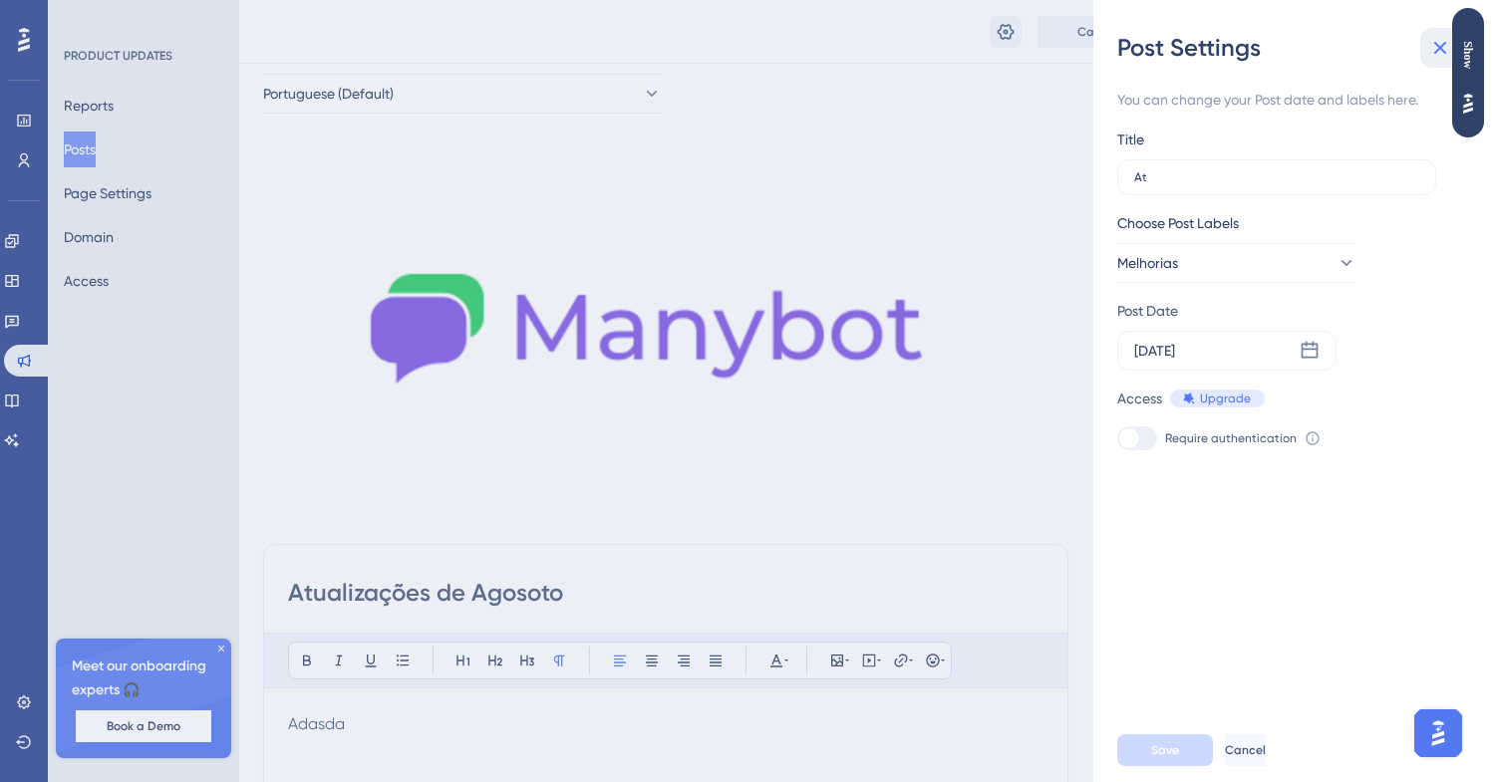
click at [1426, 55] on button at bounding box center [1440, 48] width 40 height 40
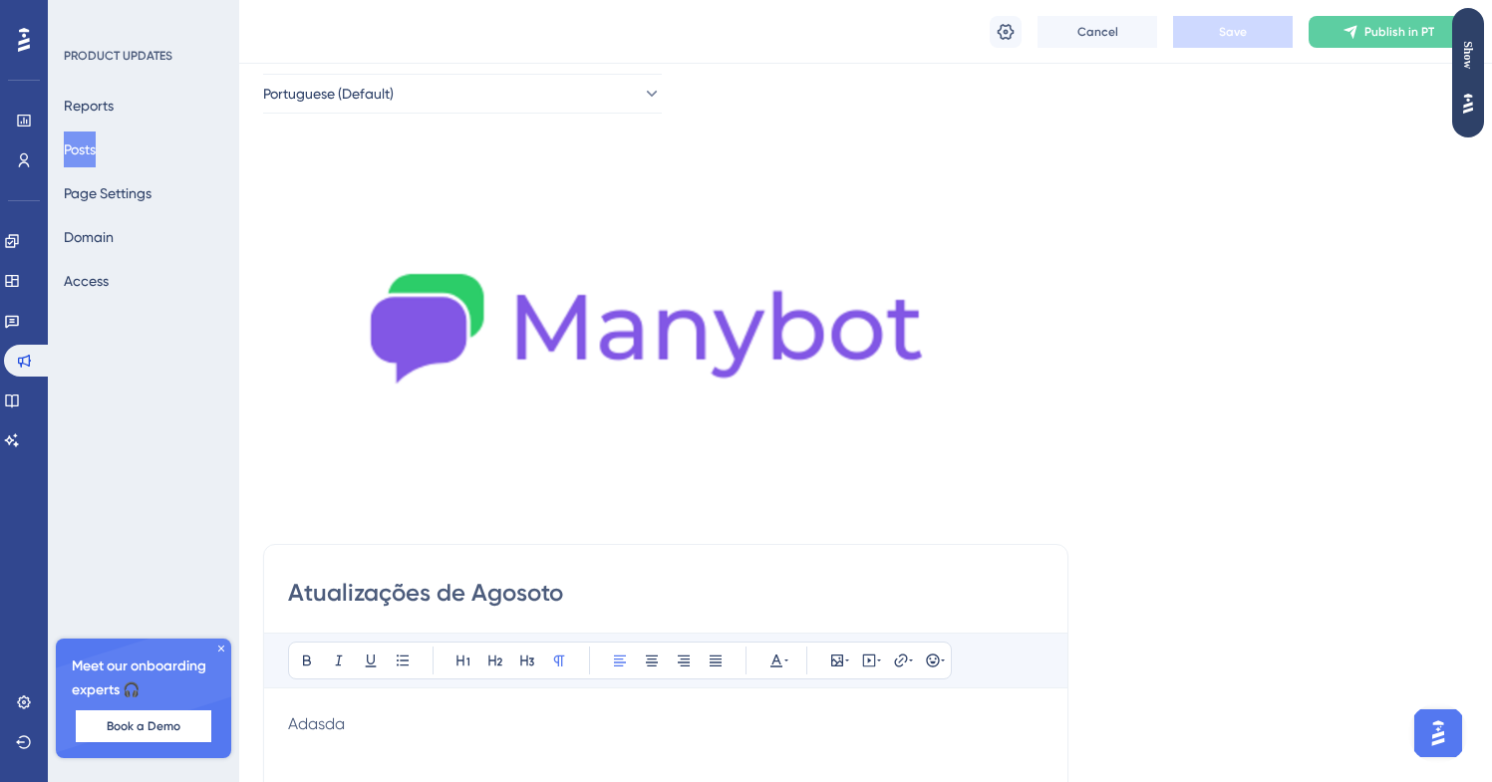
click at [1450, 87] on div "Language Portuguese (Default) Insert an Image Delete Atualizações de Agosoto Bo…" at bounding box center [865, 665] width 1205 height 1246
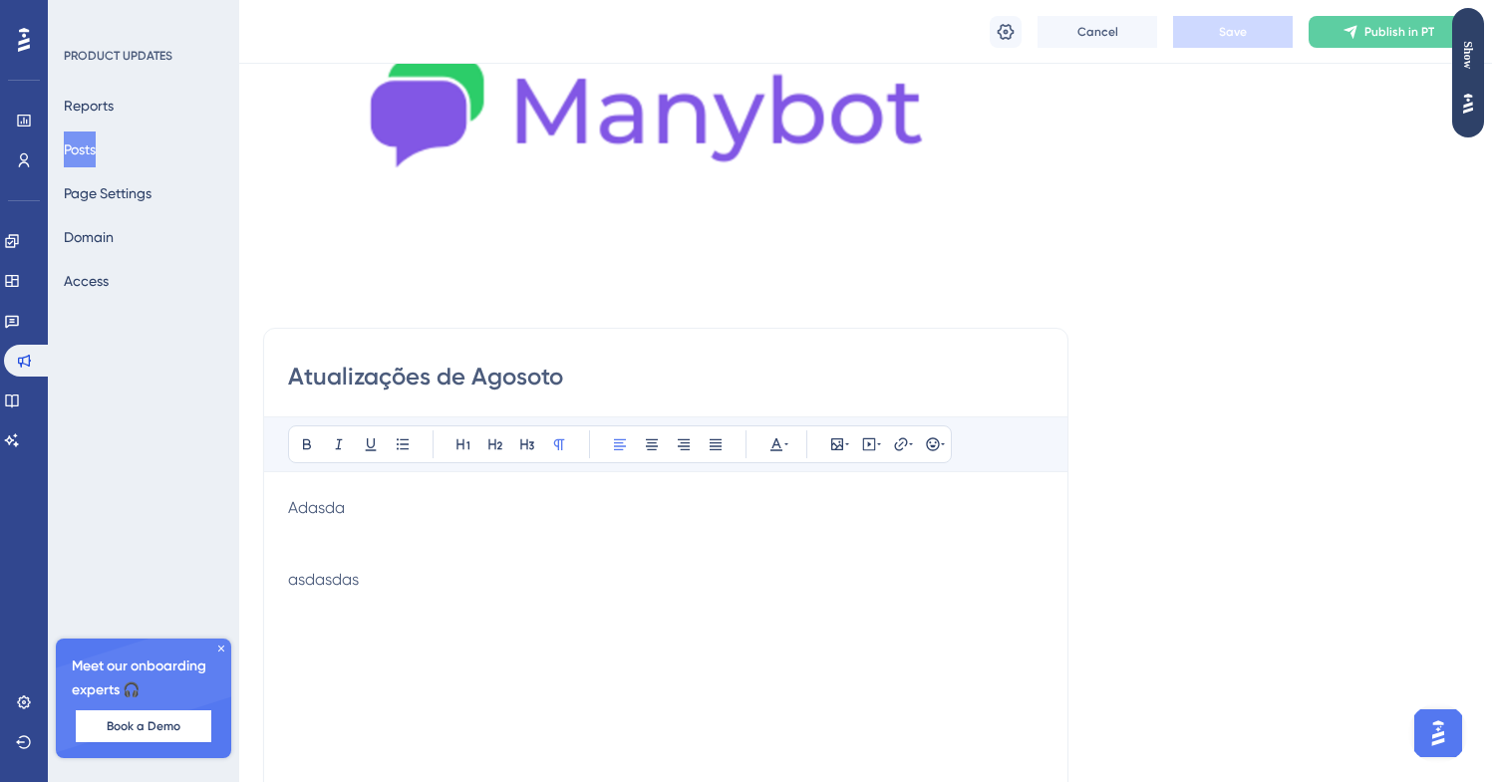
scroll to position [0, 0]
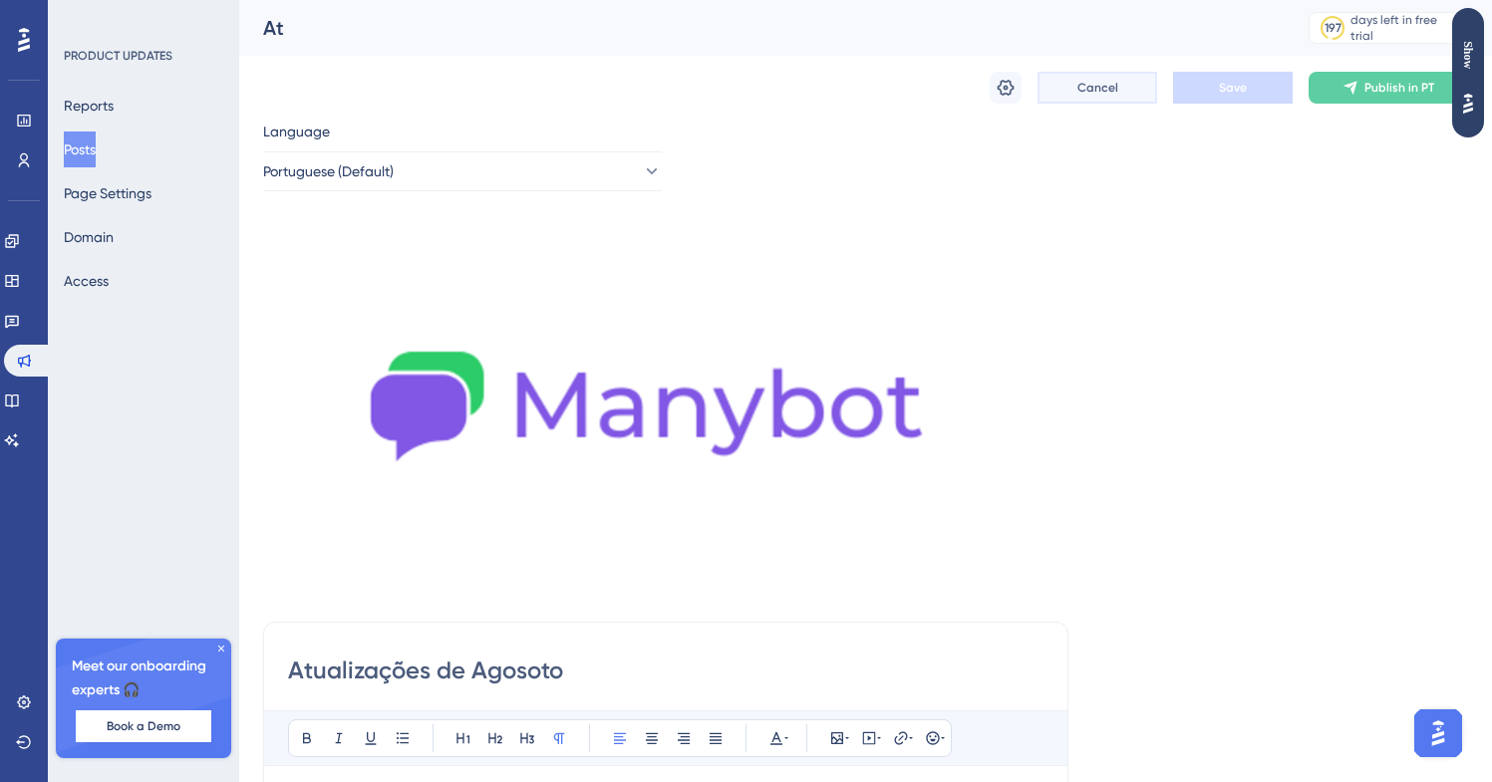
click at [1068, 99] on button "Cancel" at bounding box center [1097, 88] width 120 height 32
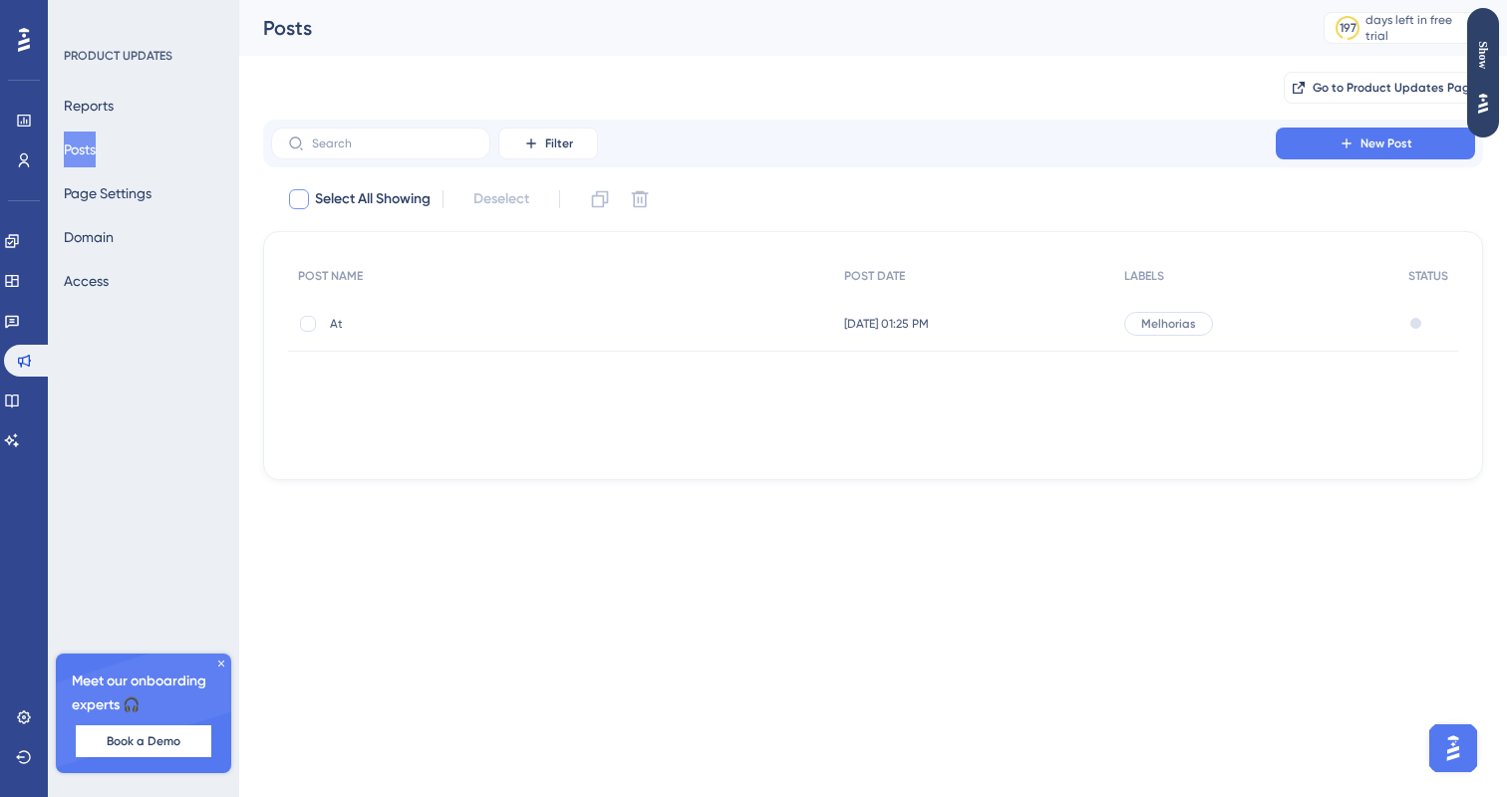
click at [297, 193] on div at bounding box center [299, 199] width 20 height 20
checkbox input "true"
click at [644, 197] on icon at bounding box center [640, 199] width 17 height 17
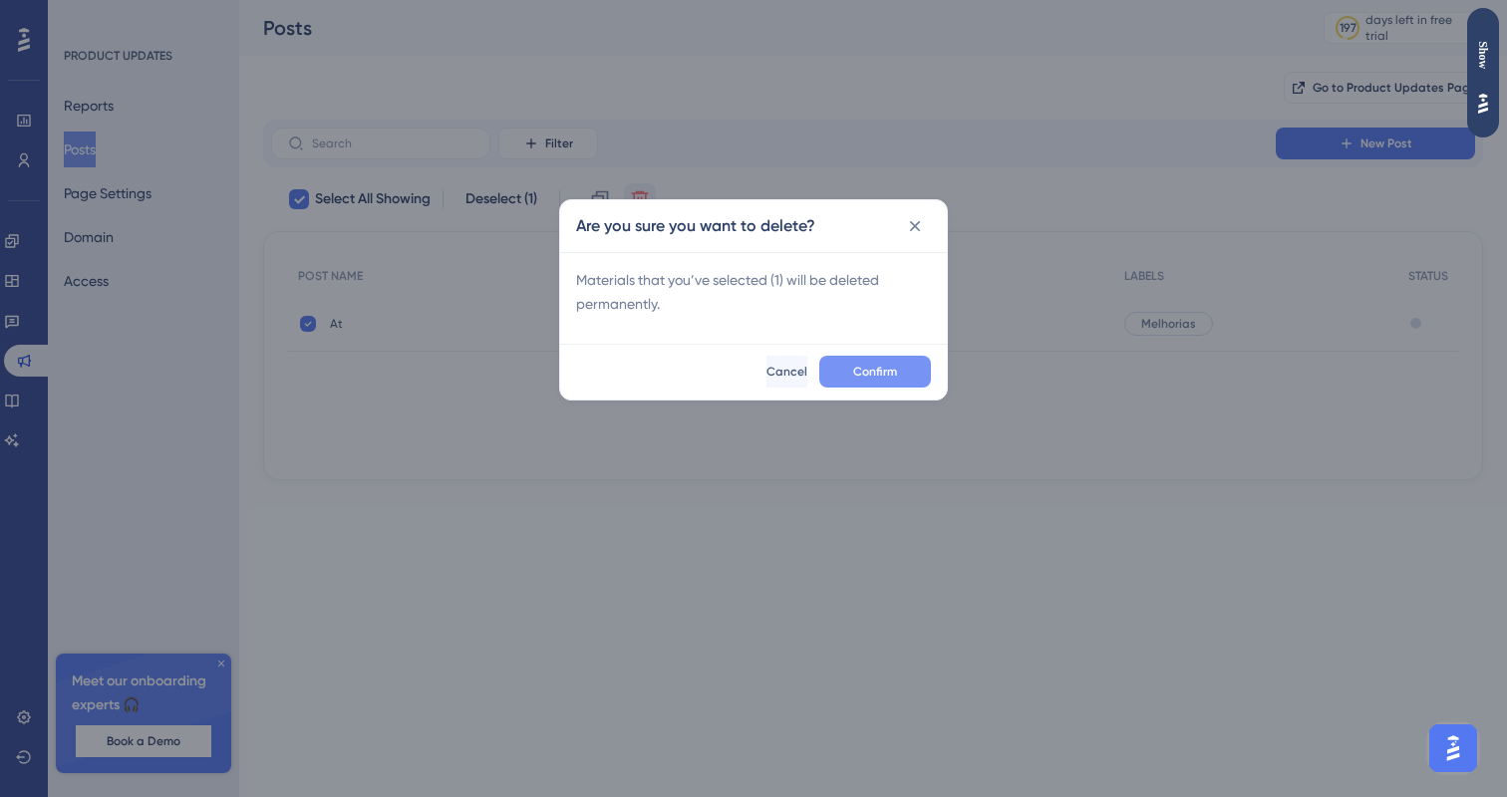
click at [901, 378] on button "Confirm" at bounding box center [875, 372] width 112 height 32
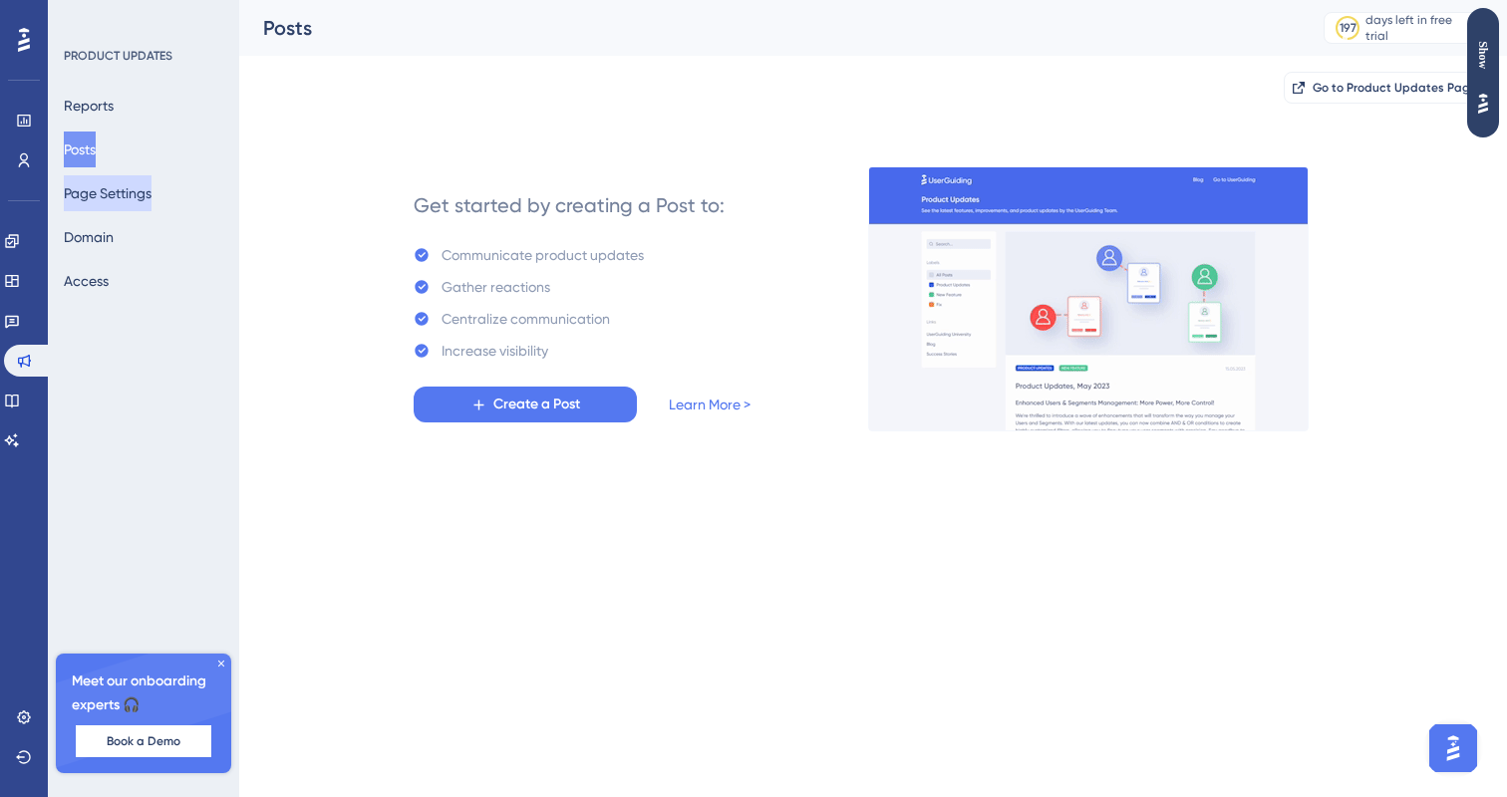
click at [136, 181] on button "Page Settings" at bounding box center [108, 193] width 88 height 36
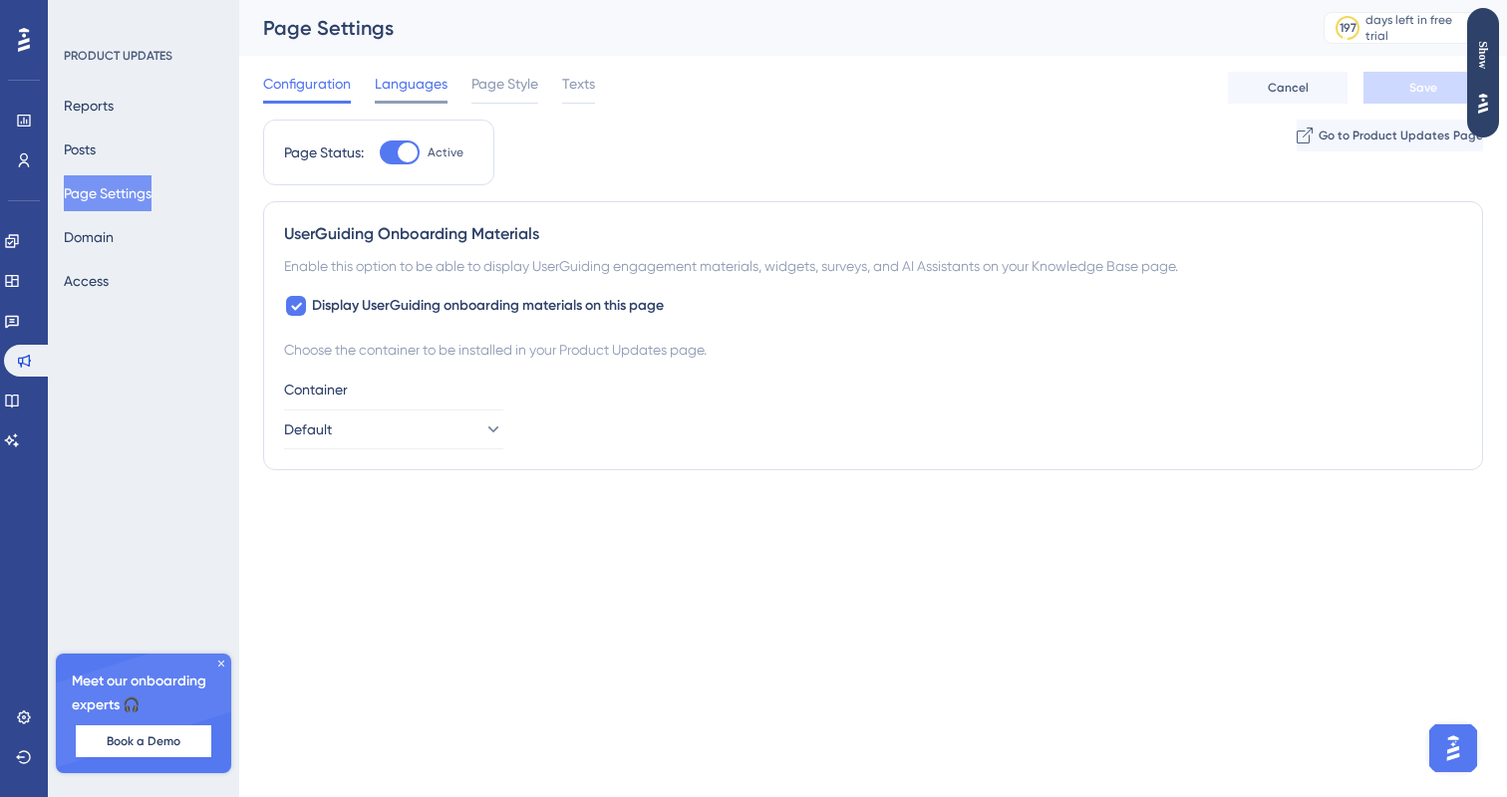
click at [443, 92] on span "Languages" at bounding box center [411, 84] width 73 height 24
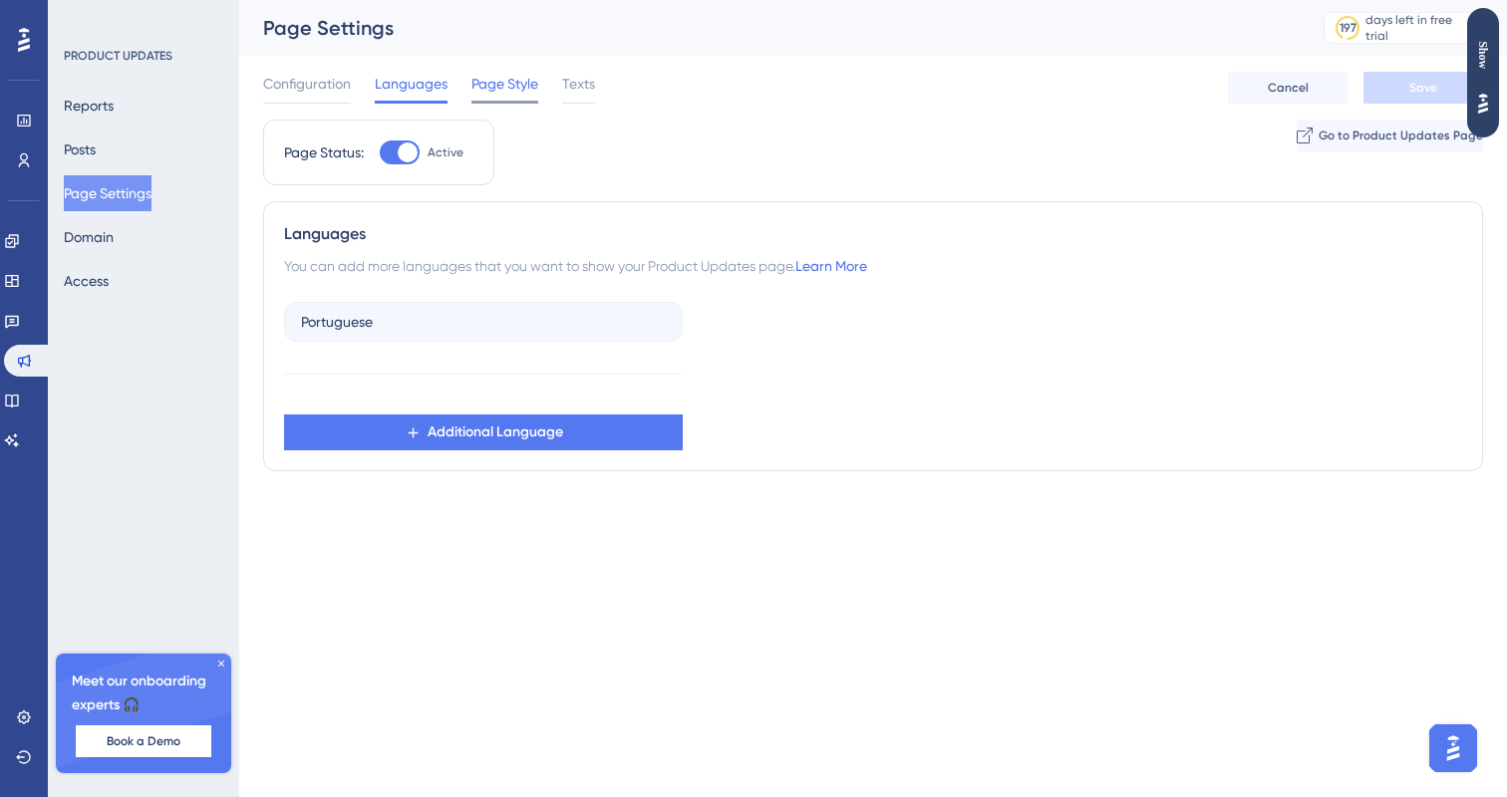
click at [500, 86] on span "Page Style" at bounding box center [504, 84] width 67 height 24
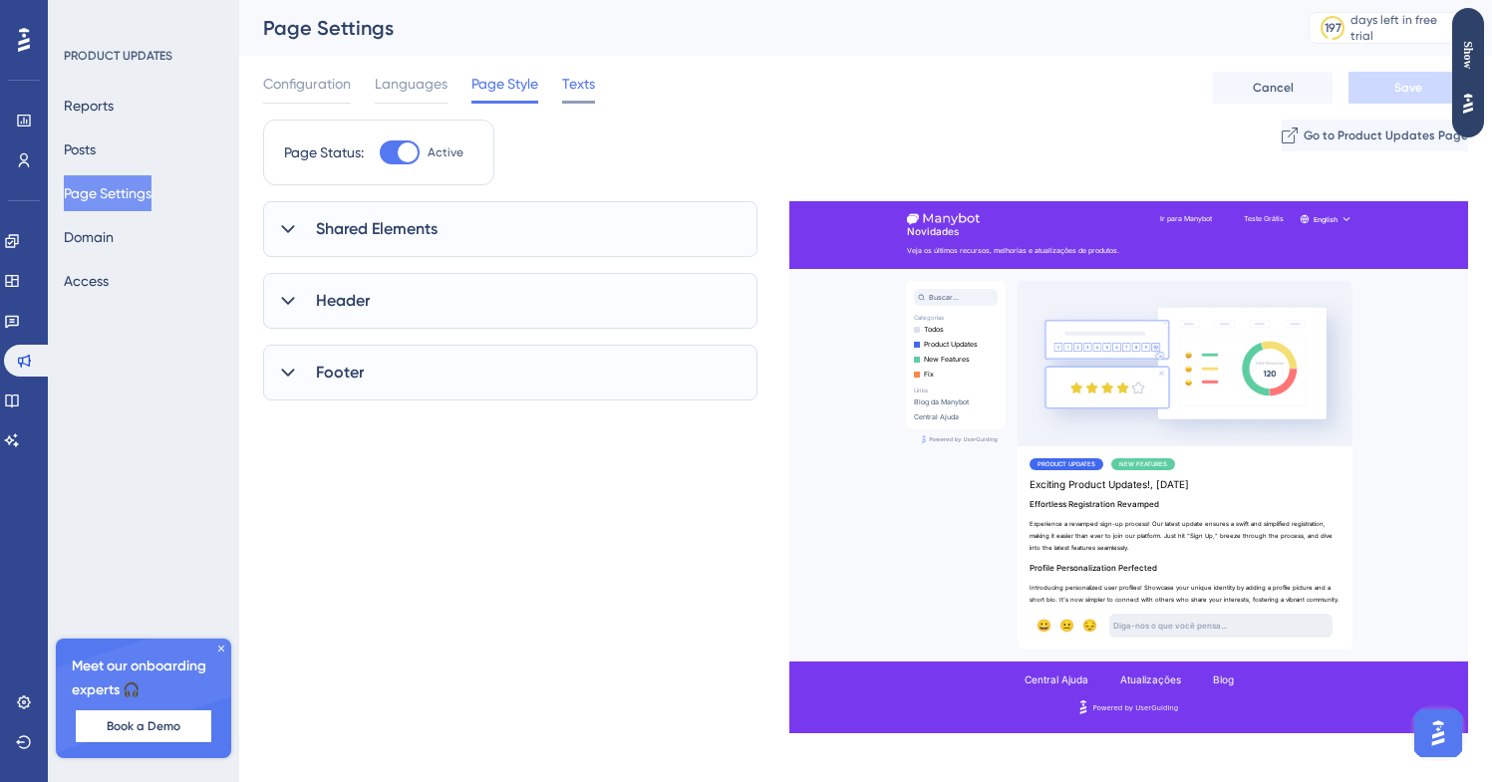
click at [568, 86] on span "Texts" at bounding box center [578, 84] width 33 height 24
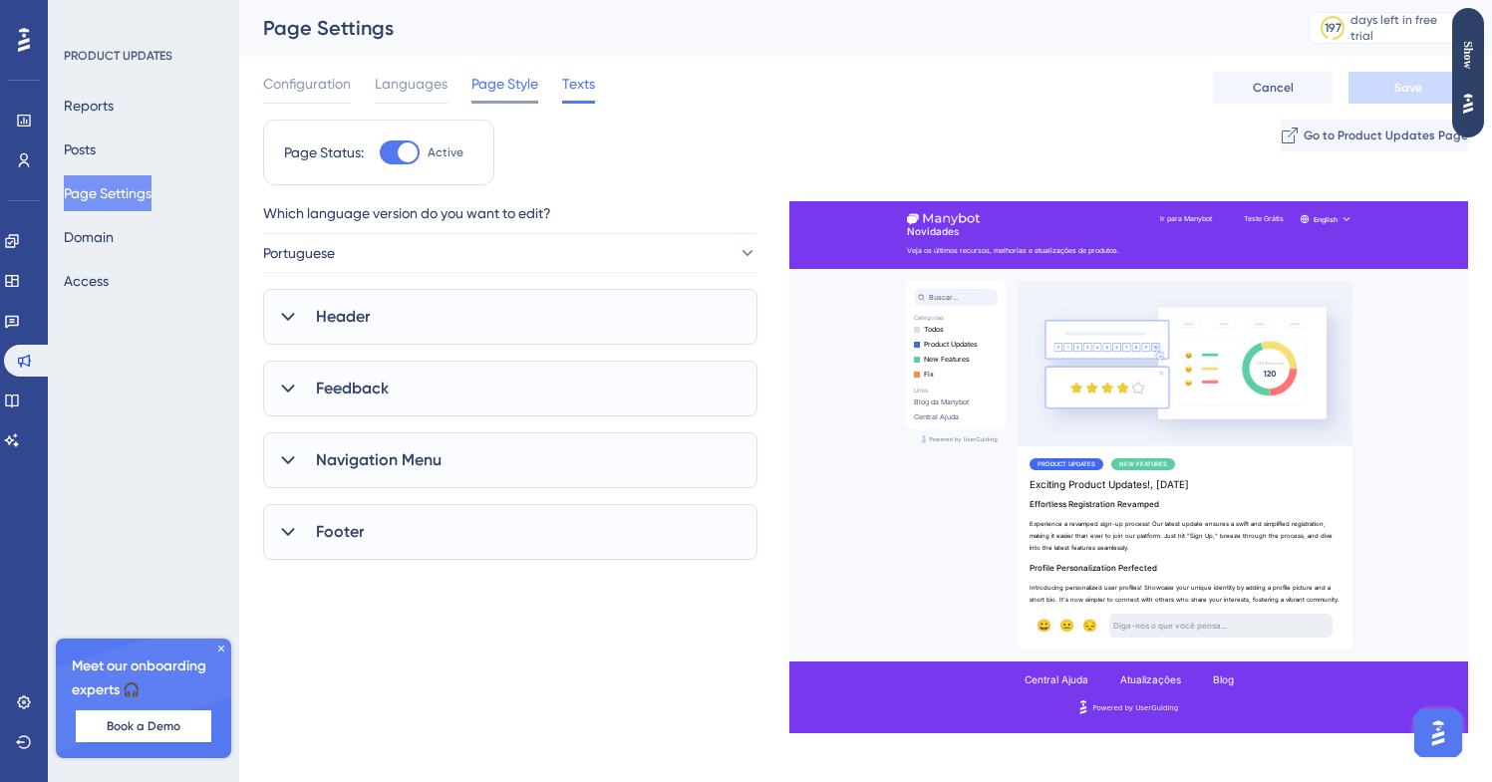
click at [516, 88] on span "Page Style" at bounding box center [504, 84] width 67 height 24
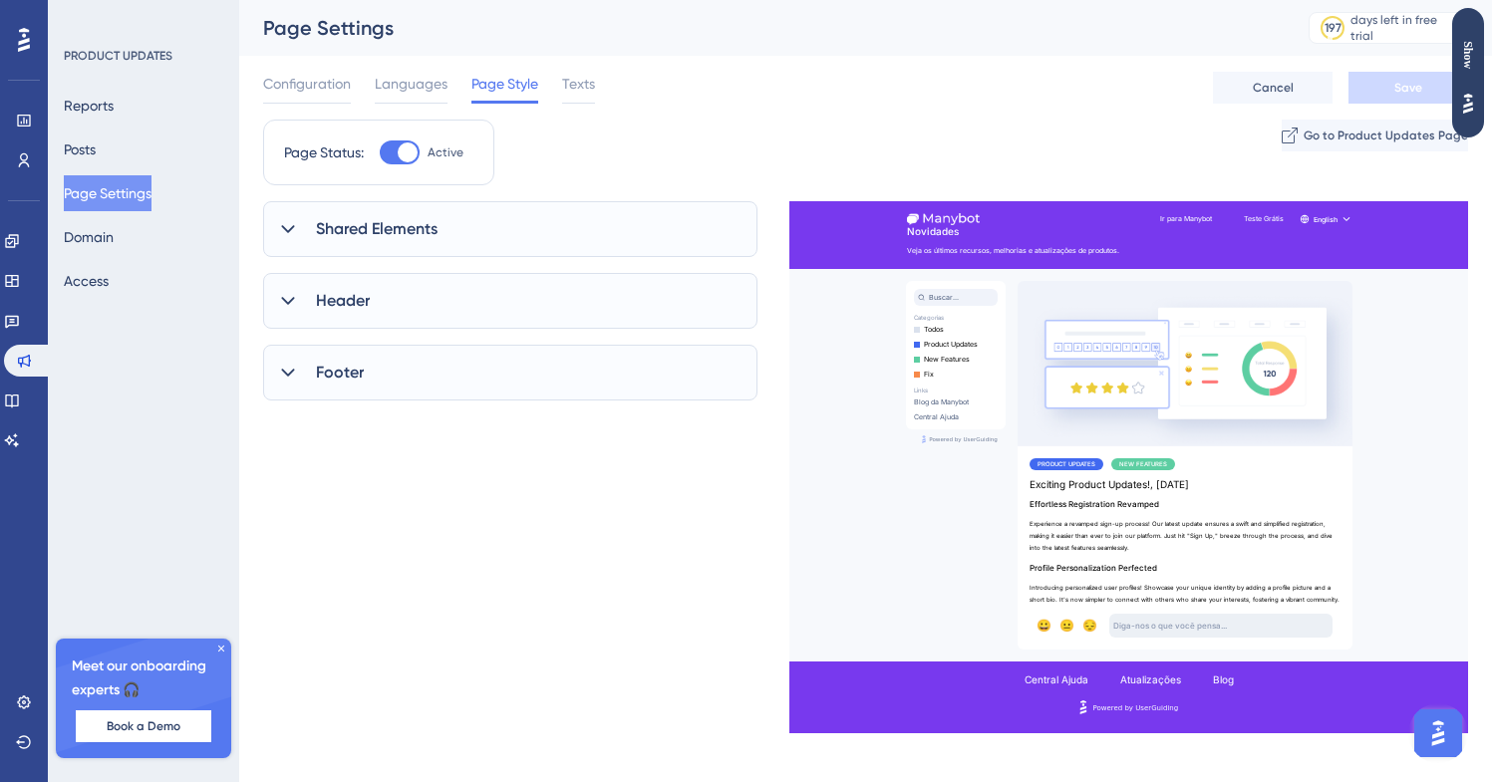
click at [479, 92] on span "Page Style" at bounding box center [504, 84] width 67 height 24
click at [179, 253] on div "Reports Posts Page Settings Domain Access" at bounding box center [144, 193] width 161 height 211
click at [114, 241] on button "Domain" at bounding box center [89, 237] width 50 height 36
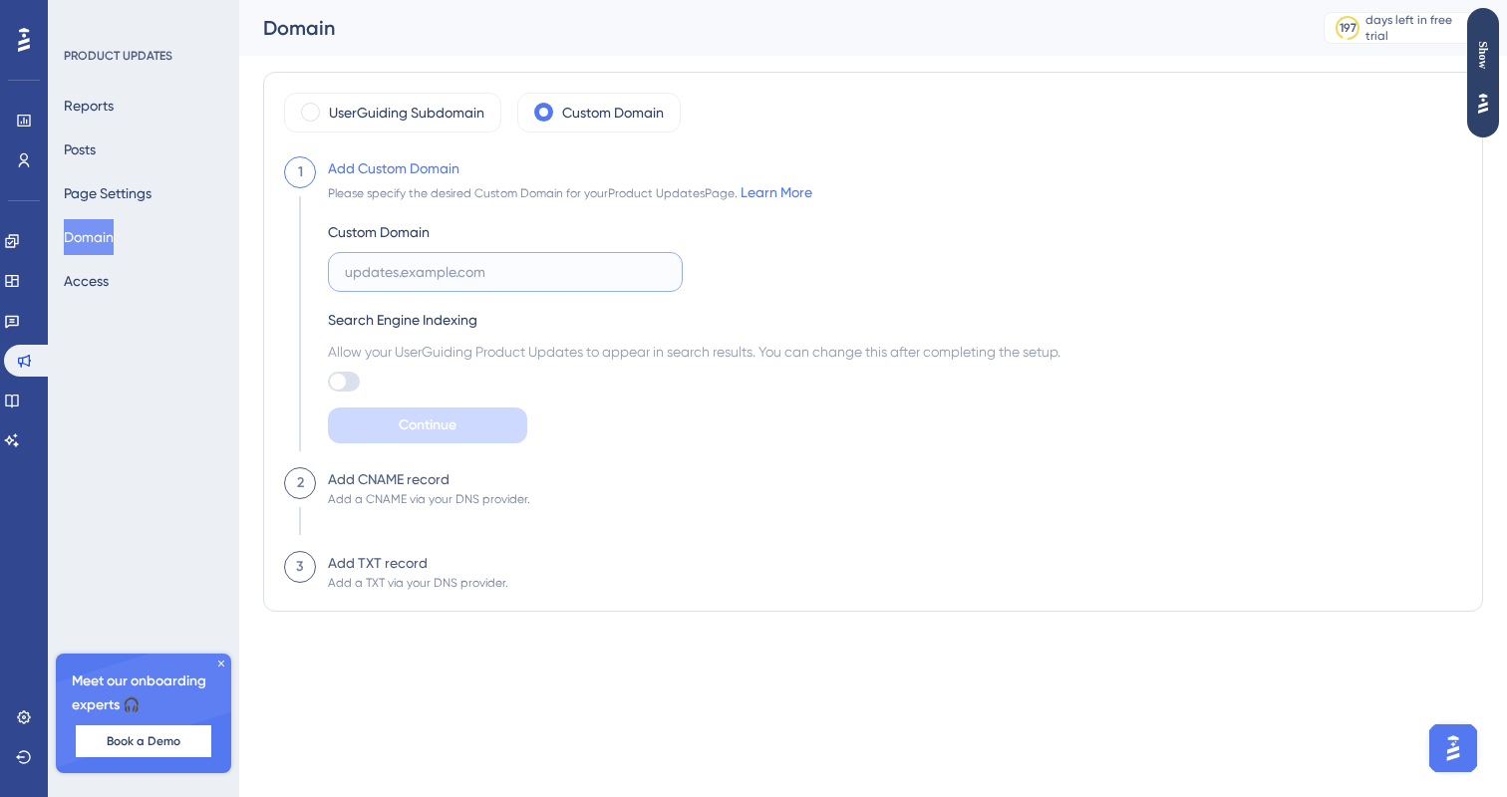
click at [400, 266] on input "text" at bounding box center [505, 272] width 321 height 22
type input "[DOMAIN_NAME]"
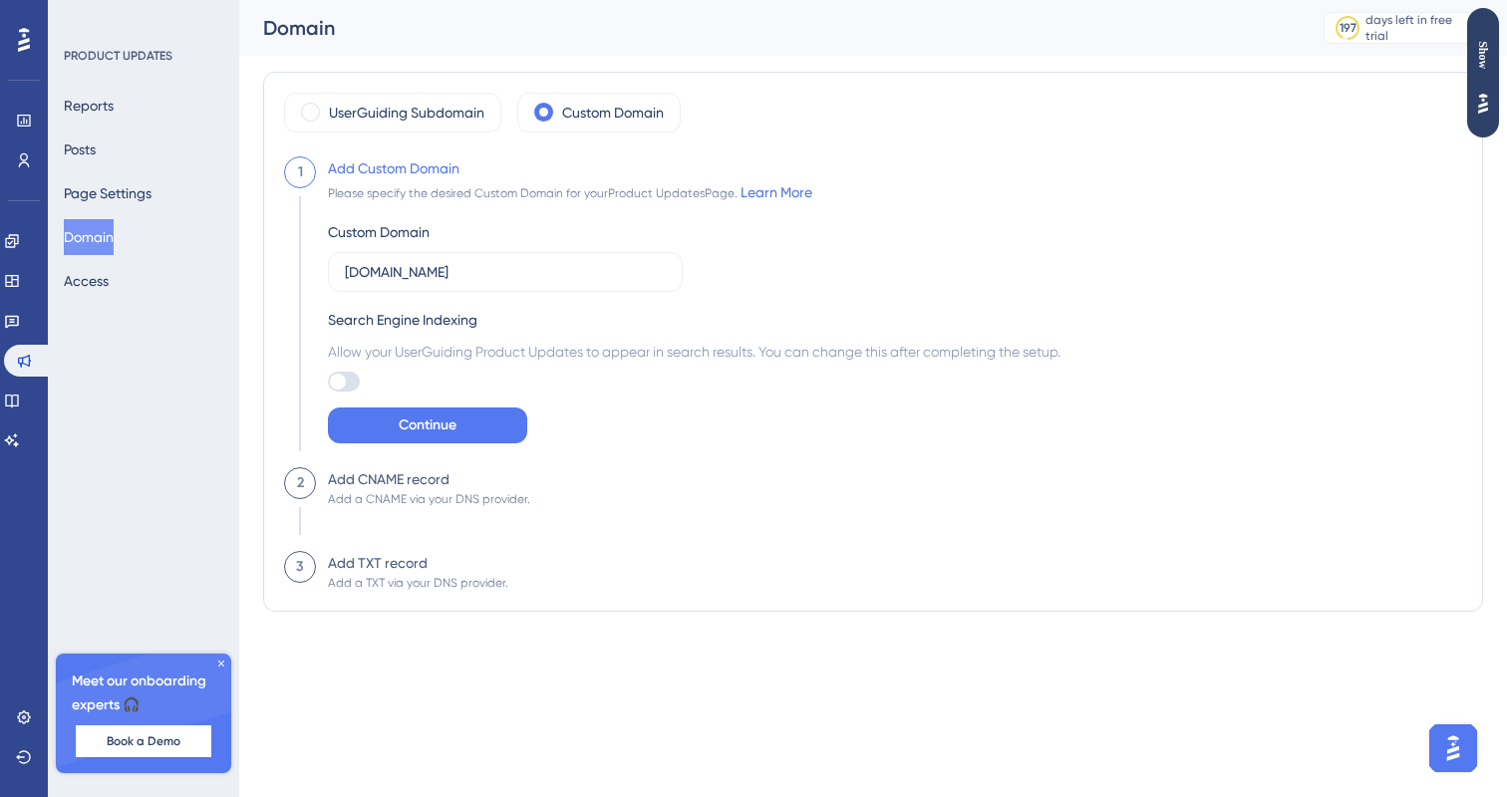
click at [341, 374] on div at bounding box center [344, 382] width 32 height 20
click at [328, 382] on input "checkbox" at bounding box center [327, 382] width 1 height 1
click at [584, 326] on div "Search Engine Indexing" at bounding box center [694, 320] width 732 height 24
click at [346, 379] on div at bounding box center [350, 382] width 16 height 16
click at [328, 382] on input "checkbox" at bounding box center [327, 382] width 1 height 1
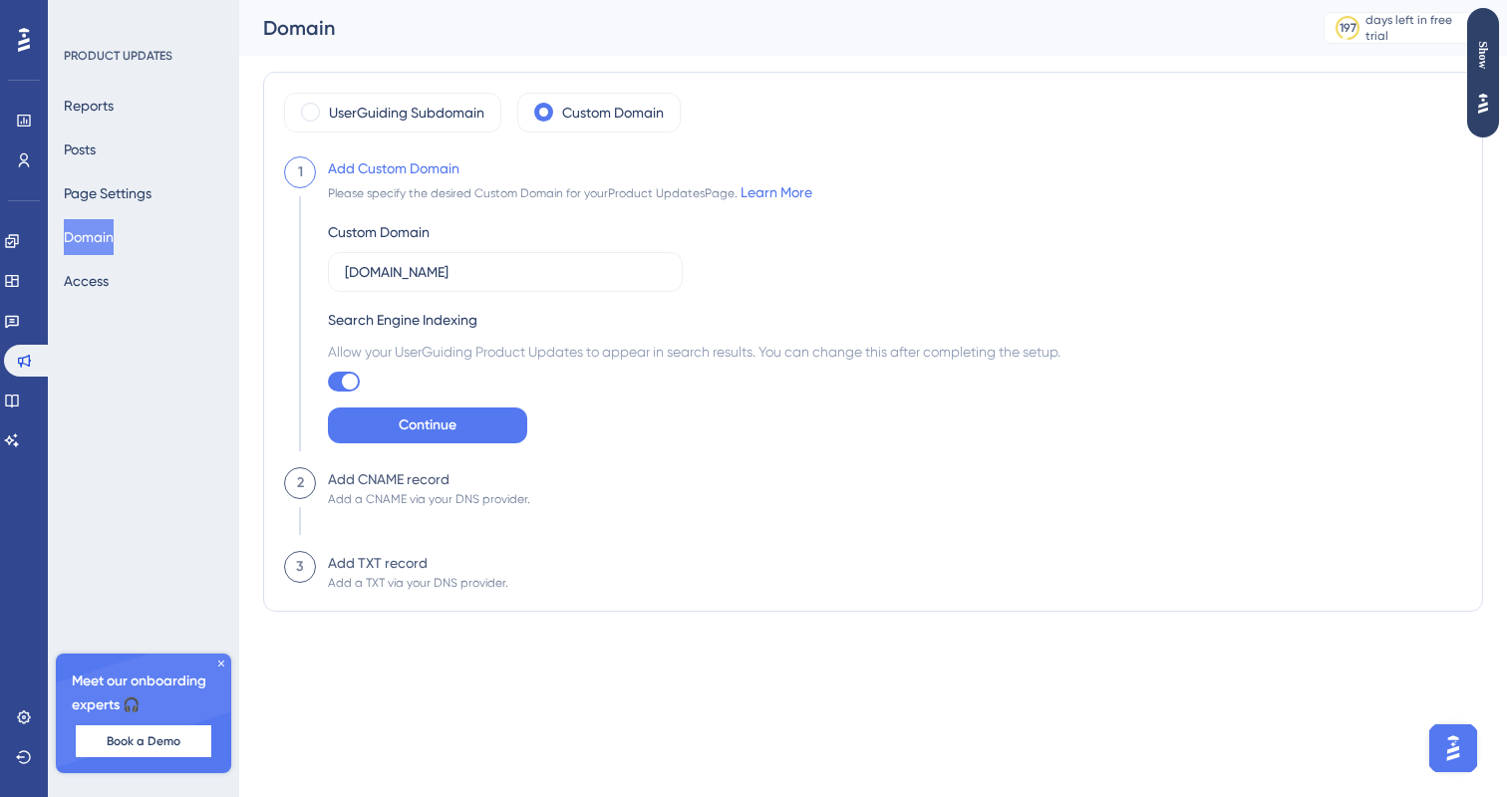
checkbox input "false"
click at [407, 421] on span "Continue" at bounding box center [428, 426] width 58 height 24
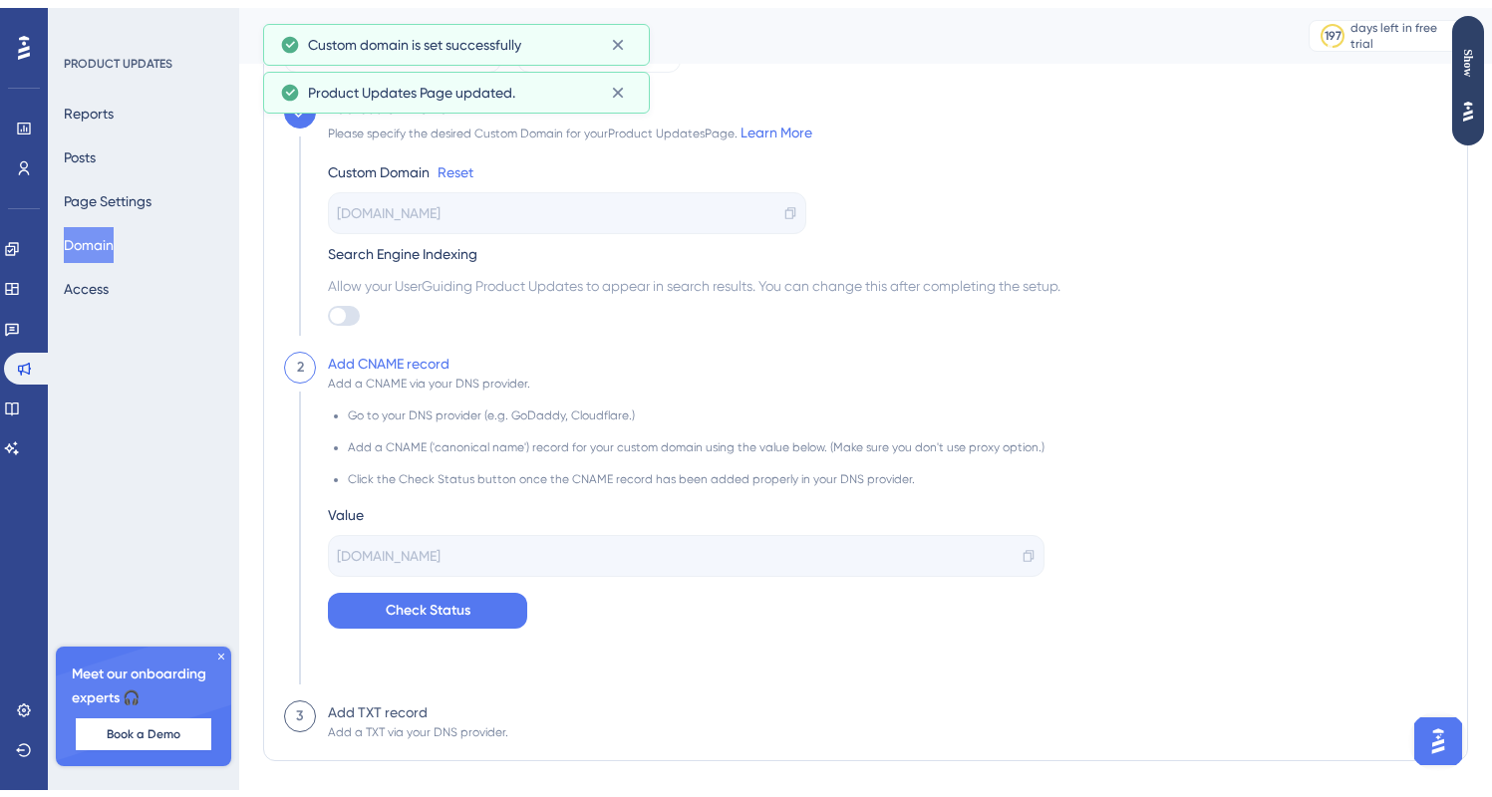
scroll to position [104, 0]
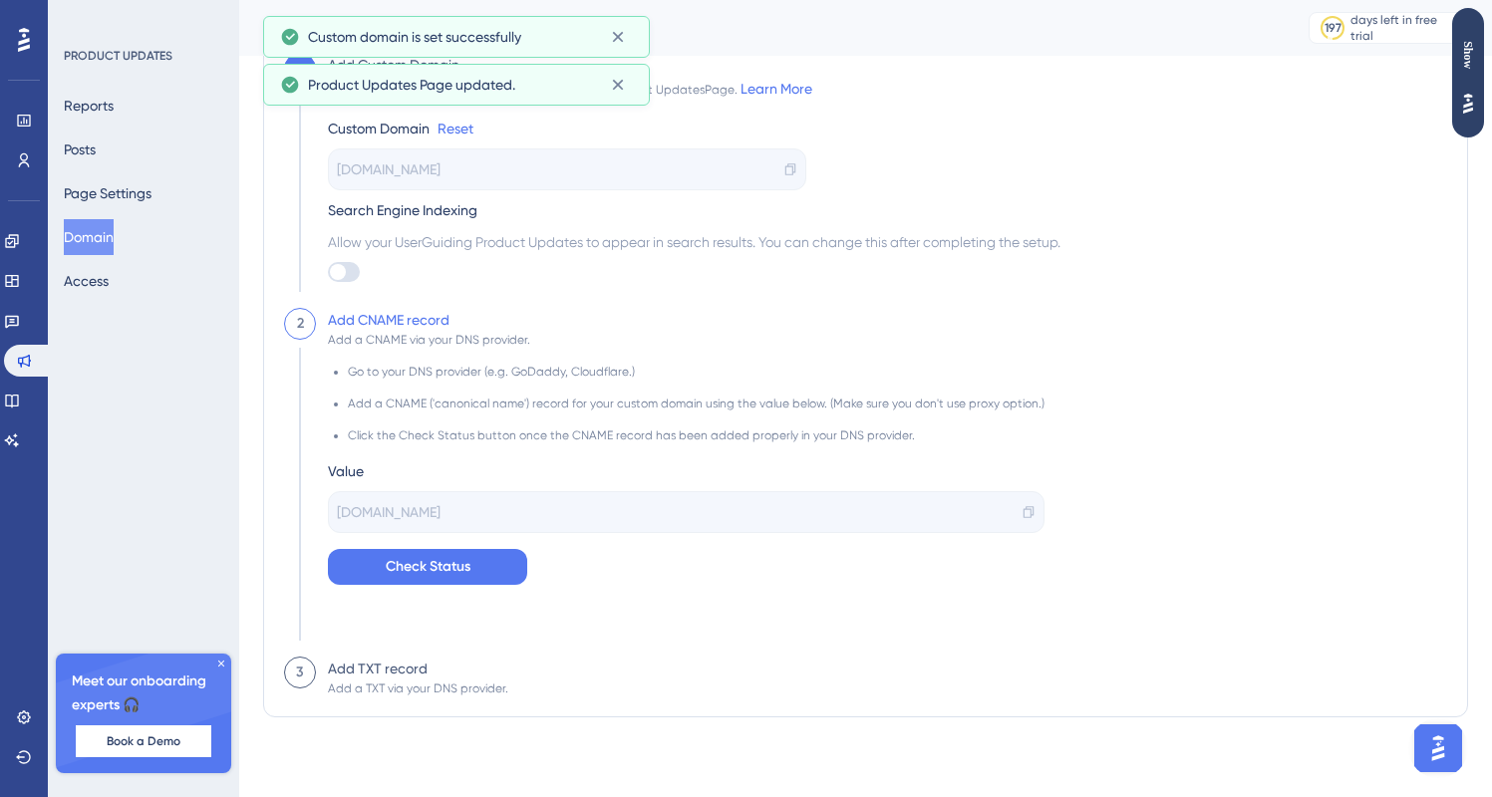
click at [1025, 513] on div "[DOMAIN_NAME]" at bounding box center [686, 512] width 716 height 42
click at [1021, 511] on icon at bounding box center [1028, 512] width 14 height 14
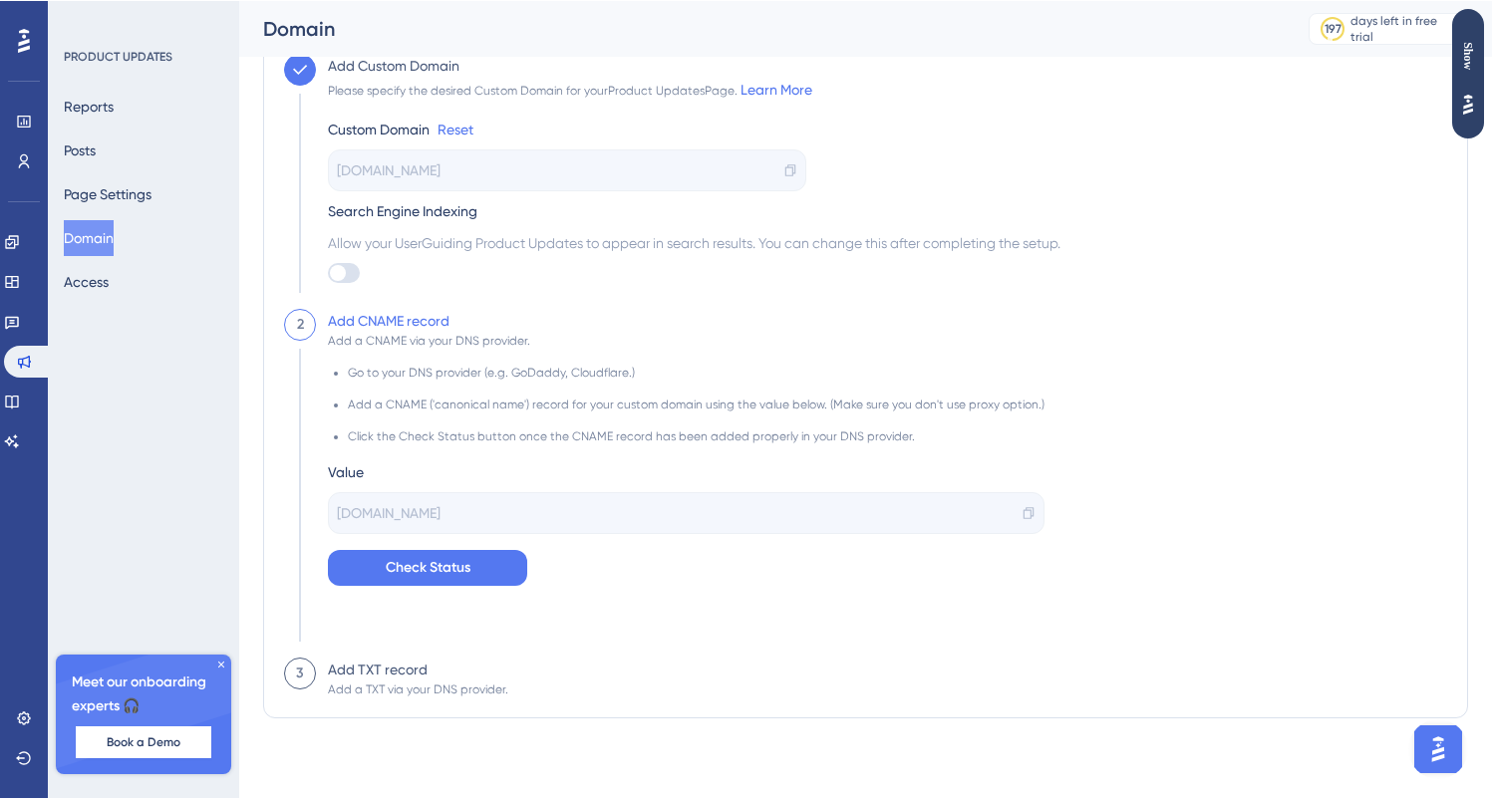
scroll to position [102, 0]
click at [453, 574] on span "Check Status" at bounding box center [428, 569] width 85 height 24
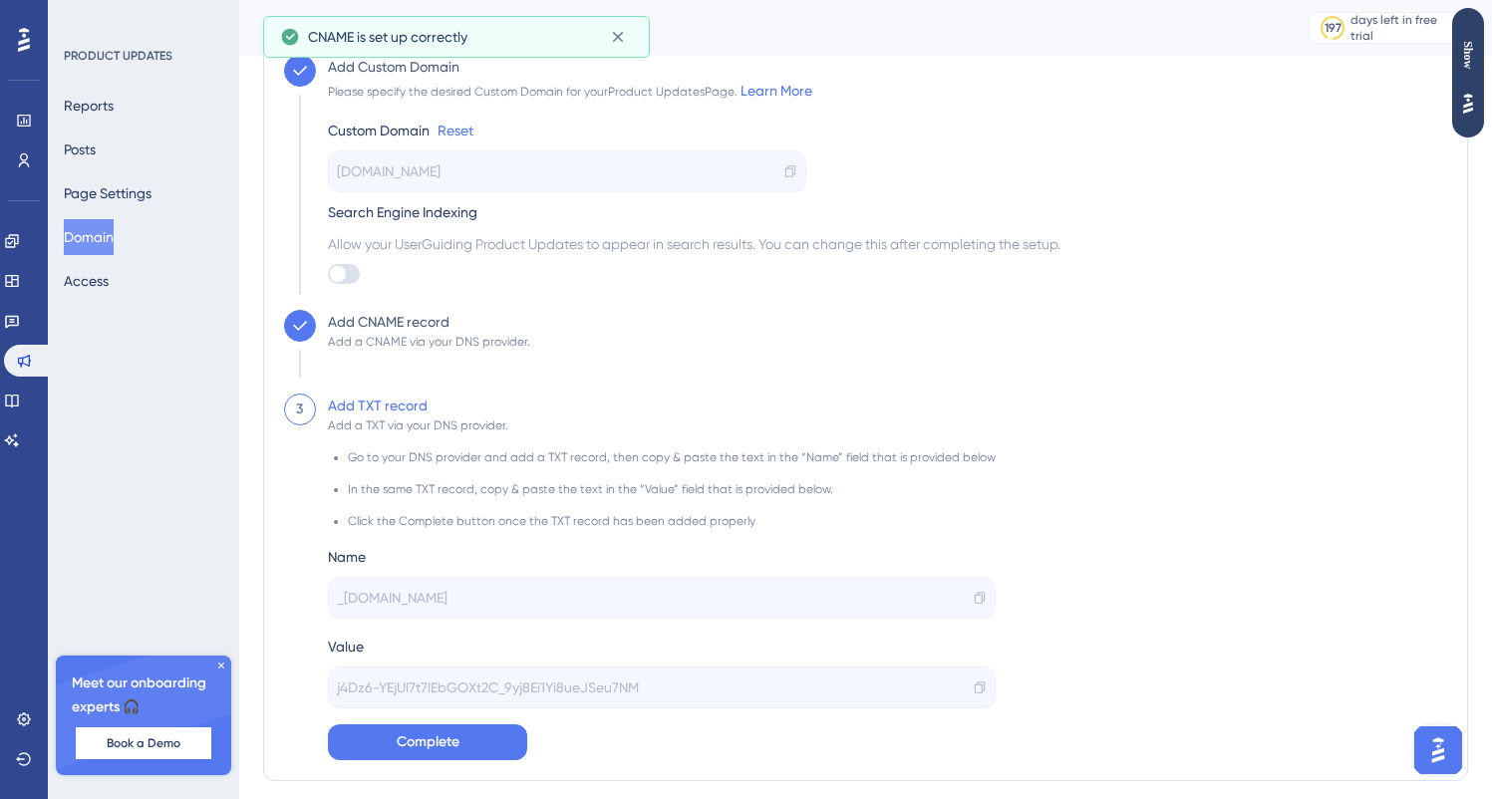
scroll to position [163, 0]
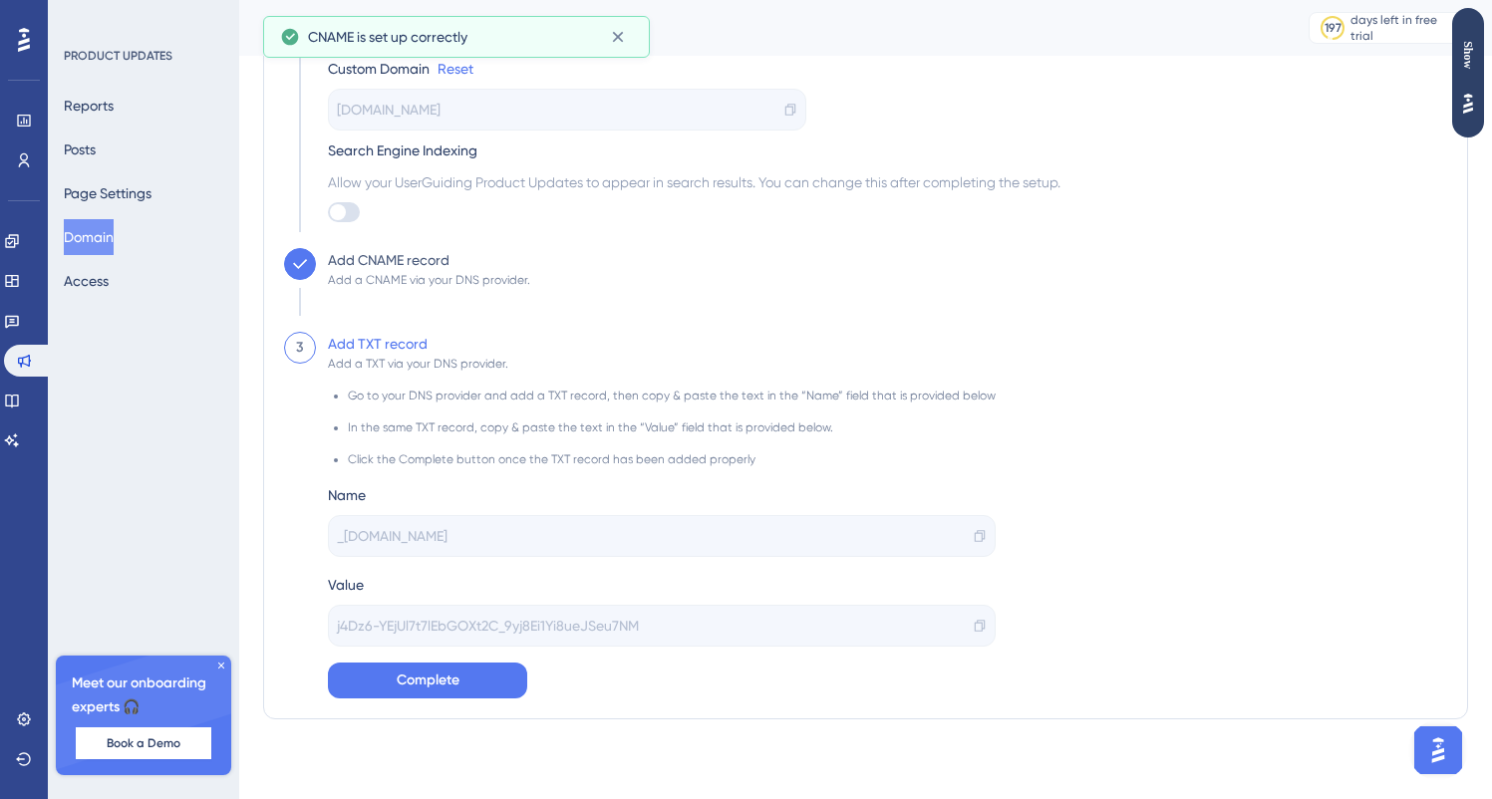
click at [966, 526] on div "_[DOMAIN_NAME]" at bounding box center [662, 536] width 668 height 42
click at [973, 531] on icon at bounding box center [980, 536] width 14 height 14
click at [973, 622] on icon at bounding box center [980, 626] width 14 height 14
click at [975, 629] on icon at bounding box center [980, 626] width 10 height 12
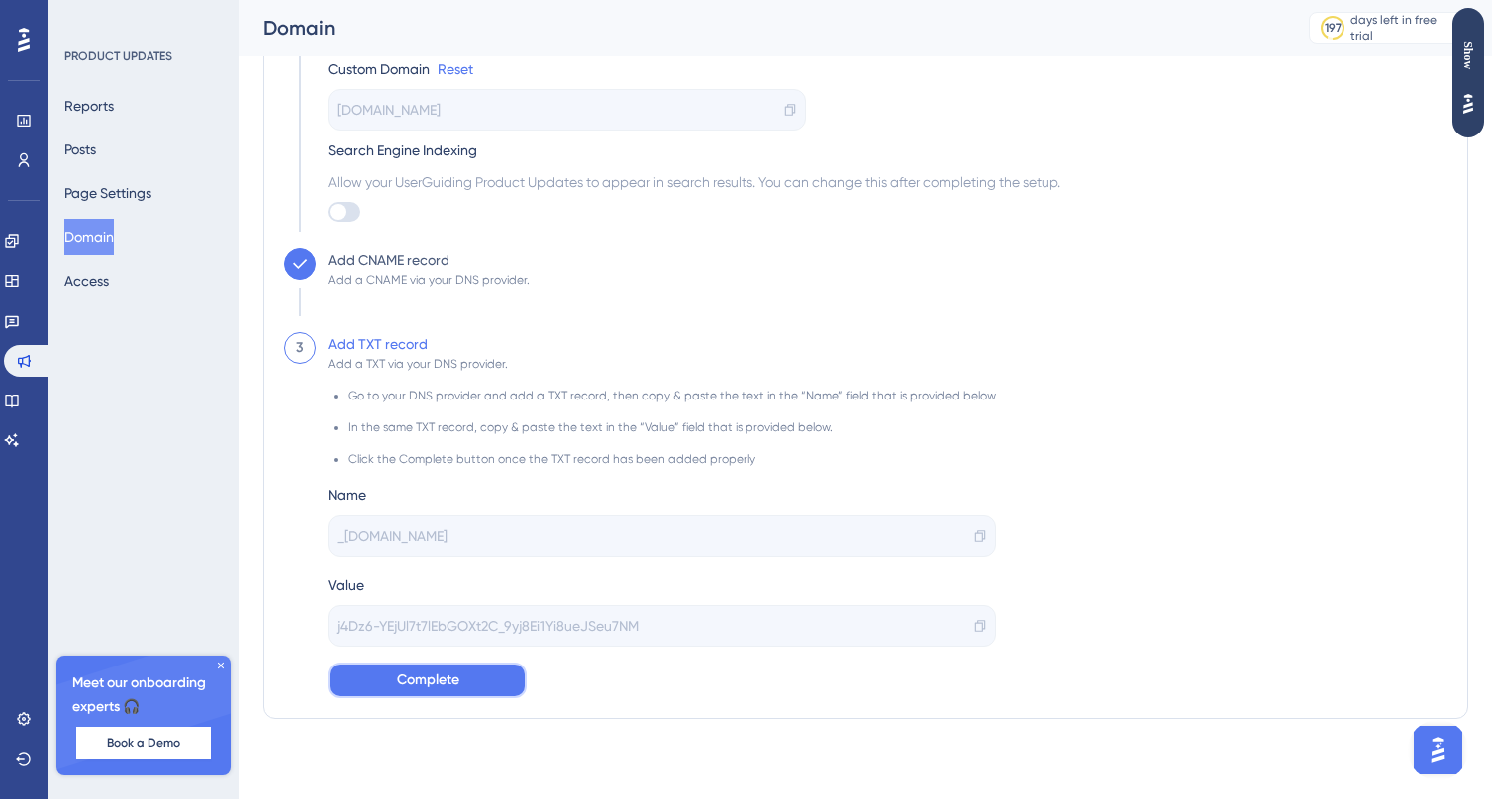
click at [469, 677] on button "Complete" at bounding box center [427, 681] width 199 height 36
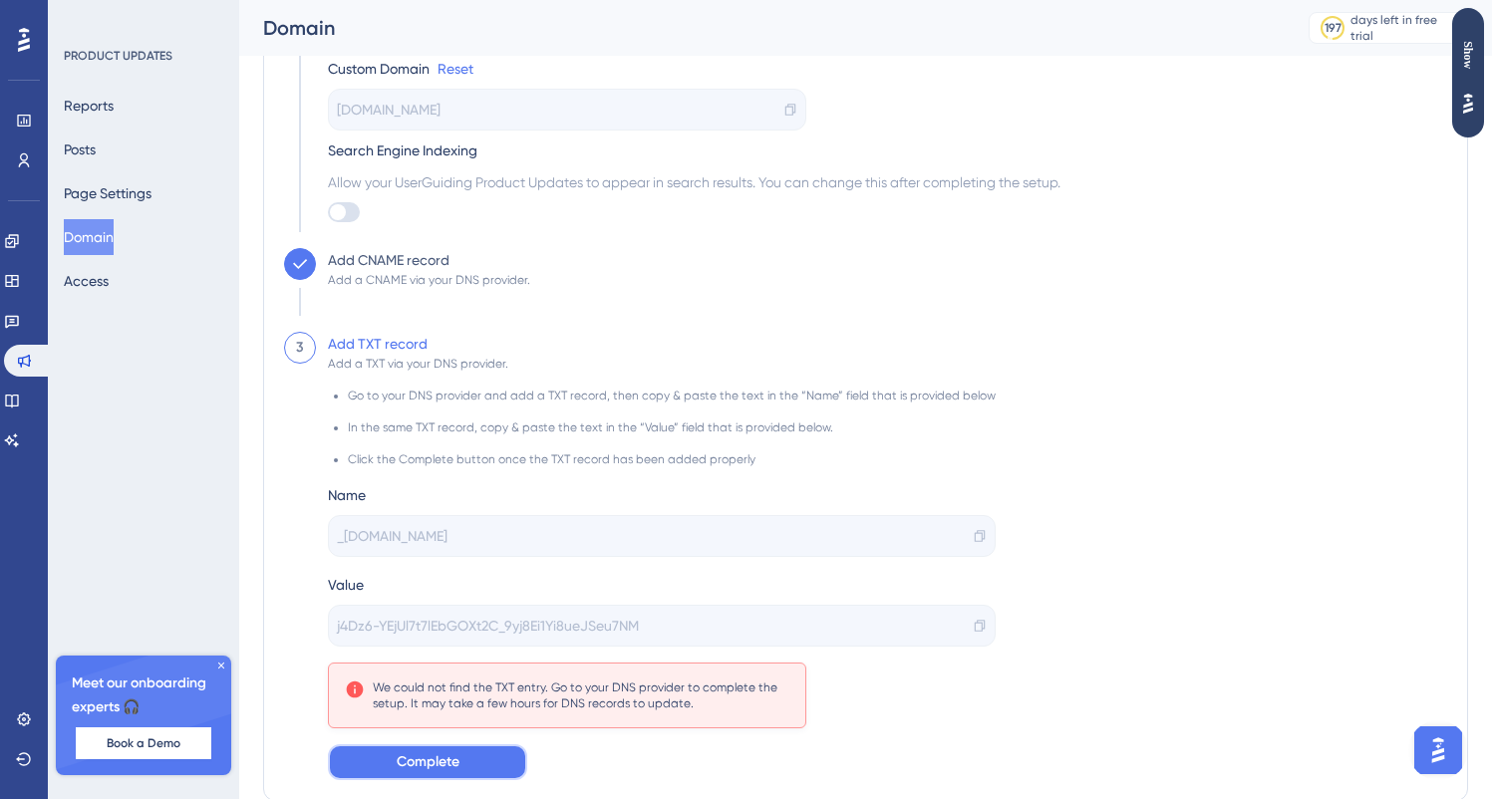
click at [451, 768] on span "Complete" at bounding box center [428, 762] width 63 height 24
click at [428, 770] on span "Complete" at bounding box center [428, 762] width 63 height 24
click at [480, 758] on button "Complete" at bounding box center [427, 762] width 199 height 36
click at [851, 106] on div "Custom Domain Reset [DOMAIN_NAME] Search Engine Indexing Allow your UserGuiding…" at bounding box center [694, 131] width 732 height 181
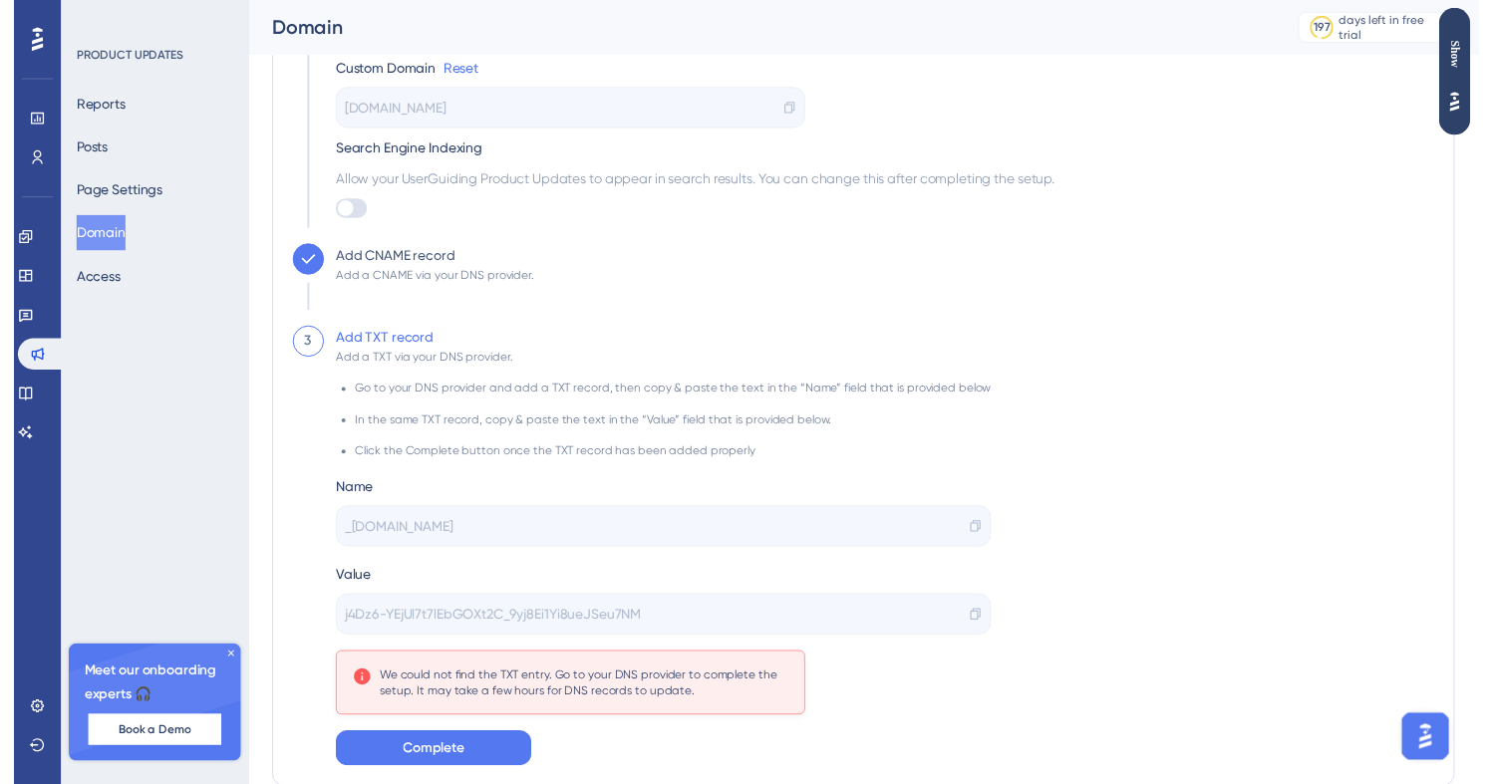
scroll to position [0, 0]
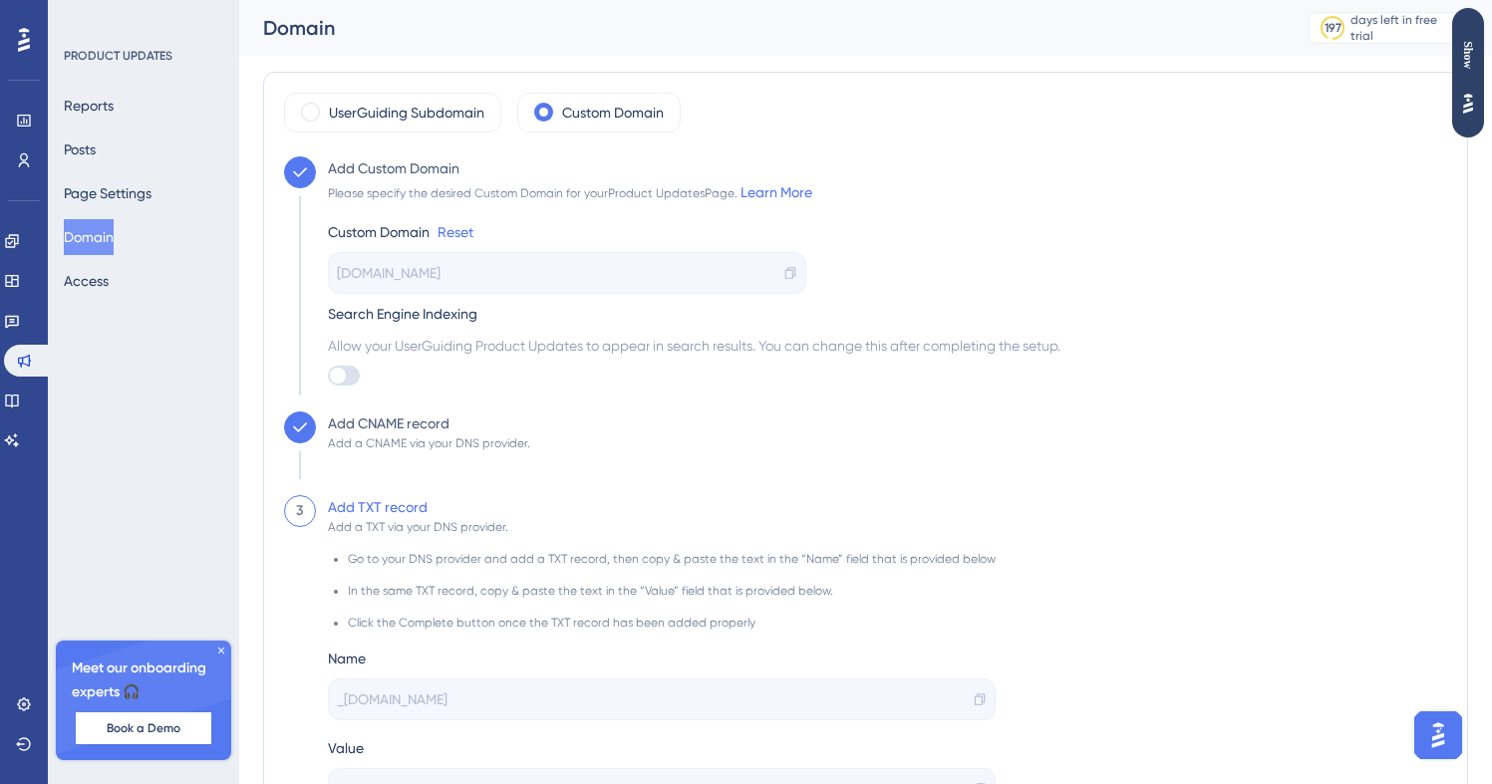
click at [916, 219] on div "Custom Domain Reset [DOMAIN_NAME] Search Engine Indexing Allow your UserGuiding…" at bounding box center [694, 294] width 732 height 181
click at [971, 358] on div "Allow your UserGuiding Product Updates to appear in search results. You can cha…" at bounding box center [694, 360] width 732 height 52
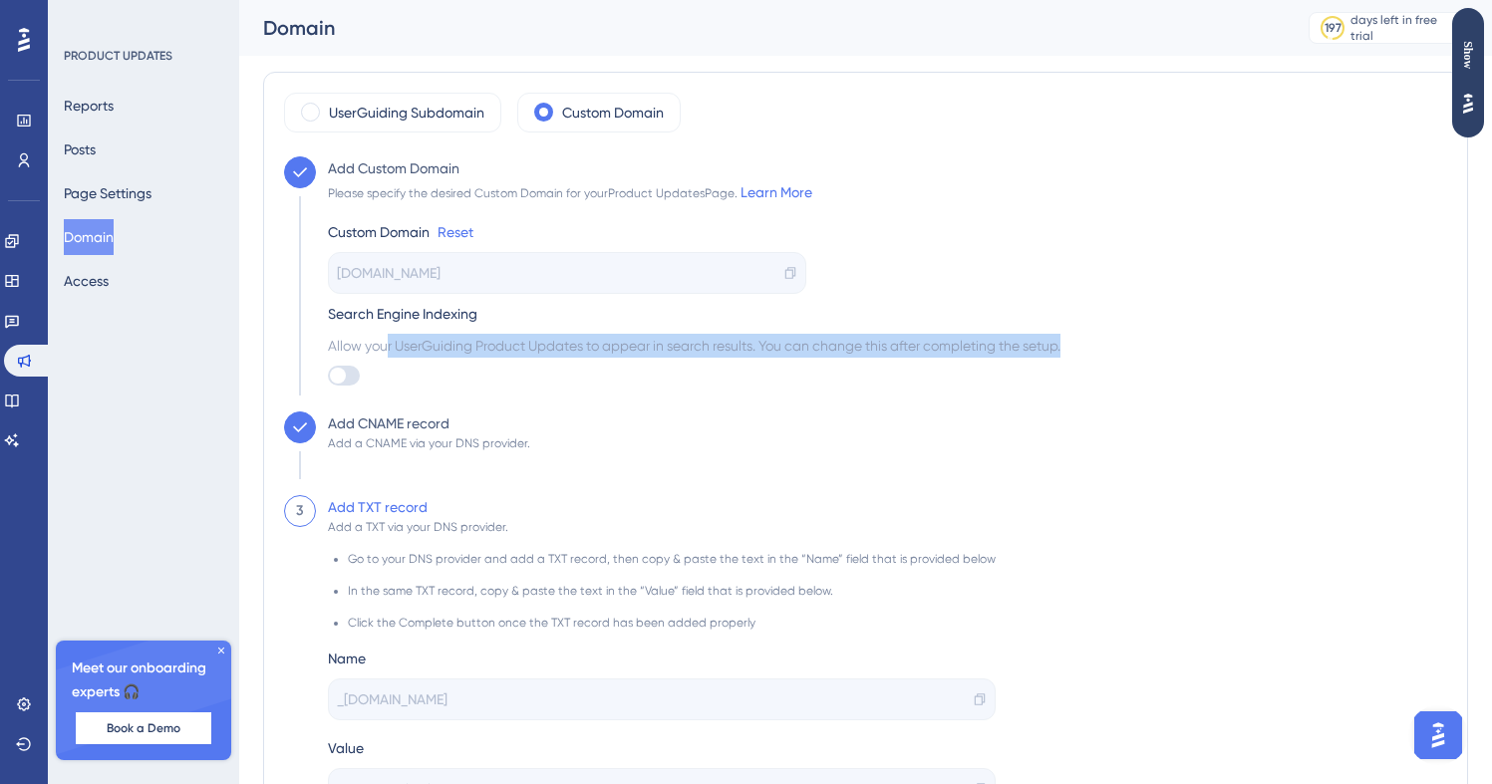
click at [971, 358] on div "Allow your UserGuiding Product Updates to appear in search results. You can cha…" at bounding box center [694, 360] width 732 height 52
click at [1033, 325] on div "Search Engine Indexing" at bounding box center [694, 314] width 732 height 24
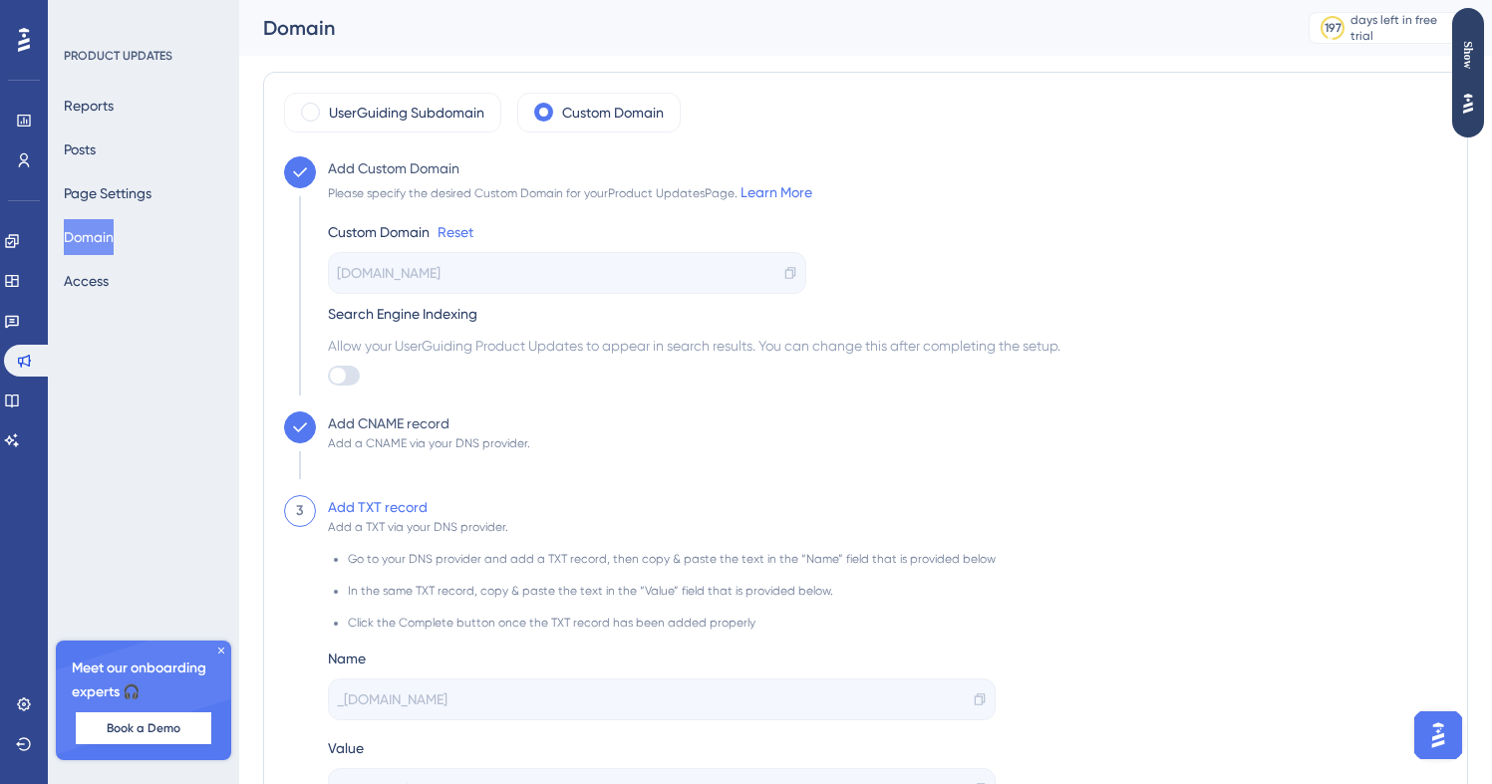
click at [1033, 325] on div "Search Engine Indexing" at bounding box center [694, 314] width 732 height 24
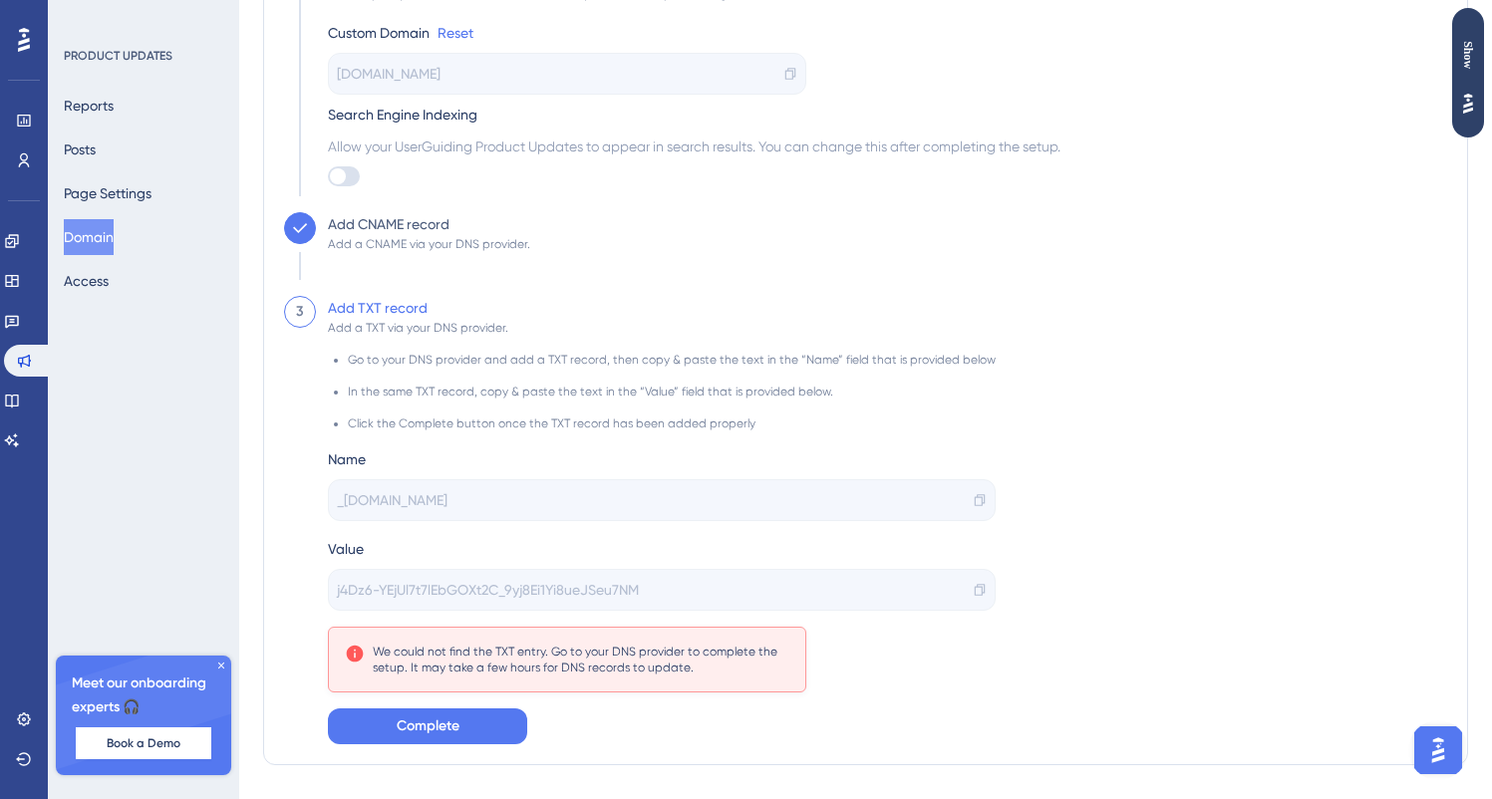
scroll to position [245, 0]
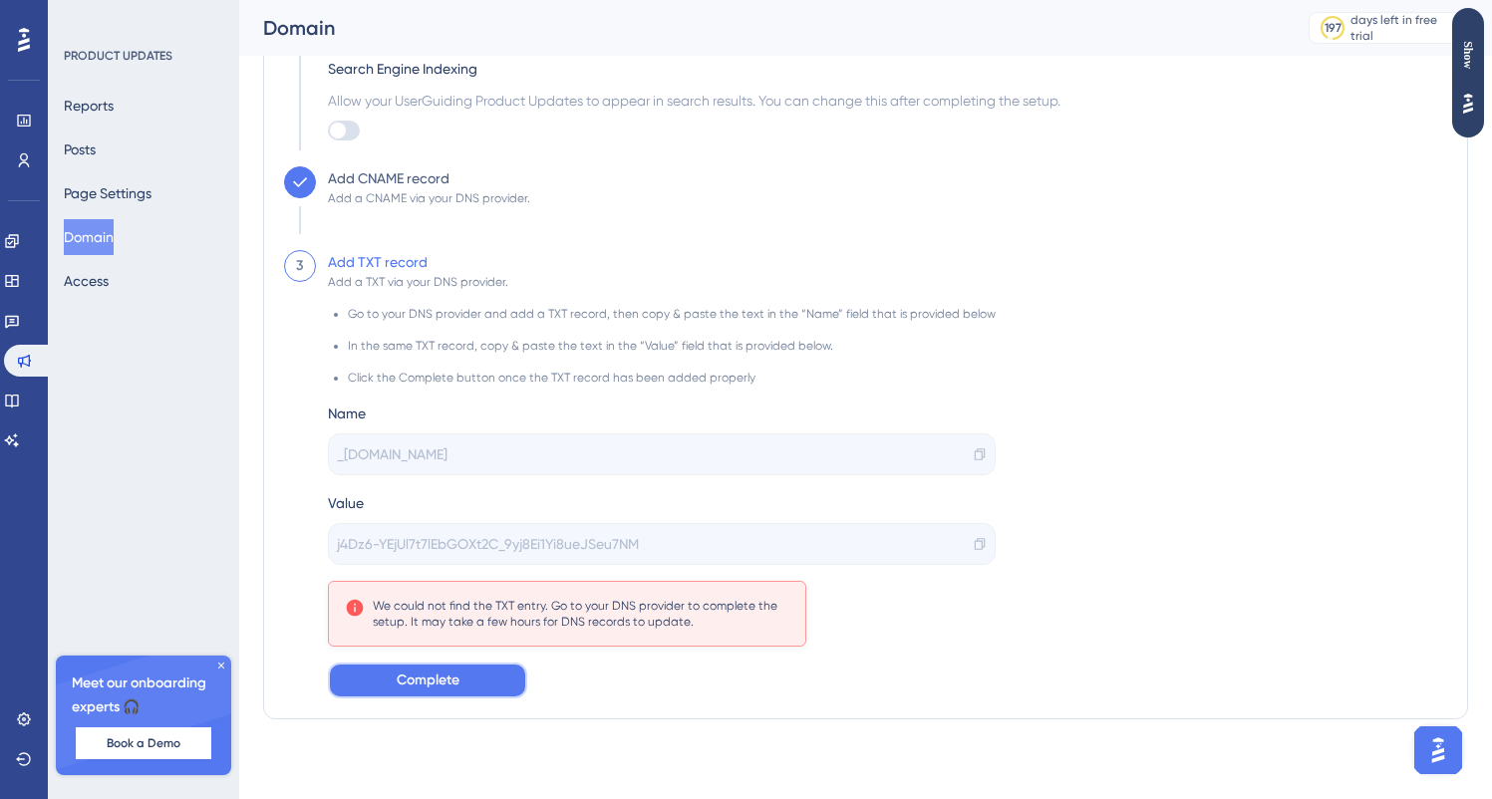
click at [418, 668] on button "Complete" at bounding box center [427, 681] width 199 height 36
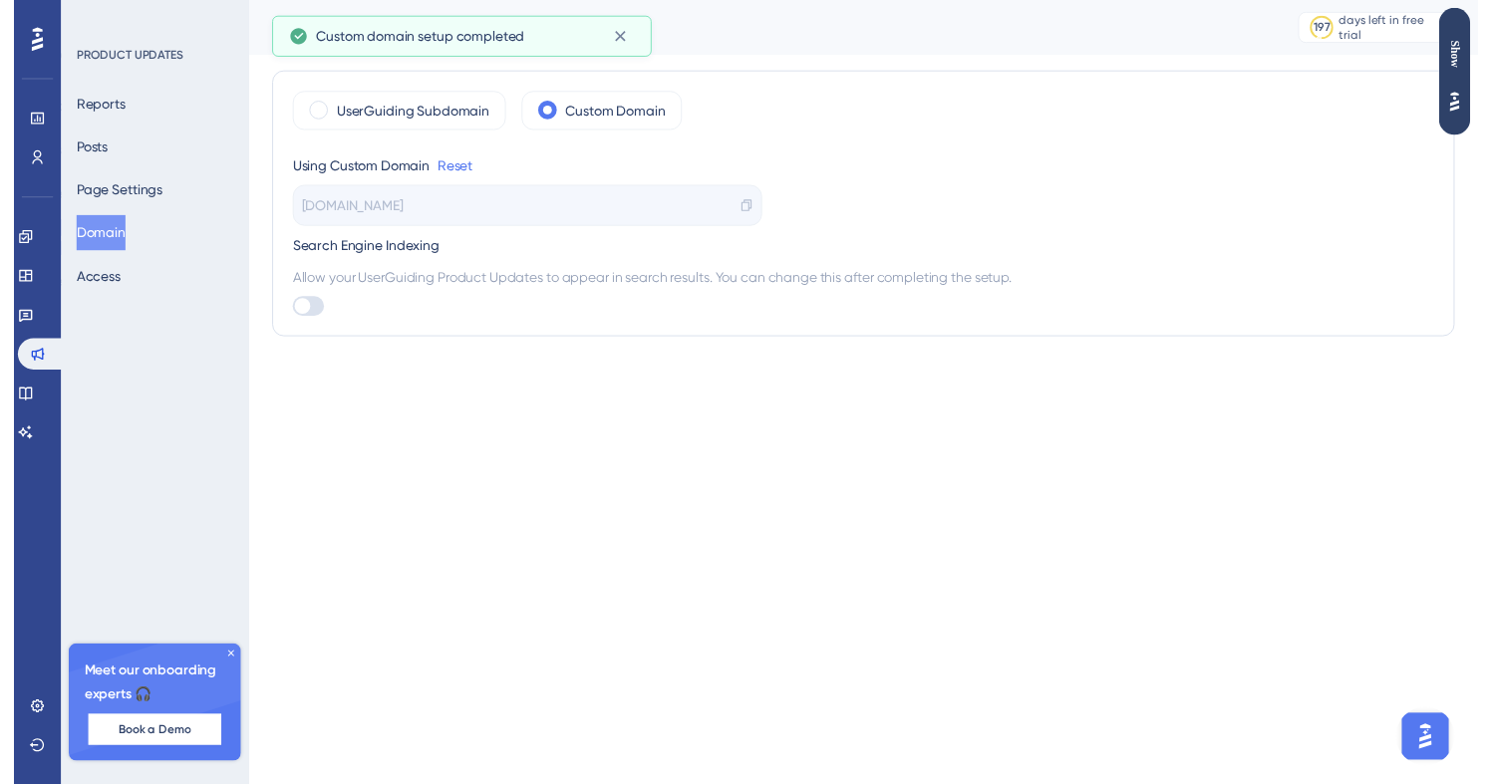
scroll to position [0, 0]
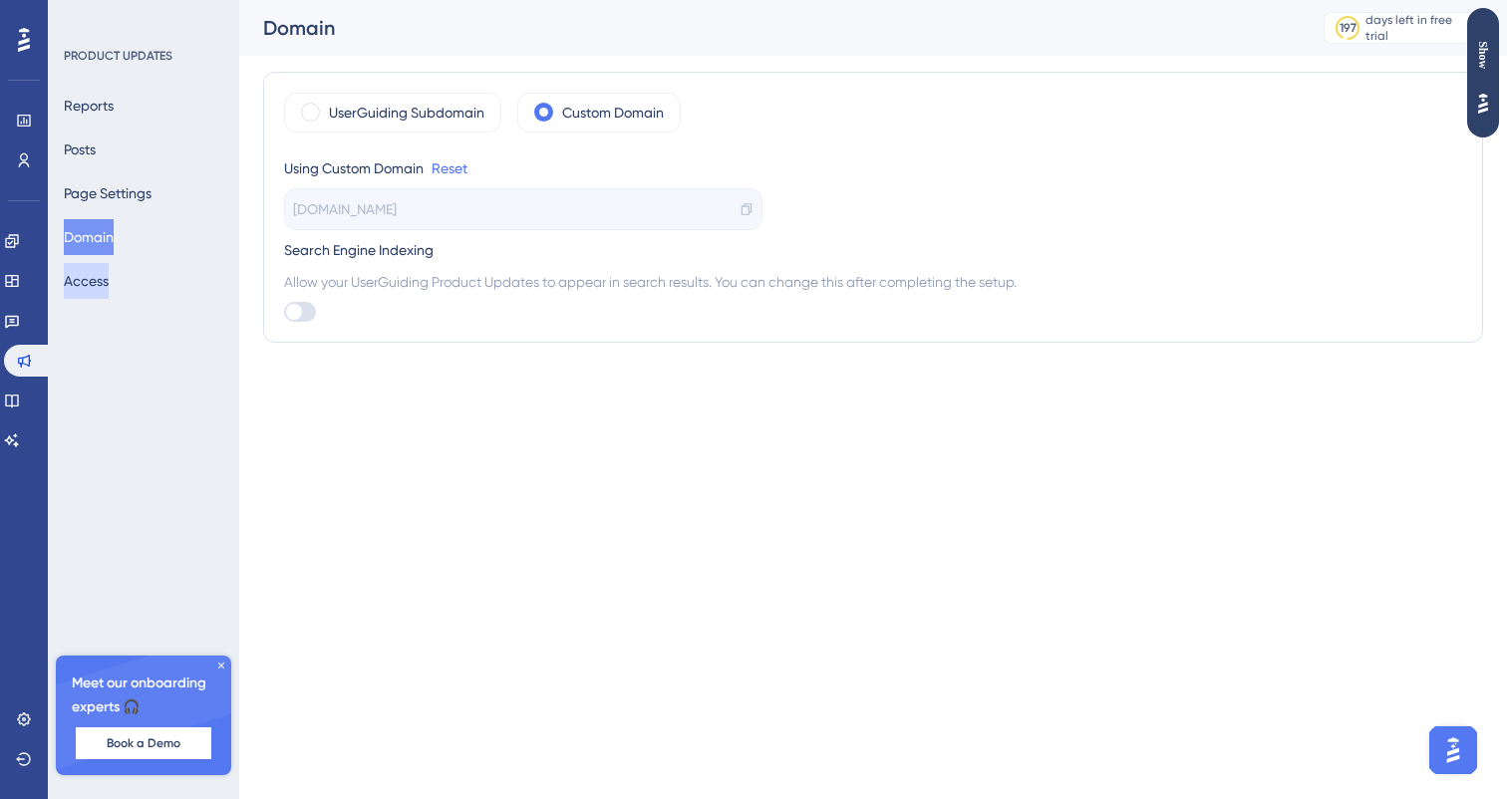
click at [104, 279] on button "Access" at bounding box center [86, 281] width 45 height 36
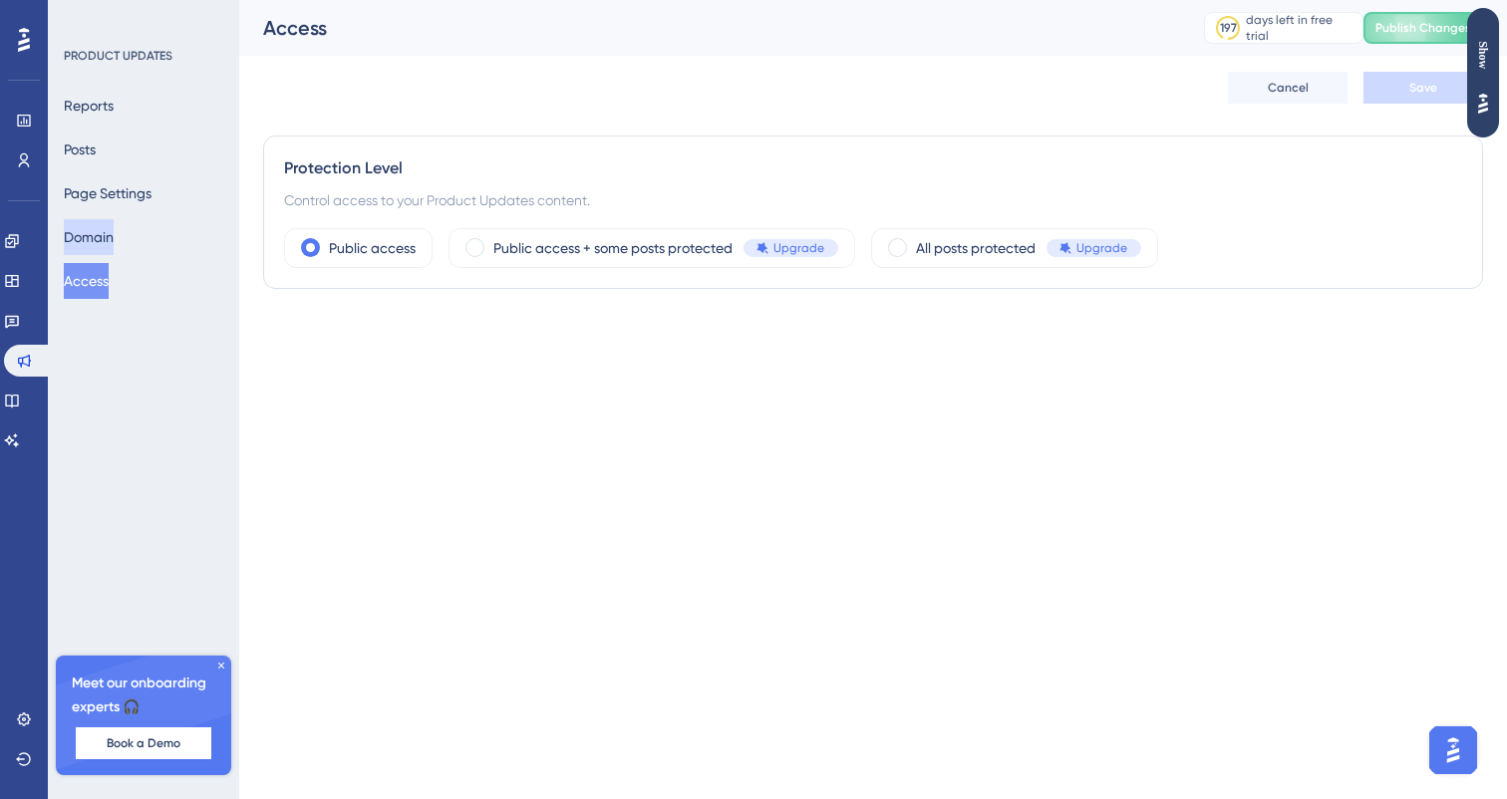
click at [105, 232] on button "Domain" at bounding box center [89, 237] width 50 height 36
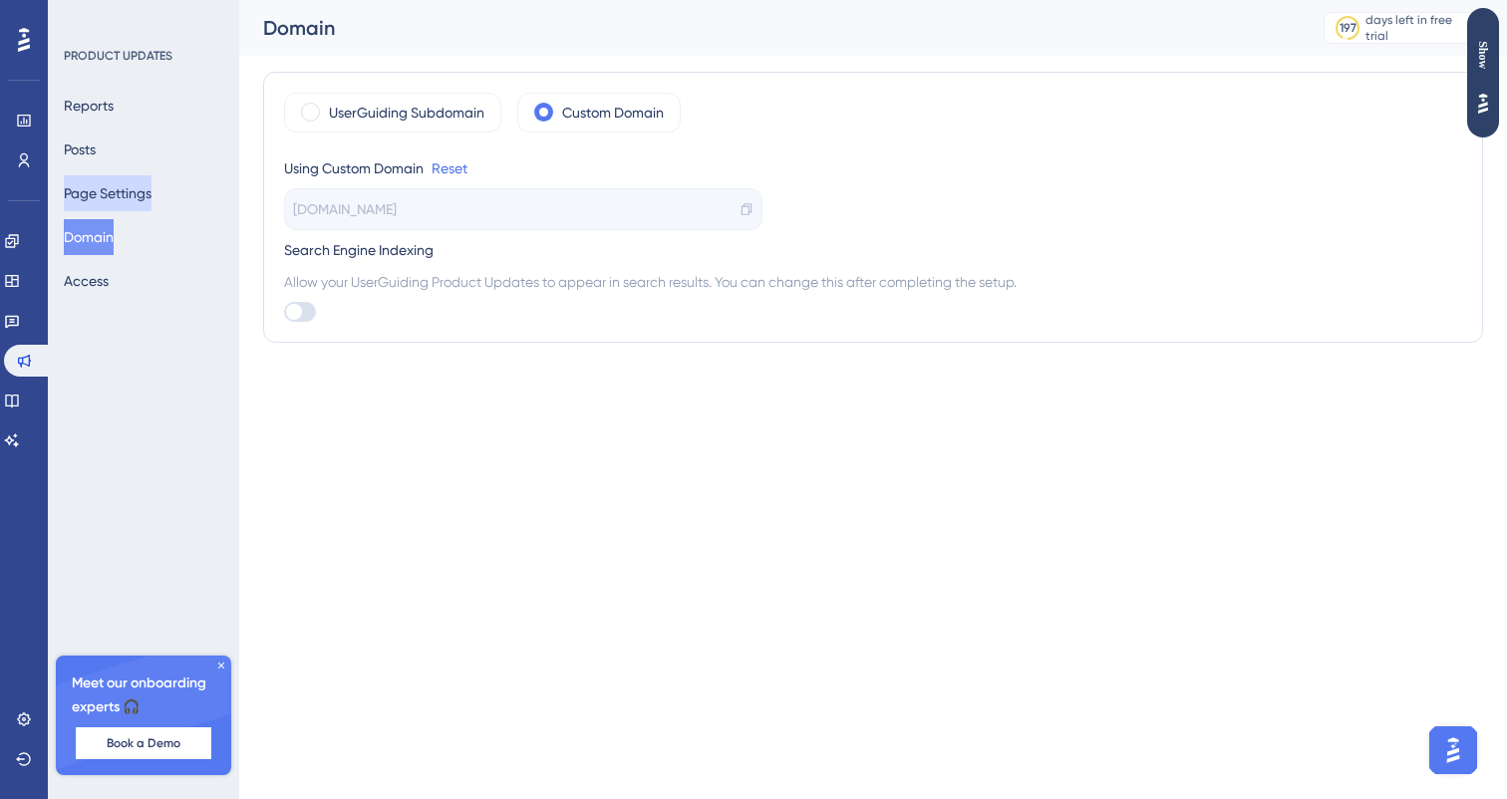
click at [107, 190] on button "Page Settings" at bounding box center [108, 193] width 88 height 36
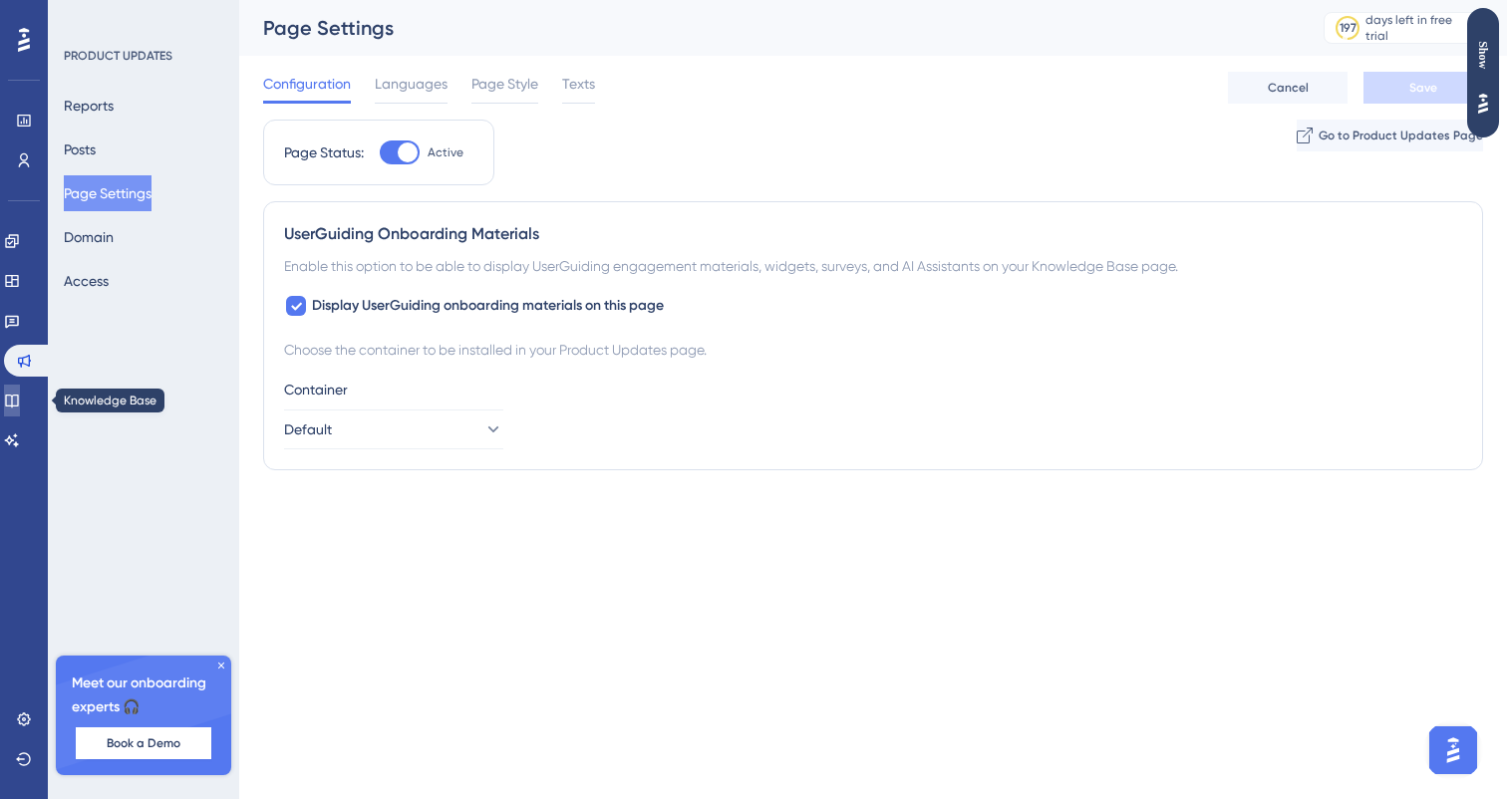
click at [20, 391] on link at bounding box center [12, 401] width 16 height 32
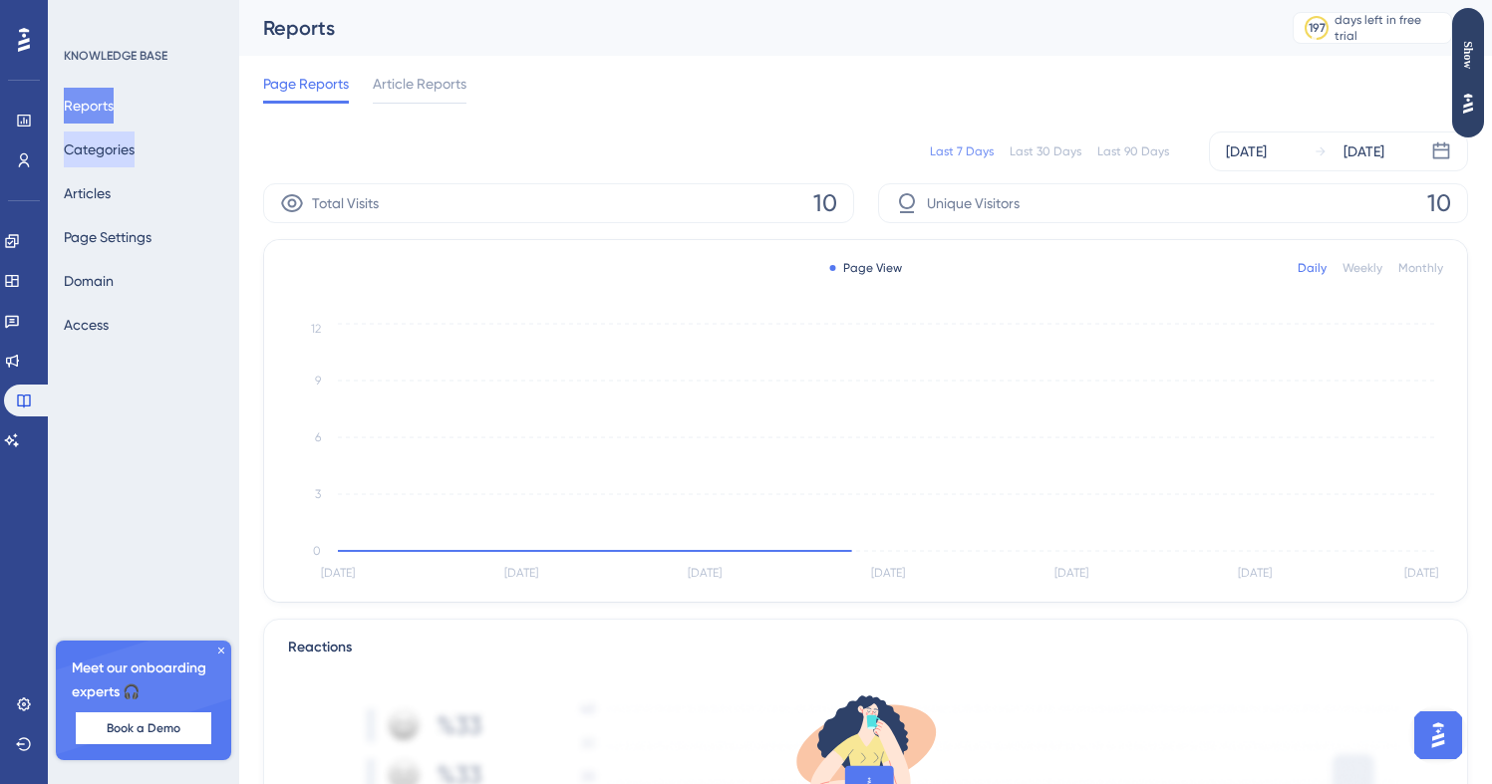
click at [135, 156] on button "Categories" at bounding box center [99, 150] width 71 height 36
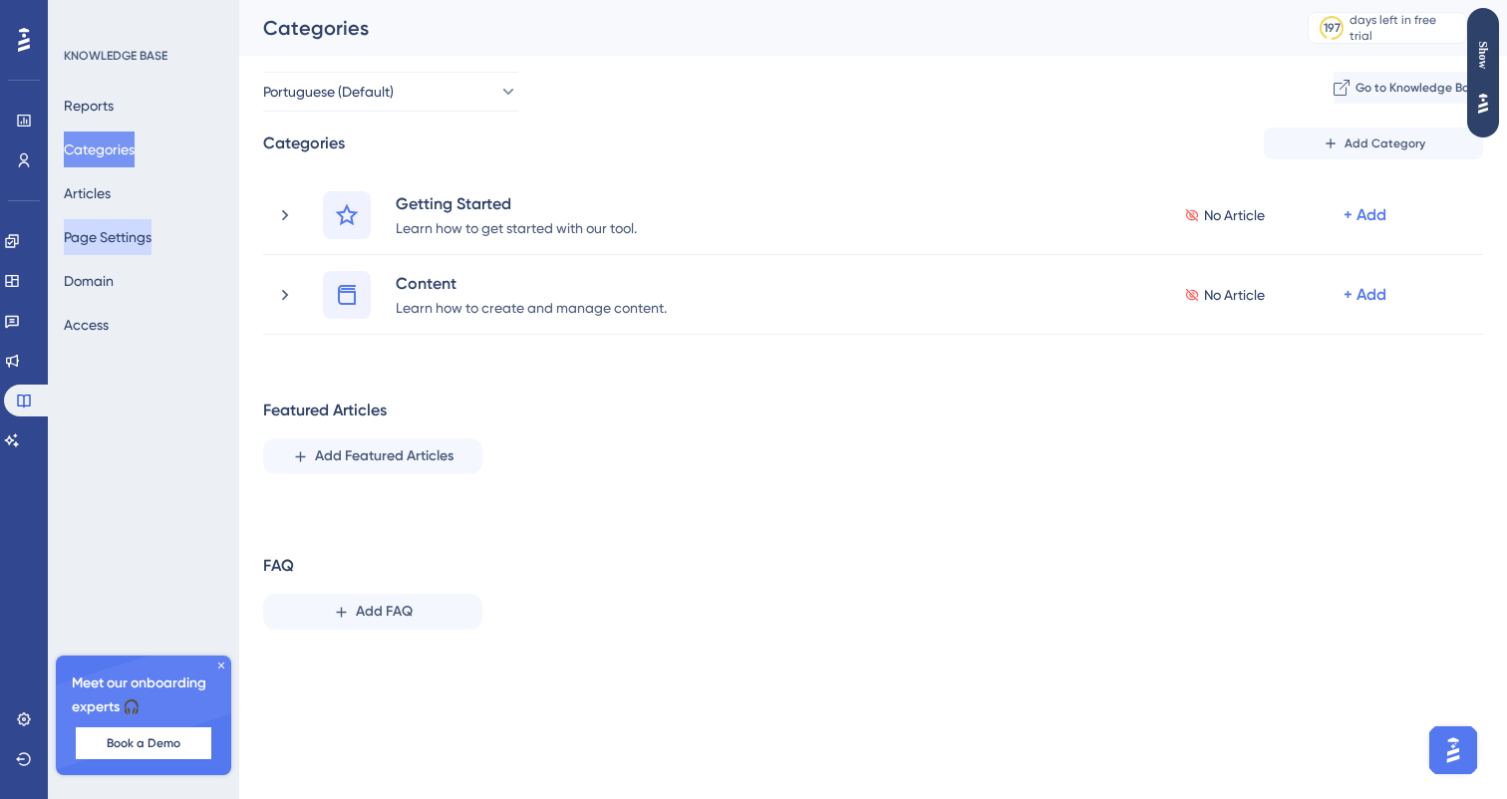
click at [151, 235] on button "Page Settings" at bounding box center [108, 237] width 88 height 36
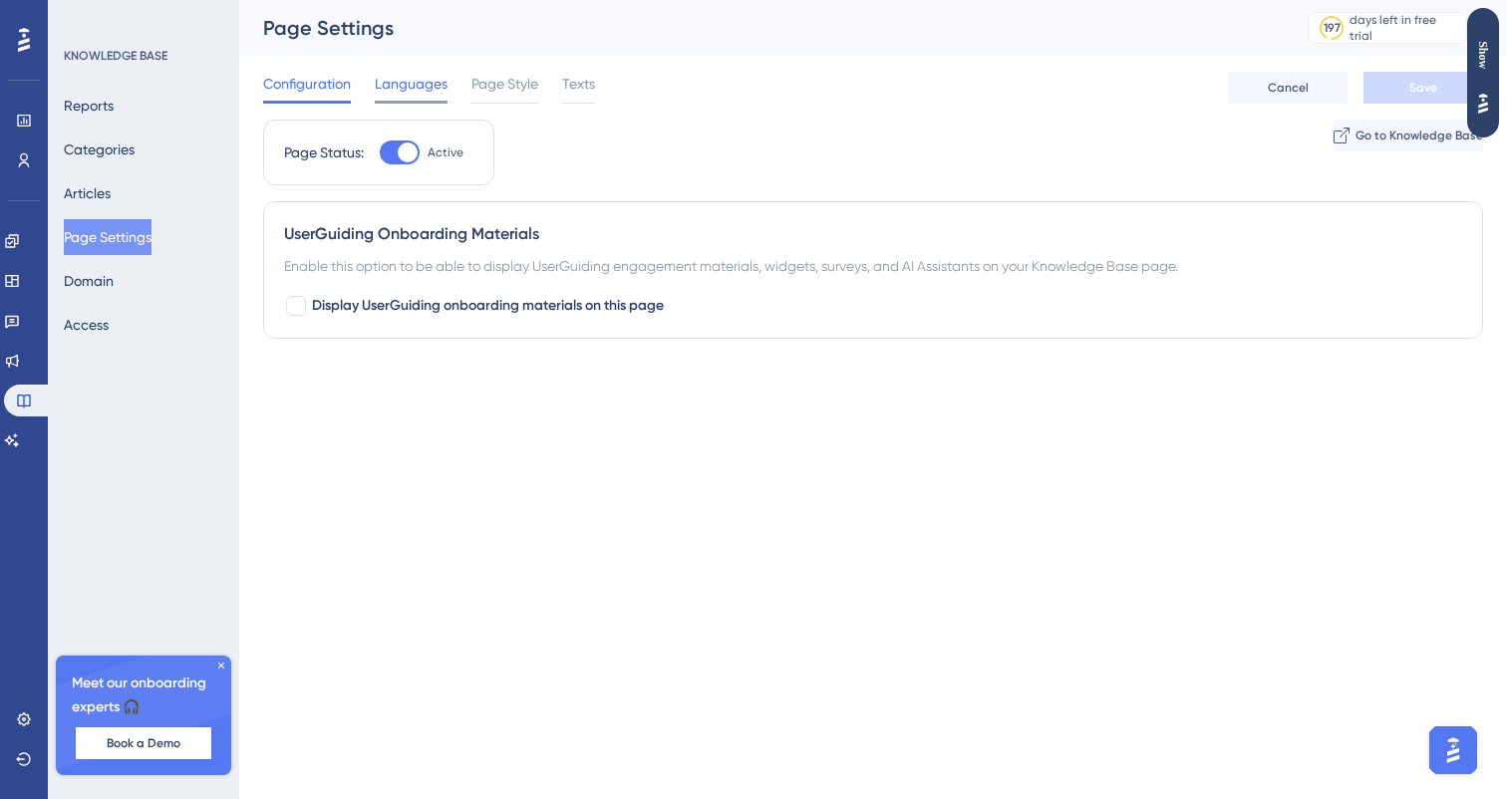
click at [417, 87] on span "Languages" at bounding box center [411, 84] width 73 height 24
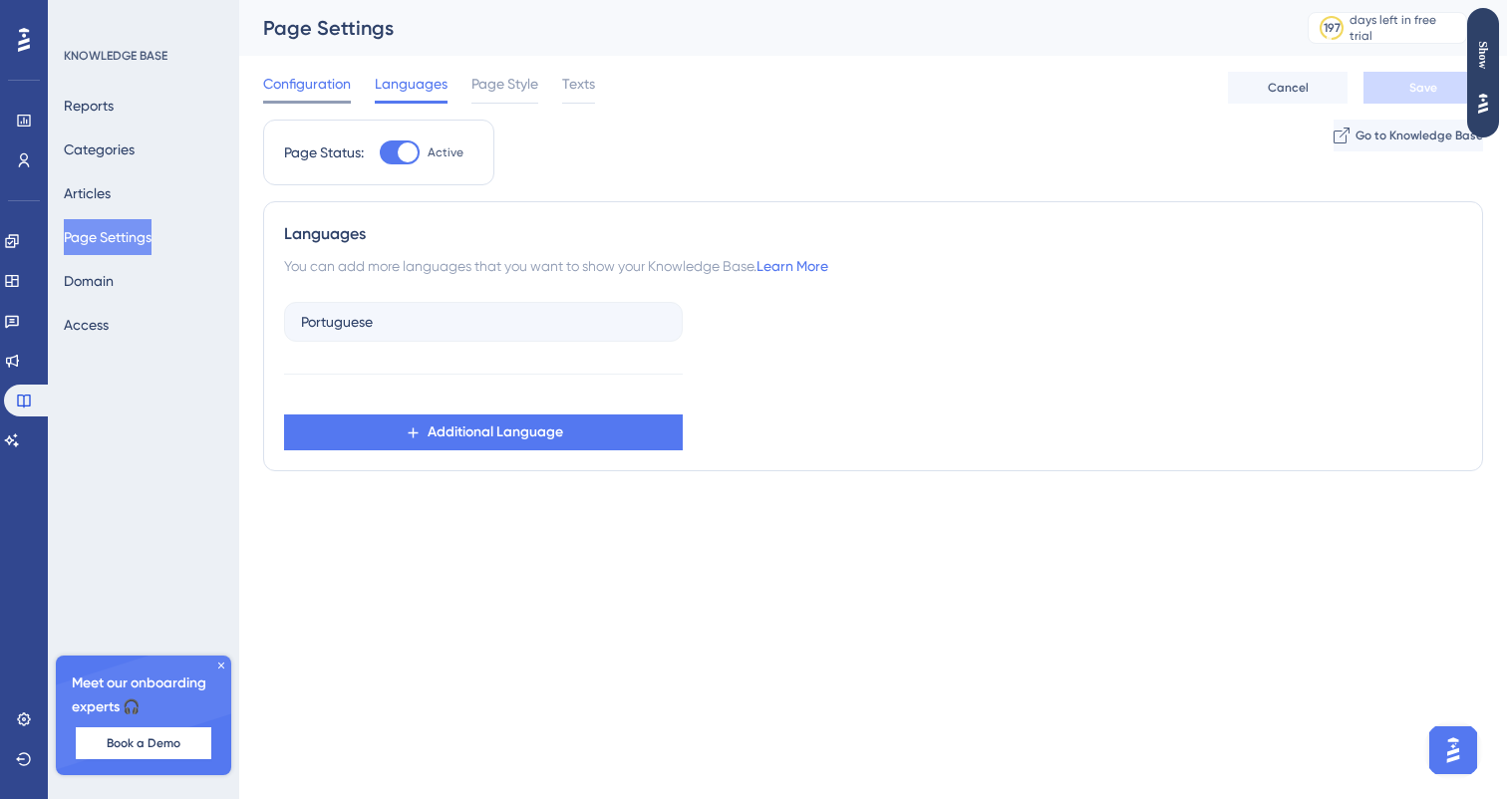
click at [318, 102] on div at bounding box center [307, 102] width 88 height 3
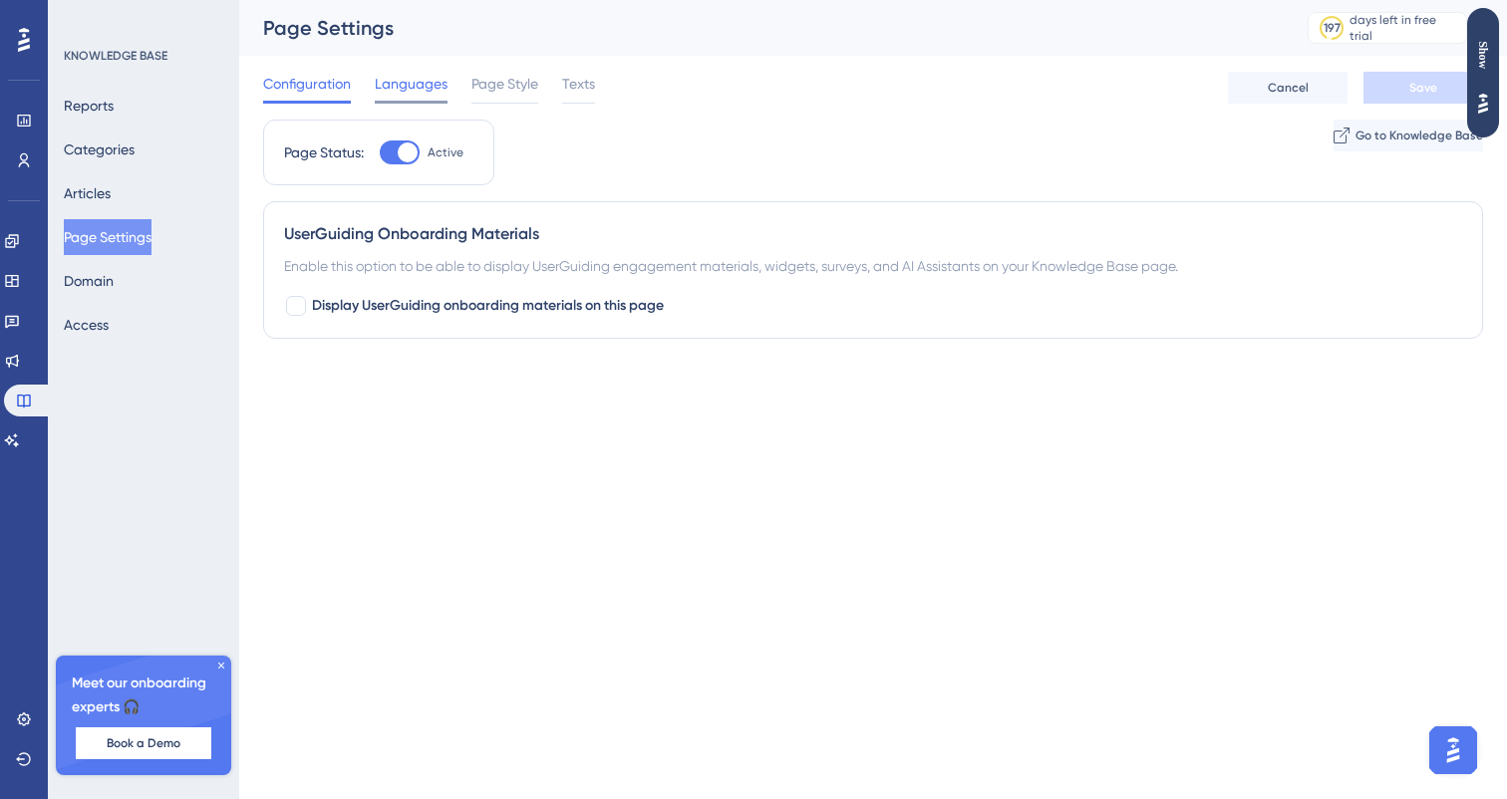
click at [424, 91] on span "Languages" at bounding box center [411, 84] width 73 height 24
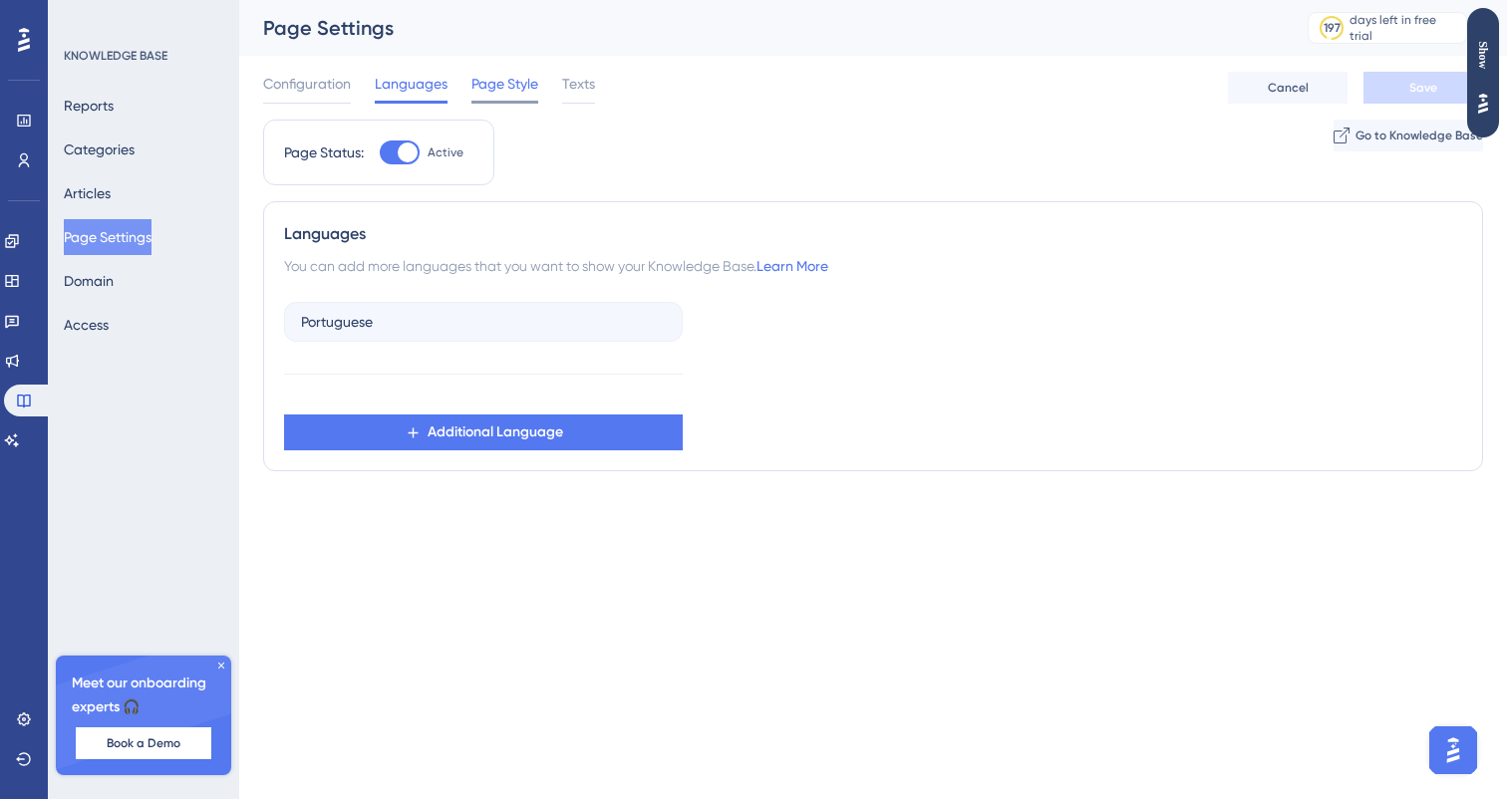
click at [485, 83] on span "Page Style" at bounding box center [504, 84] width 67 height 24
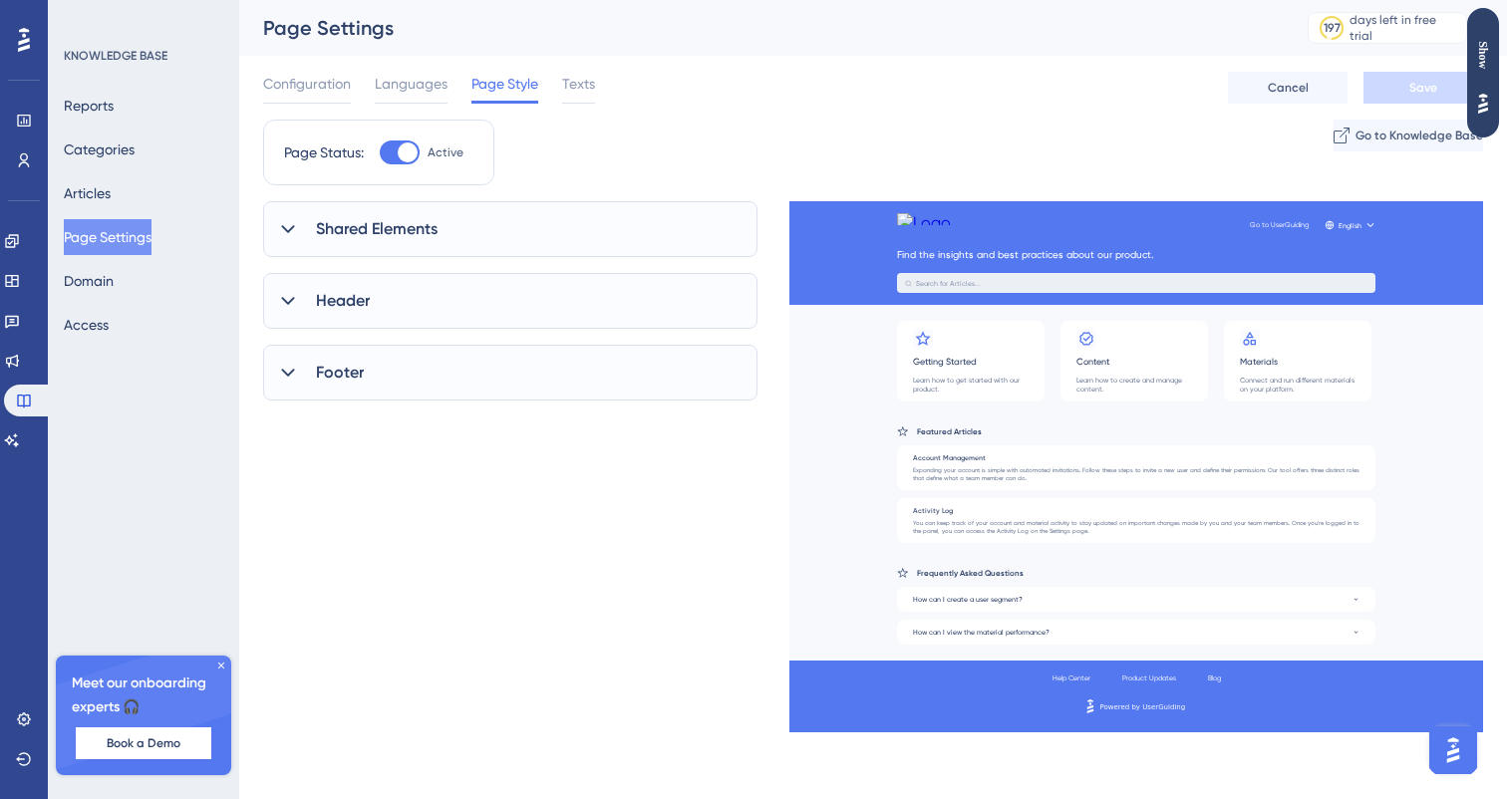
click at [437, 247] on div "Shared Elements" at bounding box center [510, 229] width 494 height 56
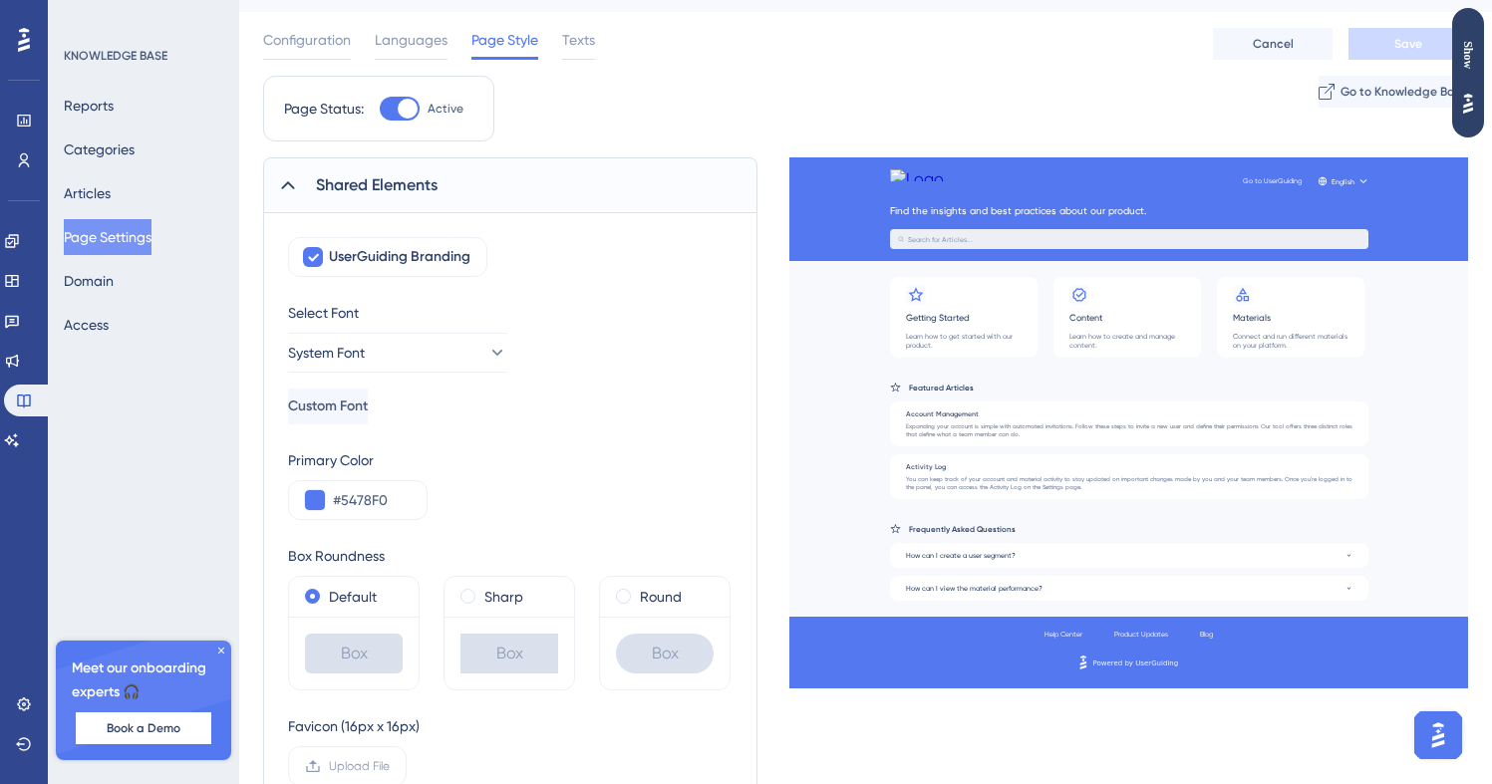
scroll to position [63, 0]
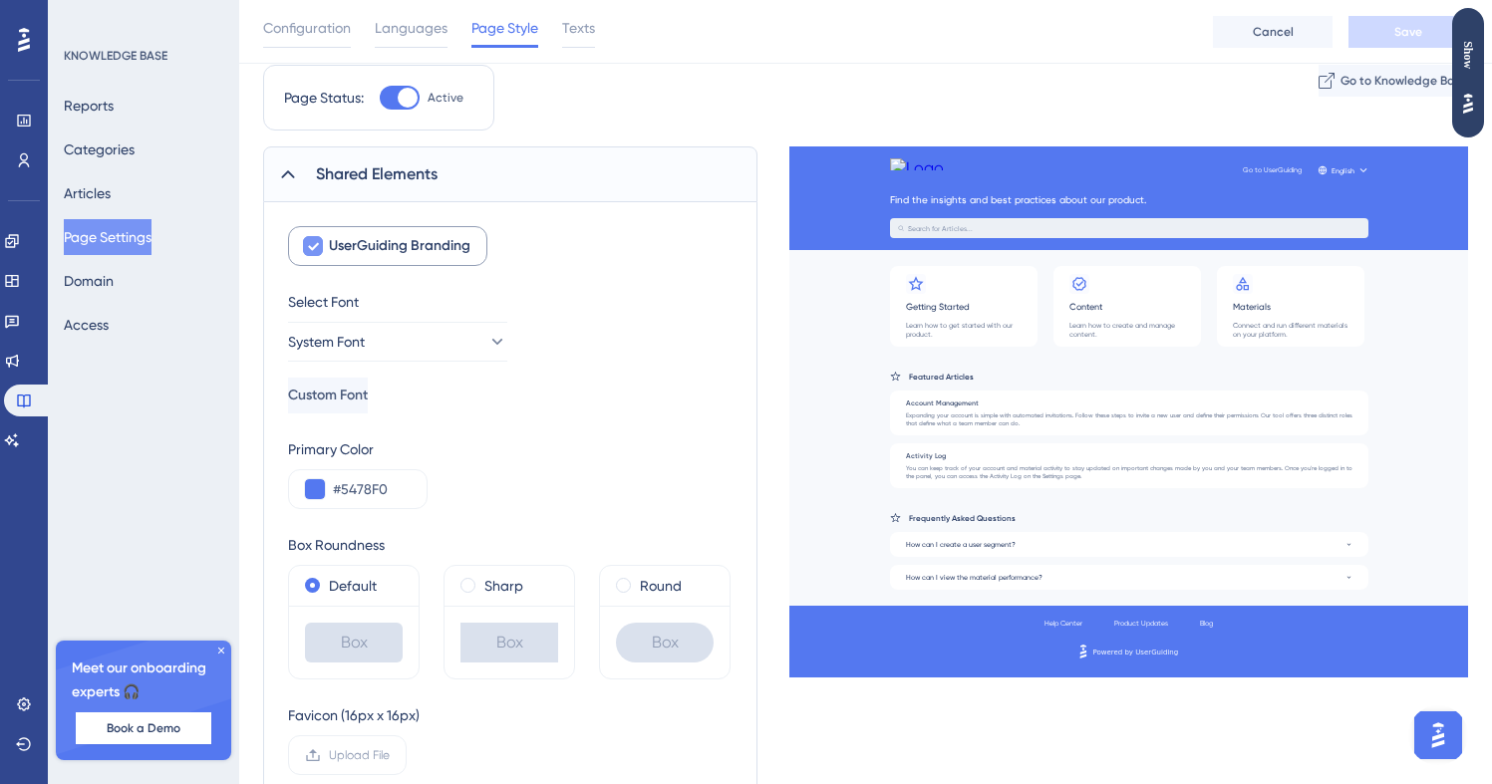
click at [436, 245] on span "UserGuiding Branding" at bounding box center [400, 246] width 142 height 24
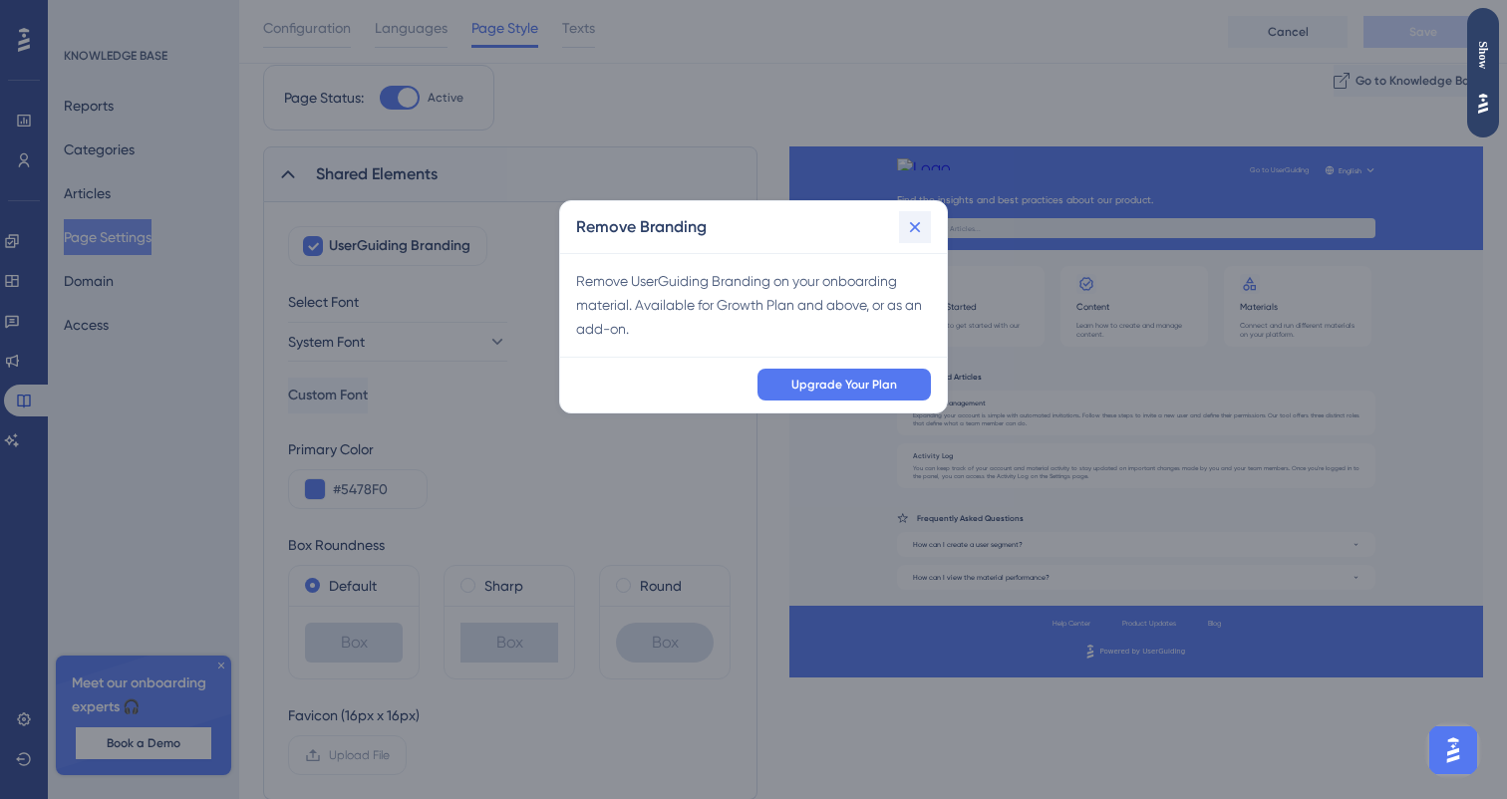
click at [914, 215] on button at bounding box center [915, 227] width 32 height 32
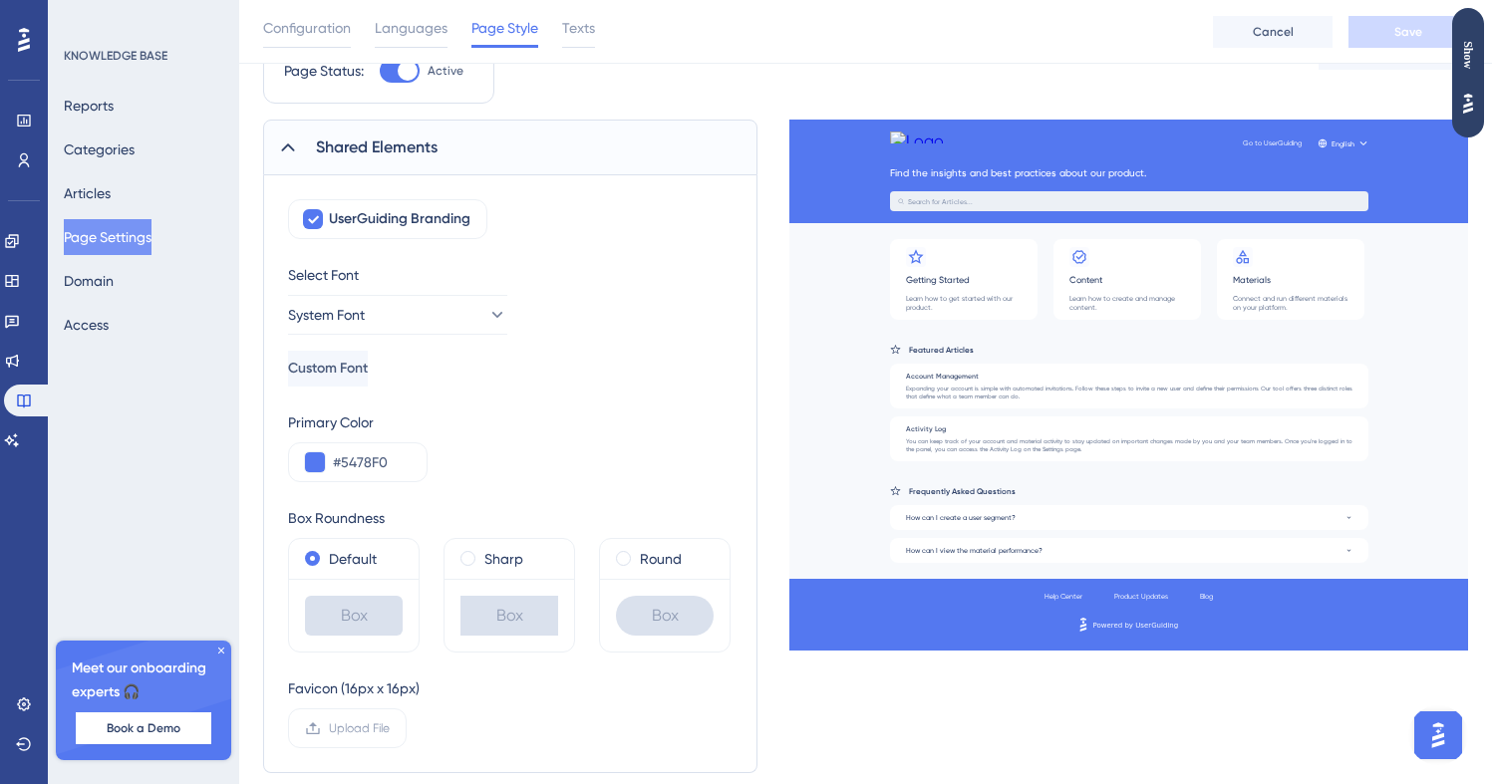
scroll to position [107, 0]
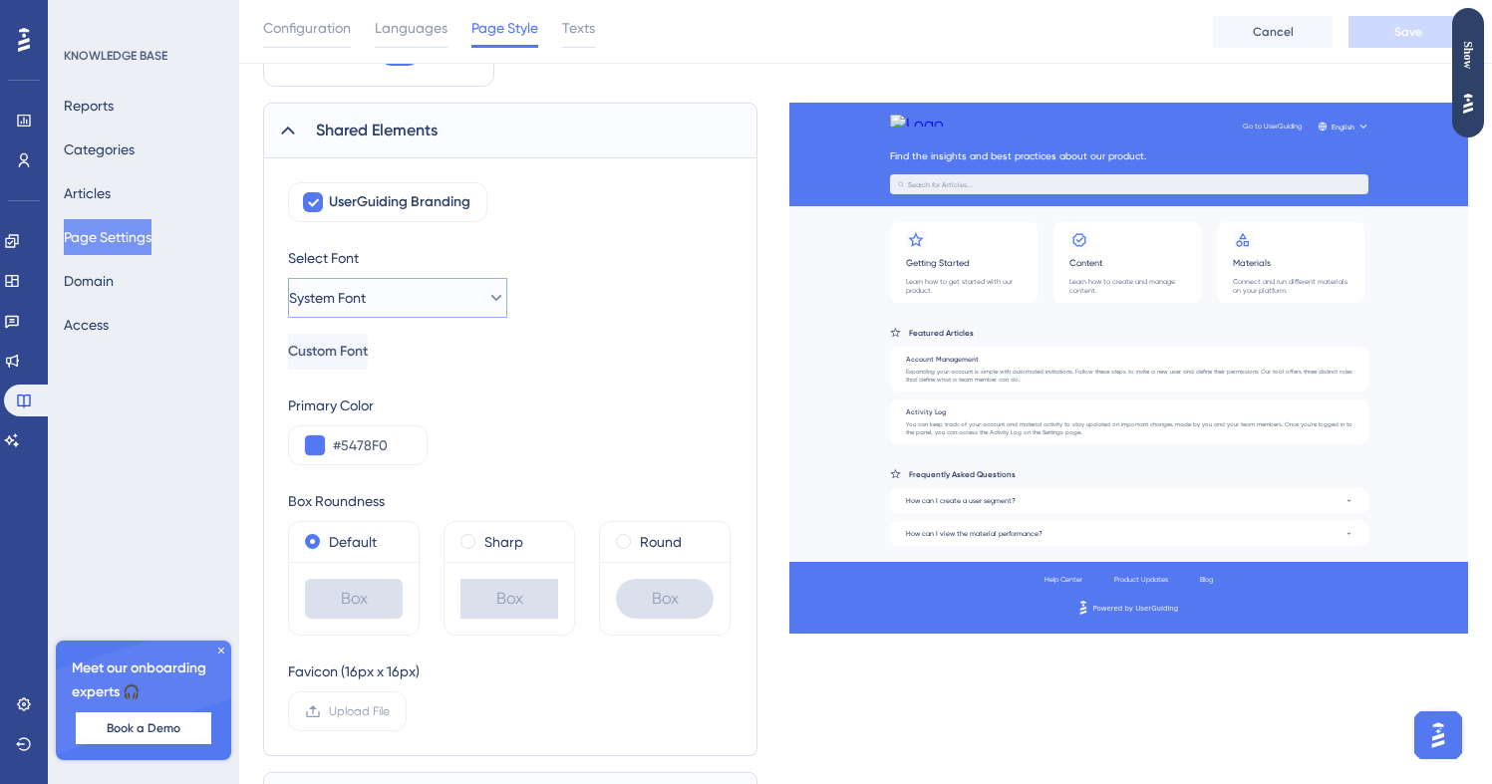
click at [461, 310] on button "System Font" at bounding box center [397, 298] width 219 height 40
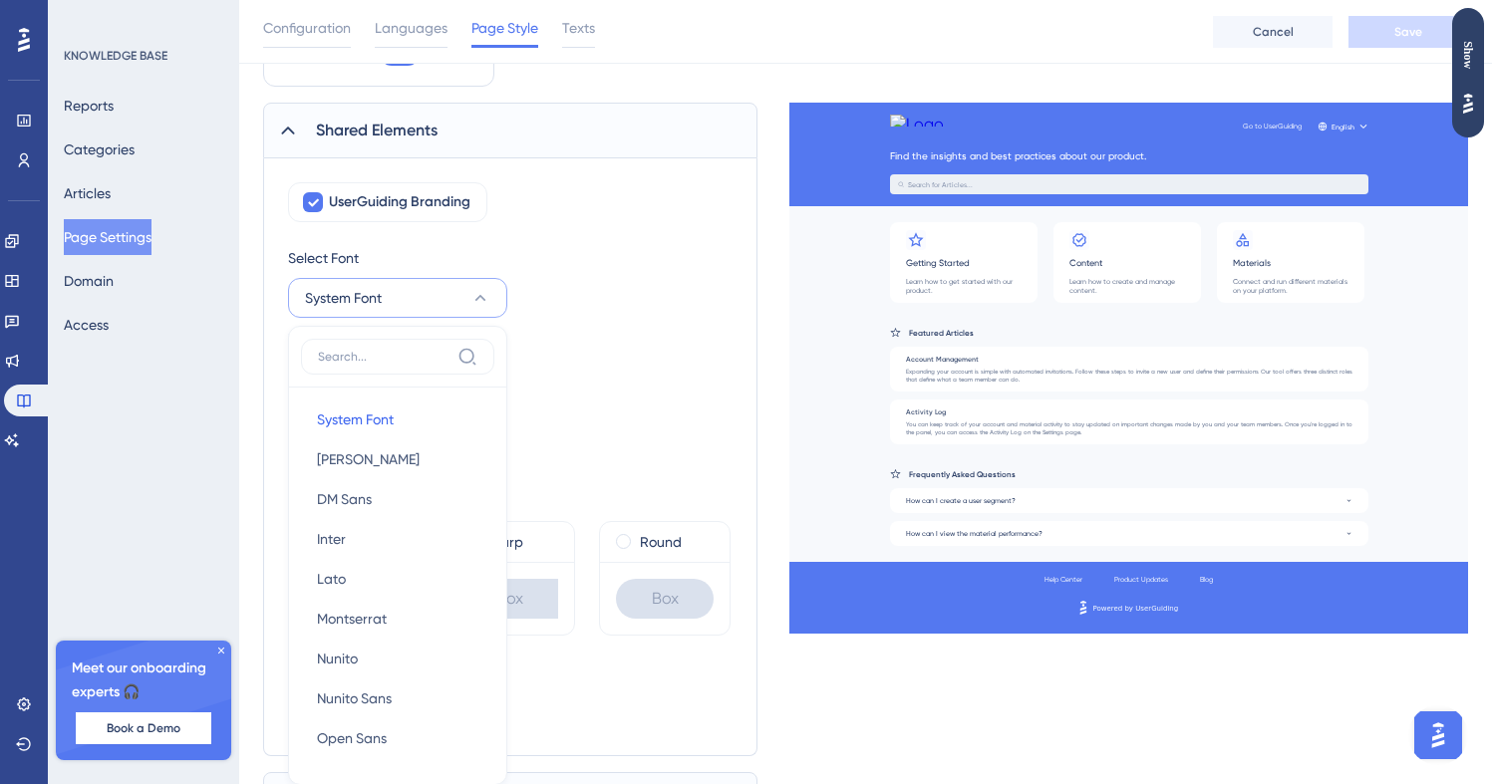
scroll to position [269, 0]
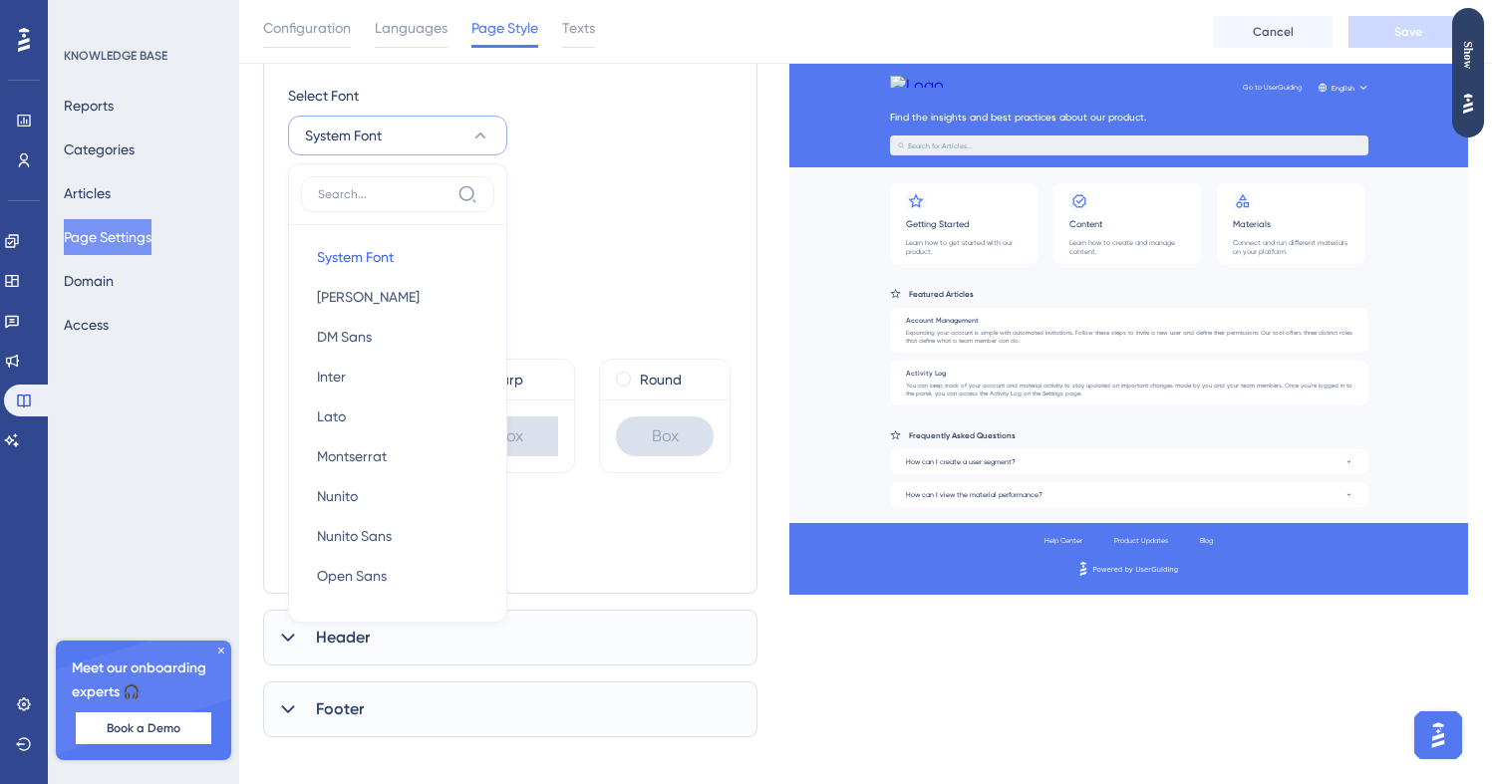
click at [588, 285] on div "Primary Color #5478F0" at bounding box center [510, 267] width 444 height 72
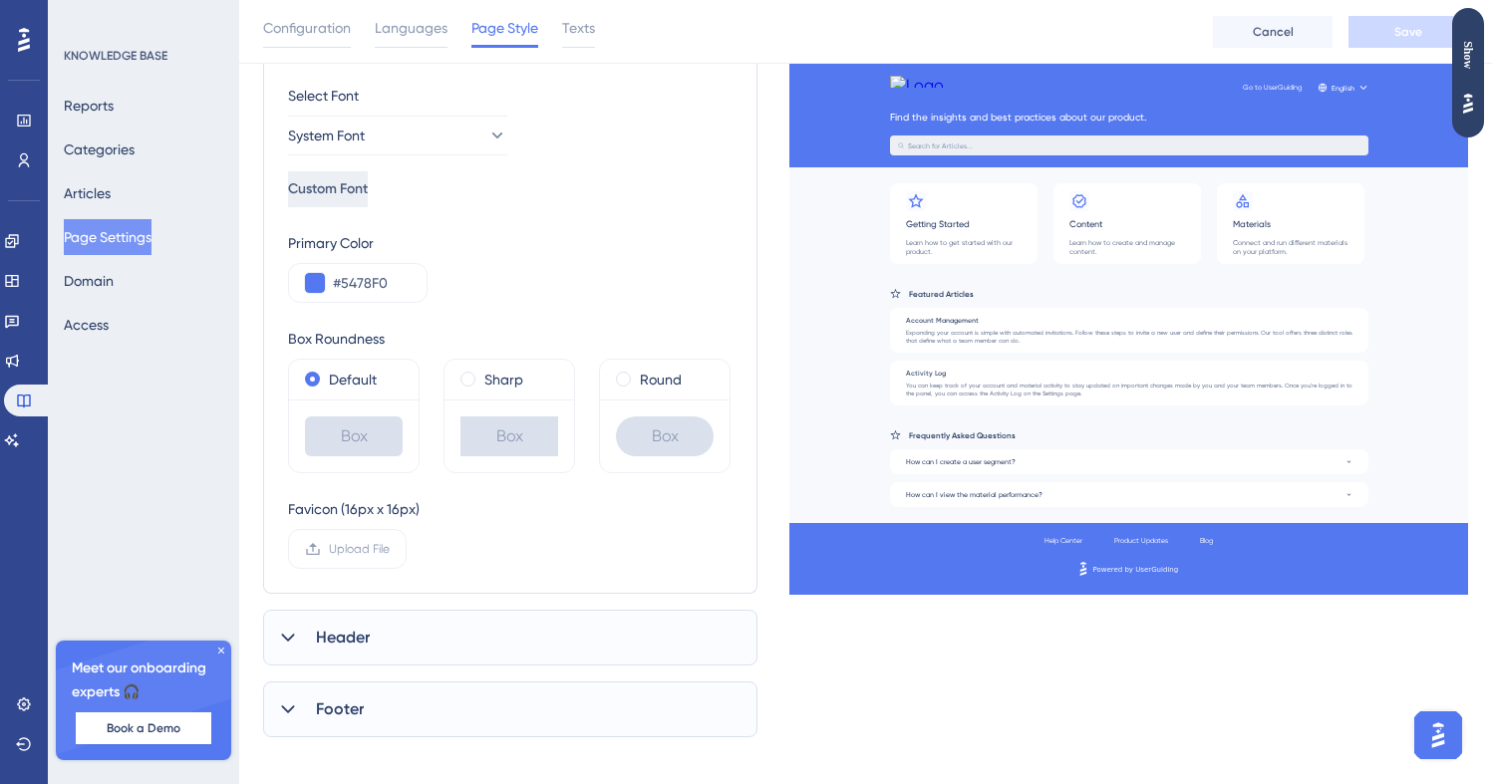
click at [368, 195] on button "Custom Font" at bounding box center [328, 189] width 80 height 36
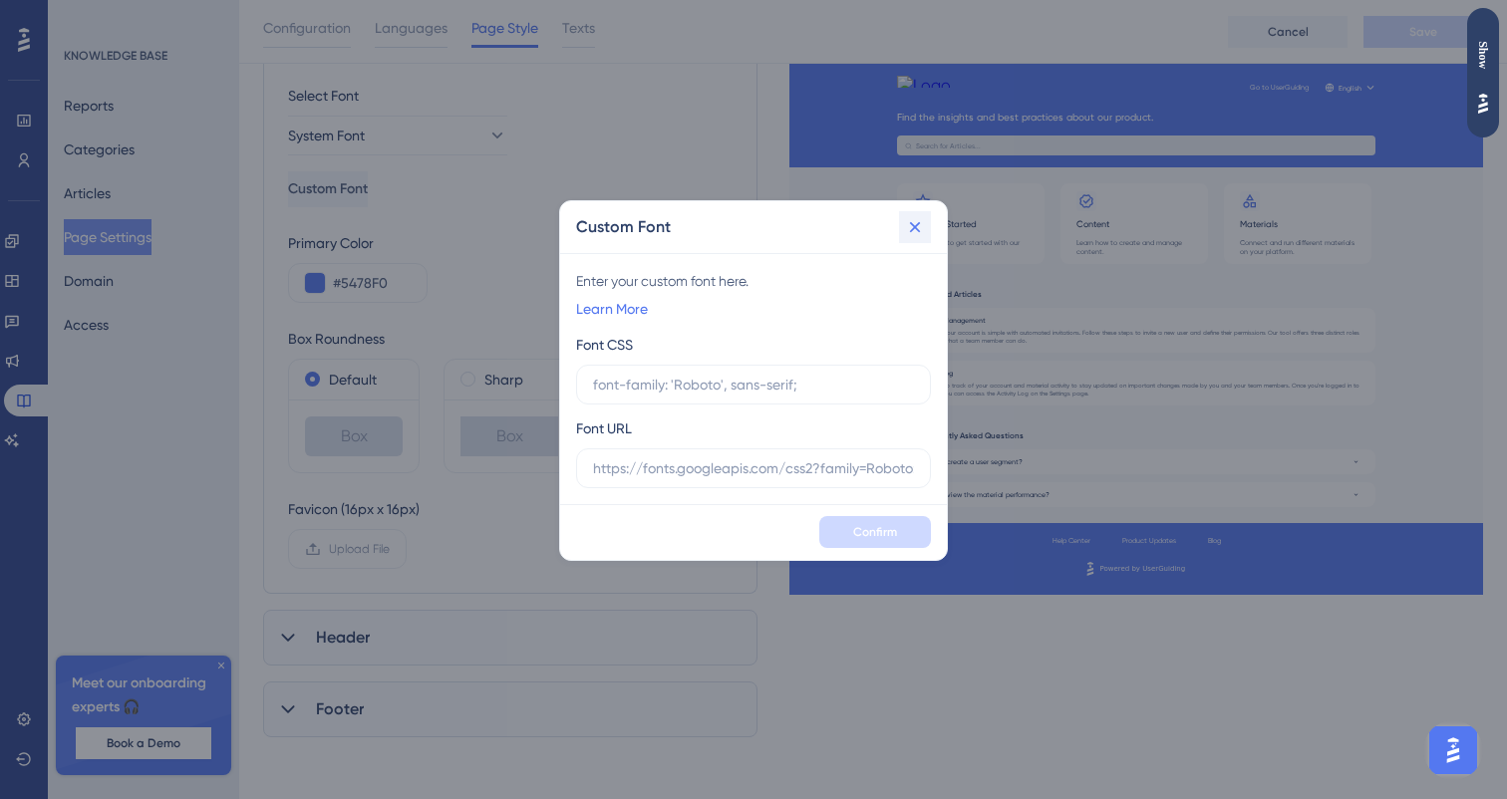
click at [915, 232] on icon at bounding box center [915, 227] width 20 height 20
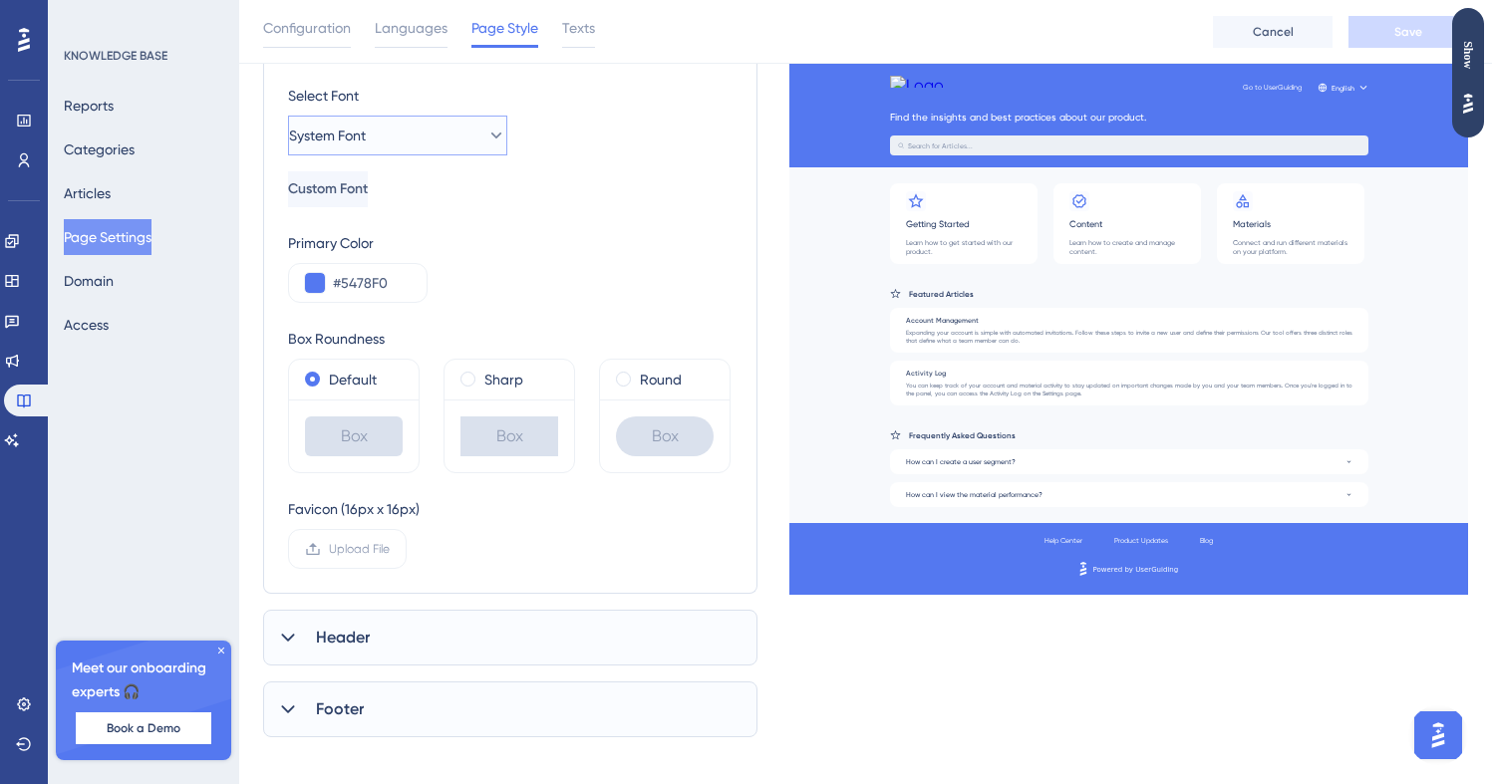
click at [350, 137] on span "System Font" at bounding box center [327, 136] width 77 height 24
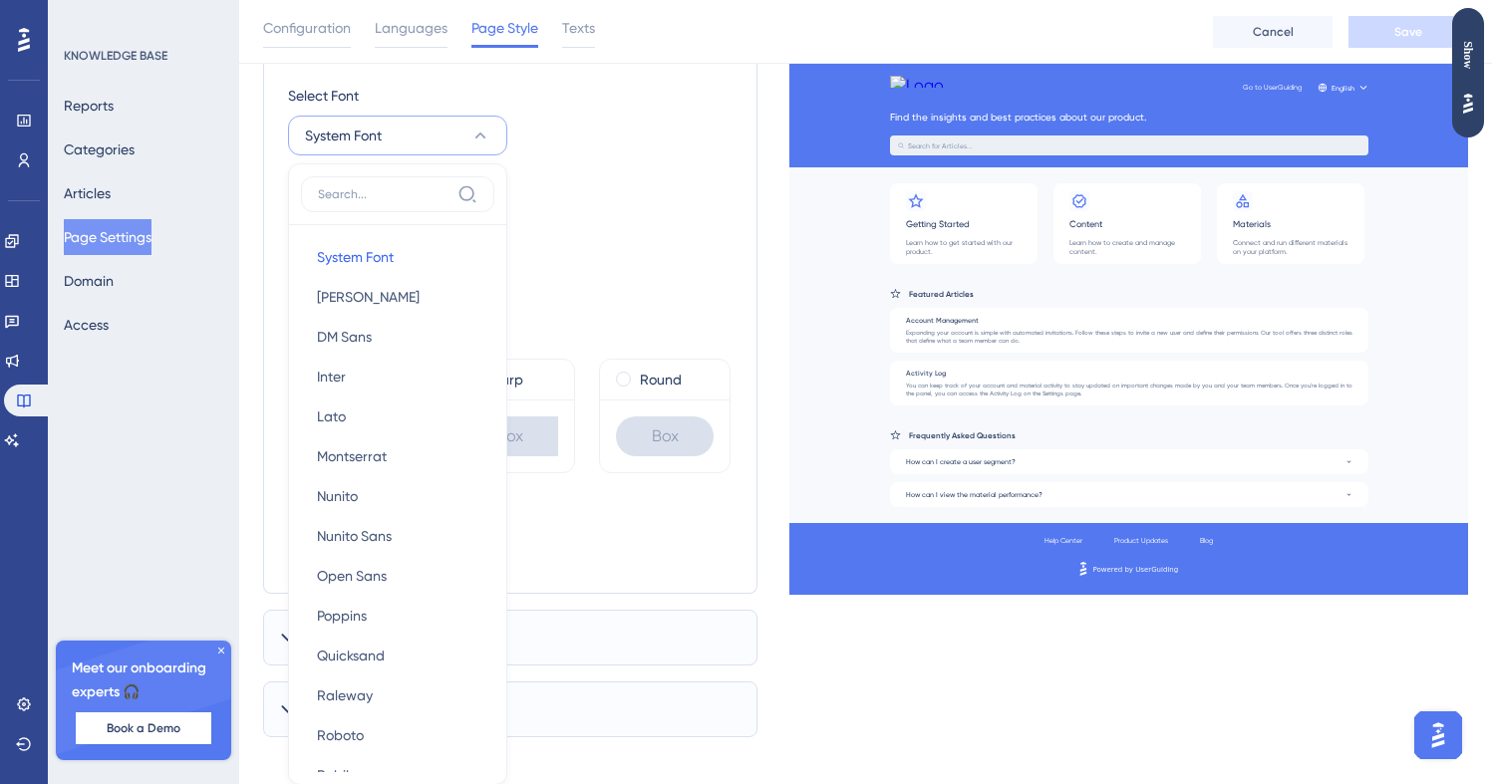
scroll to position [308, 0]
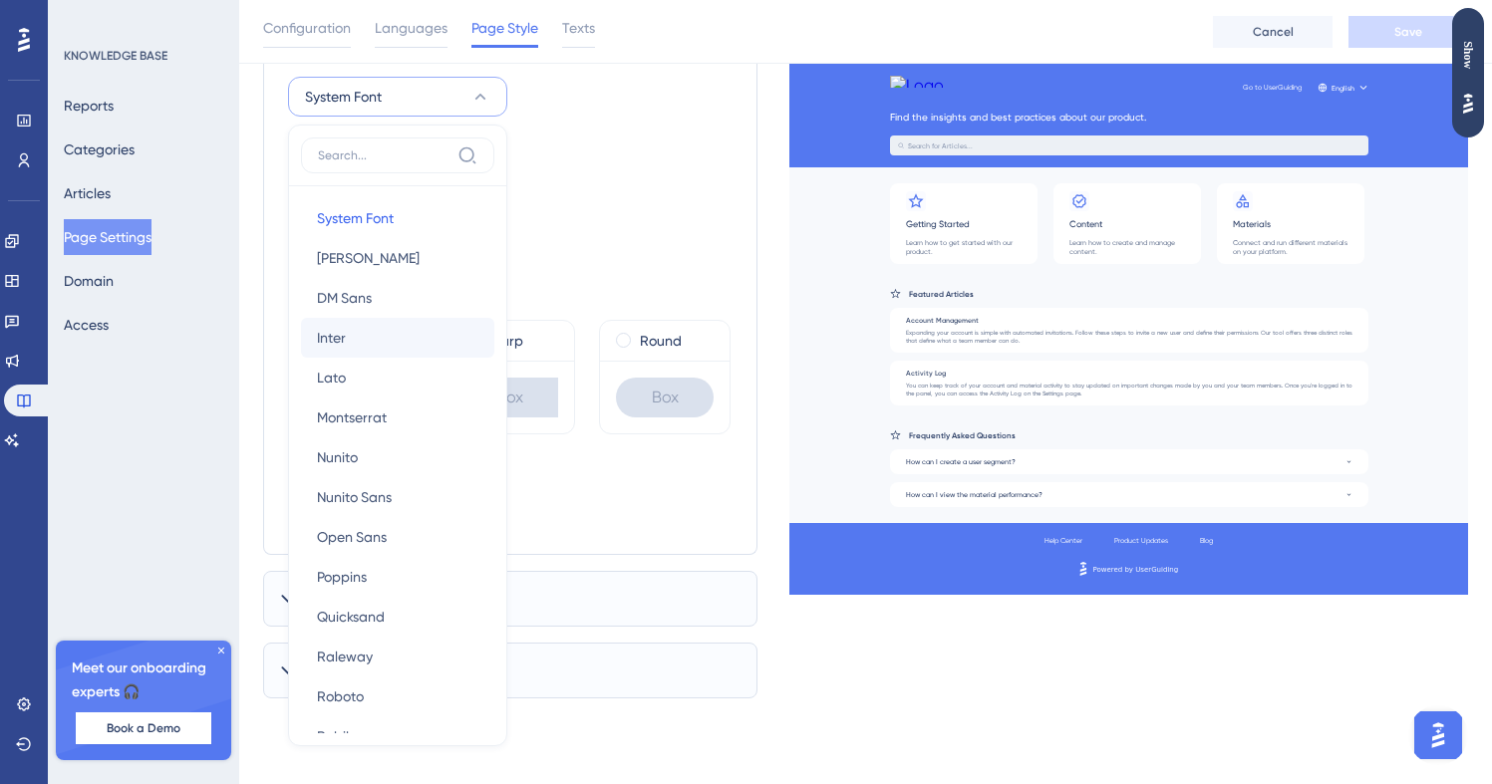
click at [348, 334] on button "Inter Inter" at bounding box center [397, 338] width 193 height 40
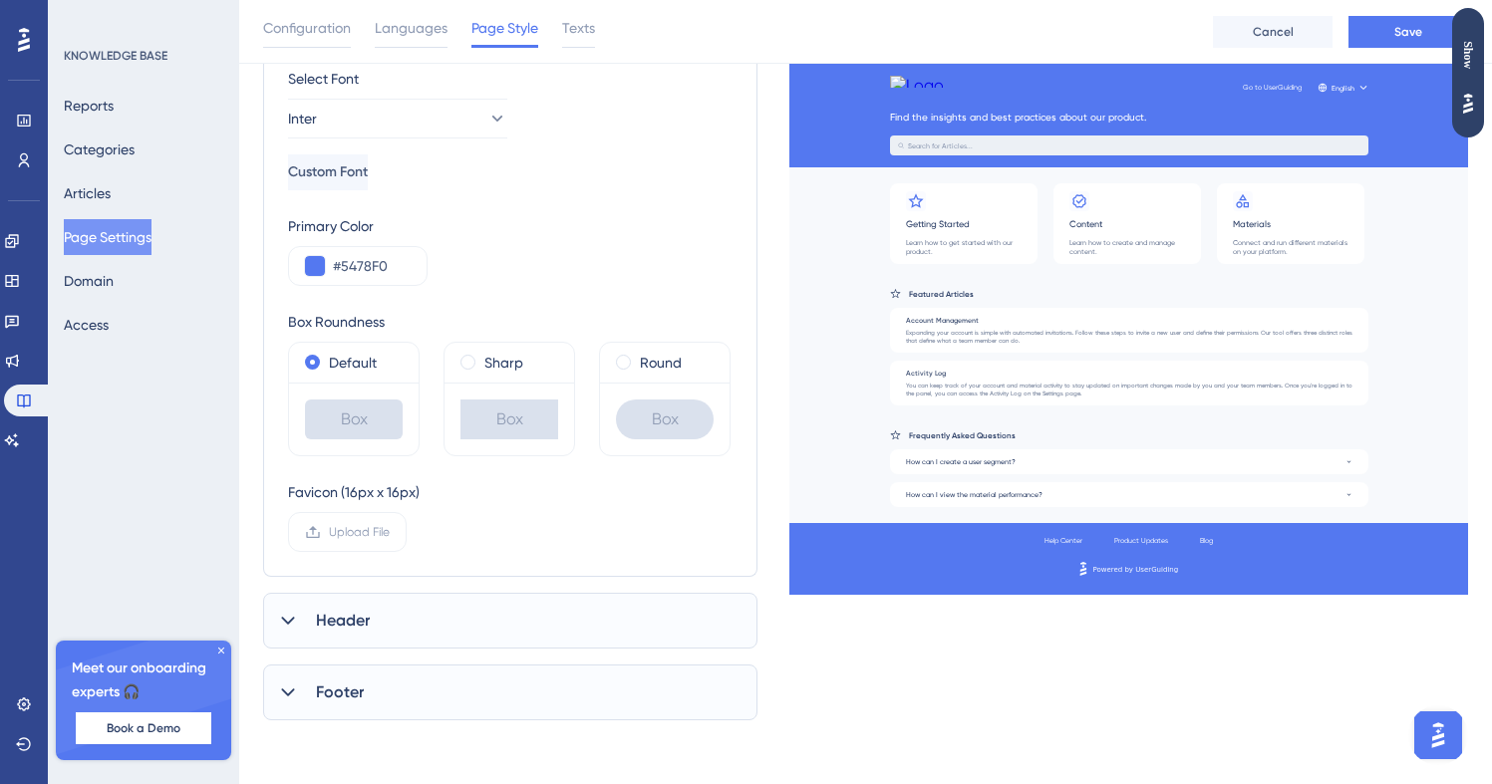
click at [598, 254] on div "Primary Color #5478F0" at bounding box center [510, 250] width 444 height 72
click at [20, 359] on link at bounding box center [12, 361] width 16 height 32
click at [434, 602] on div "Header" at bounding box center [510, 621] width 494 height 56
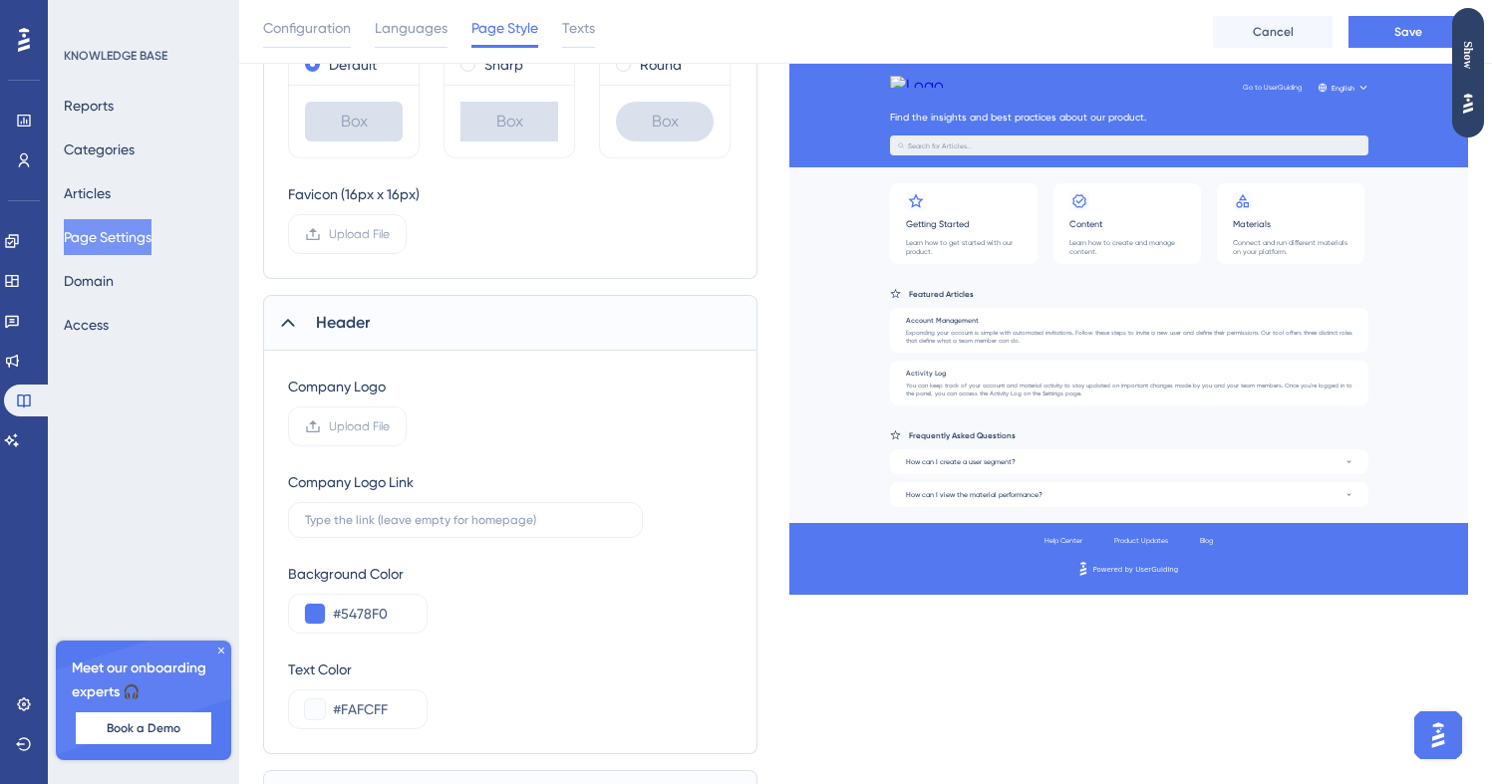
scroll to position [690, 0]
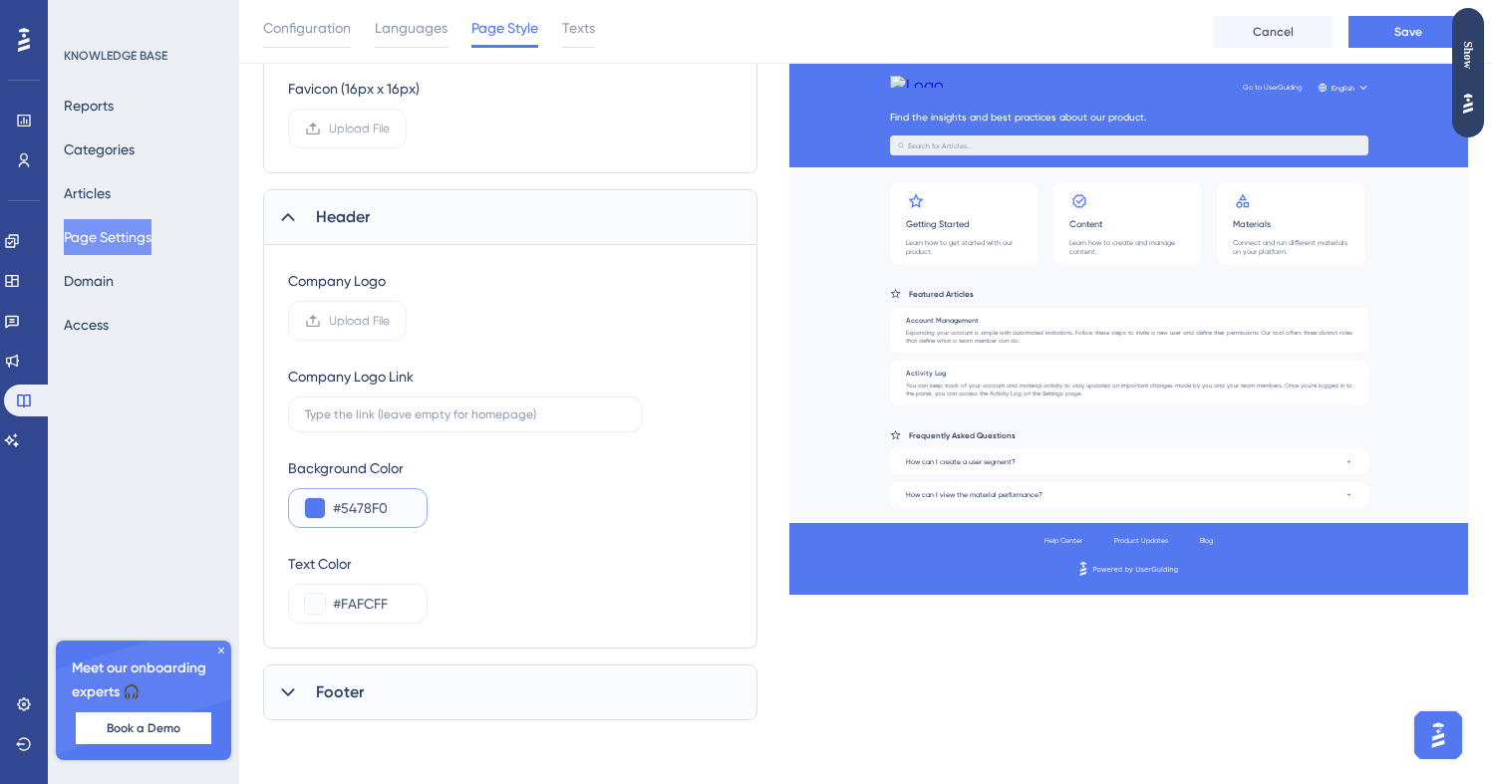
click at [386, 500] on input "#5478F0" at bounding box center [372, 508] width 78 height 24
paste input "7839EE"
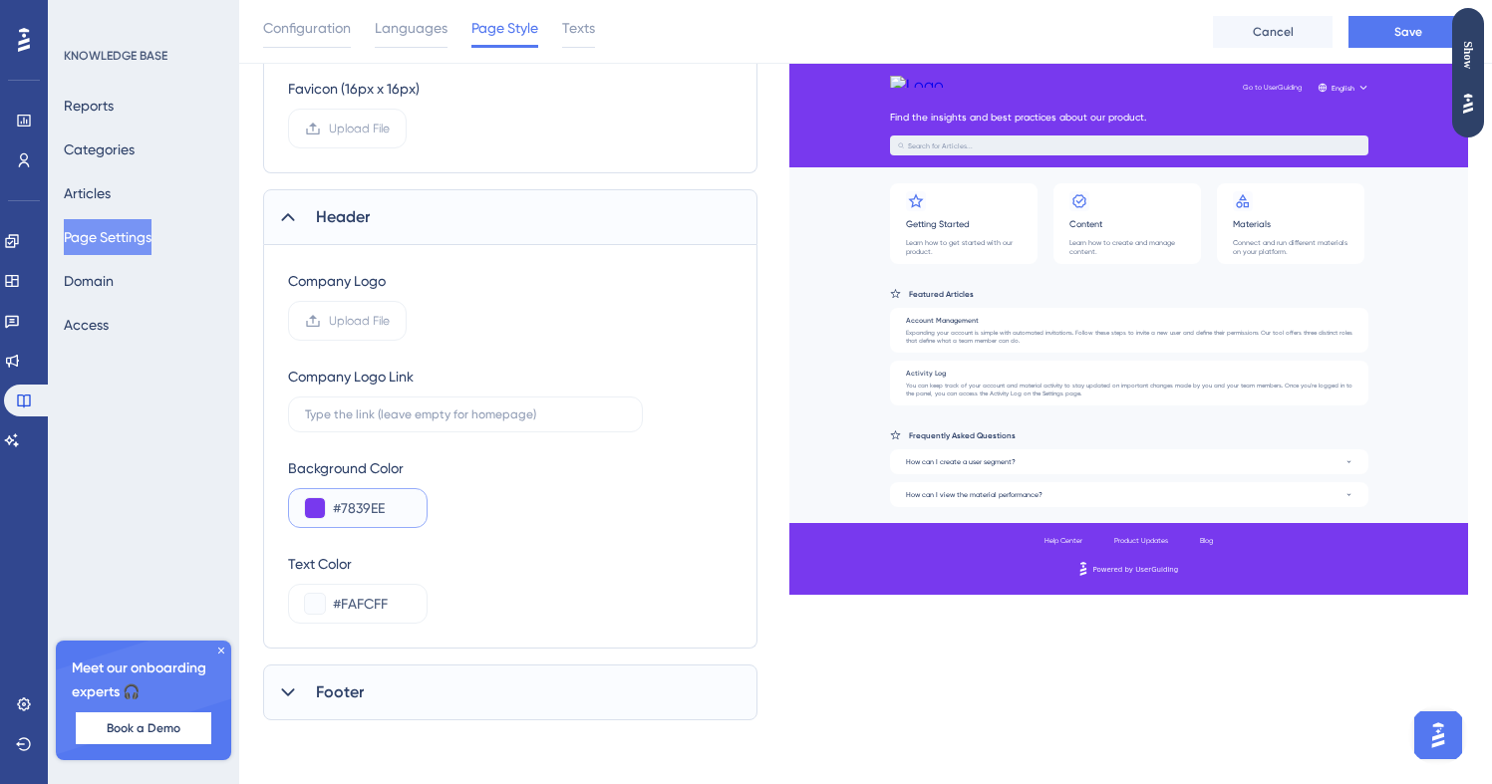
type input "#7839EE"
click at [556, 524] on div "Background Color #7839EE" at bounding box center [510, 492] width 444 height 72
click at [524, 651] on div "Shared Elements UserGuiding Branding Select Font Inter Custom Font Primary Colo…" at bounding box center [510, 120] width 494 height 1201
click at [523, 686] on div "Footer" at bounding box center [510, 693] width 494 height 56
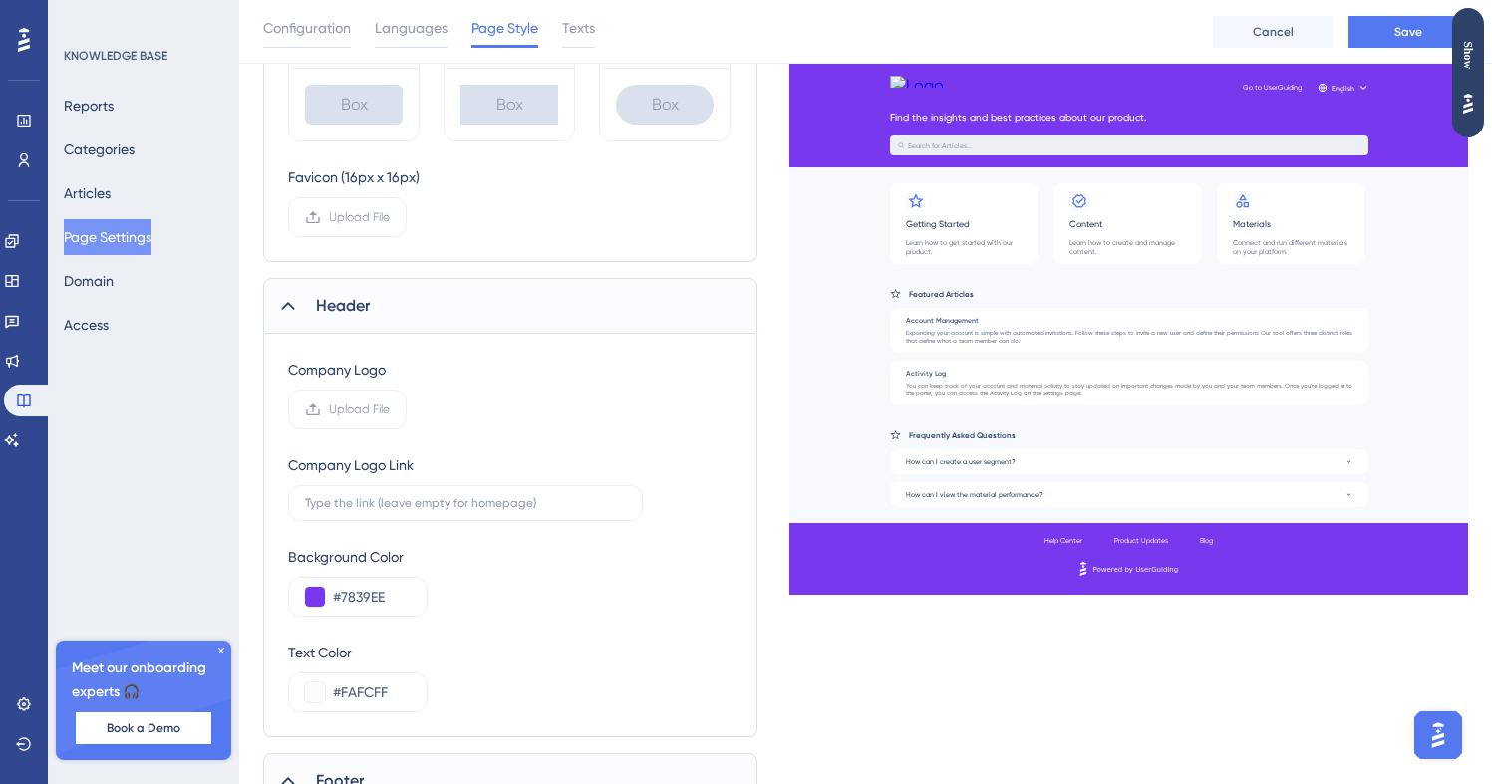
scroll to position [569, 4]
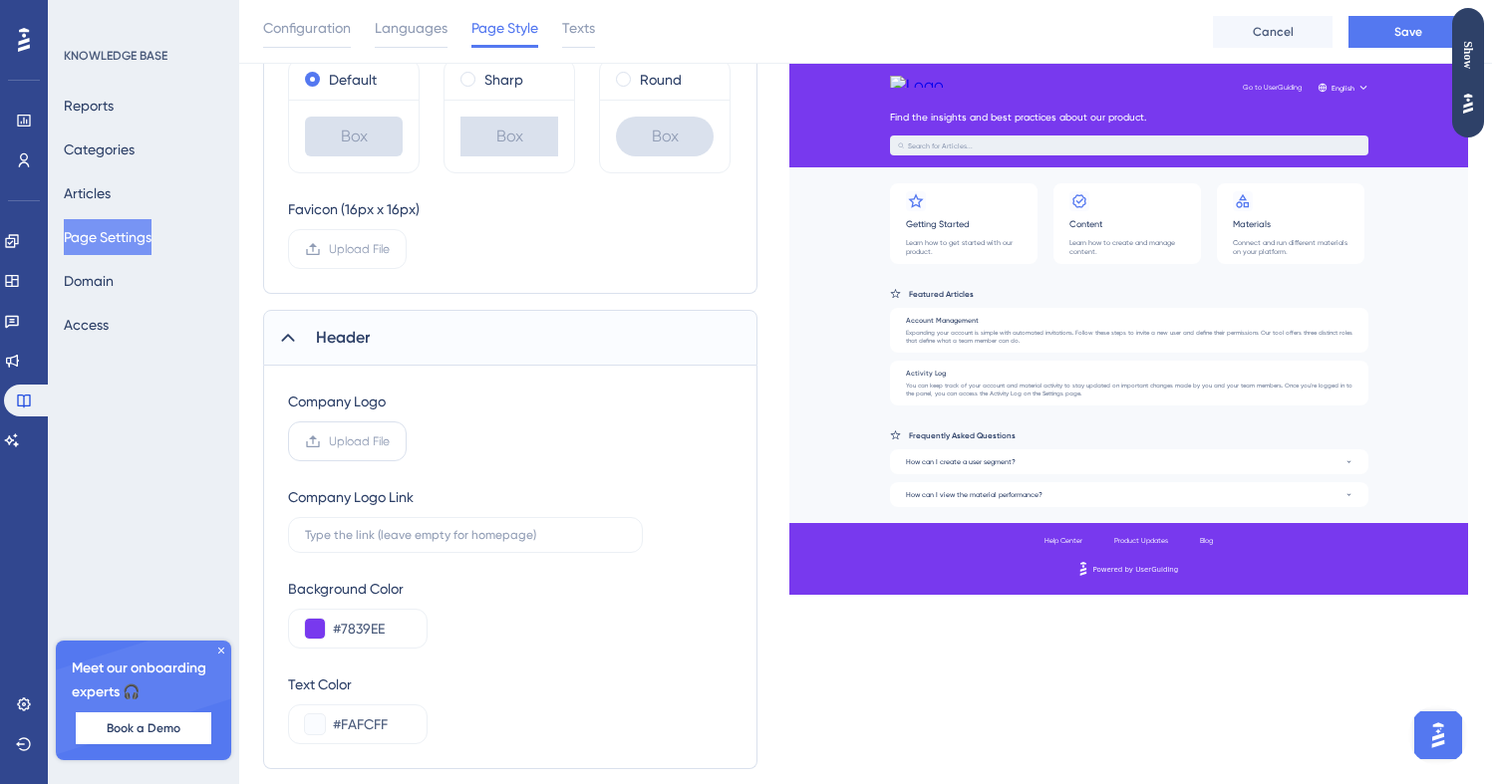
click at [380, 430] on label "Upload File" at bounding box center [347, 442] width 119 height 40
click at [390, 441] on input "Upload File" at bounding box center [390, 441] width 0 height 0
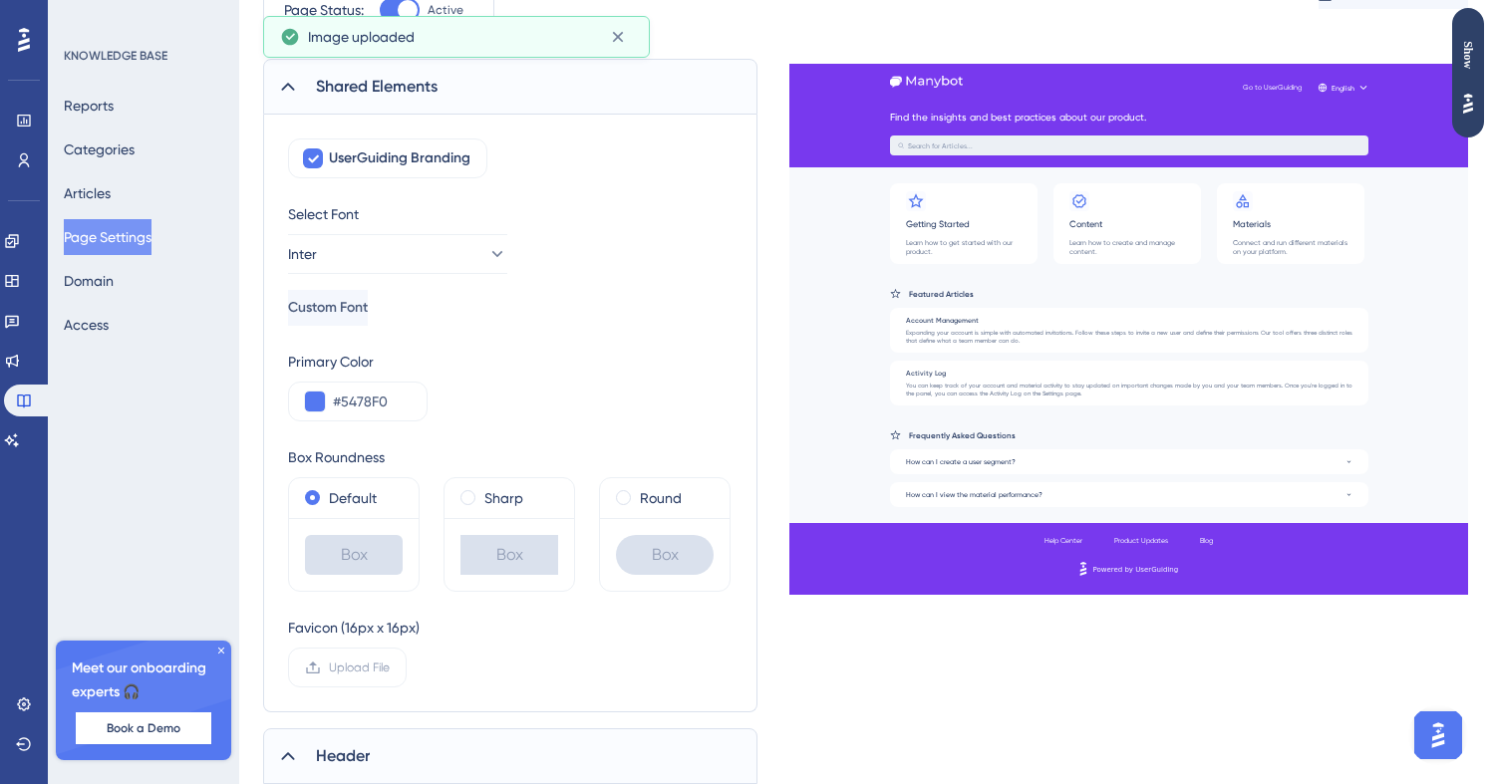
scroll to position [0, 4]
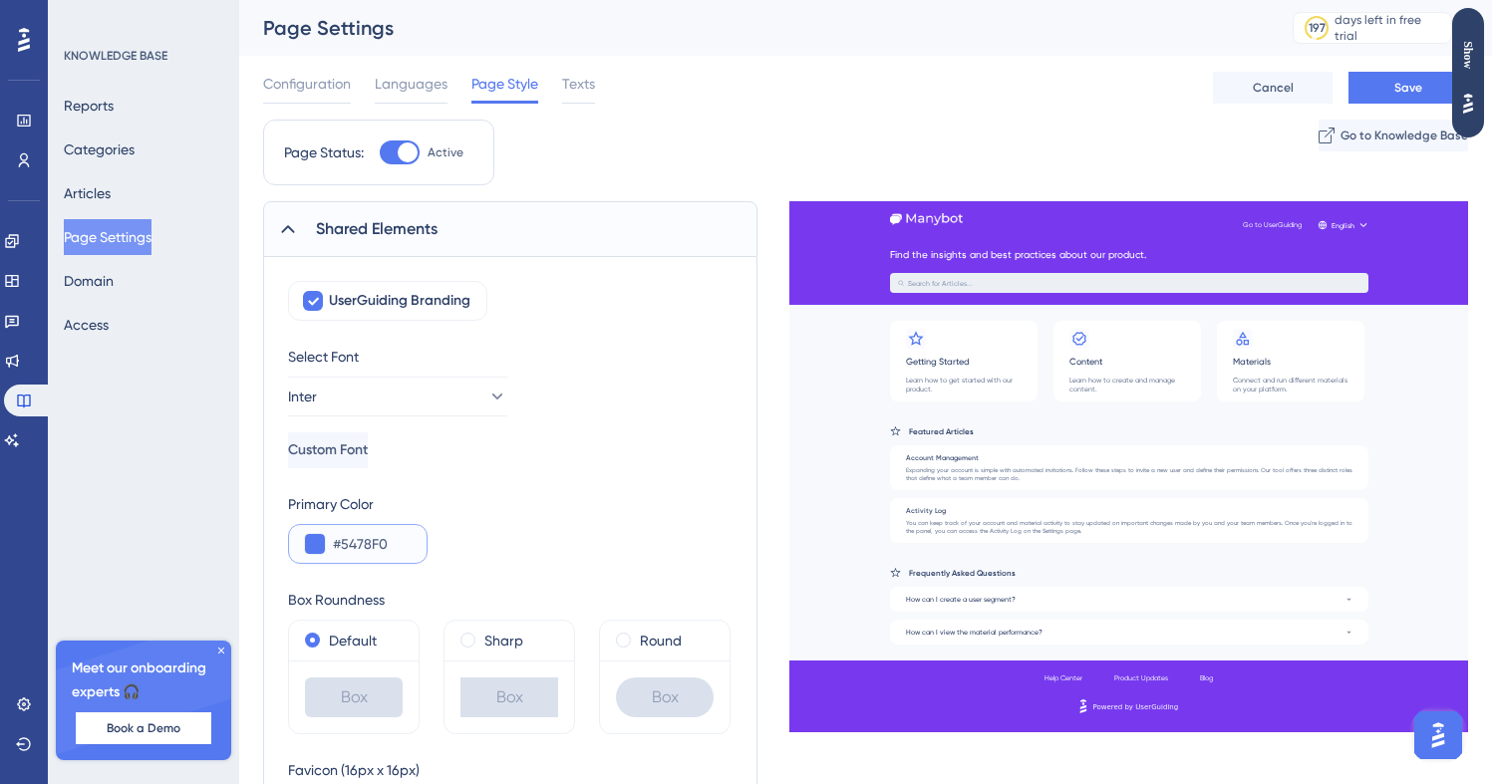
click at [378, 535] on input "#5478F0" at bounding box center [372, 544] width 78 height 24
click at [365, 546] on input "#5478F0" at bounding box center [372, 544] width 78 height 24
paste input "7839EE"
click at [488, 520] on div "Primary Color #7839EE" at bounding box center [510, 528] width 444 height 72
click at [407, 542] on div "#7839EE" at bounding box center [358, 544] width 140 height 40
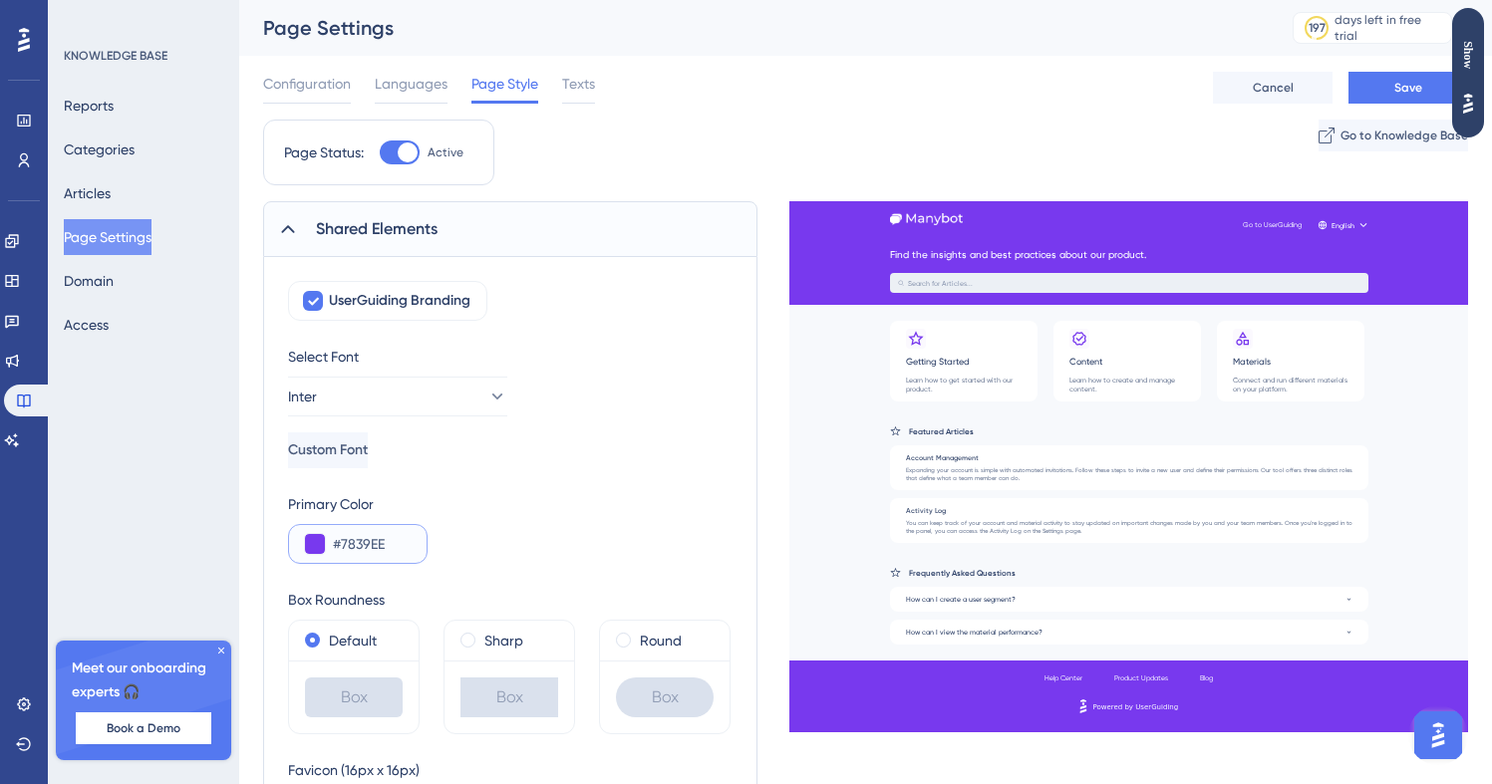
click at [368, 542] on input "#7839EE" at bounding box center [372, 544] width 78 height 24
type input "#5478F0"
click at [495, 531] on div "Primary Color #5478F0" at bounding box center [510, 528] width 444 height 72
click at [581, 557] on div "Primary Color #5478F0" at bounding box center [510, 528] width 444 height 72
click at [582, 78] on span "Texts" at bounding box center [578, 84] width 33 height 24
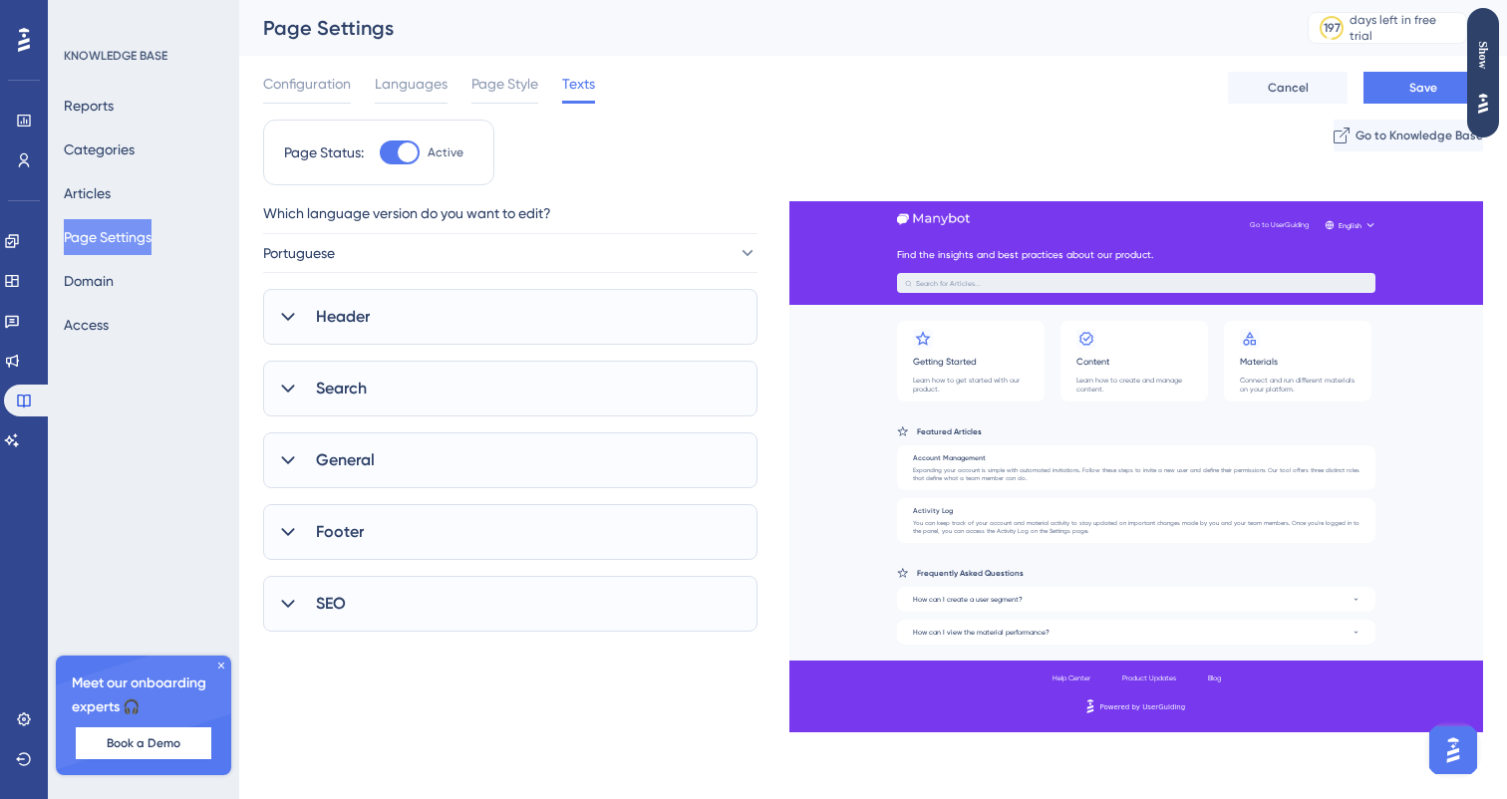
click at [477, 328] on div "Header" at bounding box center [510, 317] width 494 height 56
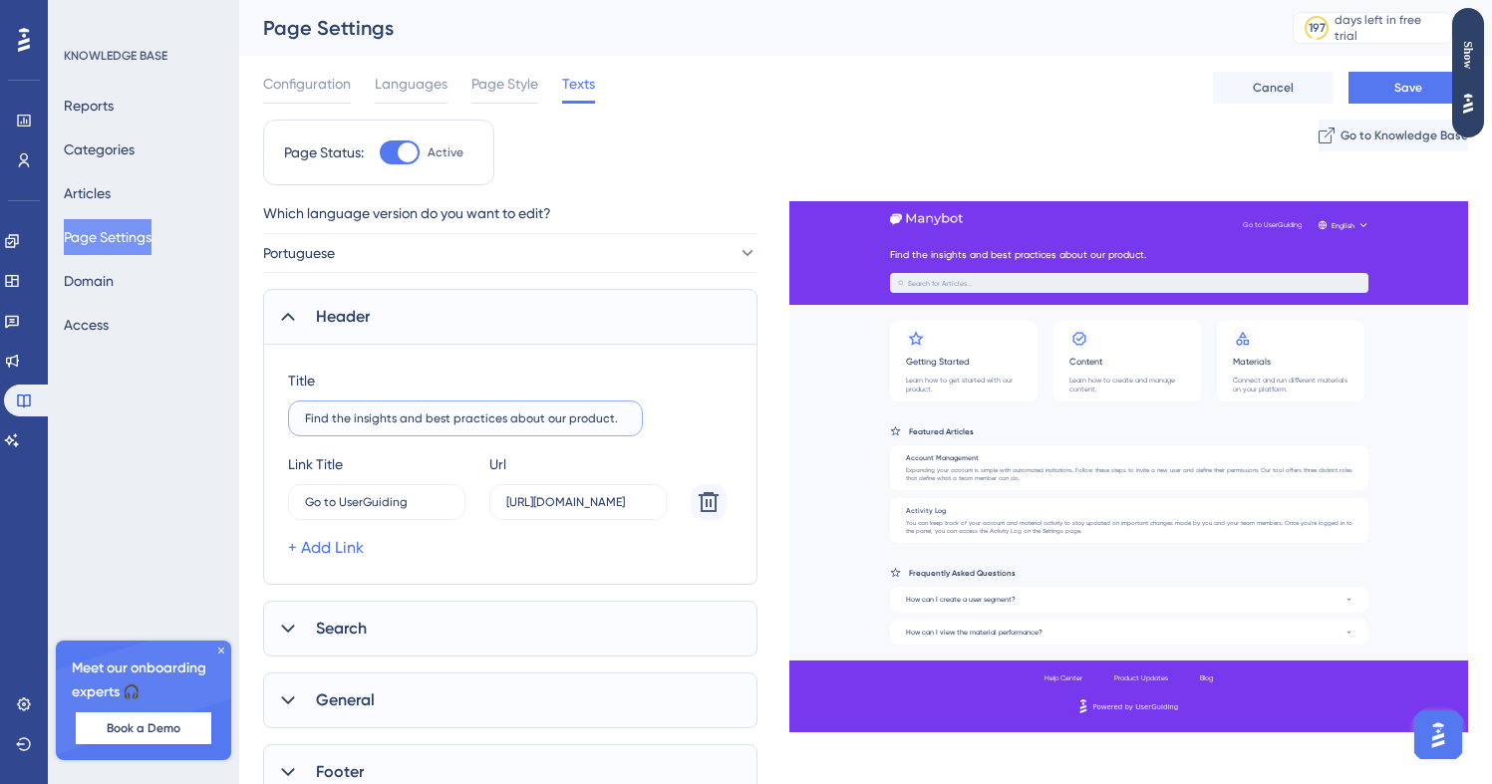
click at [468, 417] on input "Find the insights and best practices about our product." at bounding box center [465, 419] width 321 height 14
click at [408, 497] on input "Go to UserGuiding" at bounding box center [367, 502] width 124 height 14
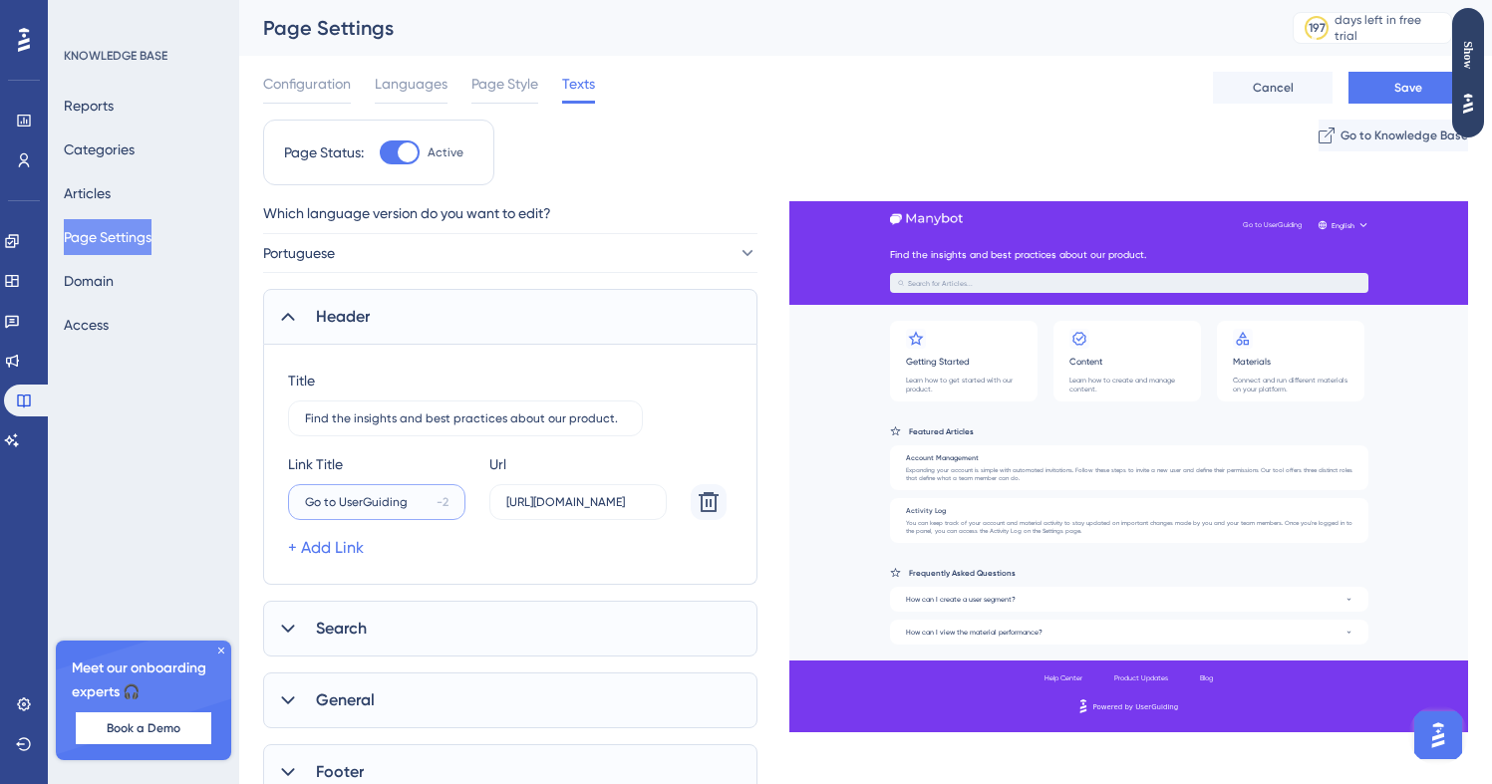
click at [408, 497] on input "Go to UserGuiding" at bounding box center [367, 502] width 124 height 14
click at [393, 501] on input "Go to UserGuiding" at bounding box center [367, 502] width 124 height 14
type input "Ir para Manybot"
click at [450, 460] on div "Link Title Ir para Manybot 0" at bounding box center [376, 486] width 177 height 68
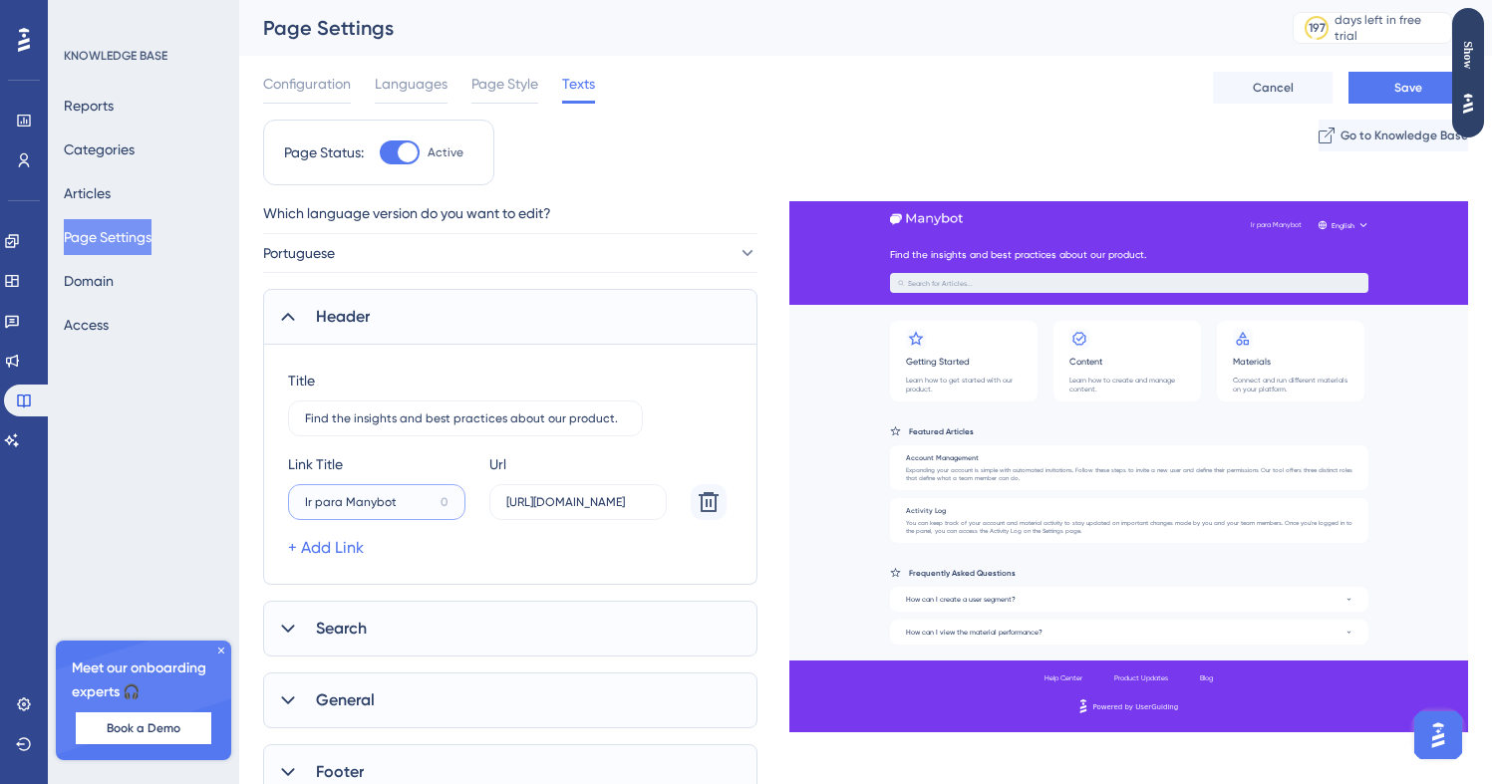
click at [405, 502] on input "Ir para Manybot" at bounding box center [369, 502] width 128 height 14
click at [400, 495] on input "Ir para Manybot" at bounding box center [369, 502] width 128 height 14
click at [412, 499] on input "Ir para Manybot" at bounding box center [369, 502] width 128 height 14
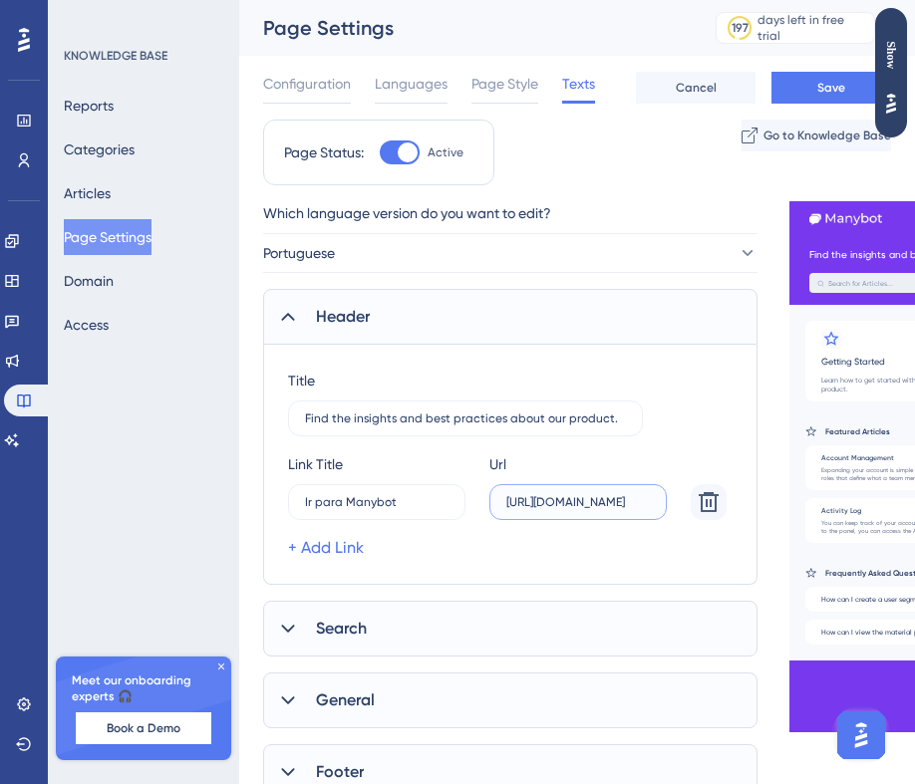
click at [611, 498] on input "[URL][DOMAIN_NAME]" at bounding box center [577, 502] width 143 height 14
click at [604, 498] on input "[URL][DOMAIN_NAME]" at bounding box center [577, 502] width 143 height 14
click at [548, 501] on input "[URL][DOMAIN_NAME]" at bounding box center [577, 502] width 143 height 14
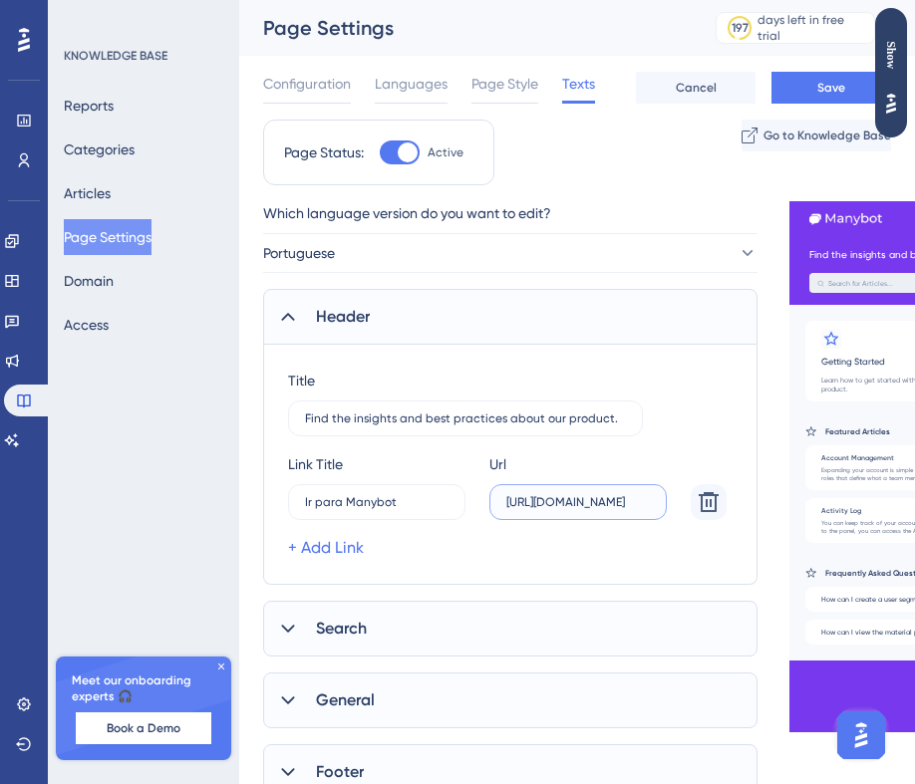
drag, startPoint x: 549, startPoint y: 501, endPoint x: 749, endPoint y: 506, distance: 200.4
click at [749, 506] on div "Title Find the insights and best practices about our product. Link Title Ir par…" at bounding box center [510, 465] width 494 height 240
click at [615, 504] on input "[URL][DOMAIN_NAME]" at bounding box center [577, 502] width 143 height 14
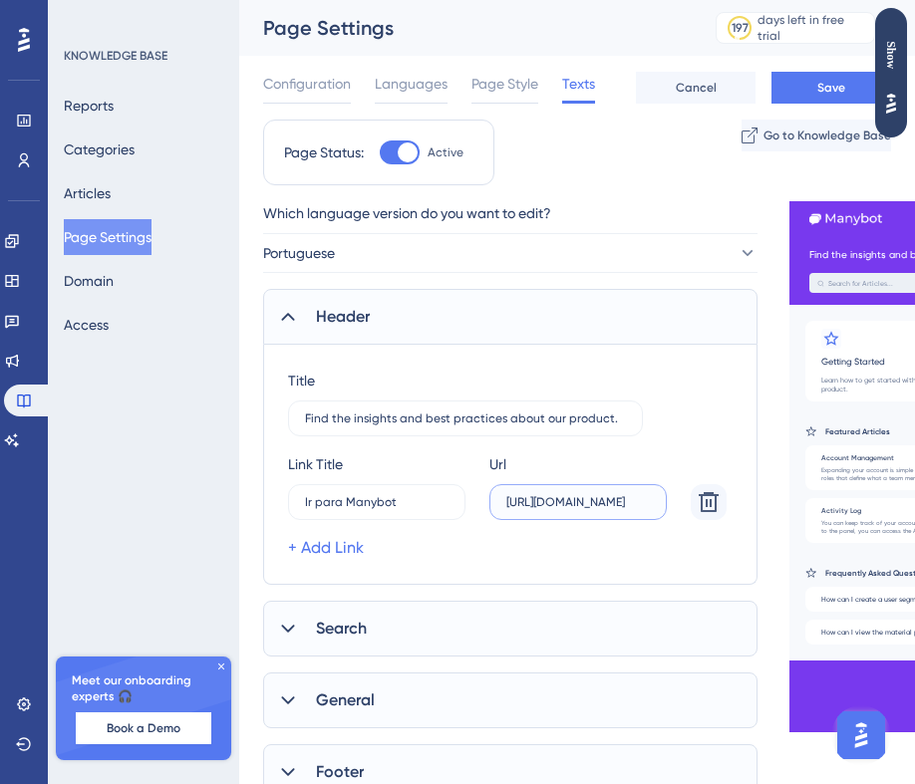
drag, startPoint x: 596, startPoint y: 501, endPoint x: 655, endPoint y: 525, distance: 63.5
click at [657, 524] on div "Link Title Ir para Manybot 0 Url [URL][DOMAIN_NAME] + Add Link" at bounding box center [507, 506] width 438 height 108
type input "[URL][DOMAIN_NAME]"
click at [311, 544] on link "+ Add Link" at bounding box center [326, 548] width 76 height 24
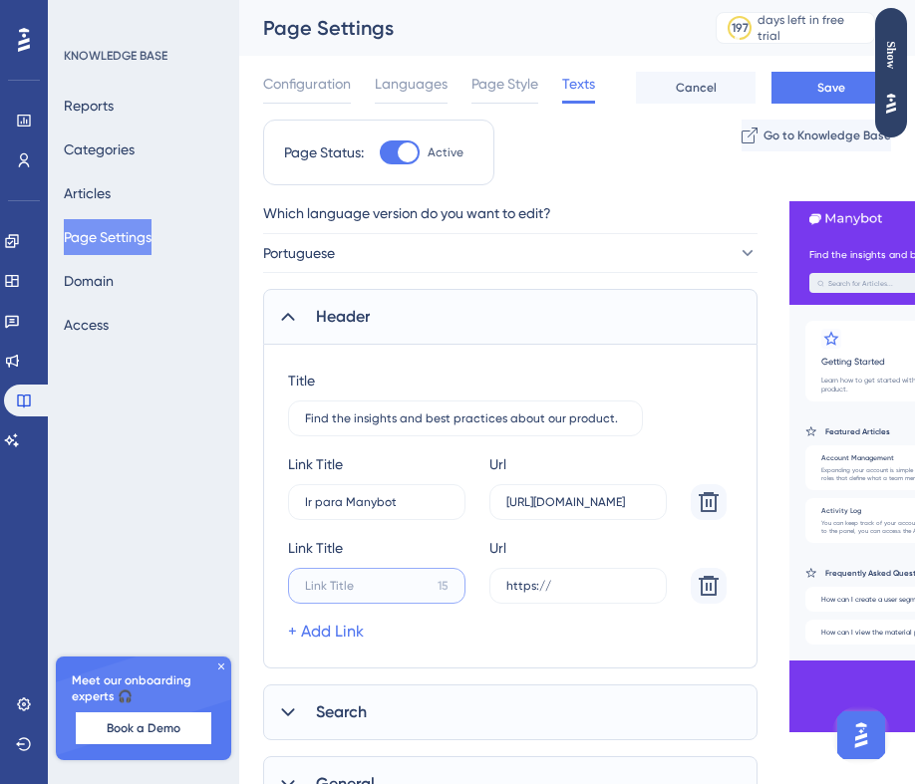
click at [361, 509] on input "15" at bounding box center [376, 502] width 143 height 14
click at [345, 509] on input "Teste Gratis" at bounding box center [376, 502] width 143 height 14
click at [354, 509] on input "Teste Gratis" at bounding box center [376, 502] width 143 height 14
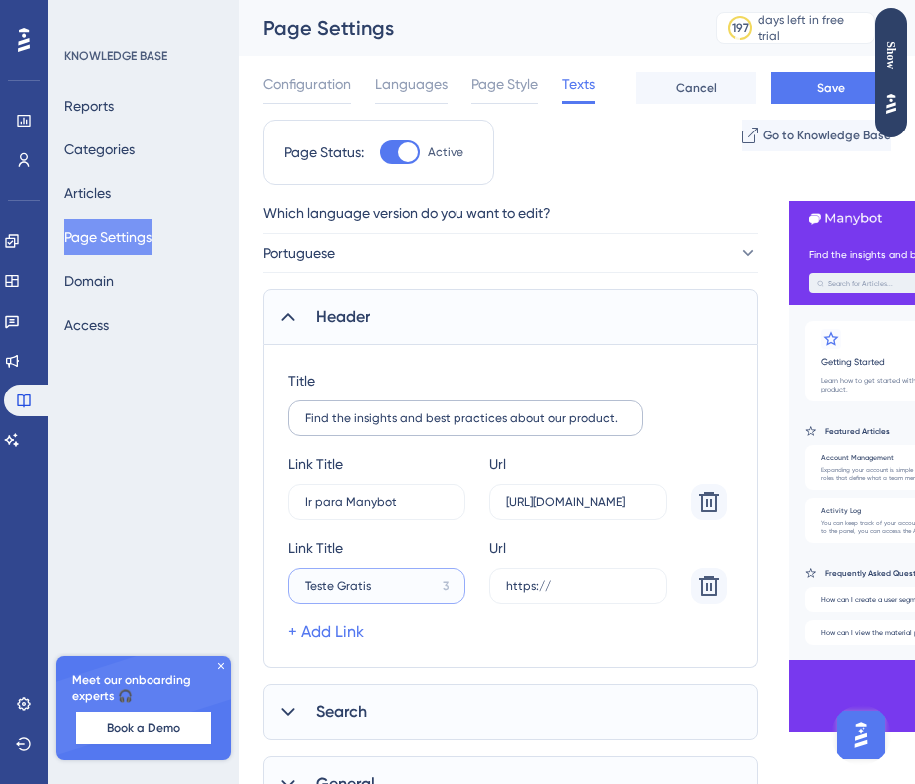
paste input "text"
click at [344, 509] on input "Teste grátis" at bounding box center [376, 502] width 143 height 14
type input "Teste Grátis"
click at [557, 509] on input "https://" at bounding box center [577, 502] width 143 height 14
click at [584, 509] on input "https://" at bounding box center [577, 502] width 143 height 14
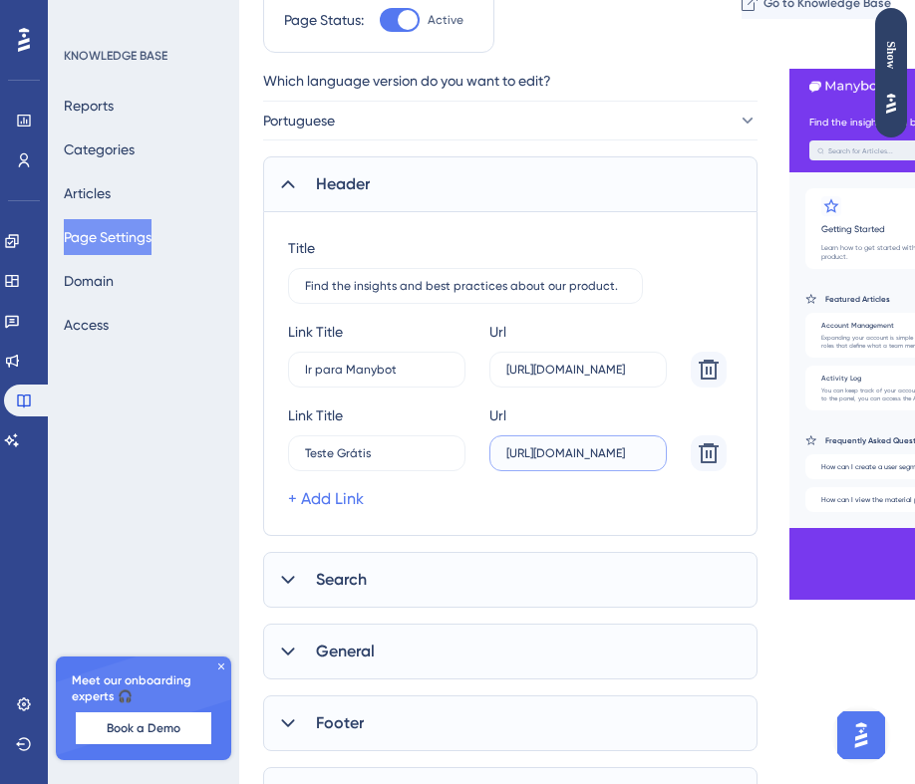
scroll to position [153, 0]
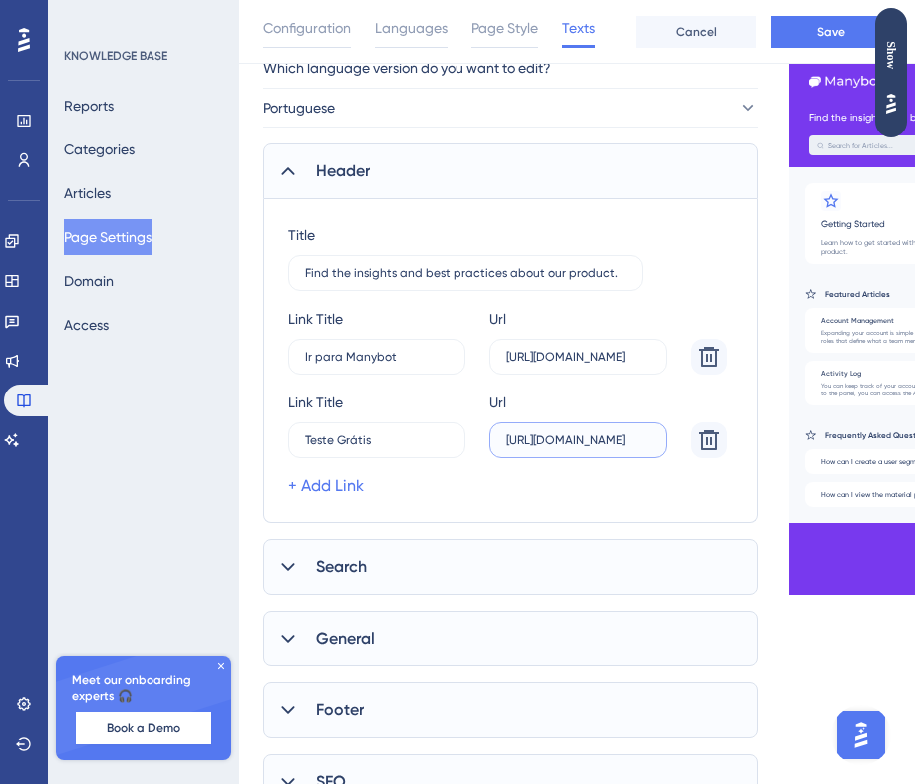
type input "[URL][DOMAIN_NAME]"
click at [450, 581] on div "Search" at bounding box center [510, 567] width 494 height 56
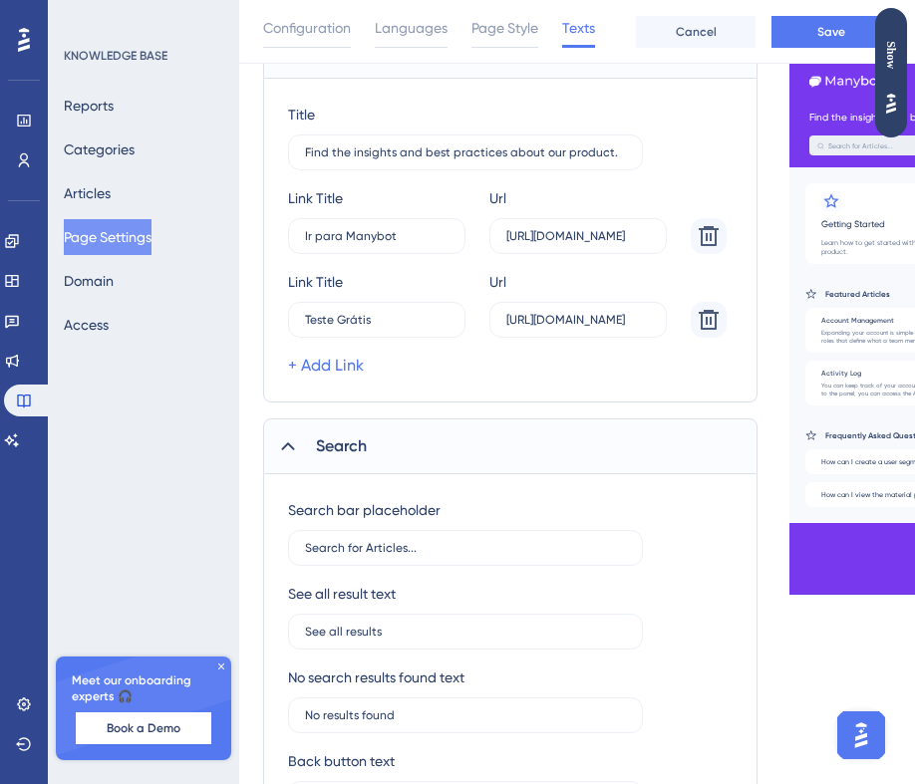
scroll to position [282, 0]
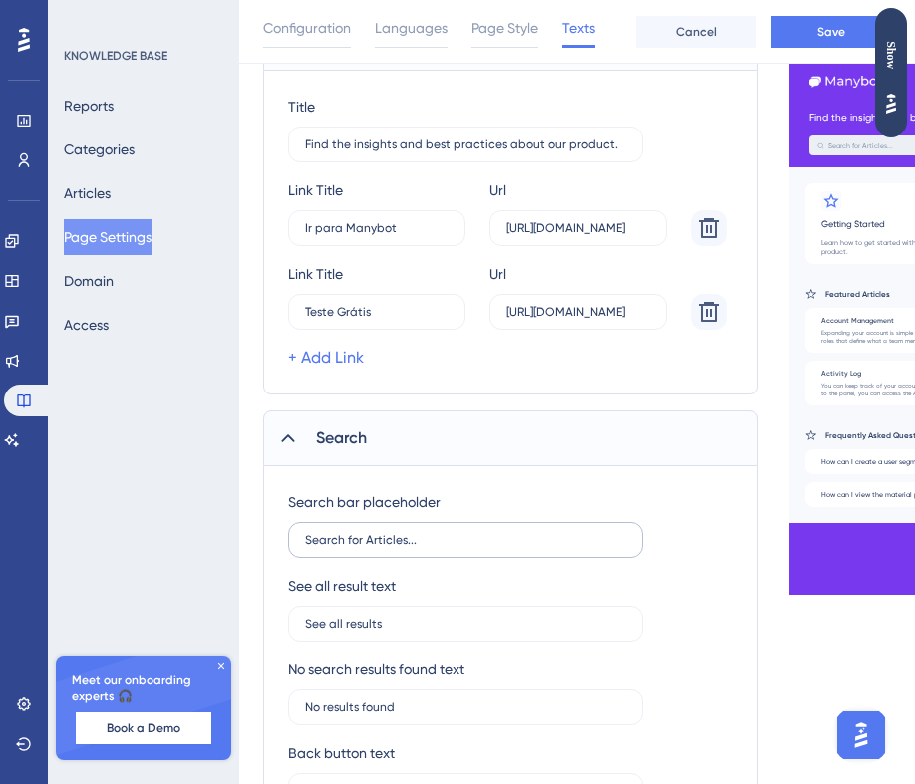
click at [439, 526] on label "Search for Articles..." at bounding box center [465, 540] width 355 height 36
click at [439, 533] on input "Search for Articles..." at bounding box center [465, 540] width 321 height 14
click at [439, 526] on label "Search for Articles..." at bounding box center [465, 540] width 355 height 36
click at [439, 533] on input "Search for Articles..." at bounding box center [465, 540] width 321 height 14
click at [439, 526] on label "Search for Articles..." at bounding box center [465, 540] width 355 height 36
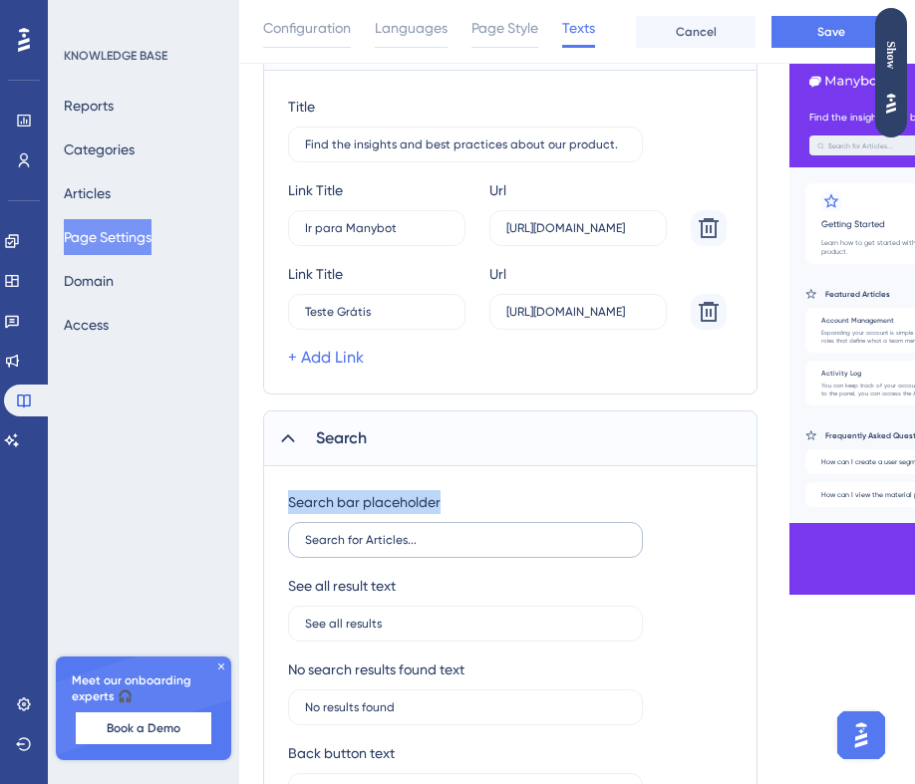
click at [439, 533] on input "Search for Articles..." at bounding box center [465, 540] width 321 height 14
click at [413, 548] on label "Search for Articles..." at bounding box center [465, 540] width 355 height 36
click at [413, 547] on input "Search for Articles..." at bounding box center [465, 540] width 321 height 14
click at [413, 548] on label "Search for Articles..." at bounding box center [465, 540] width 355 height 36
click at [413, 547] on input "Search for Articles..." at bounding box center [465, 540] width 321 height 14
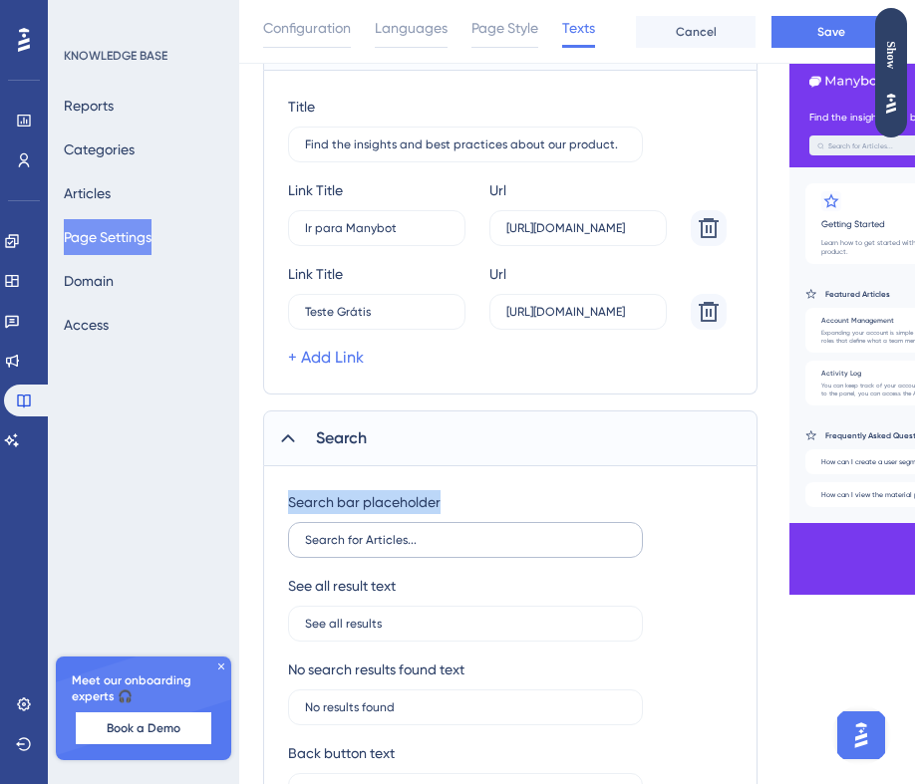
click at [413, 548] on label "Search for Articles..." at bounding box center [465, 540] width 355 height 36
click at [413, 547] on input "Search for Articles..." at bounding box center [465, 540] width 321 height 14
click at [372, 535] on input "Search for Articles..." at bounding box center [465, 540] width 321 height 14
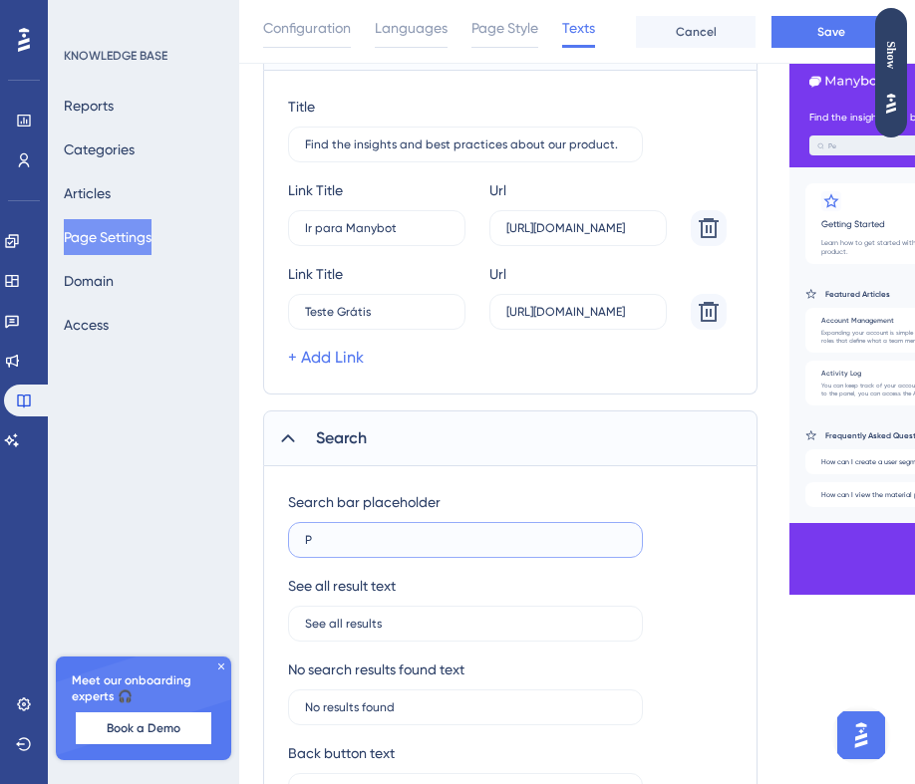
type input "P"
type input "Buscar..."
click at [365, 636] on label "See all results" at bounding box center [465, 624] width 355 height 36
click at [365, 631] on input "See all results" at bounding box center [465, 624] width 321 height 14
click at [391, 629] on input "See all results" at bounding box center [465, 624] width 321 height 14
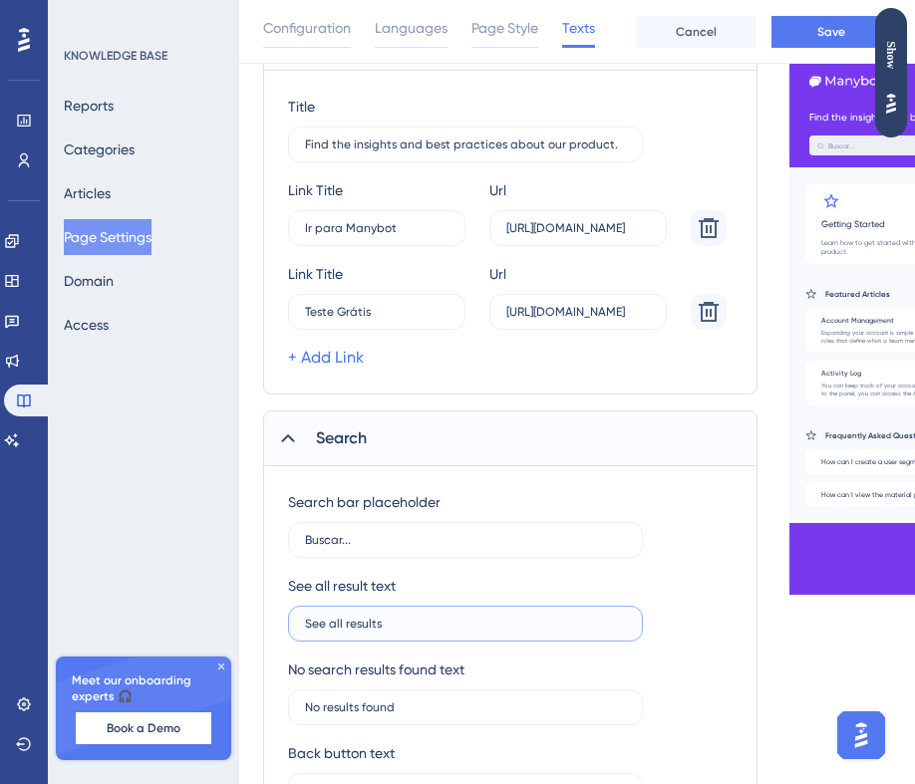
click at [391, 629] on input "See all results" at bounding box center [465, 624] width 321 height 14
type input "Ver todos..."
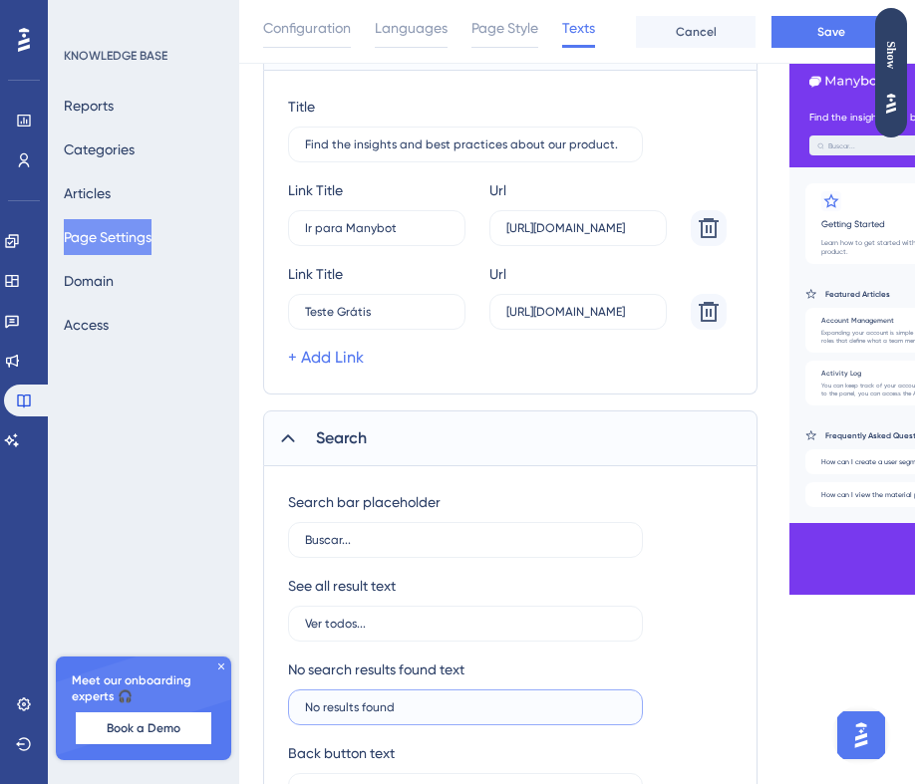
click at [379, 712] on input "No results found" at bounding box center [465, 708] width 321 height 14
click at [363, 730] on div "Search bar placeholder Buscar... See all result text Ver todos... No search res…" at bounding box center [510, 649] width 444 height 319
click at [376, 704] on input "N˜a" at bounding box center [465, 708] width 321 height 14
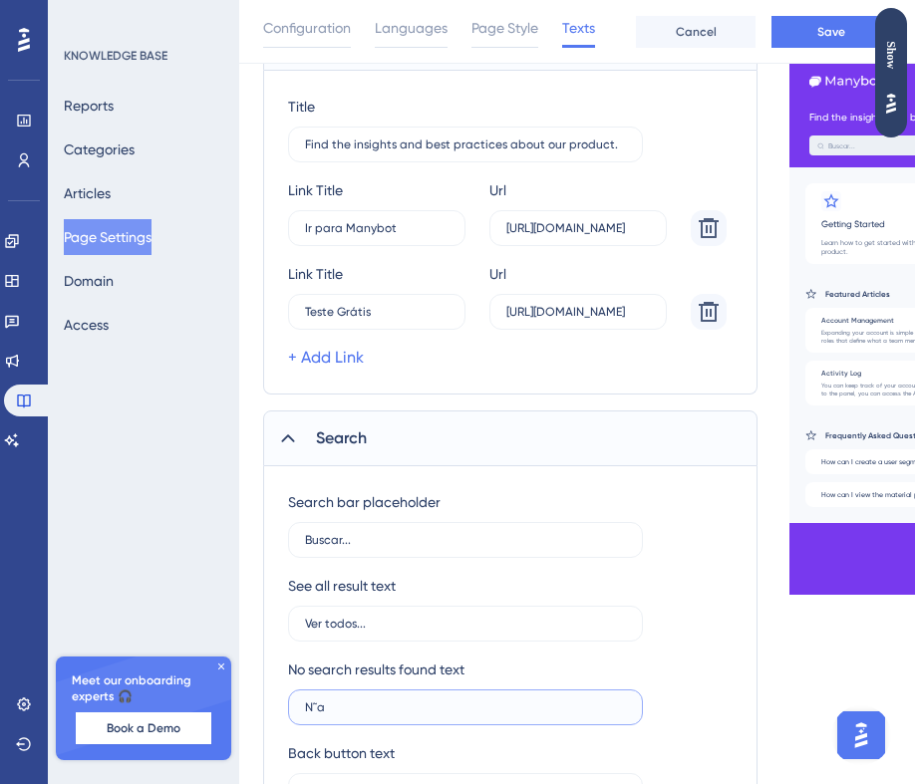
type input "N˜a"
paste input "text"
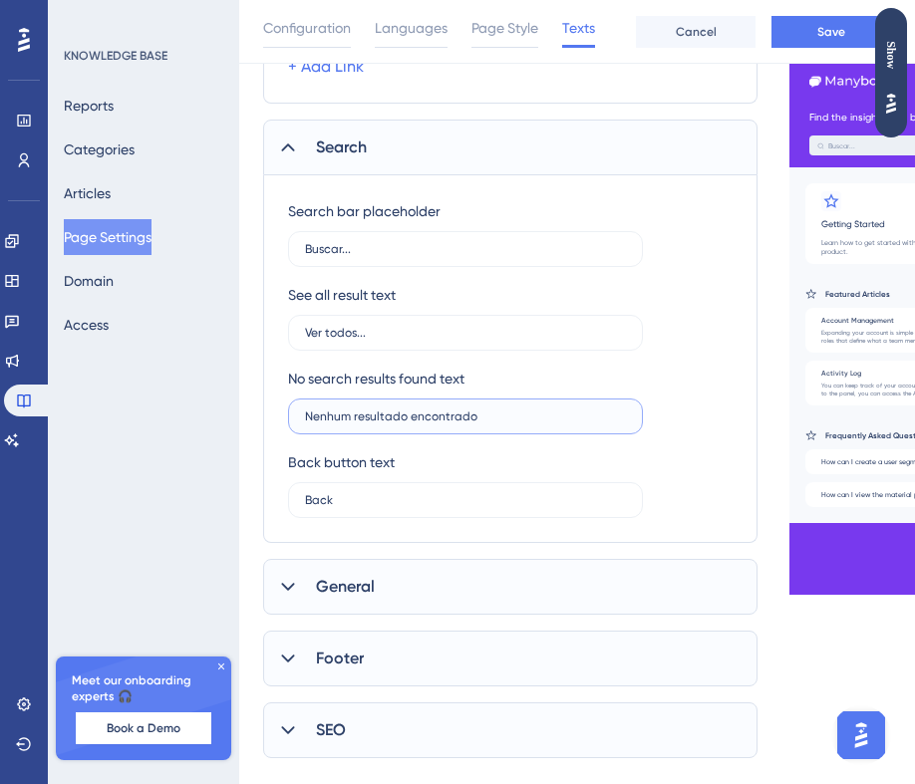
scroll to position [576, 0]
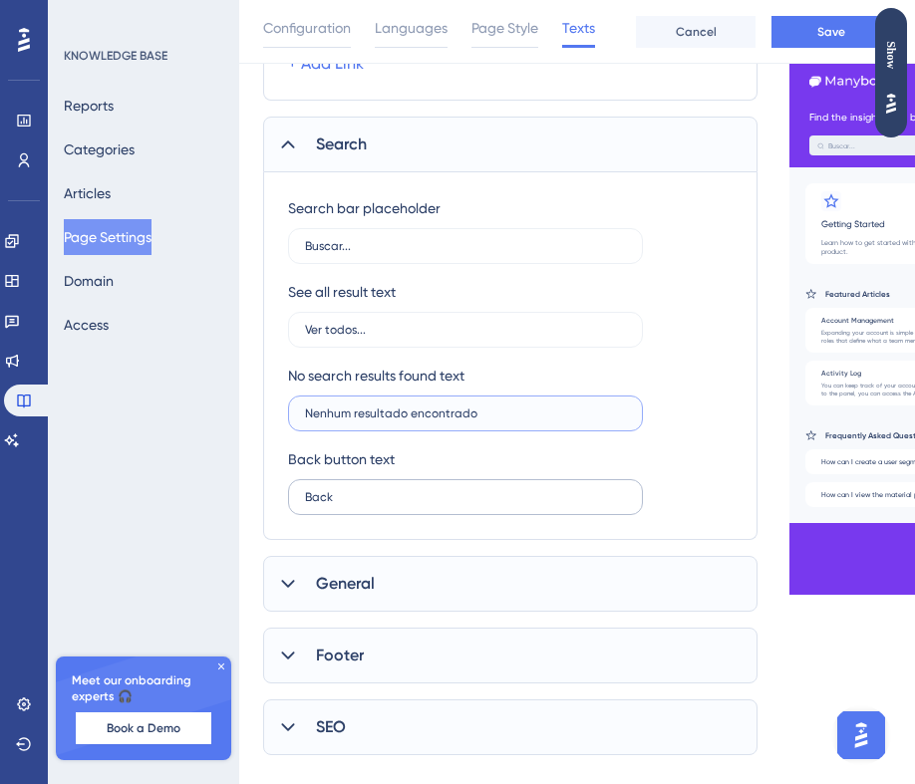
type input "Nenhum resultado encontrado"
click at [455, 505] on label "Back" at bounding box center [465, 497] width 355 height 36
click at [455, 504] on input "Back" at bounding box center [465, 497] width 321 height 14
click at [455, 505] on label "Back" at bounding box center [465, 497] width 355 height 36
click at [455, 504] on input "Back" at bounding box center [465, 497] width 321 height 14
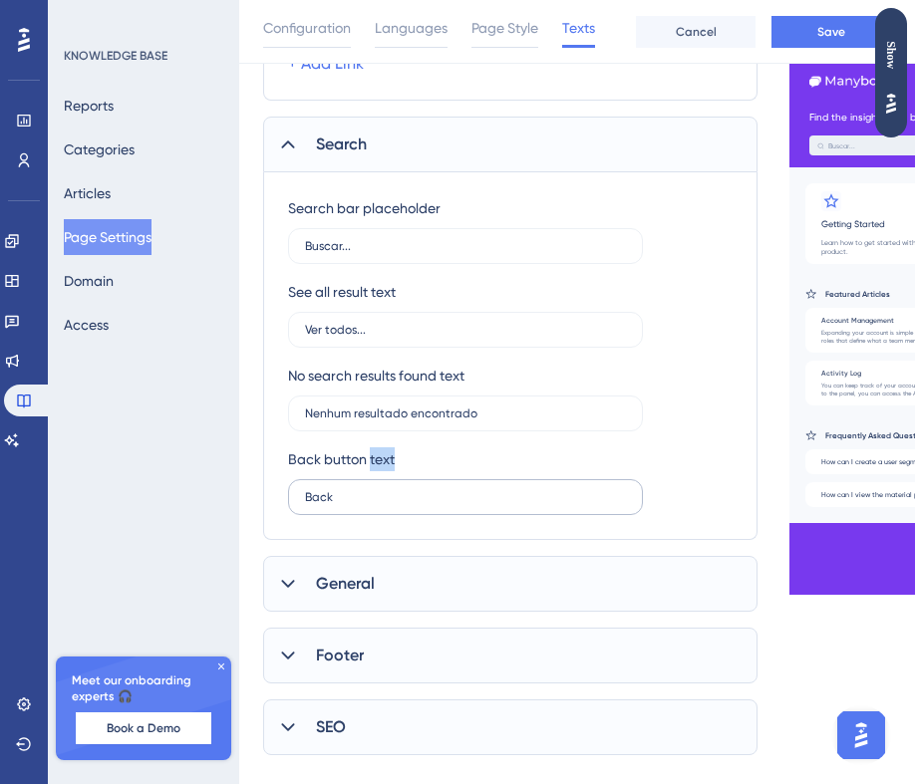
click at [455, 505] on label "Back" at bounding box center [465, 497] width 355 height 36
click at [455, 504] on input "Back" at bounding box center [465, 497] width 321 height 14
click at [410, 493] on input "Back" at bounding box center [465, 497] width 321 height 14
type input "Voltar"
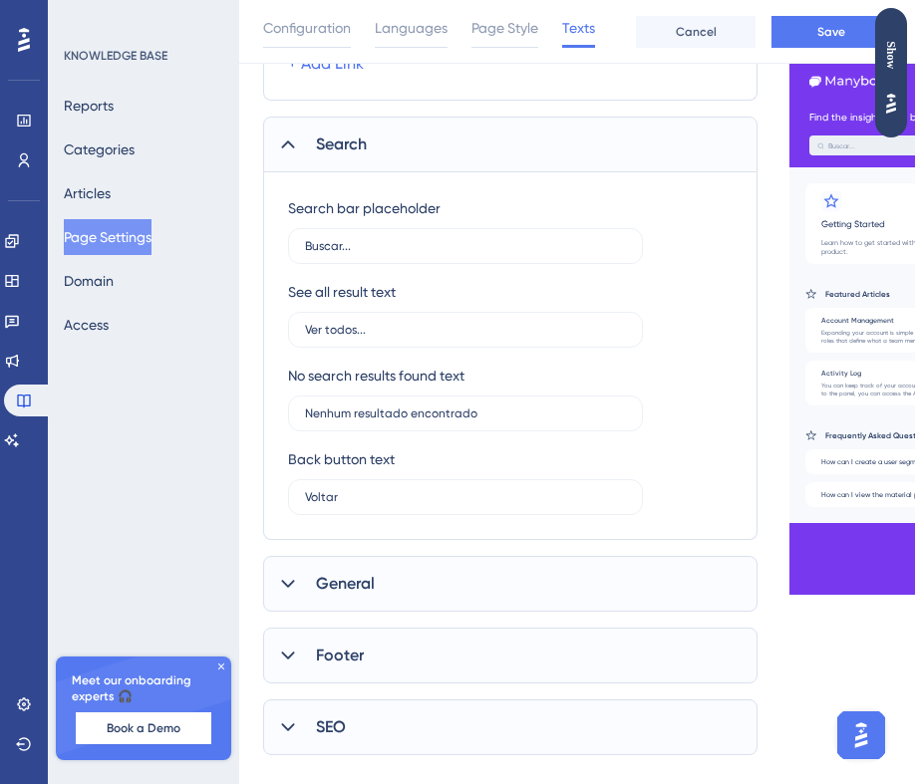
click at [410, 606] on div "General" at bounding box center [510, 584] width 494 height 56
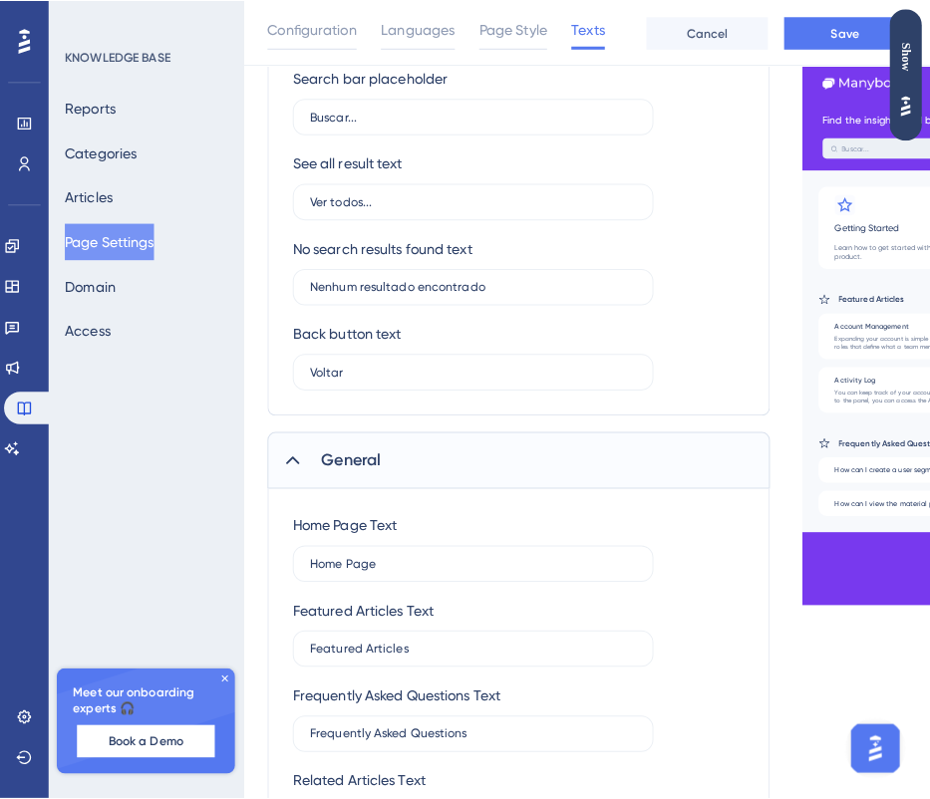
scroll to position [784, 0]
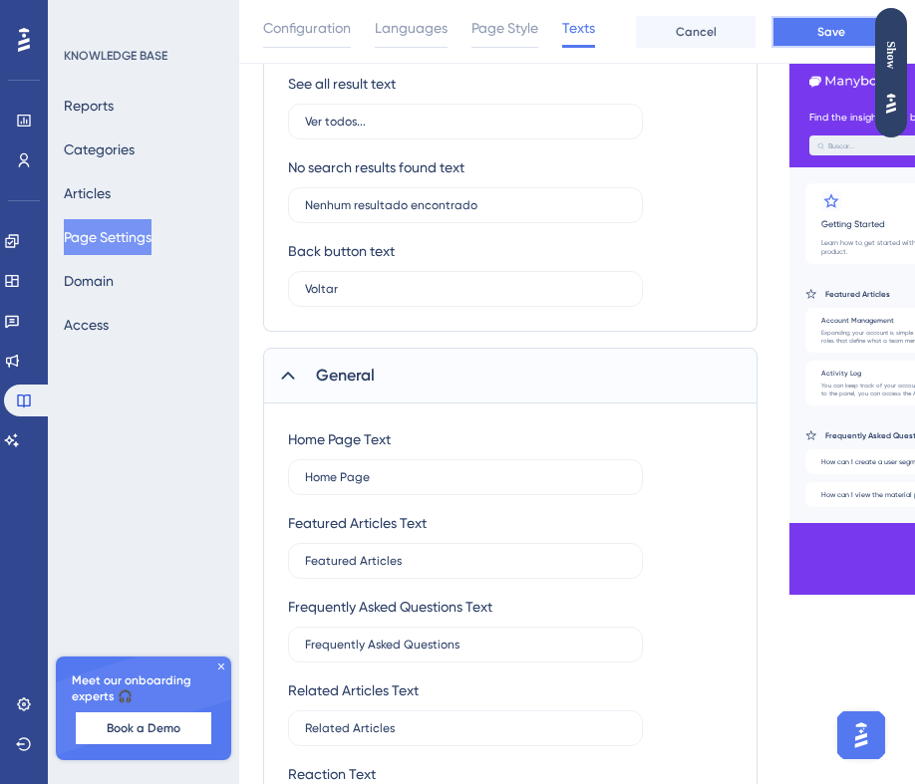
click at [820, 18] on button "Save" at bounding box center [831, 32] width 120 height 32
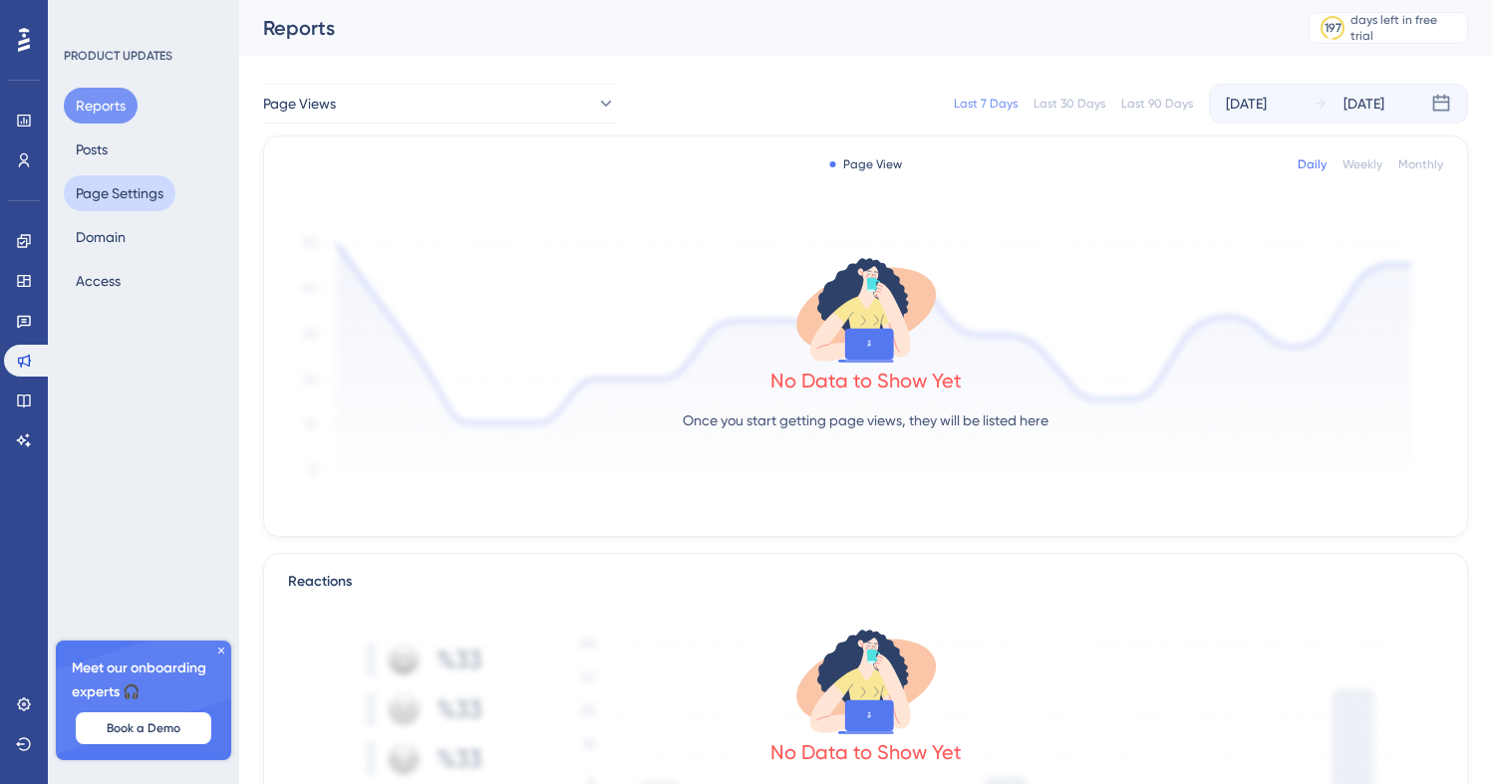
click at [129, 190] on button "Page Settings" at bounding box center [120, 193] width 112 height 36
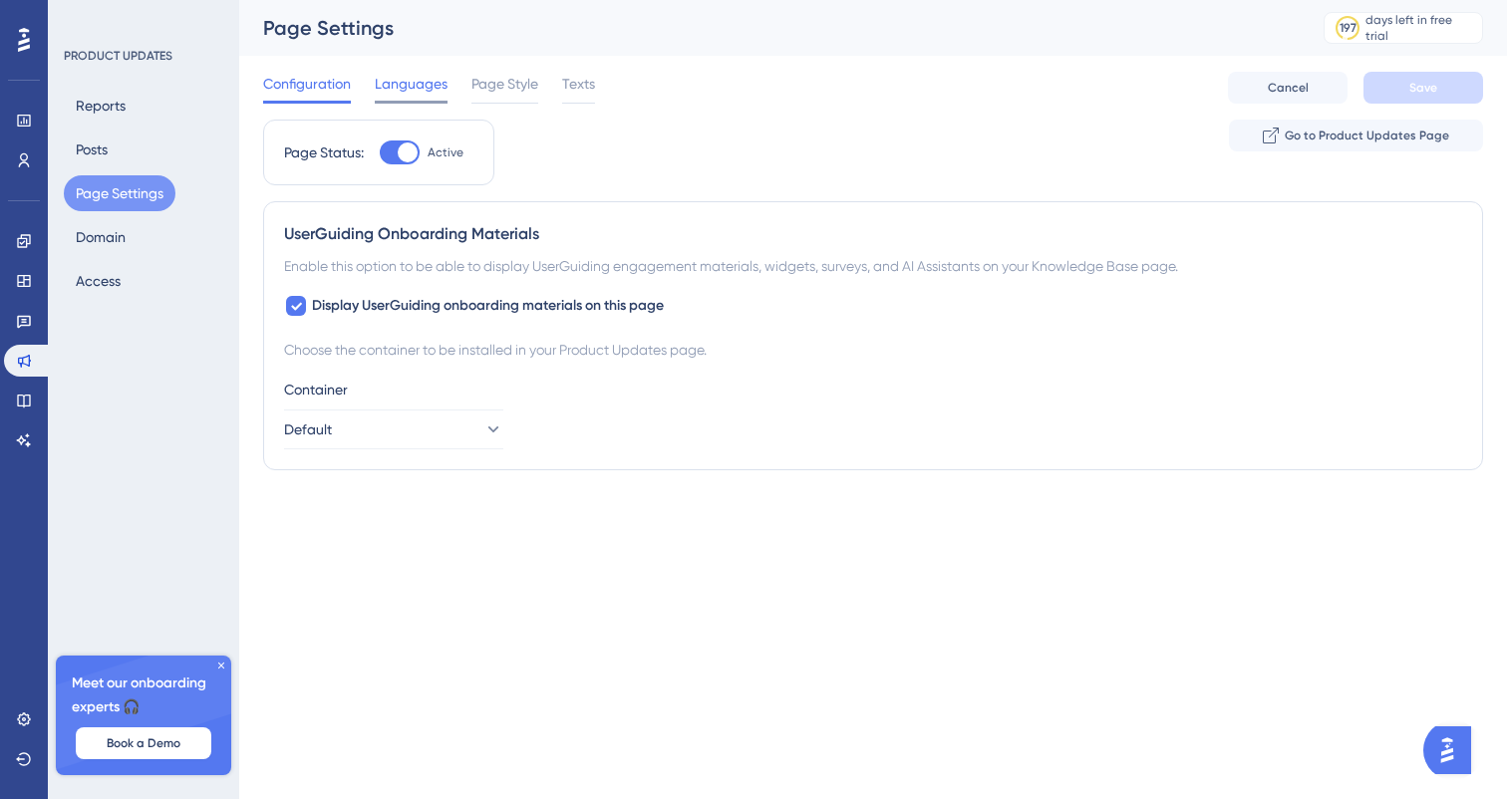
click at [426, 73] on span "Languages" at bounding box center [411, 84] width 73 height 24
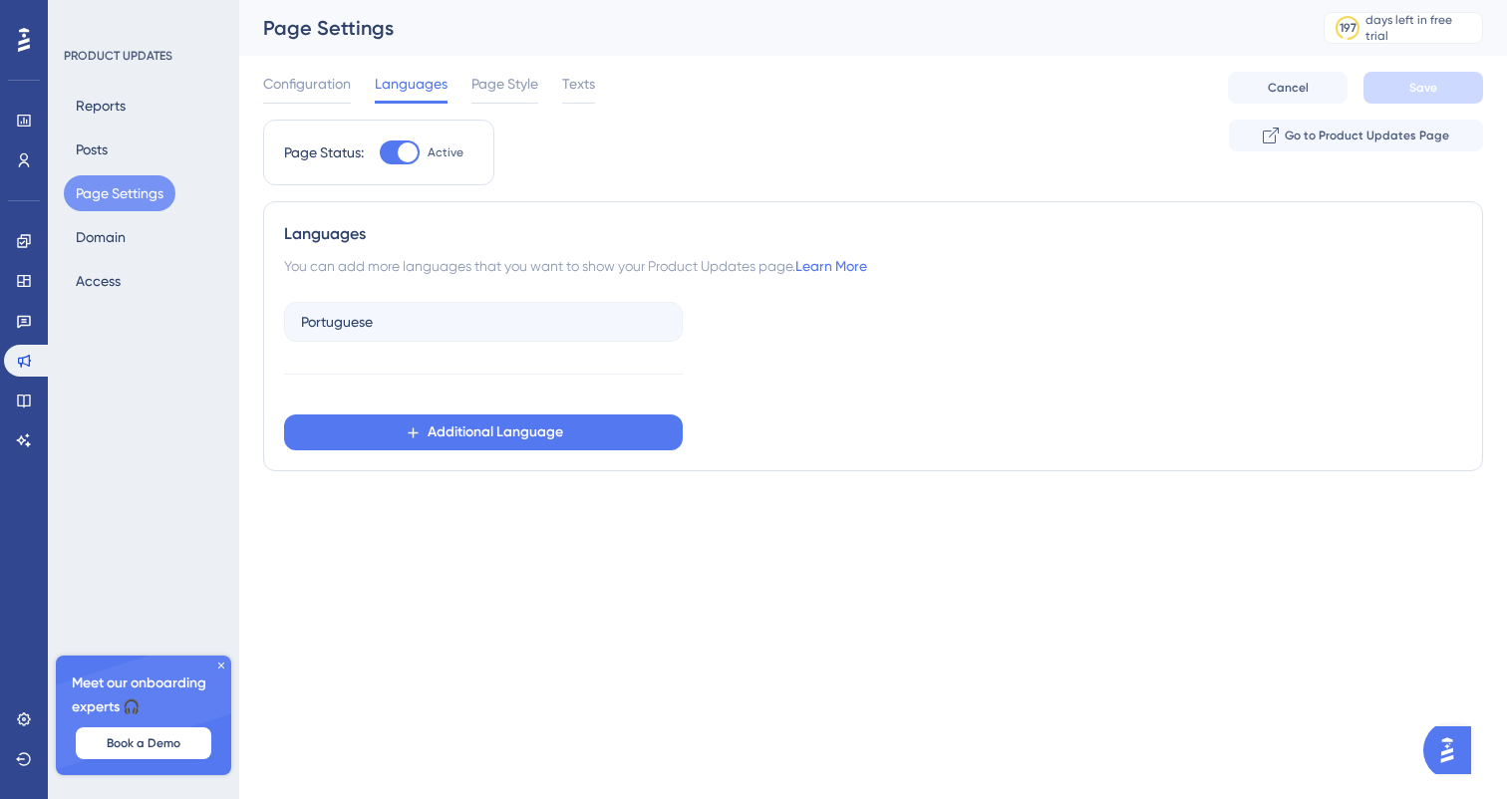
click at [465, 83] on div "Configuration Languages Page Style Texts" at bounding box center [429, 88] width 332 height 32
click at [481, 86] on span "Page Style" at bounding box center [504, 84] width 67 height 24
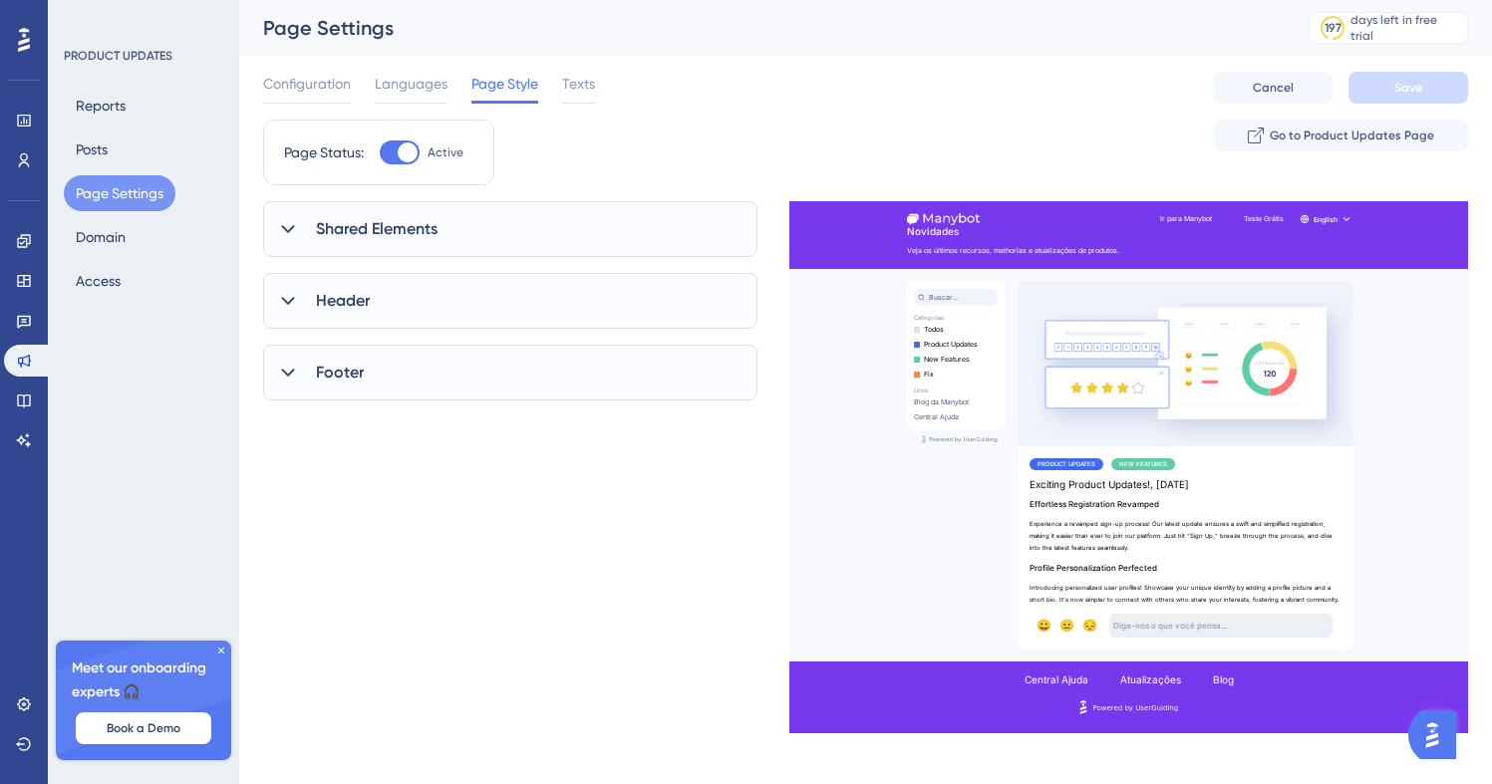
click at [387, 229] on span "Shared Elements" at bounding box center [377, 229] width 122 height 24
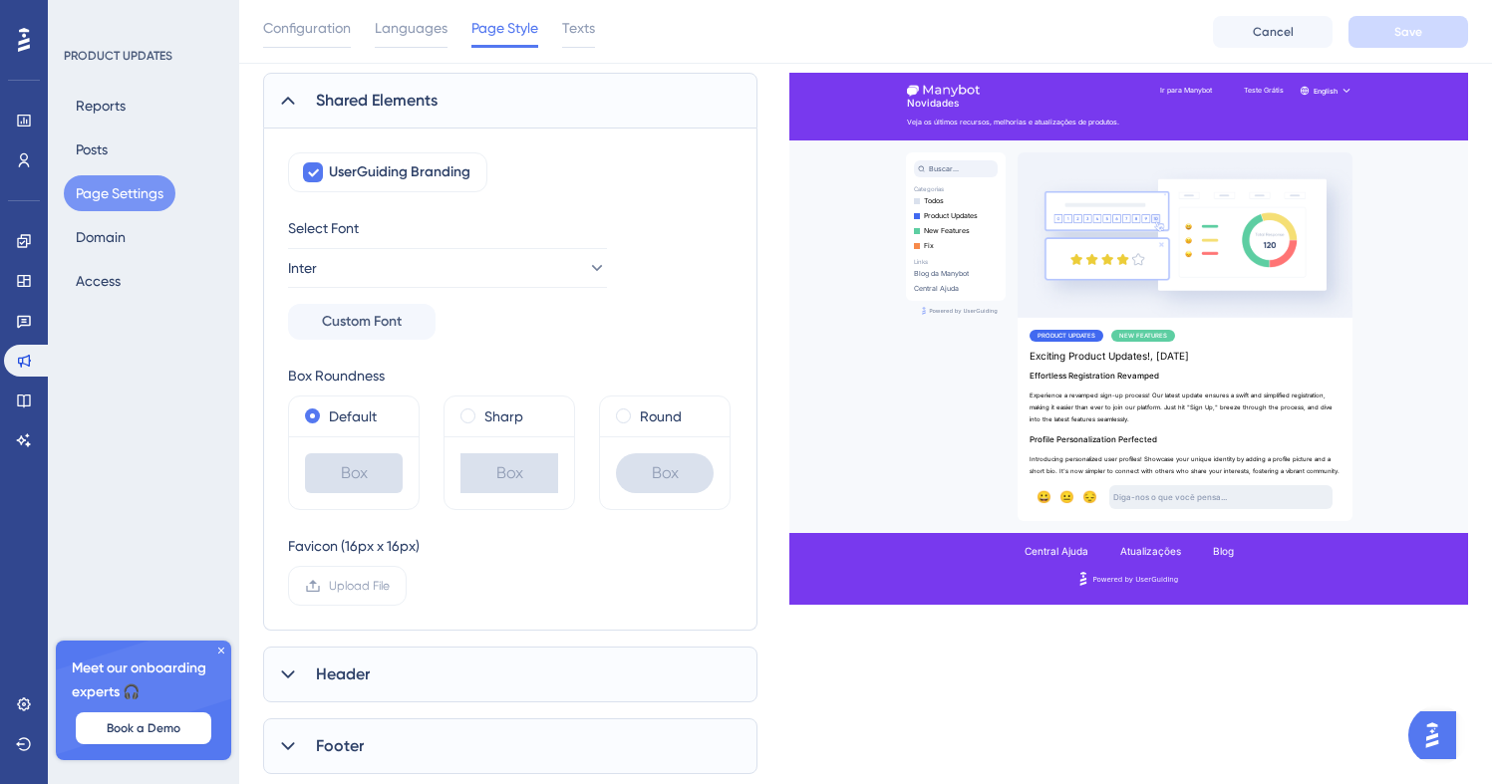
scroll to position [410, 0]
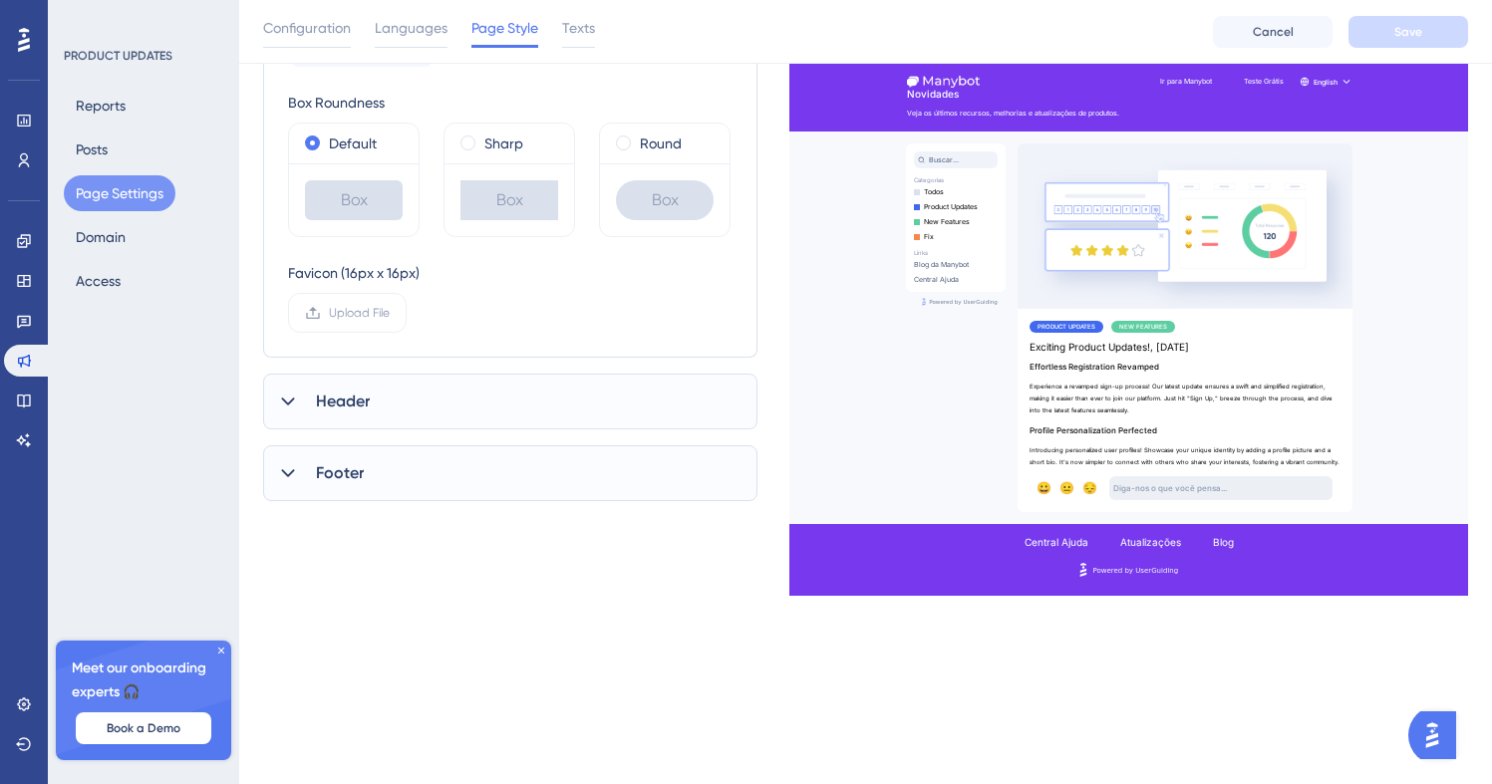
click at [413, 432] on div "Shared Elements UserGuiding Branding Select Font Inter Custom Font Box Roundnes…" at bounding box center [510, 151] width 494 height 702
click at [475, 391] on div "Header" at bounding box center [510, 402] width 494 height 56
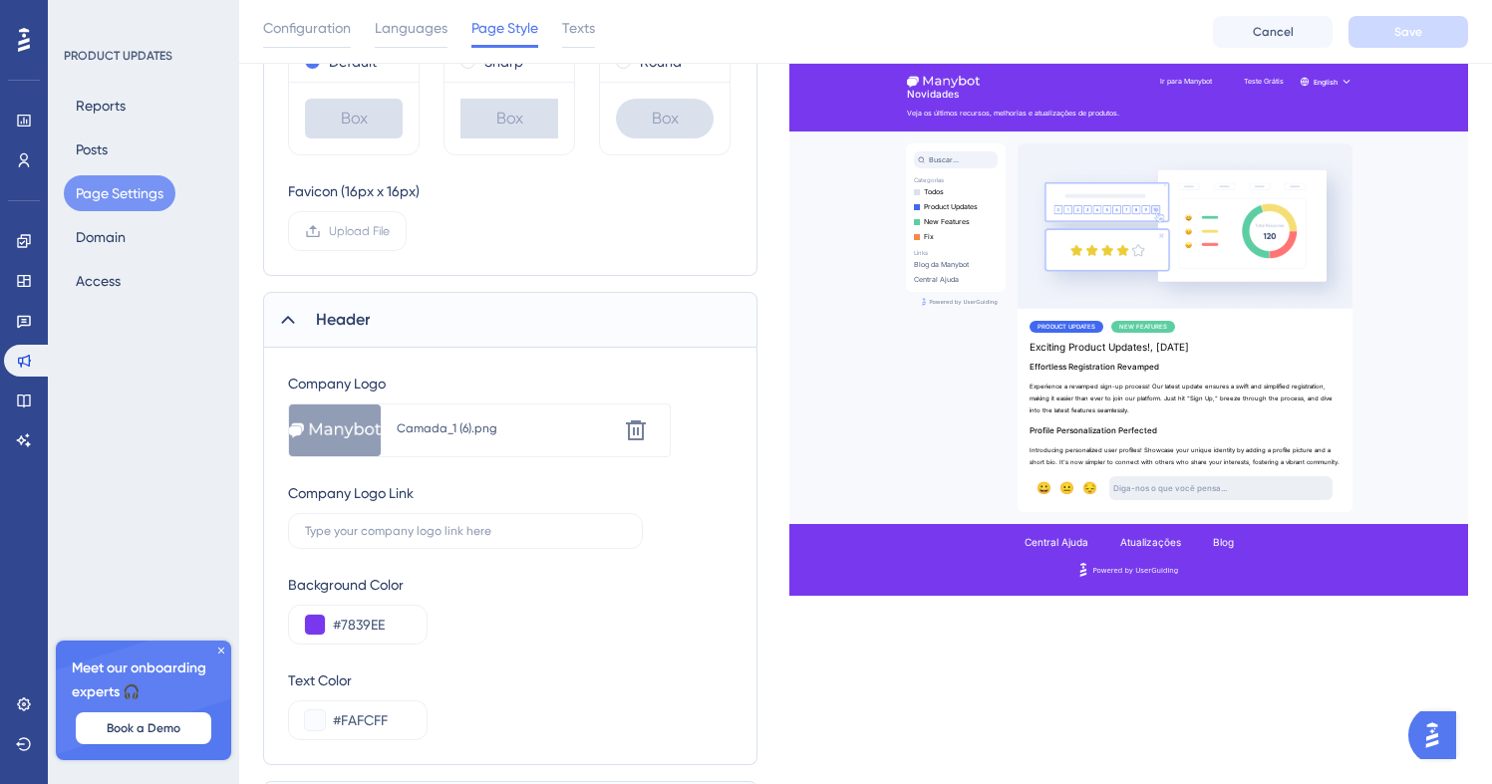
scroll to position [608, 0]
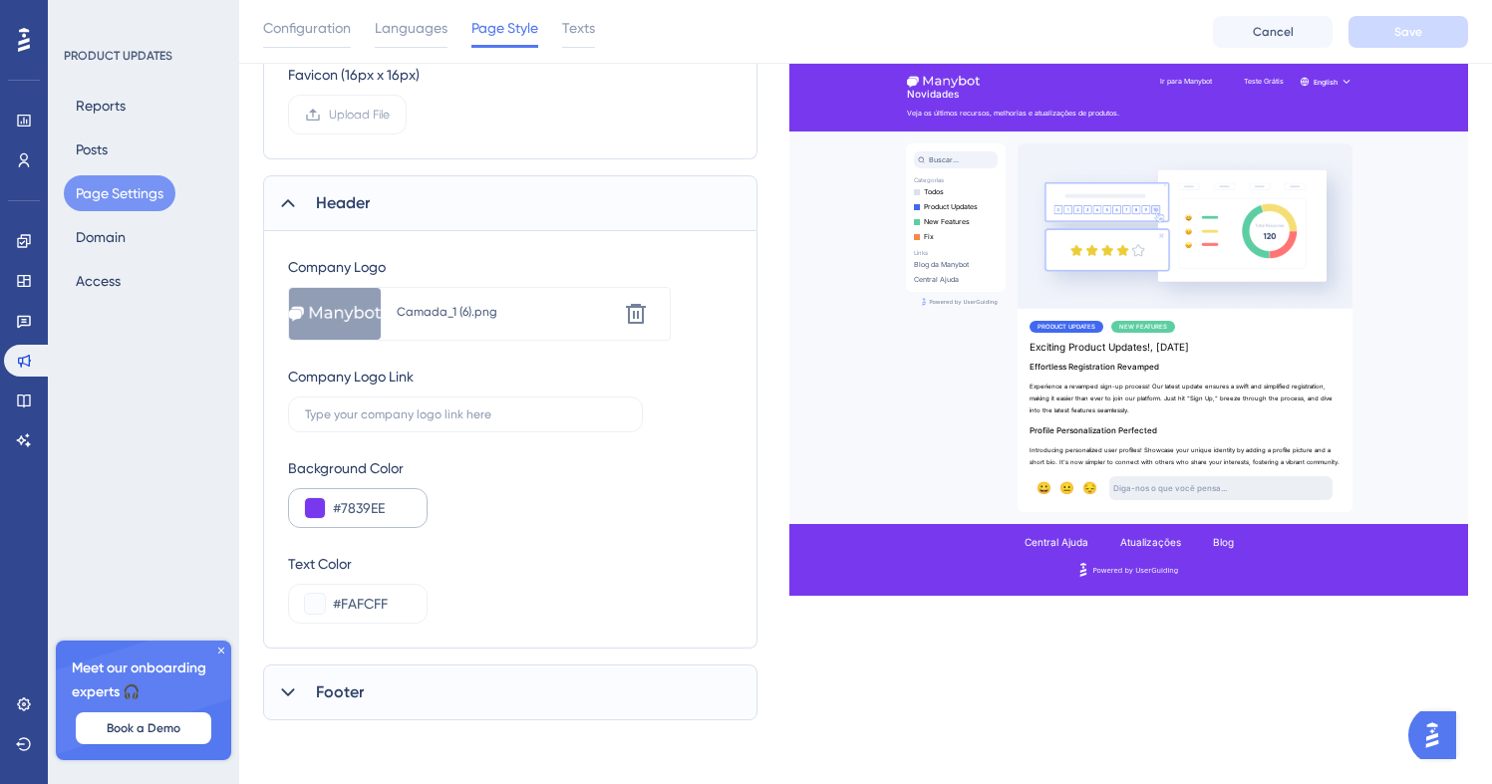
click at [368, 491] on div "#7839EE" at bounding box center [358, 508] width 140 height 40
click at [365, 500] on input "#7839EE" at bounding box center [372, 508] width 78 height 24
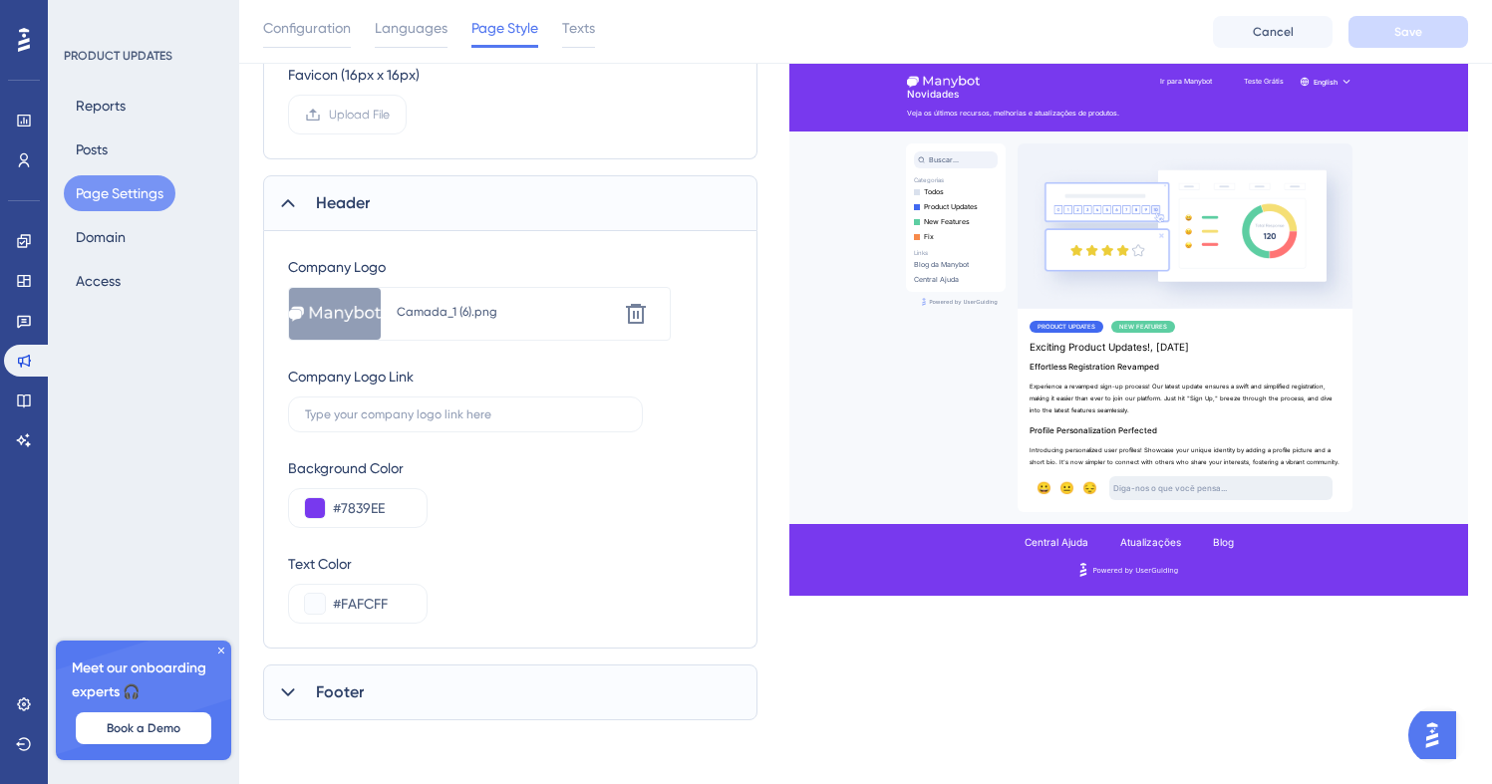
click at [382, 757] on div "Performance Users Engagement Widgets Feedback Product Updates Knowledge Base AI…" at bounding box center [746, 88] width 1492 height 1392
click at [383, 676] on div "Footer" at bounding box center [510, 693] width 494 height 56
